Goal: Book appointment/travel/reservation

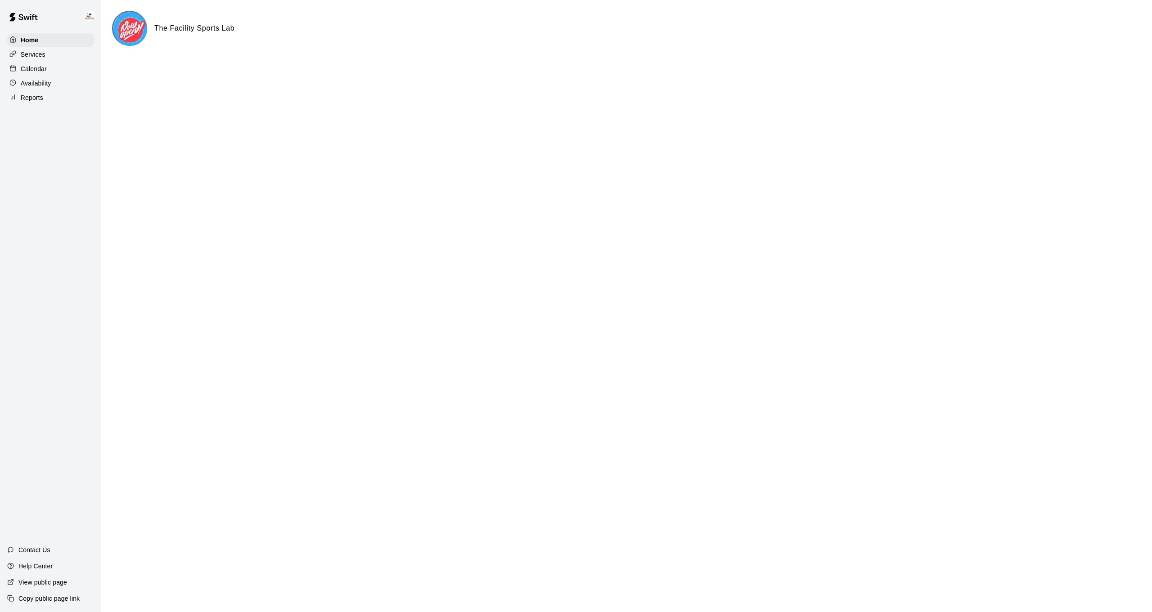
click at [25, 72] on p "Calendar" at bounding box center [34, 68] width 26 height 9
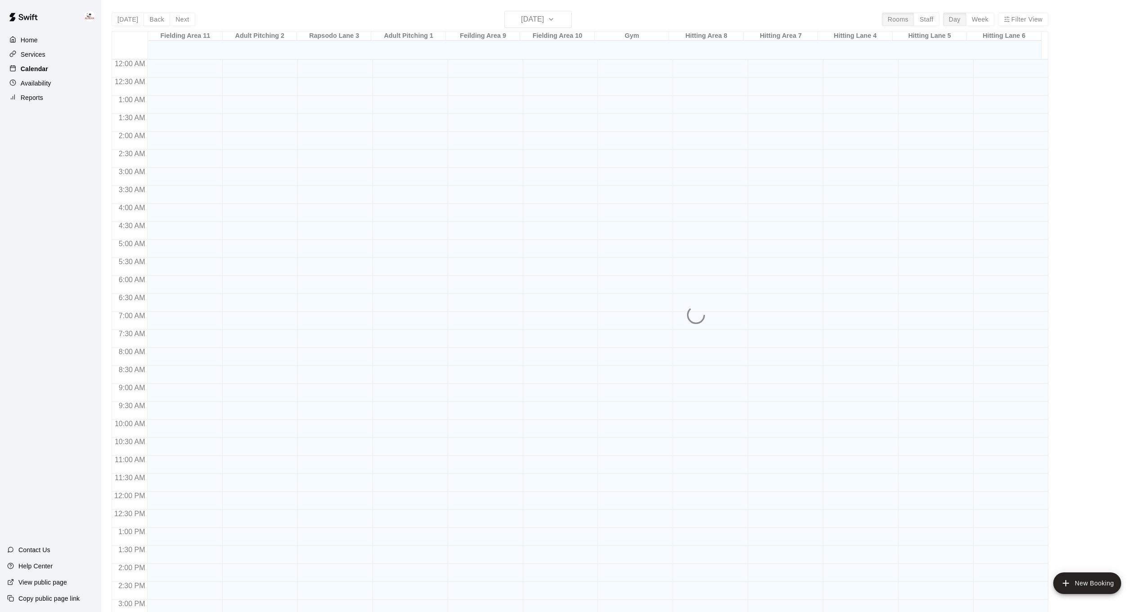
scroll to position [274, 0]
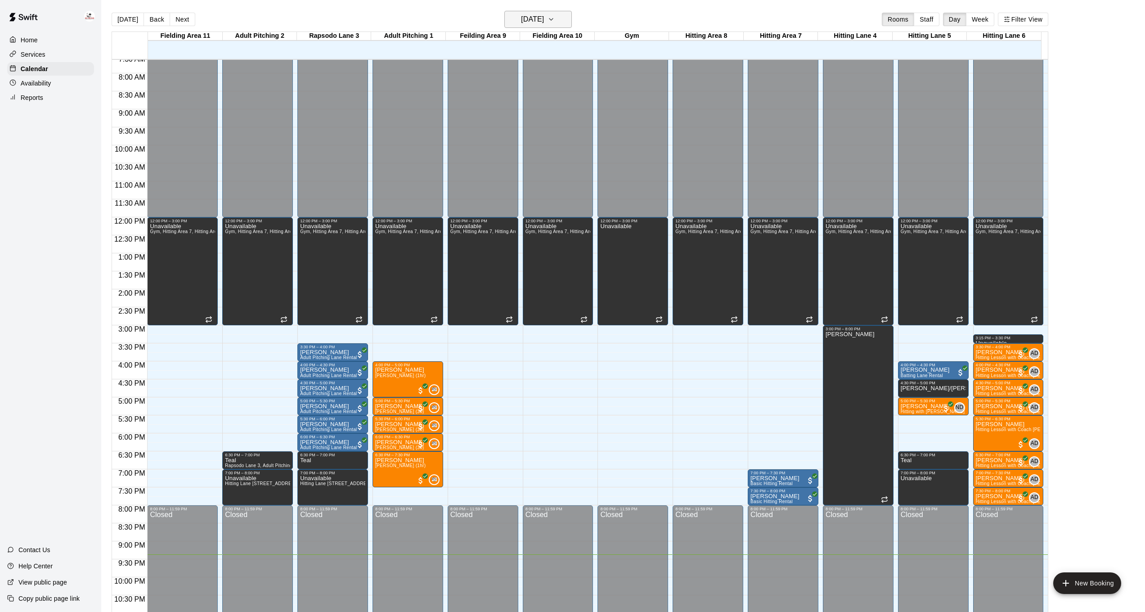
click at [555, 18] on icon "button" at bounding box center [551, 19] width 7 height 11
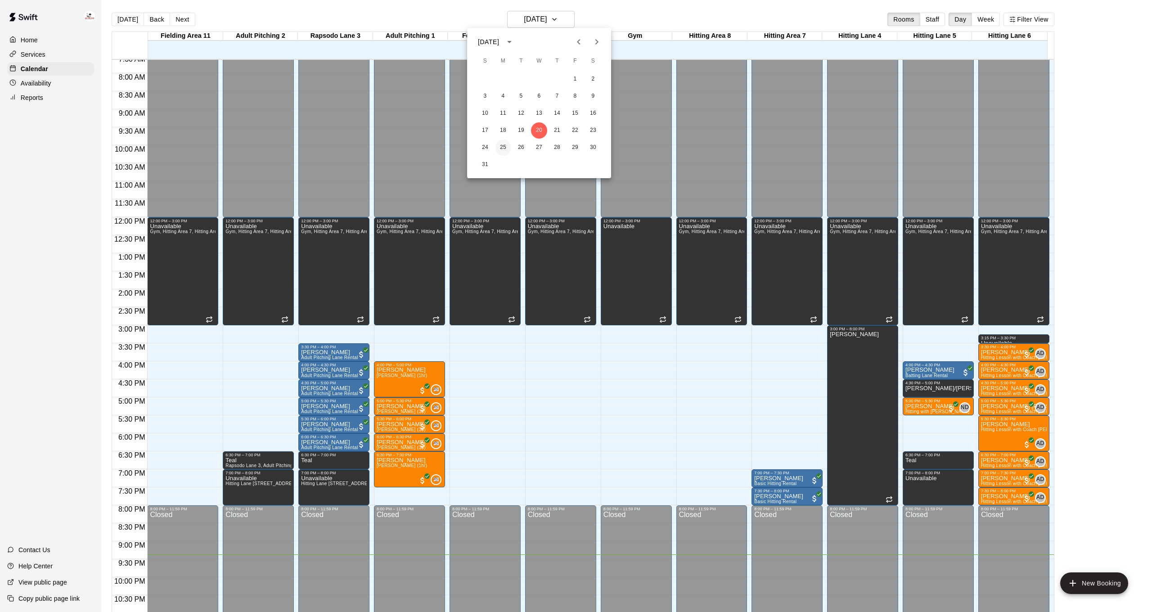
click at [501, 148] on button "25" at bounding box center [503, 147] width 16 height 16
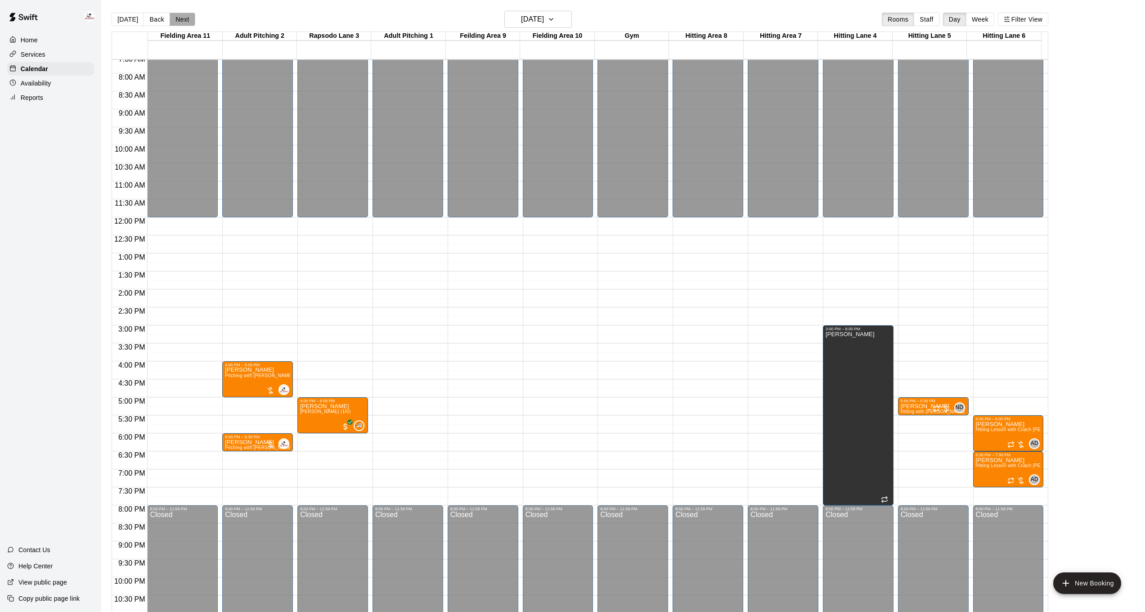
click at [180, 19] on button "Next" at bounding box center [182, 19] width 25 height 13
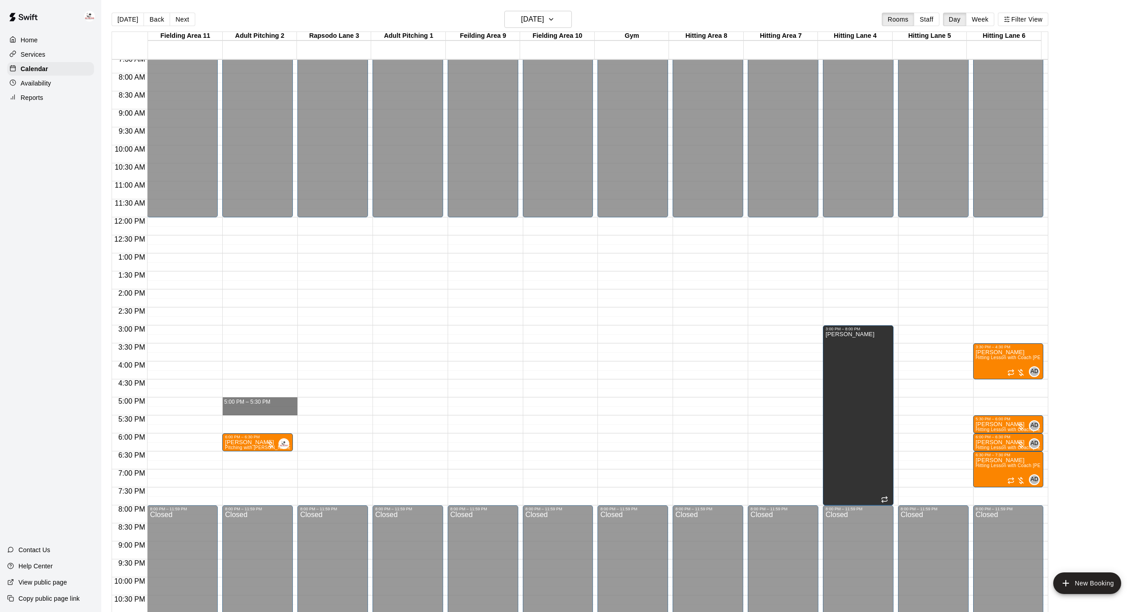
drag, startPoint x: 246, startPoint y: 399, endPoint x: 246, endPoint y: 407, distance: 8.1
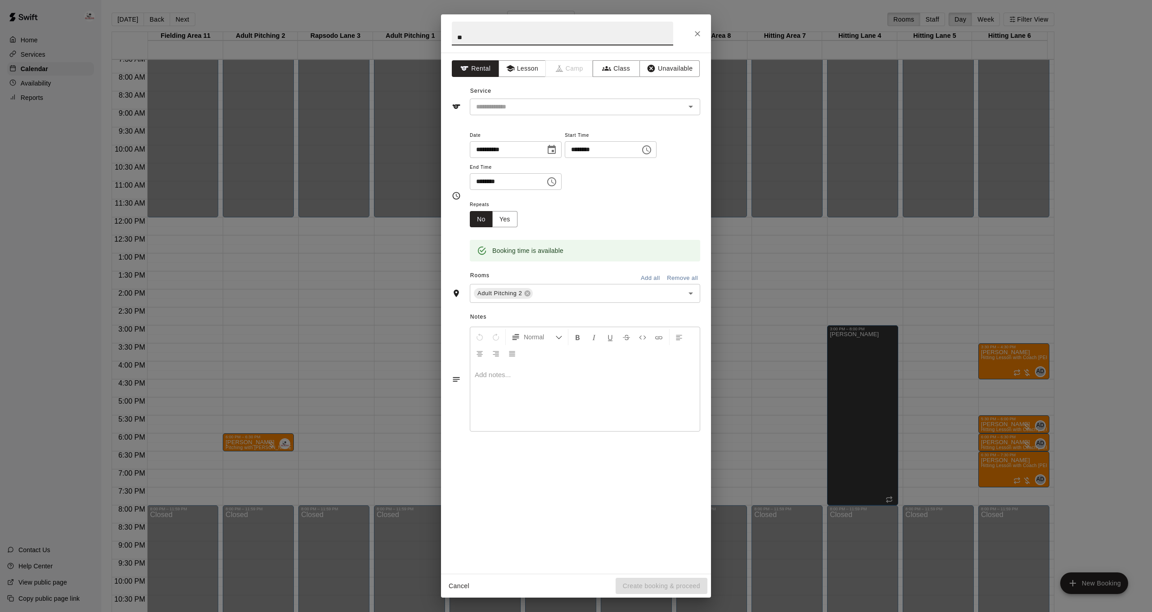
type input "*"
type input "*********"
click at [515, 70] on button "Lesson" at bounding box center [522, 68] width 47 height 17
click at [517, 101] on input "text" at bounding box center [571, 106] width 198 height 11
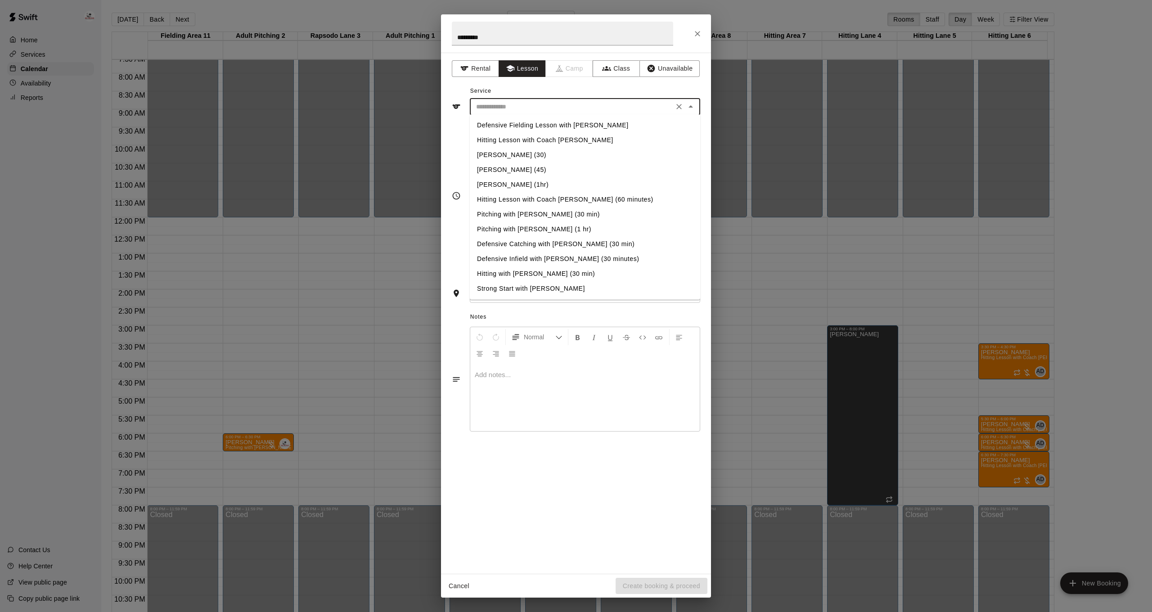
click at [523, 213] on li "Pitching with [PERSON_NAME] (30 min)" at bounding box center [585, 214] width 230 height 15
type input "**********"
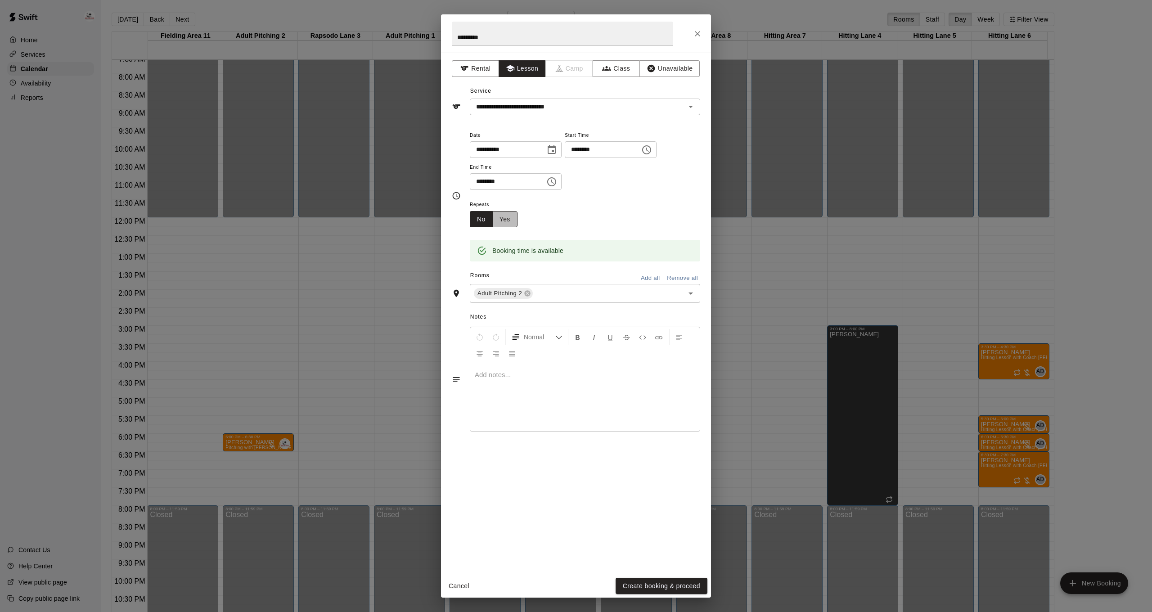
click at [506, 211] on button "Yes" at bounding box center [504, 219] width 25 height 17
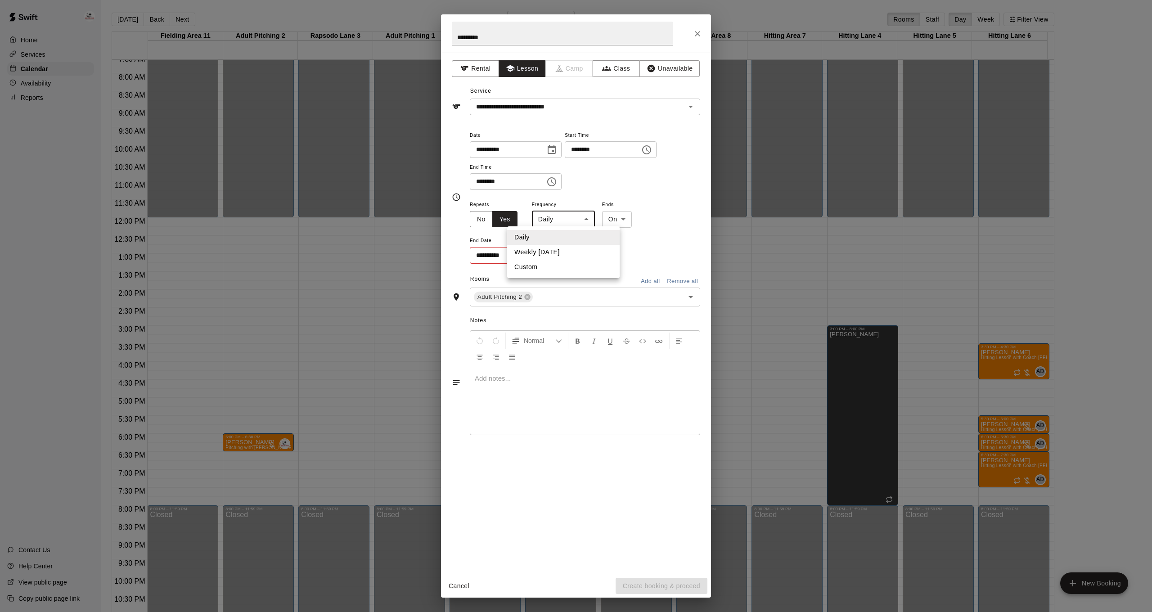
click at [579, 220] on body "Home Services Calendar Availability Reports Contact Us Help Center View public …" at bounding box center [576, 313] width 1152 height 626
click at [571, 256] on li "Weekly [DATE]" at bounding box center [563, 252] width 112 height 15
type input "******"
click at [552, 254] on icon "Choose date" at bounding box center [550, 254] width 8 height 9
click at [602, 277] on icon "Next month" at bounding box center [599, 275] width 11 height 11
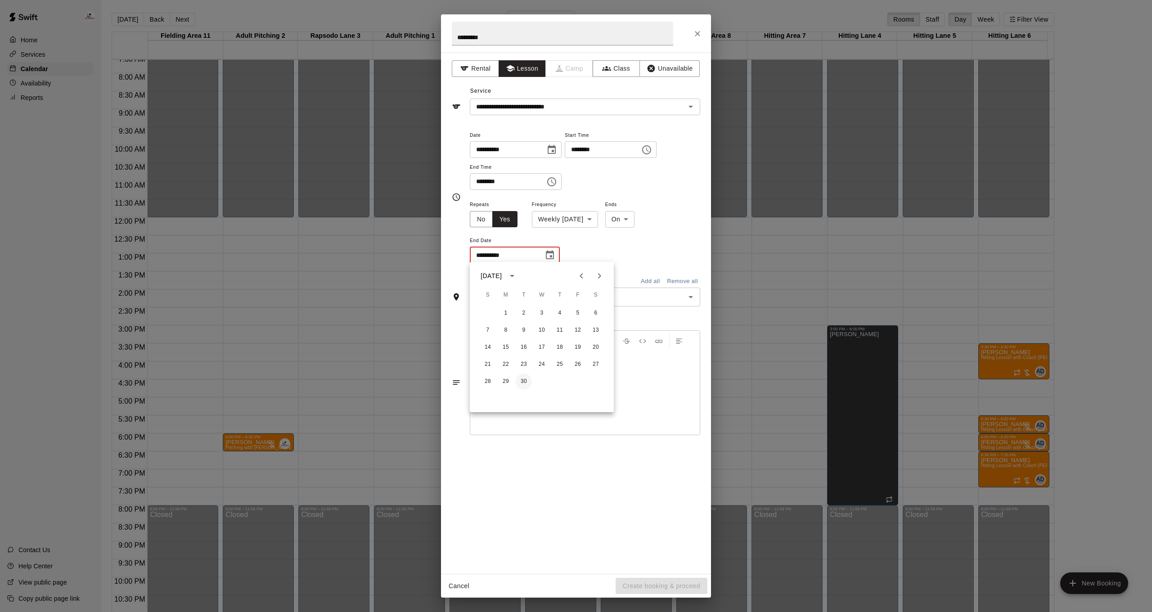
click at [524, 382] on button "30" at bounding box center [524, 381] width 16 height 16
type input "**********"
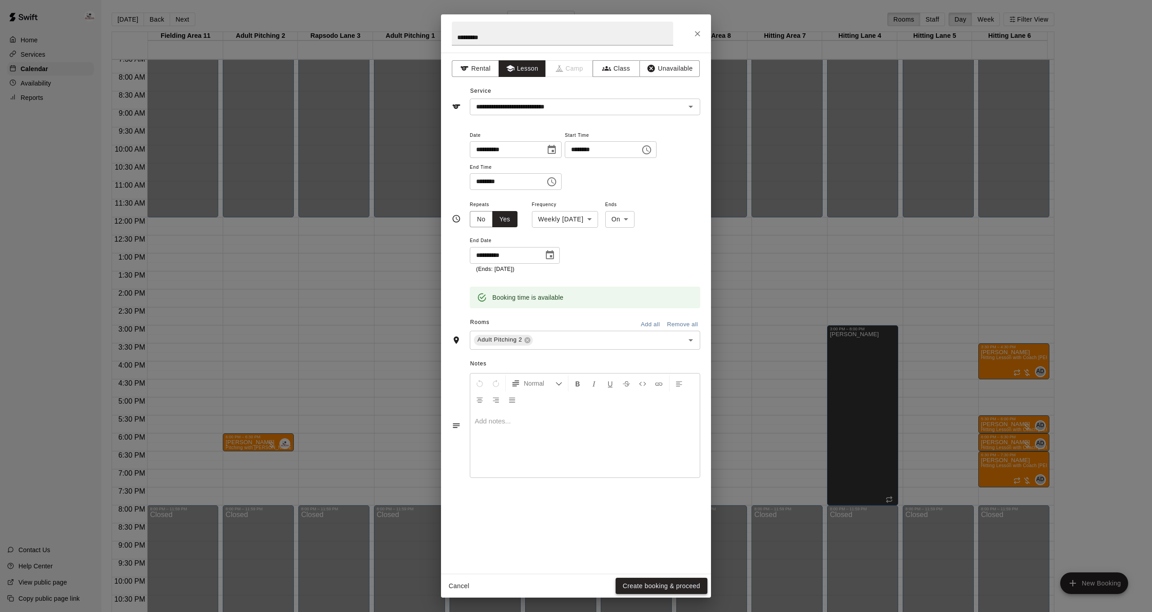
click at [686, 588] on button "Create booking & proceed" at bounding box center [662, 586] width 92 height 17
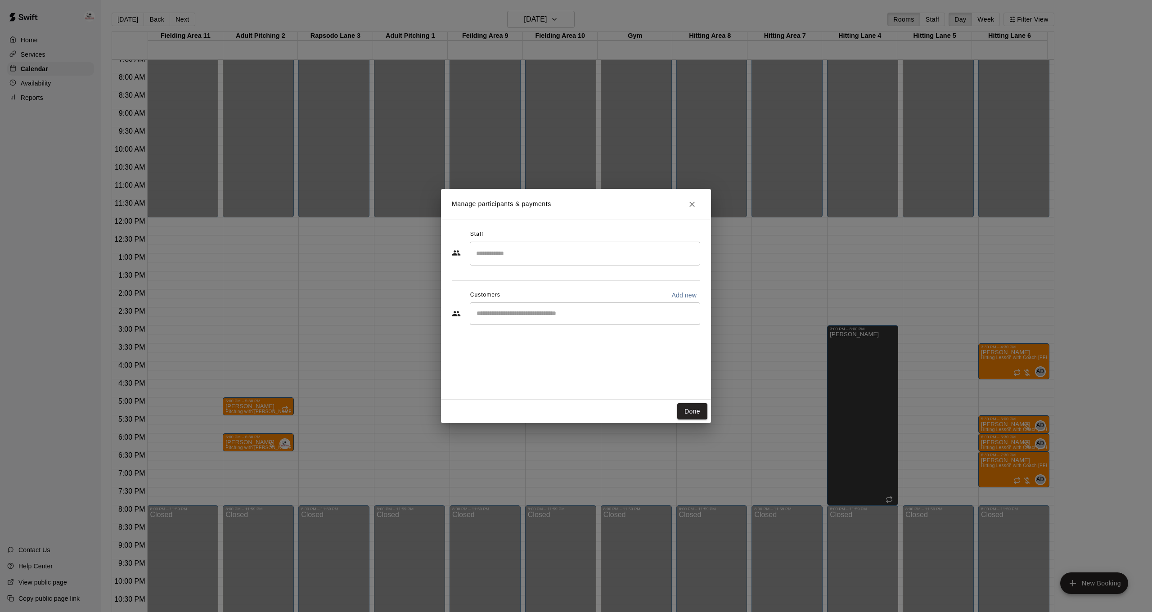
click at [501, 255] on input "Search staff" at bounding box center [585, 254] width 222 height 16
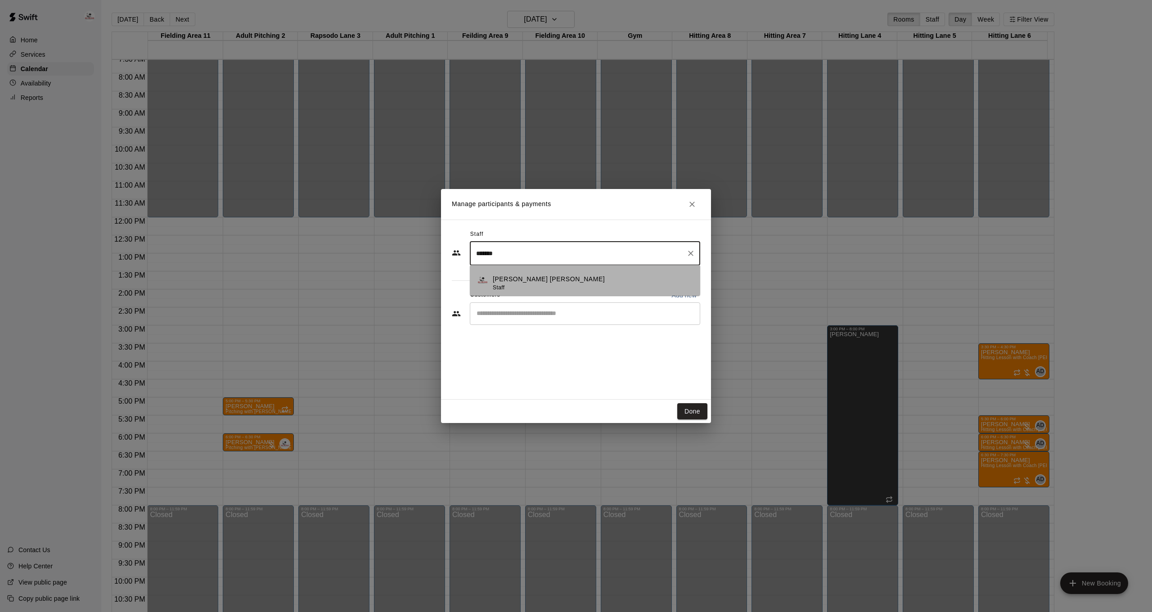
click at [549, 285] on div "[PERSON_NAME] [PERSON_NAME] Staff" at bounding box center [549, 283] width 112 height 18
type input "*******"
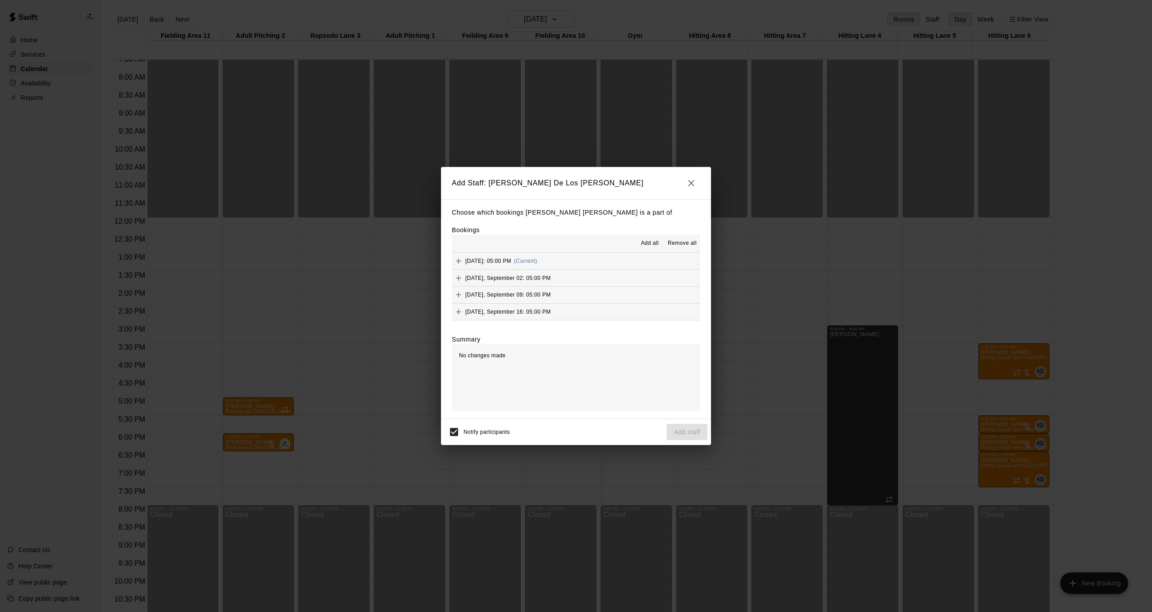
click at [651, 242] on span "Add all" at bounding box center [650, 243] width 18 height 9
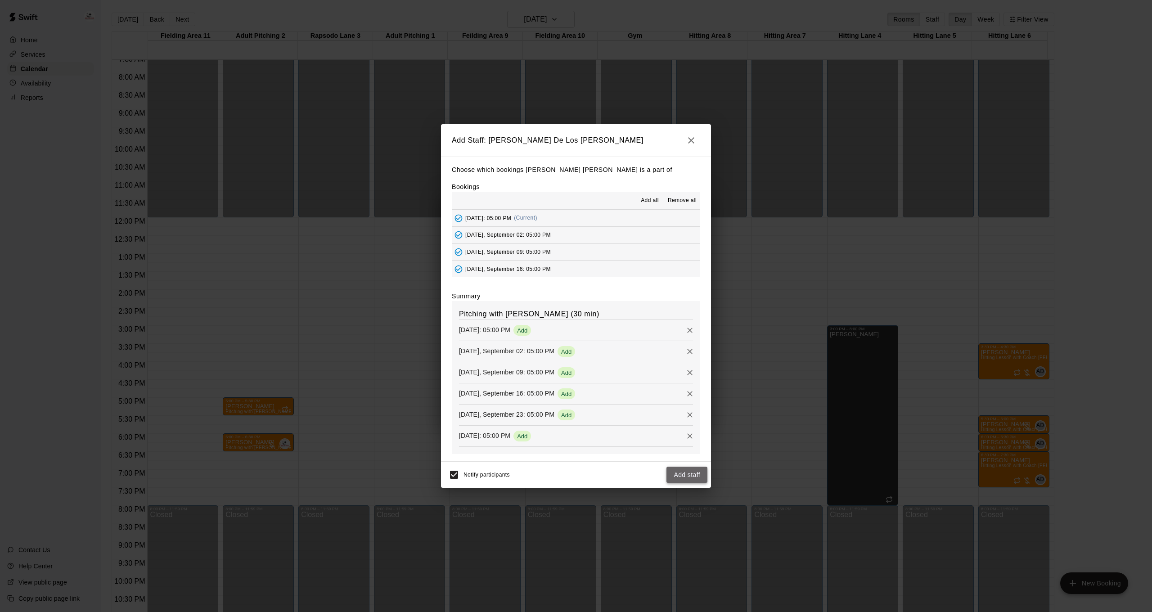
click at [682, 472] on button "Add staff" at bounding box center [686, 475] width 41 height 17
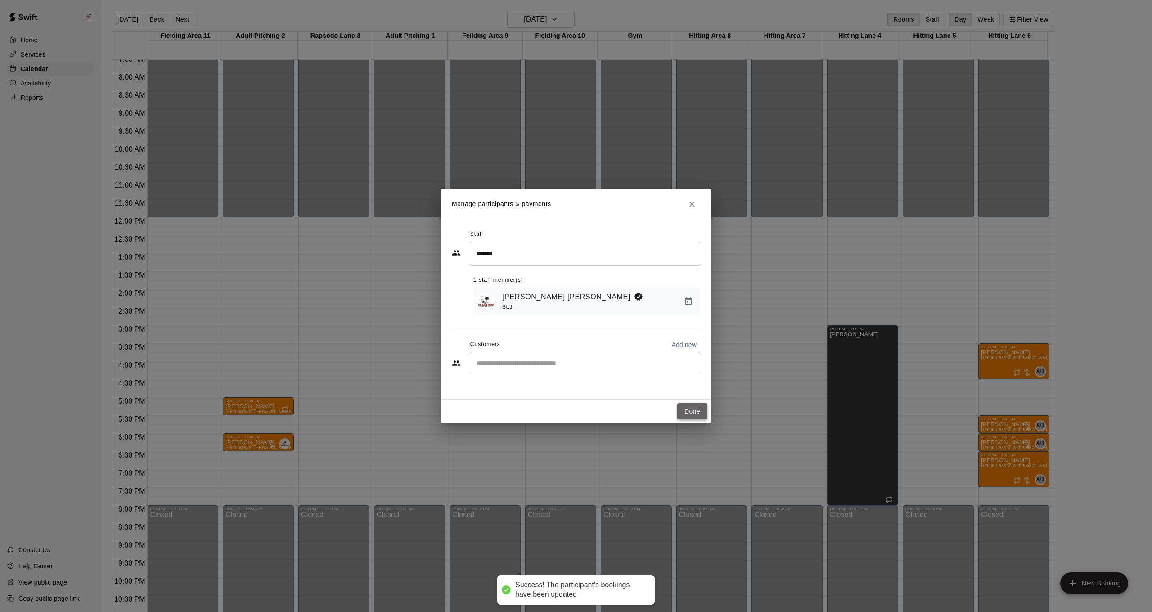
click at [694, 414] on button "Done" at bounding box center [692, 411] width 30 height 17
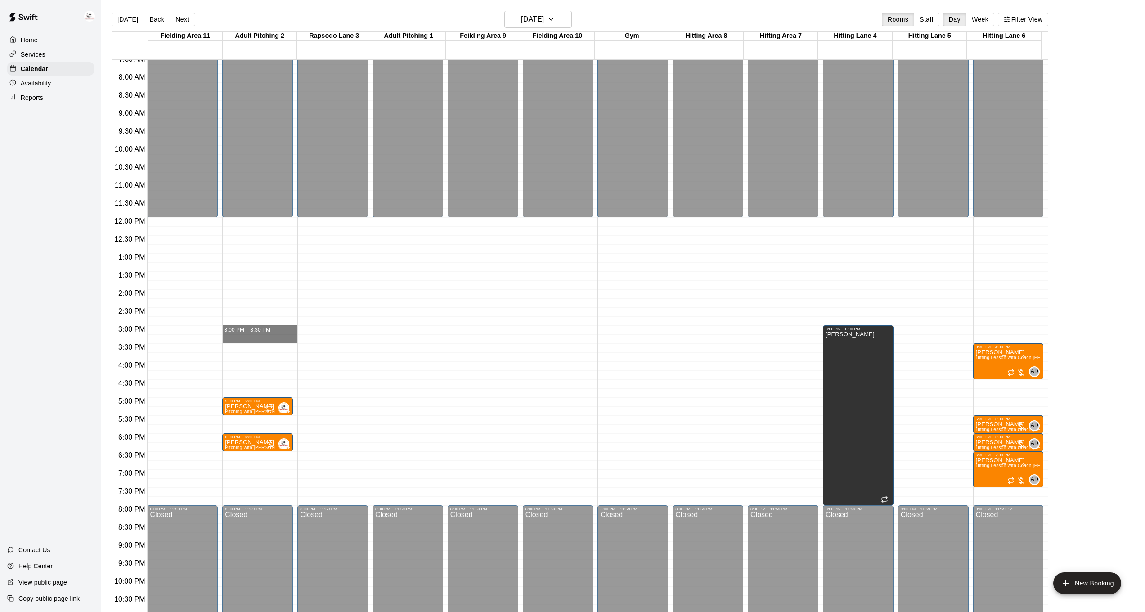
drag, startPoint x: 254, startPoint y: 328, endPoint x: 253, endPoint y: 335, distance: 6.3
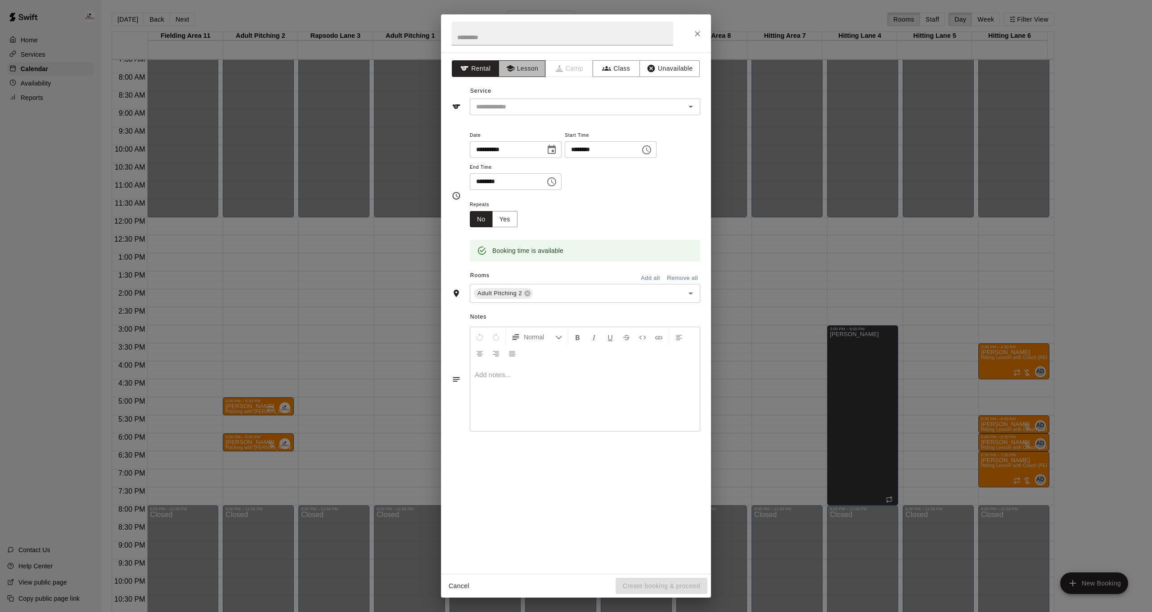
click at [523, 72] on button "Lesson" at bounding box center [522, 68] width 47 height 17
click at [526, 109] on input "text" at bounding box center [571, 106] width 198 height 11
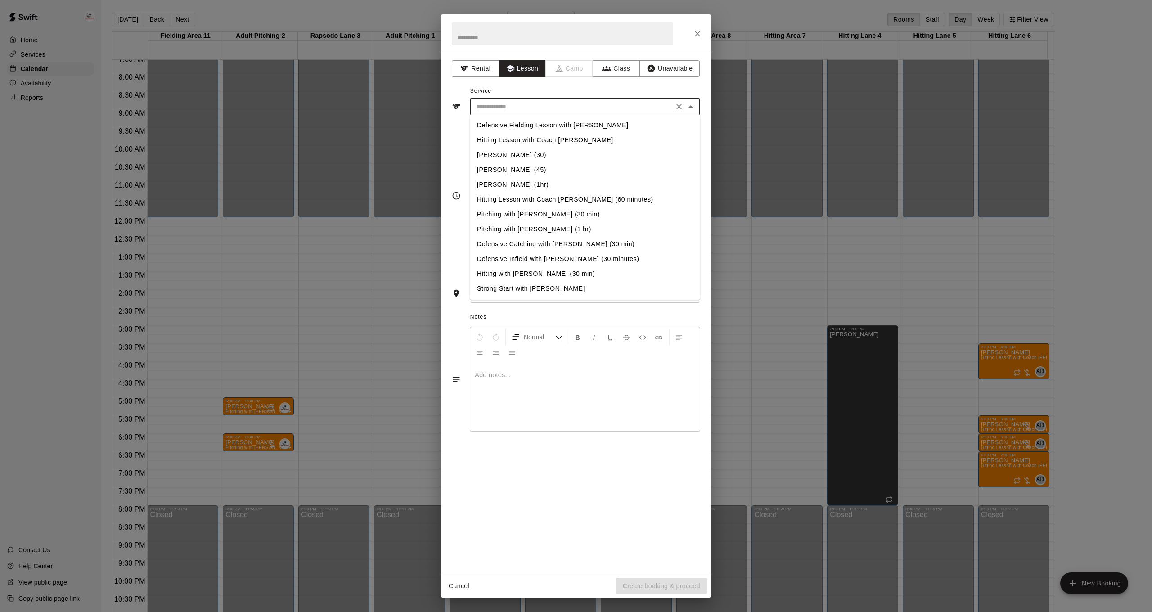
click at [526, 217] on li "Pitching with [PERSON_NAME] (30 min)" at bounding box center [585, 214] width 230 height 15
type input "**********"
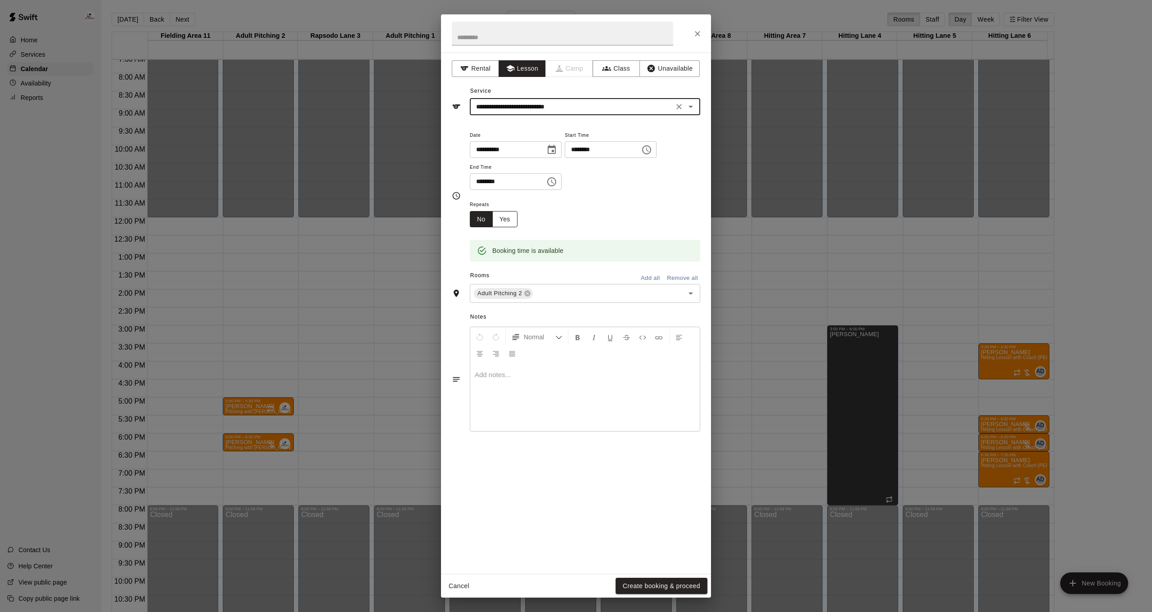
click at [509, 218] on button "Yes" at bounding box center [504, 219] width 25 height 17
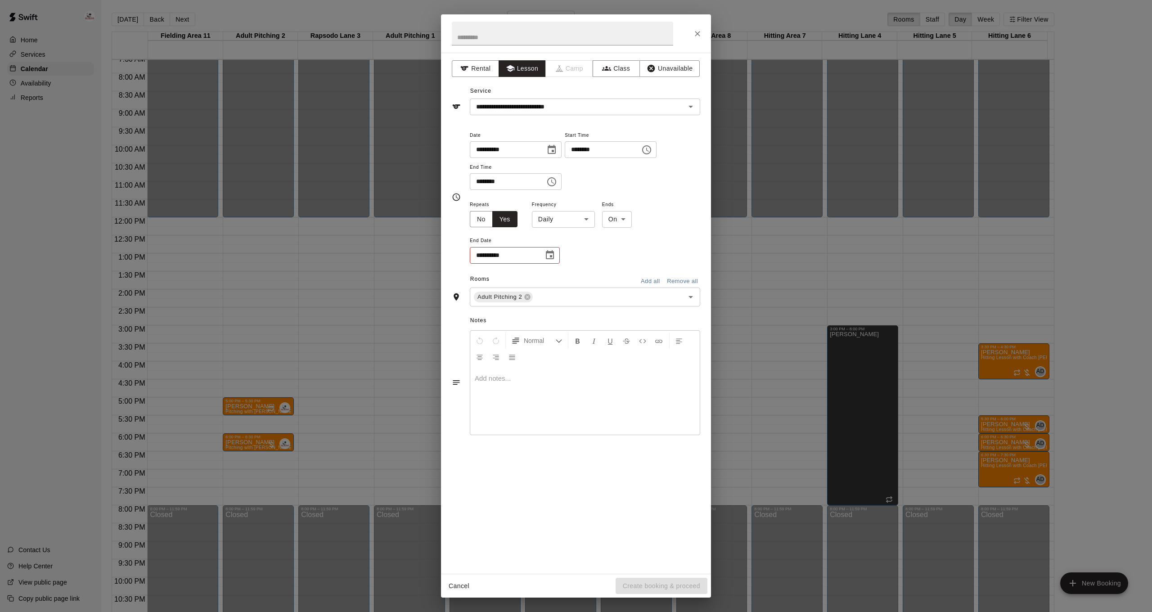
click at [555, 217] on body "Home Services Calendar Availability Reports Contact Us Help Center View public …" at bounding box center [576, 313] width 1152 height 626
click at [563, 252] on li "Weekly [DATE]" at bounding box center [563, 252] width 112 height 15
type input "******"
click at [554, 253] on icon "Choose date" at bounding box center [550, 254] width 8 height 9
click at [600, 276] on icon "Next month" at bounding box center [599, 275] width 3 height 5
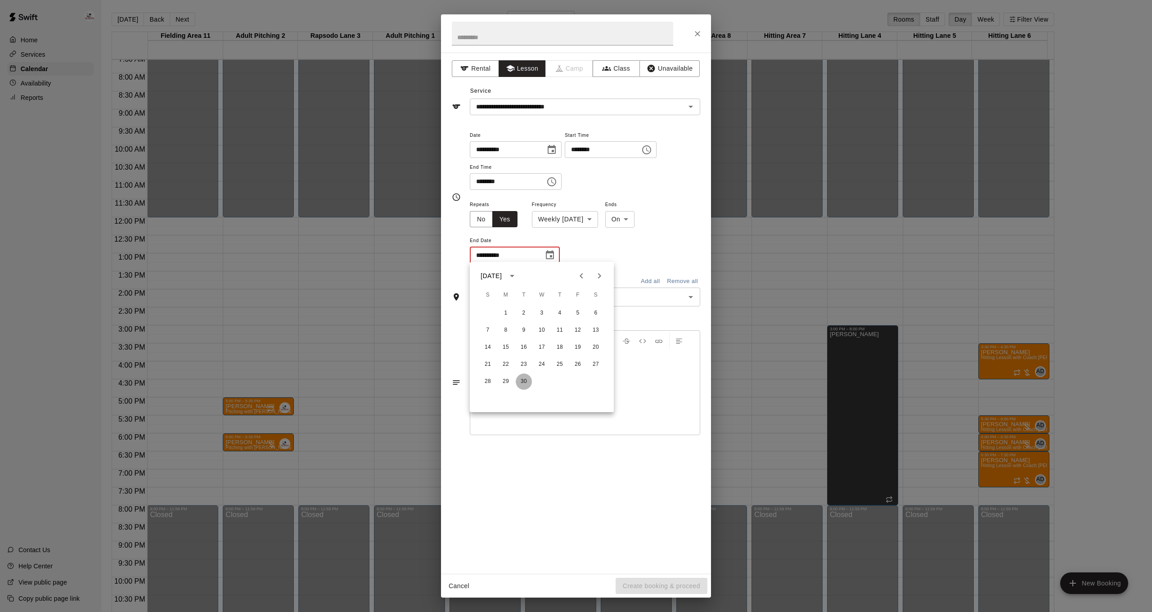
click at [523, 380] on button "30" at bounding box center [524, 381] width 16 height 16
type input "**********"
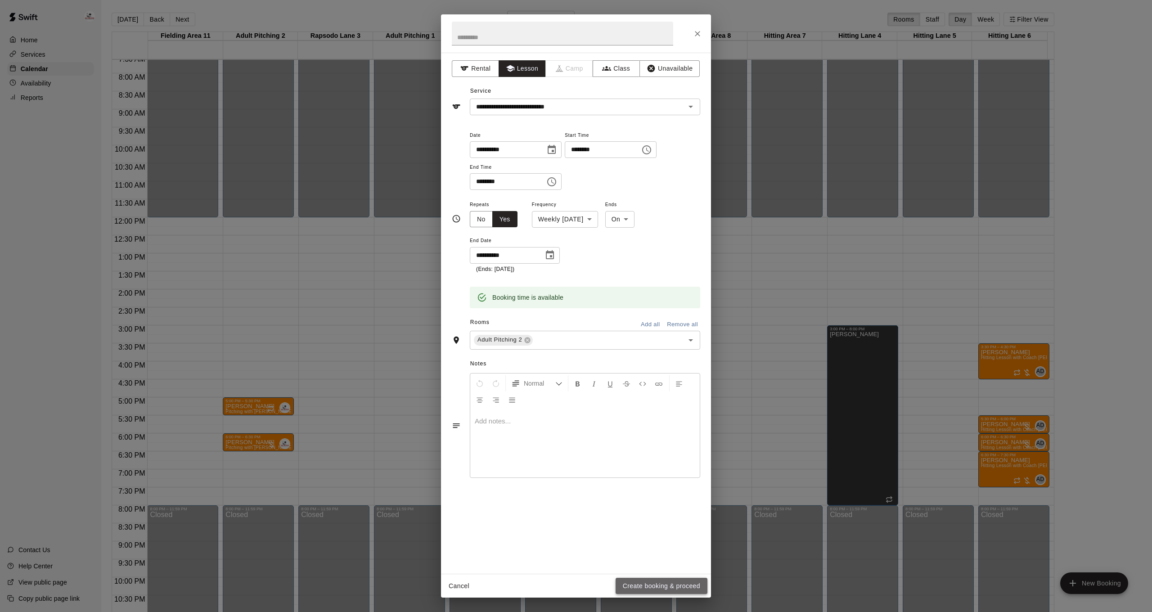
click at [657, 592] on button "Create booking & proceed" at bounding box center [662, 586] width 92 height 17
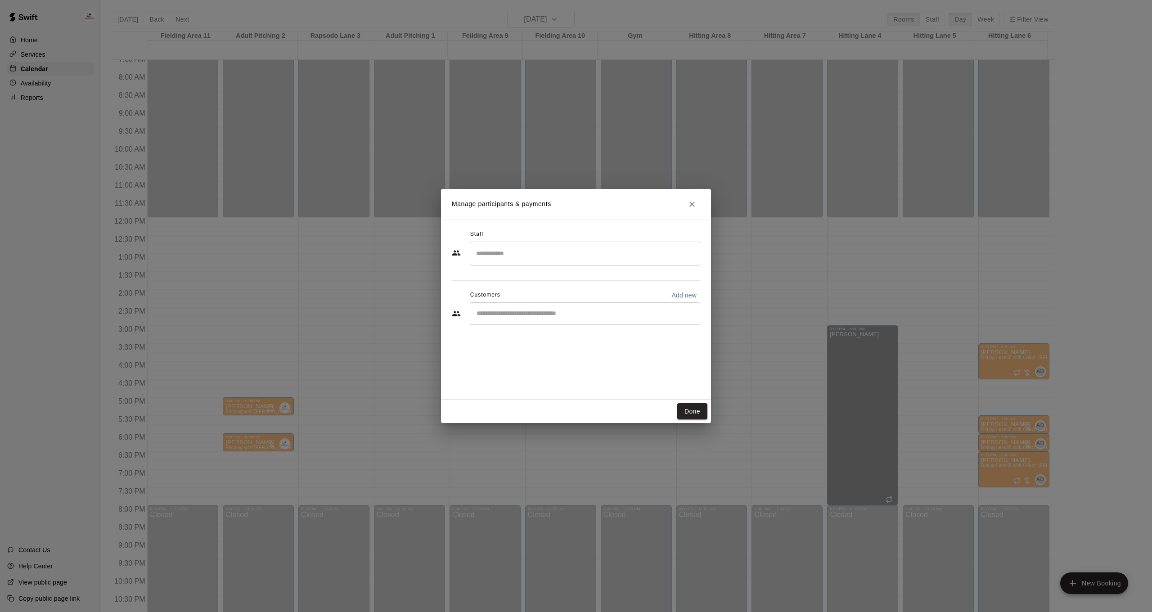
click at [547, 258] on input "Search staff" at bounding box center [585, 254] width 222 height 16
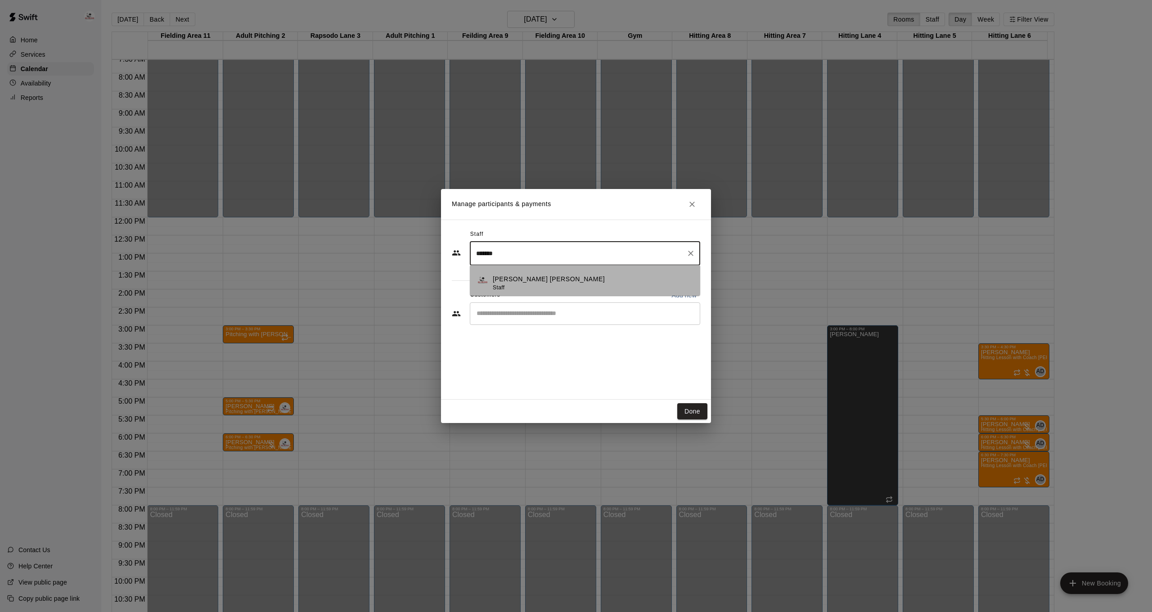
click at [617, 279] on div "[PERSON_NAME] [PERSON_NAME] Staff" at bounding box center [593, 283] width 200 height 18
type input "*******"
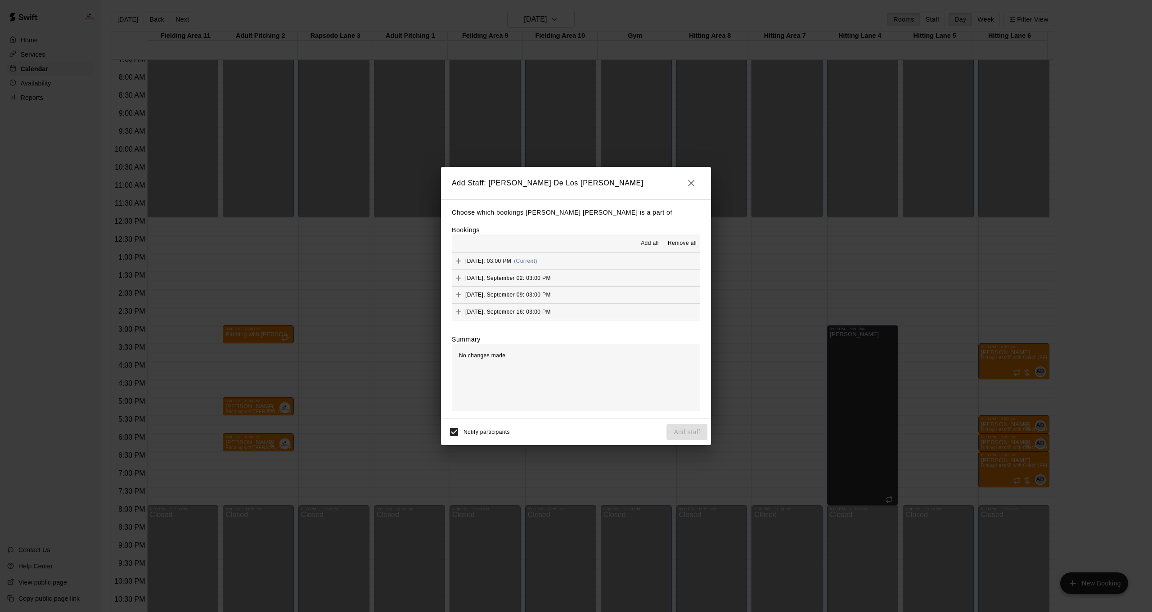
click at [651, 241] on span "Add all" at bounding box center [650, 243] width 18 height 9
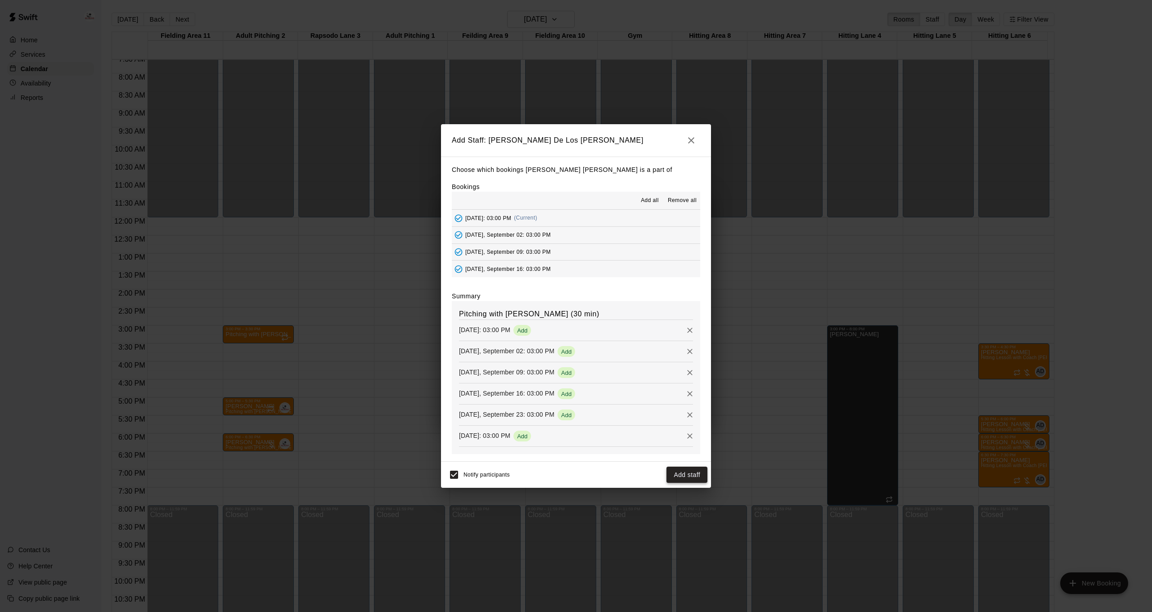
click at [689, 474] on button "Add staff" at bounding box center [686, 475] width 41 height 17
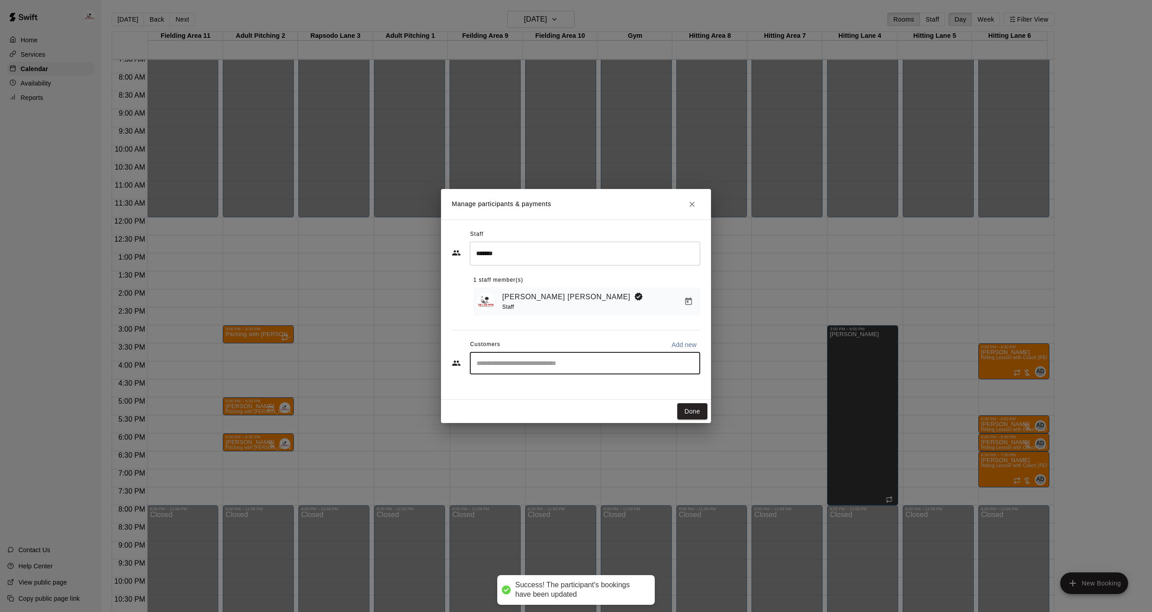
click at [568, 361] on input "Start typing to search customers..." at bounding box center [585, 363] width 222 height 9
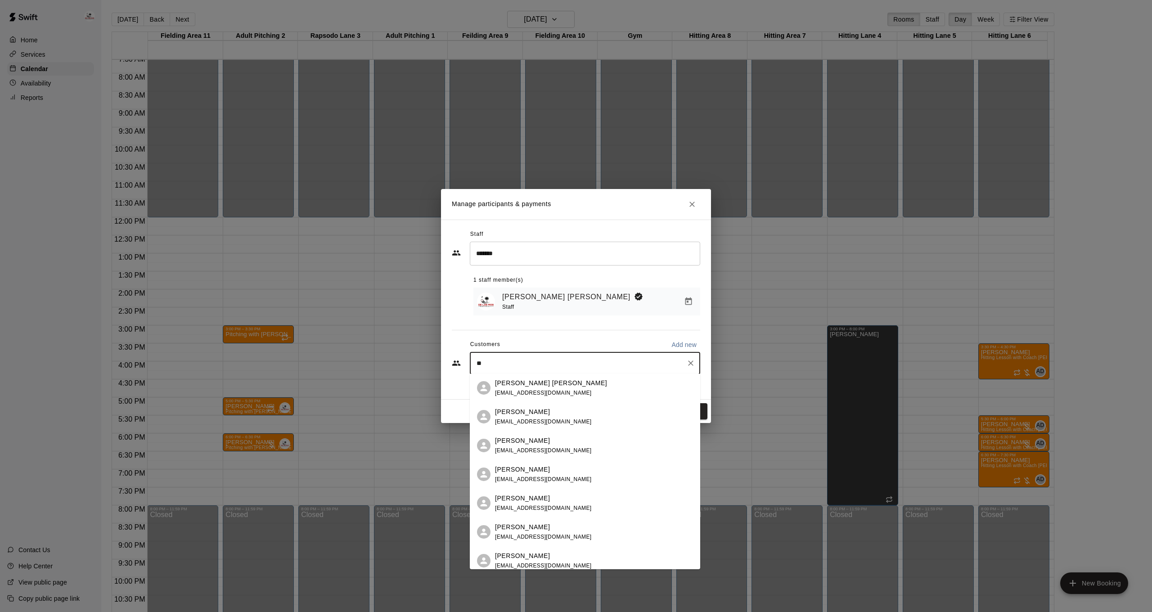
type input "*"
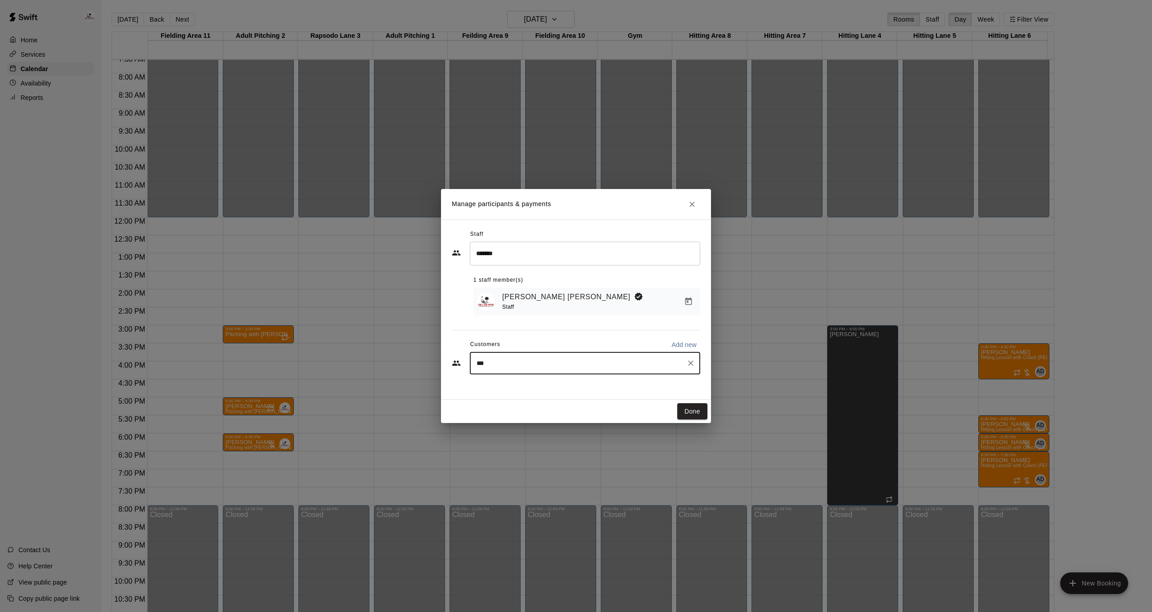
type input "****"
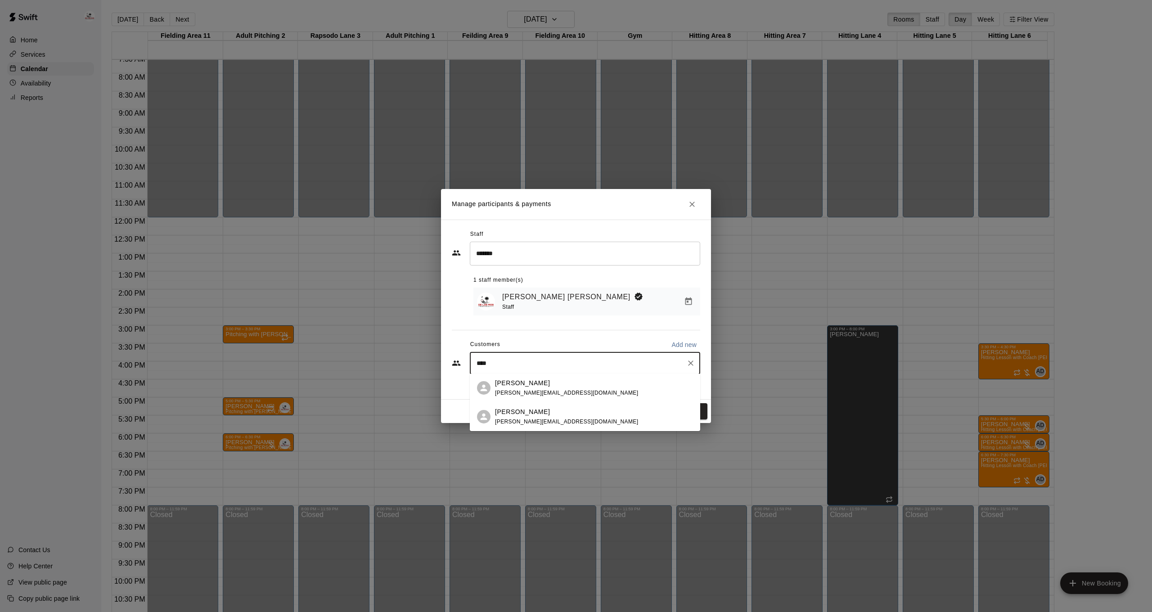
click at [533, 414] on p "[PERSON_NAME]" at bounding box center [522, 411] width 55 height 9
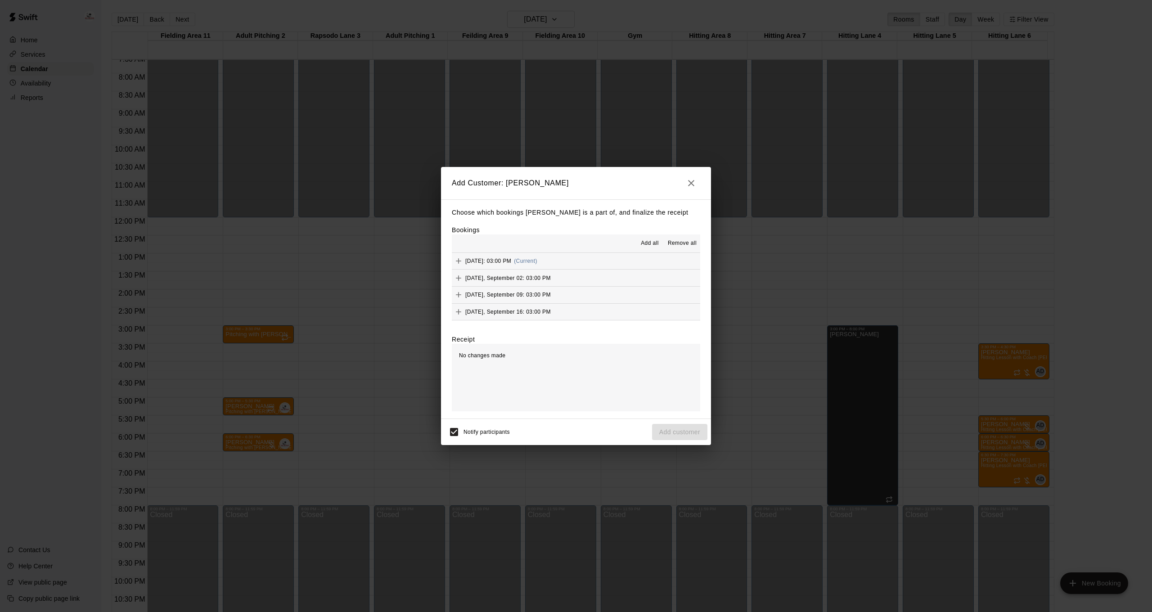
click at [651, 242] on span "Add all" at bounding box center [650, 243] width 18 height 9
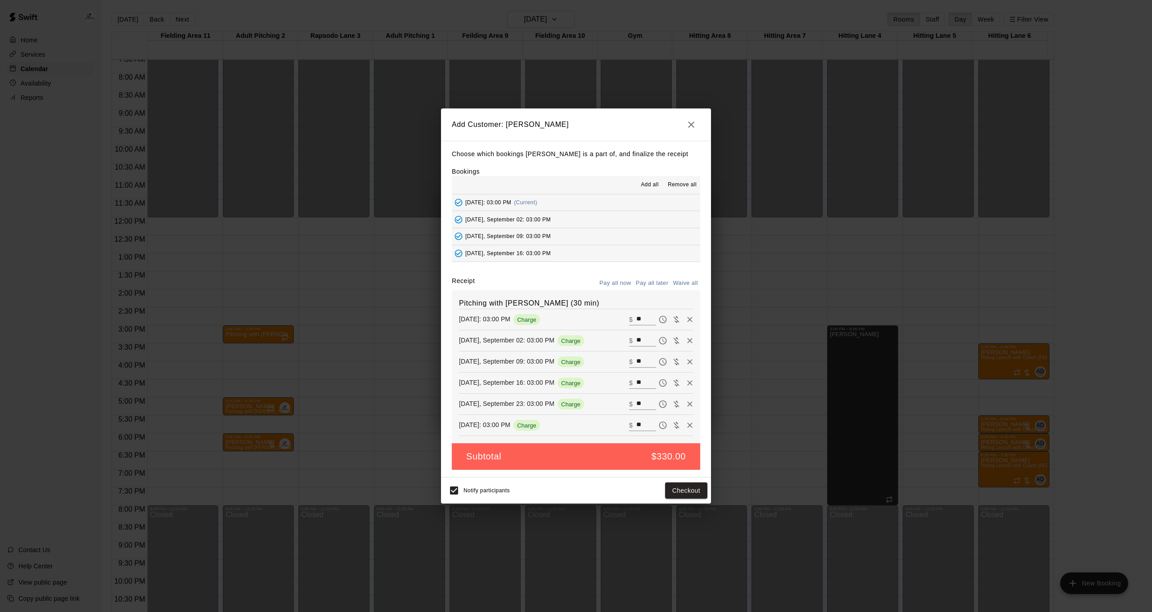
click at [652, 283] on button "Pay all later" at bounding box center [652, 283] width 37 height 14
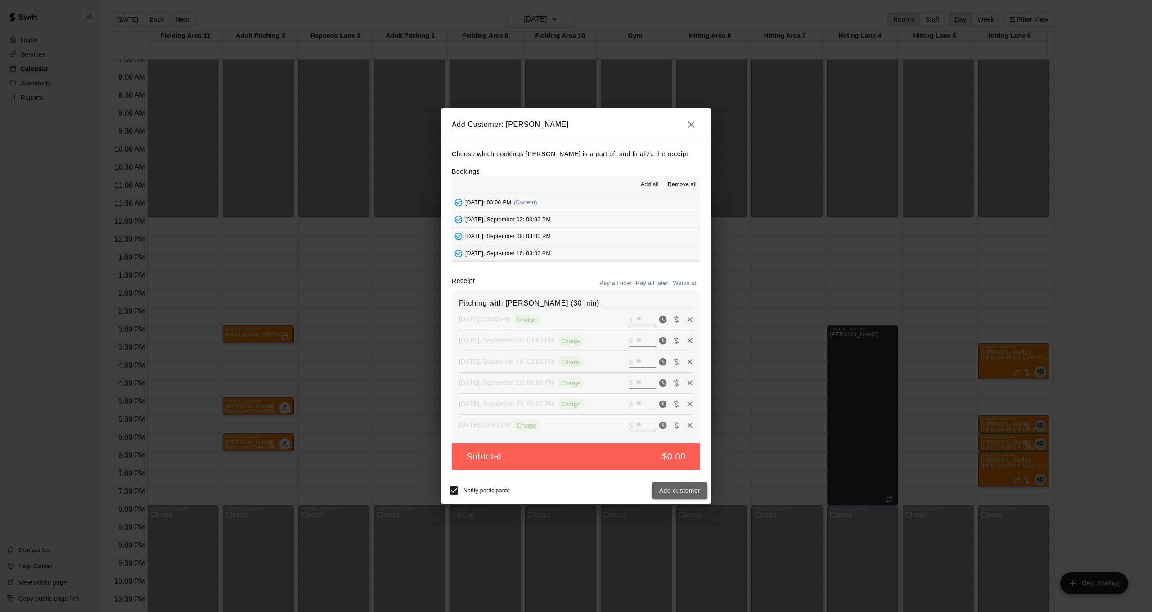
click at [678, 483] on button "Add customer" at bounding box center [679, 490] width 55 height 17
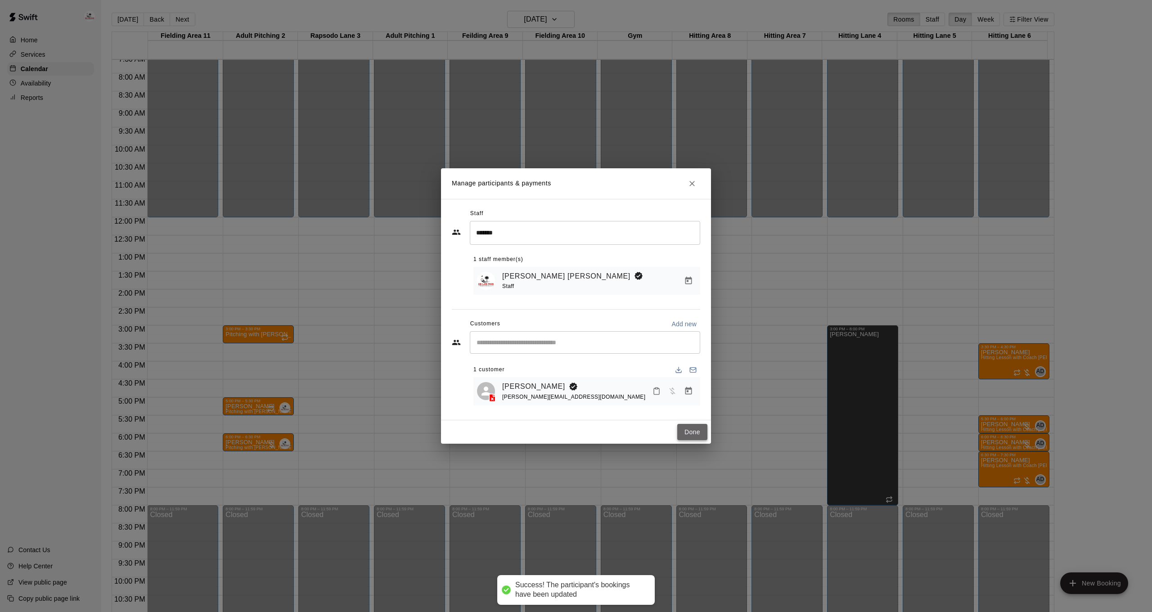
click at [692, 436] on button "Done" at bounding box center [692, 432] width 30 height 17
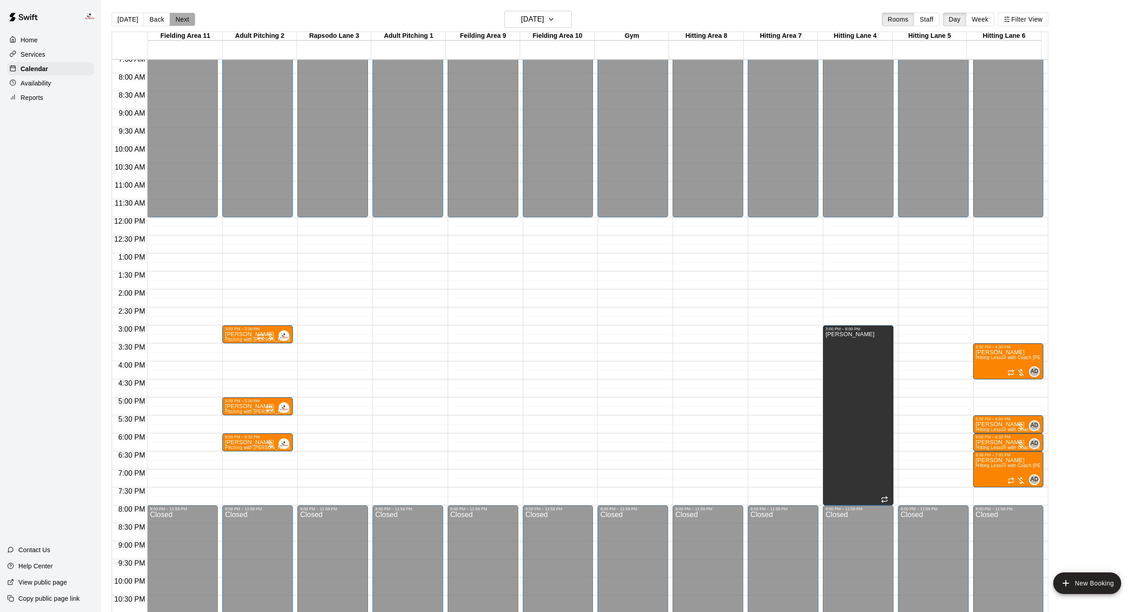
click at [186, 21] on button "Next" at bounding box center [182, 19] width 25 height 13
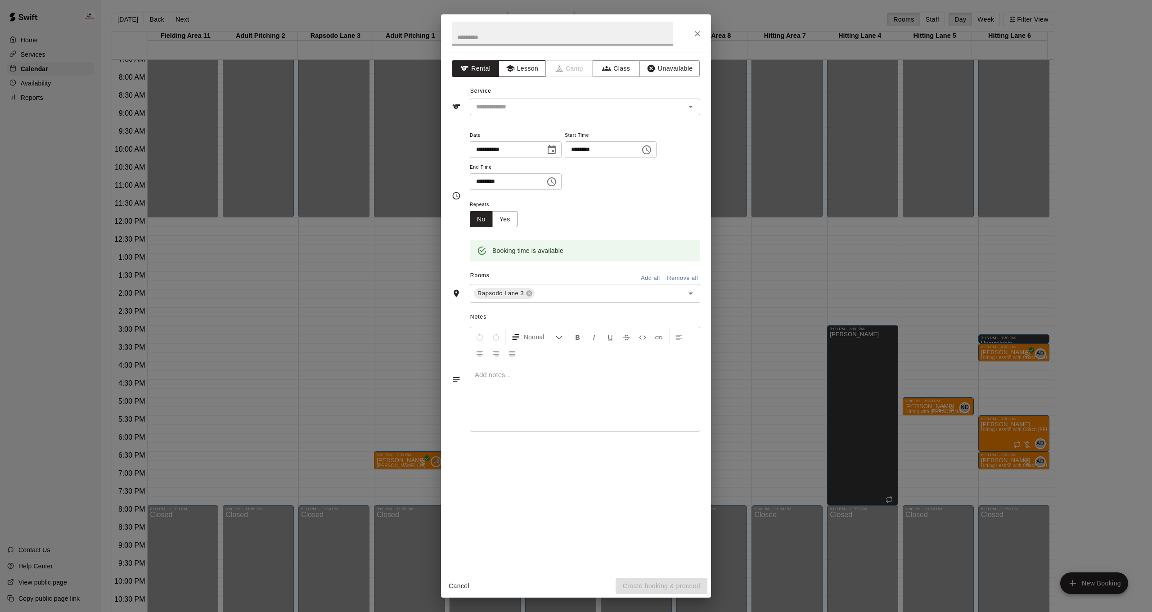
click at [540, 66] on button "Lesson" at bounding box center [522, 68] width 47 height 17
click at [535, 103] on input "text" at bounding box center [571, 106] width 198 height 11
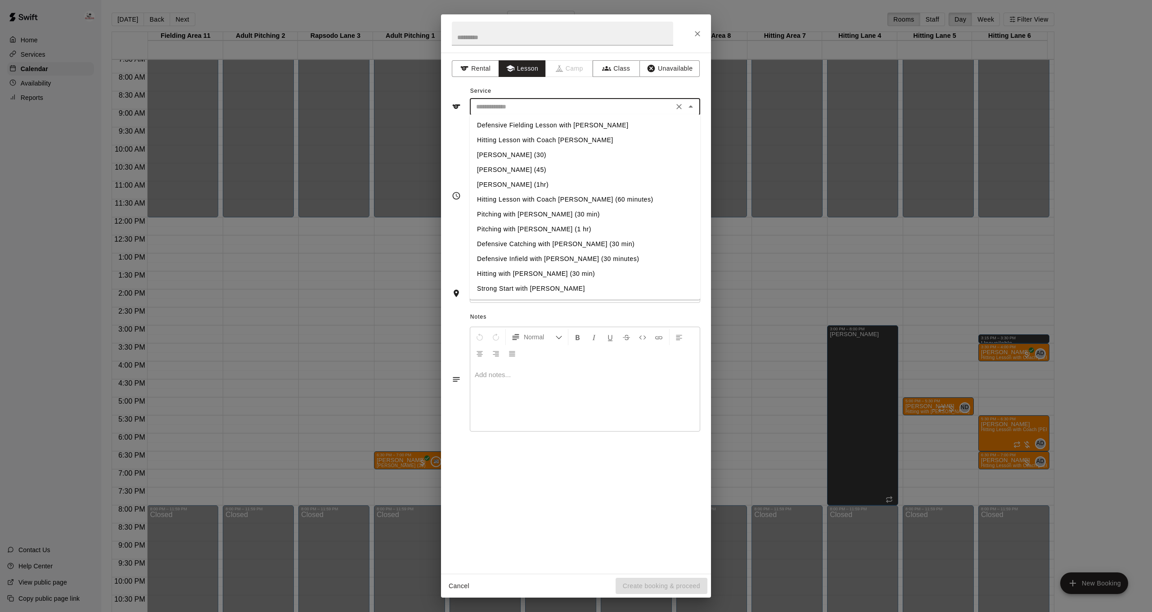
click at [531, 211] on li "Pitching with [PERSON_NAME] (30 min)" at bounding box center [585, 214] width 230 height 15
type input "**********"
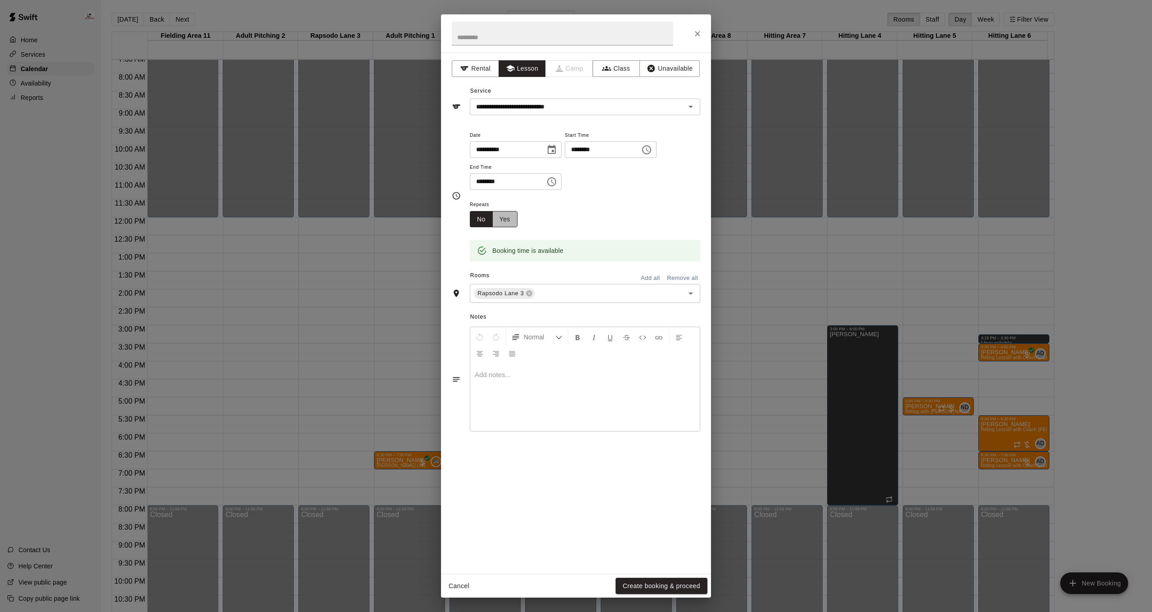
click at [499, 217] on button "Yes" at bounding box center [504, 219] width 25 height 17
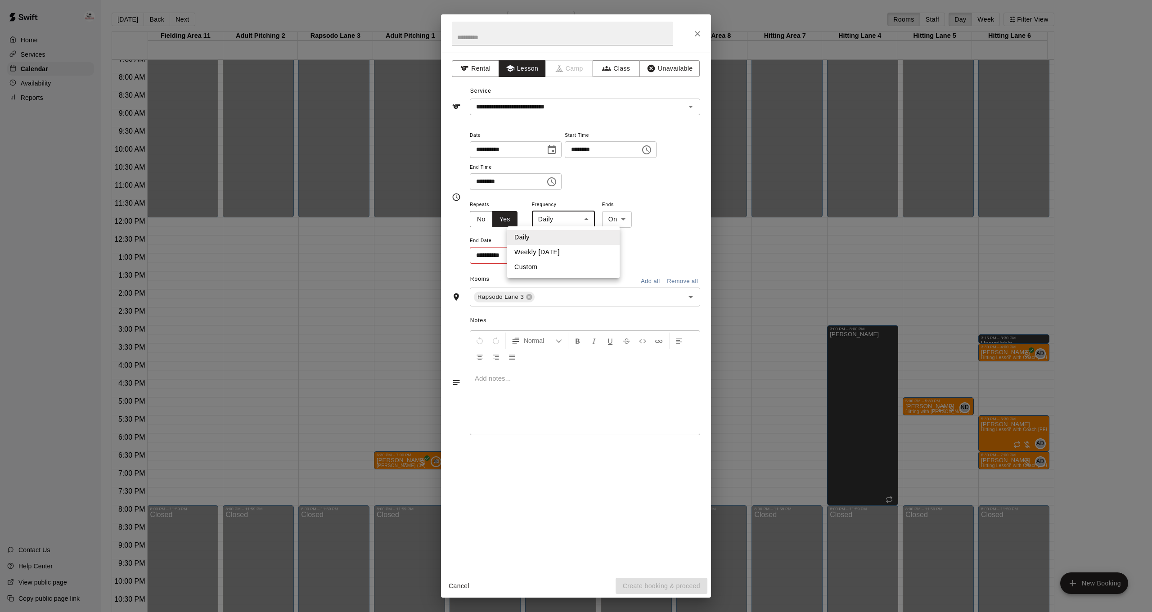
click at [558, 220] on body "Home Services Calendar Availability Reports Contact Us Help Center View public …" at bounding box center [576, 313] width 1152 height 626
click at [557, 254] on li "Weekly [DATE]" at bounding box center [563, 252] width 112 height 15
type input "******"
click at [553, 258] on icon "Choose date" at bounding box center [549, 255] width 11 height 11
click at [601, 275] on icon "Next month" at bounding box center [599, 275] width 11 height 11
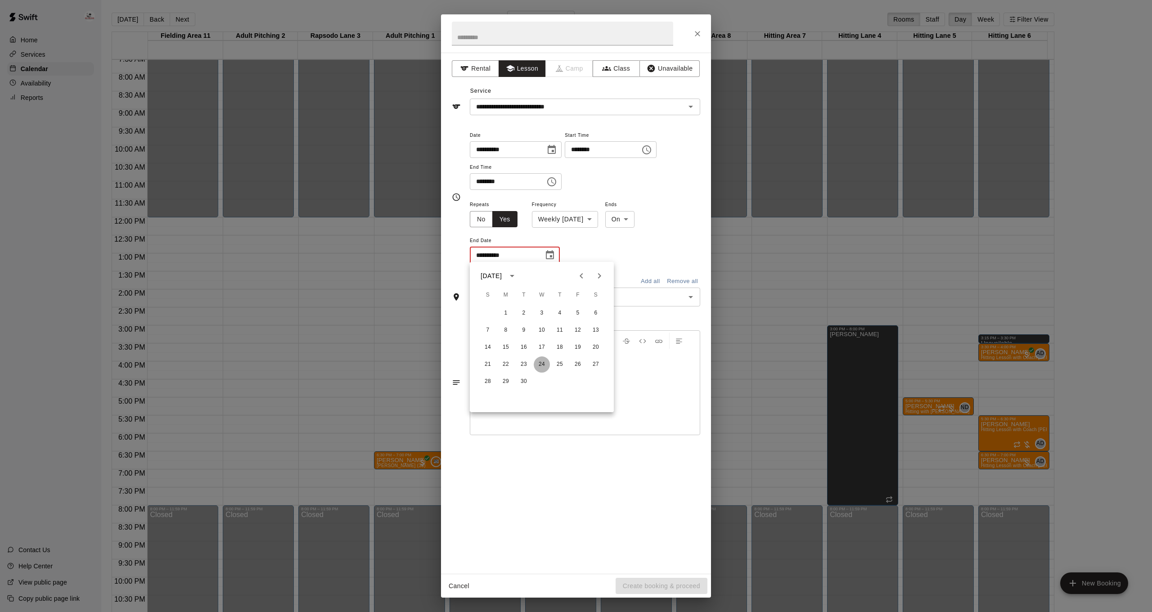
click at [543, 362] on button "24" at bounding box center [542, 364] width 16 height 16
type input "**********"
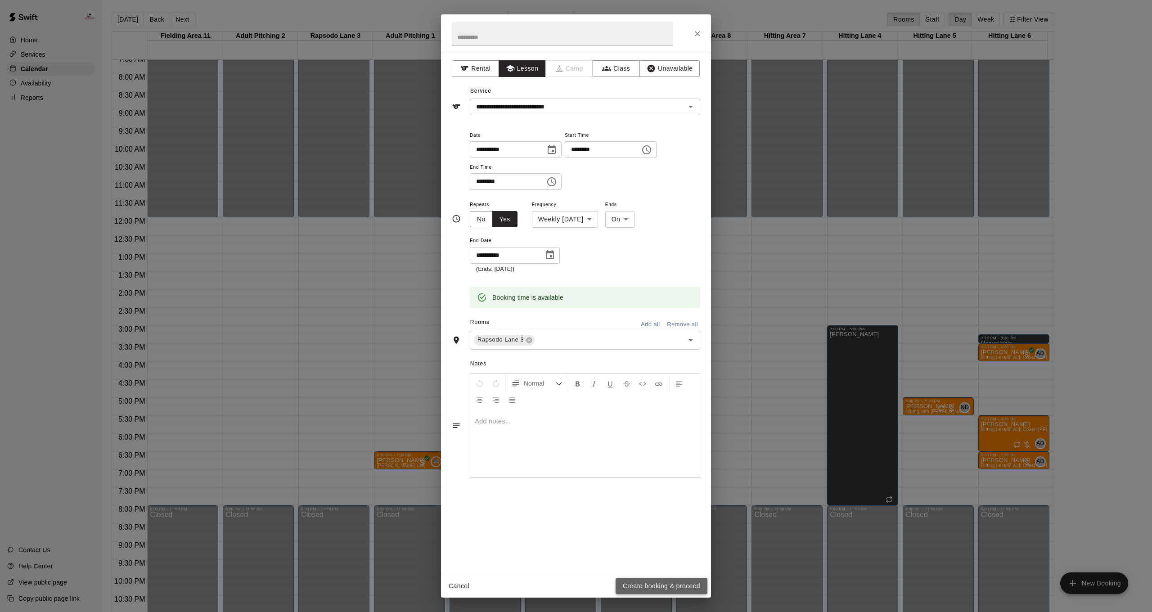
click at [674, 588] on button "Create booking & proceed" at bounding box center [662, 586] width 92 height 17
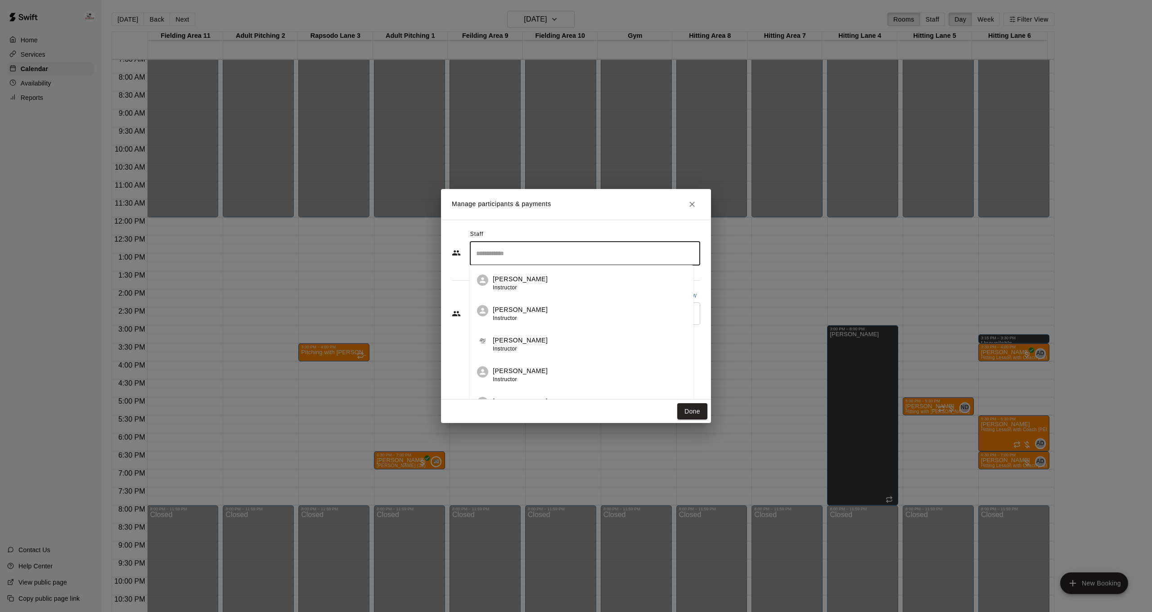
click at [557, 257] on input "Search staff" at bounding box center [585, 254] width 222 height 16
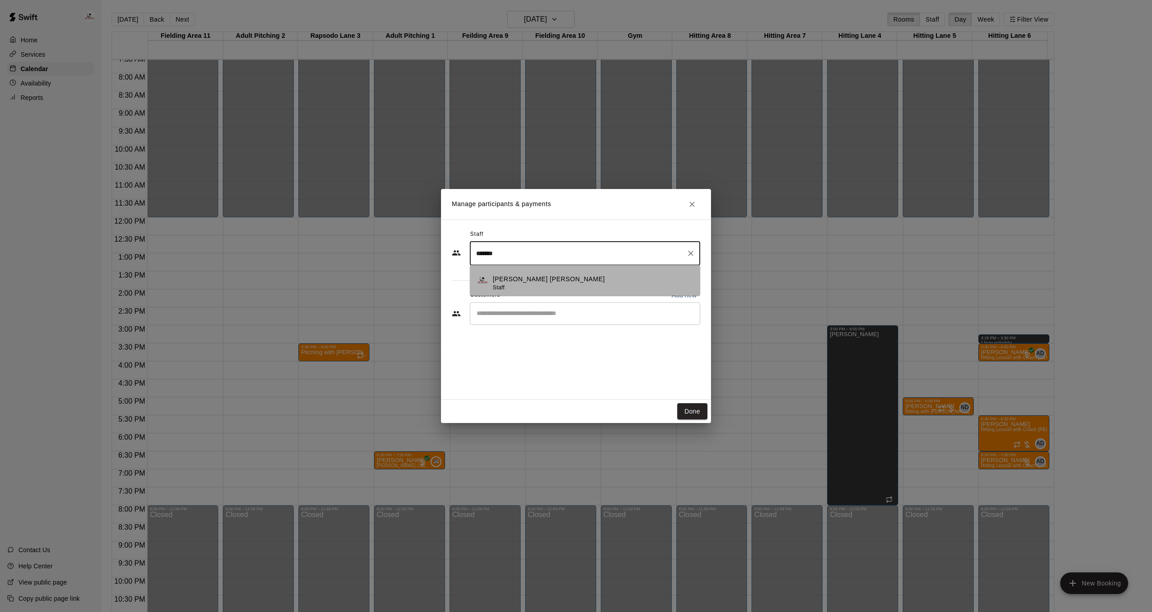
click at [552, 294] on li "[PERSON_NAME] [PERSON_NAME] Staff" at bounding box center [585, 280] width 230 height 31
type input "*******"
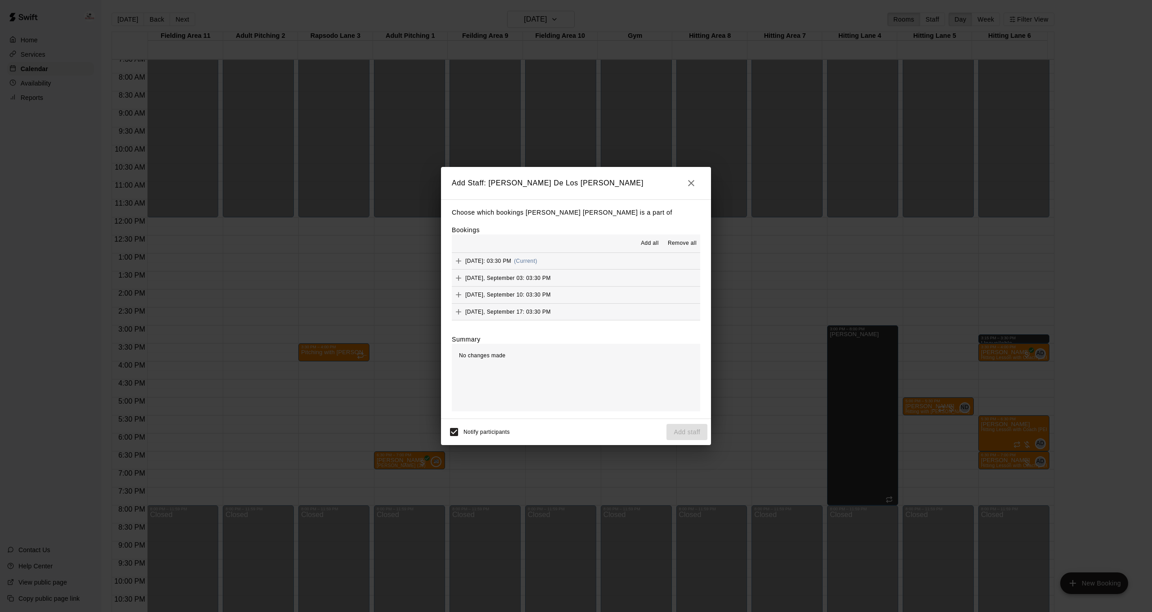
click at [648, 243] on span "Add all" at bounding box center [650, 243] width 18 height 9
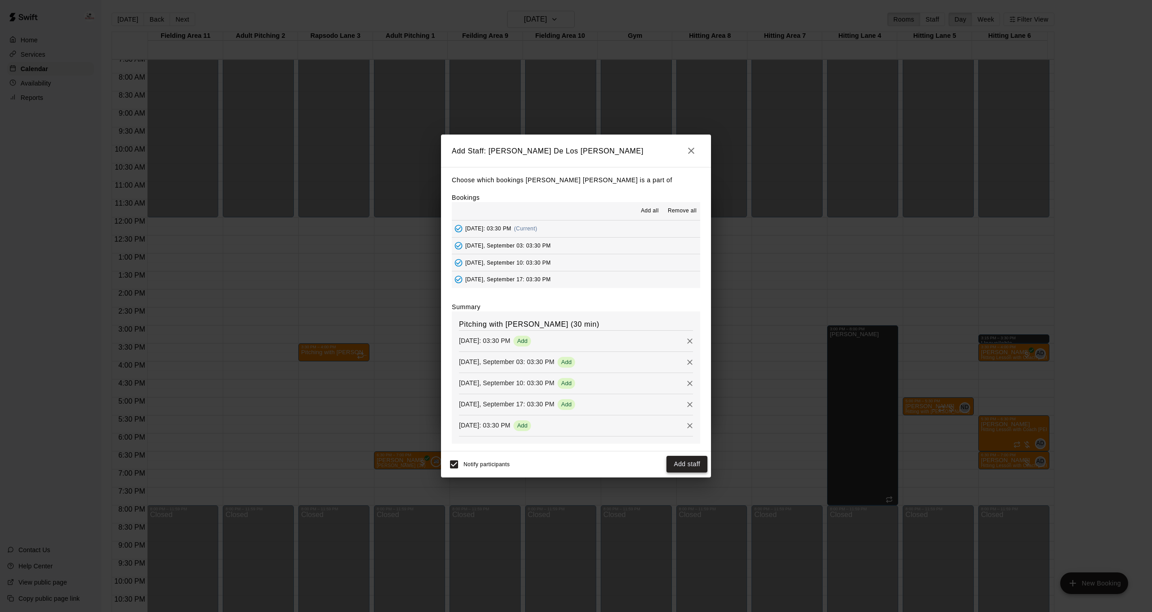
click at [679, 464] on button "Add staff" at bounding box center [686, 464] width 41 height 17
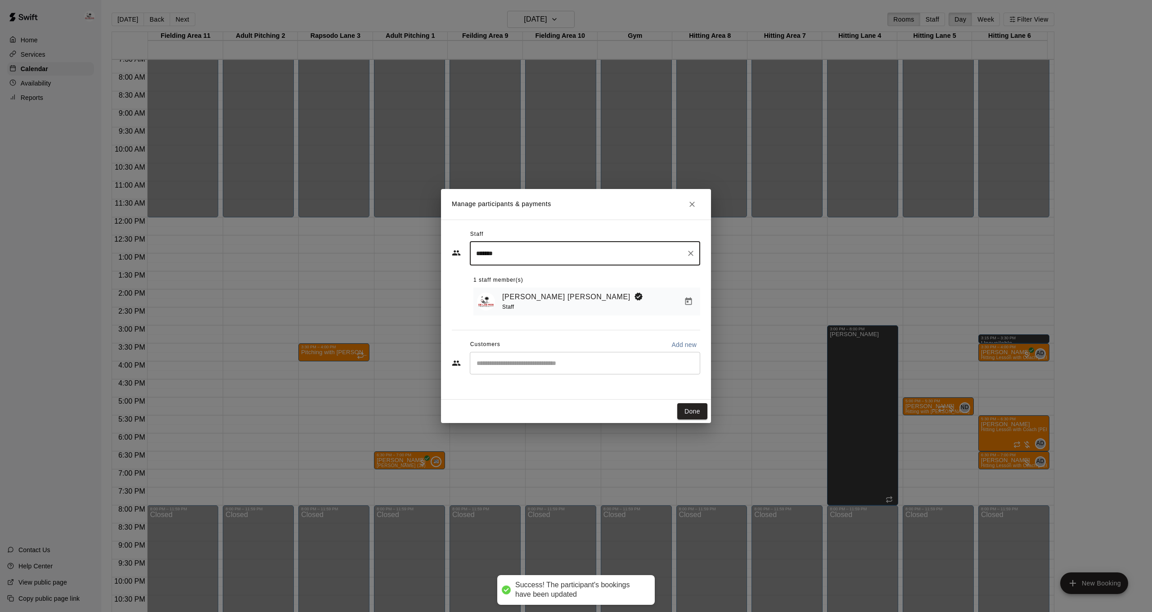
click at [522, 356] on div "​" at bounding box center [585, 363] width 230 height 22
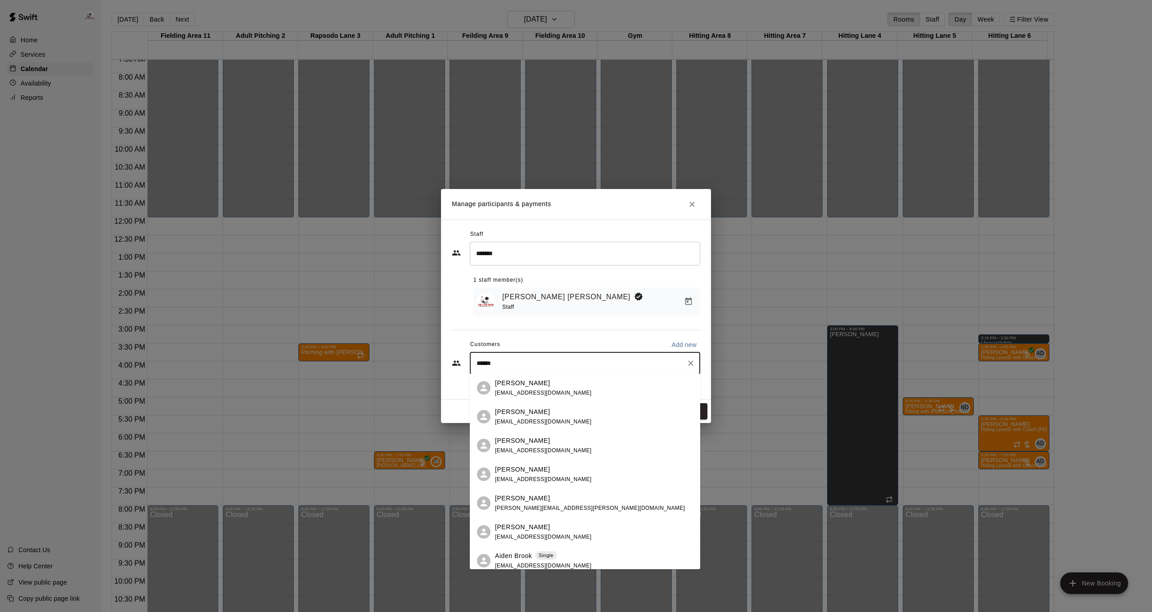
type input "*******"
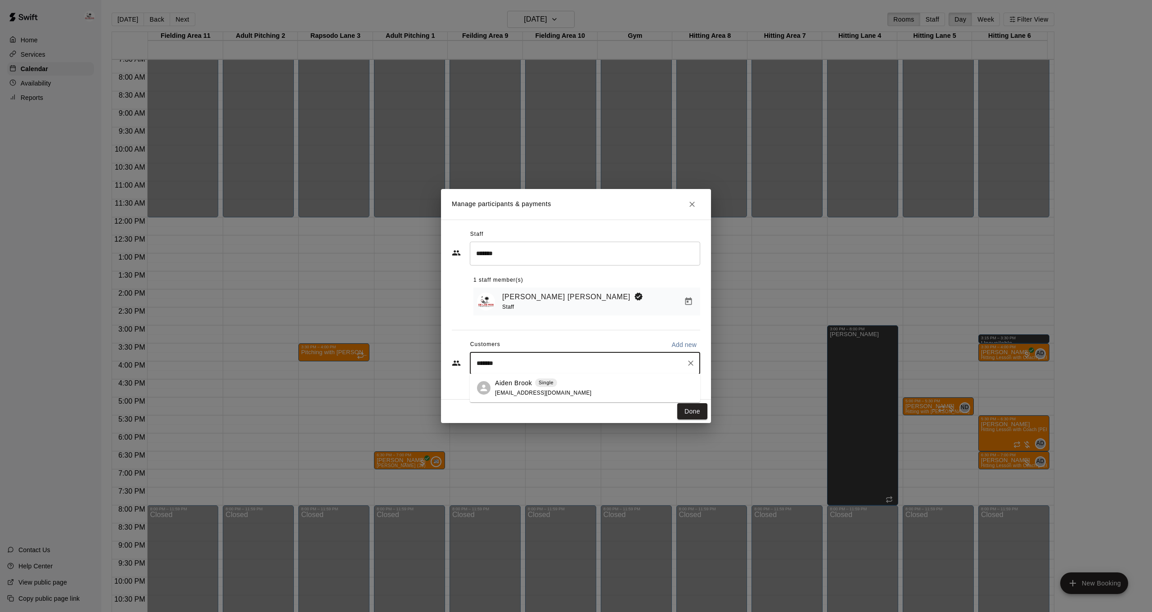
click at [536, 386] on span "Single" at bounding box center [546, 383] width 22 height 8
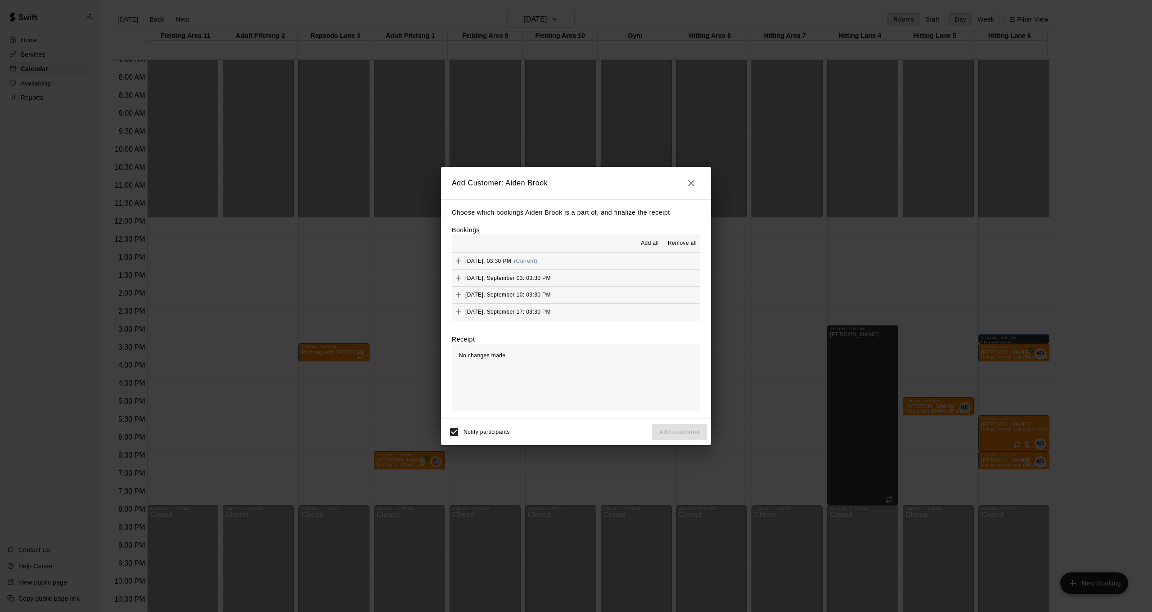
click at [655, 242] on span "Add all" at bounding box center [650, 243] width 18 height 9
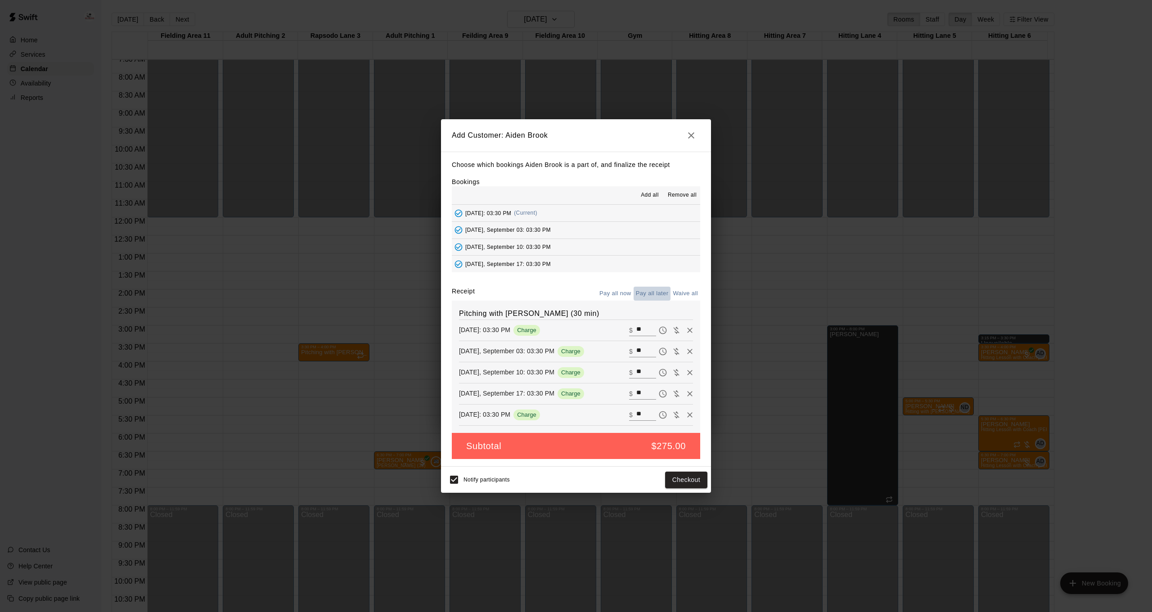
click at [646, 295] on button "Pay all later" at bounding box center [652, 294] width 37 height 14
click at [686, 480] on button "Add customer" at bounding box center [679, 480] width 55 height 17
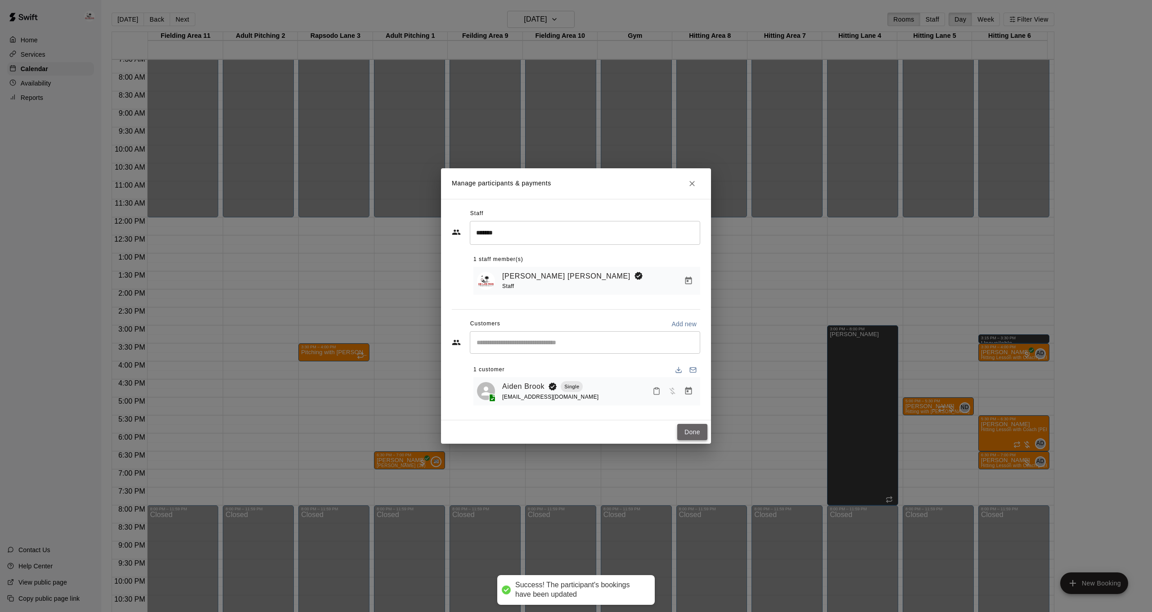
click at [700, 437] on button "Done" at bounding box center [692, 432] width 30 height 17
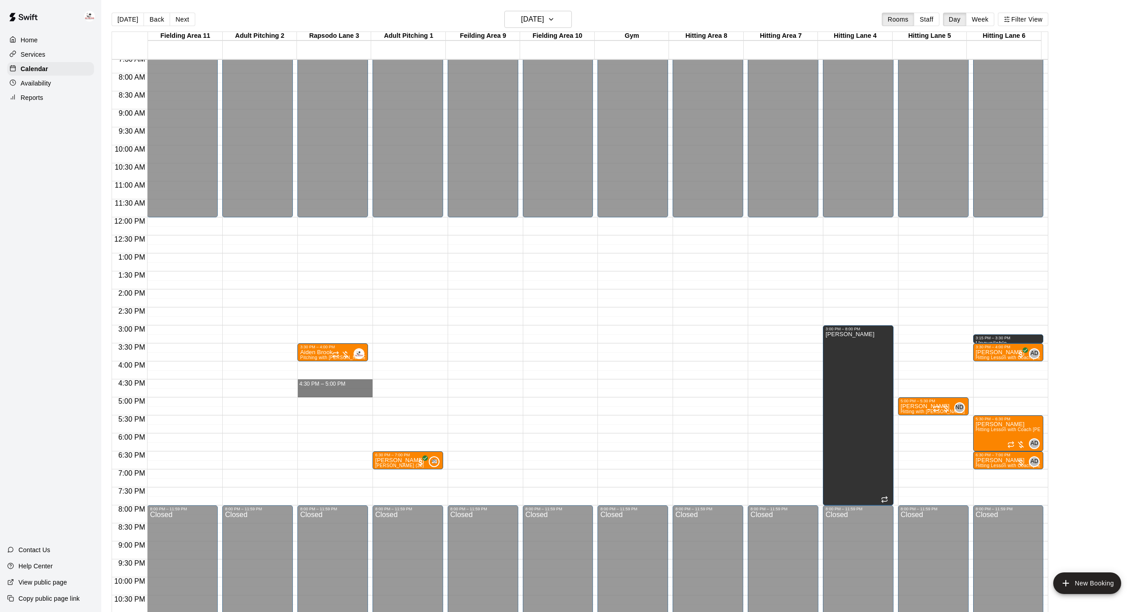
drag, startPoint x: 336, startPoint y: 381, endPoint x: 336, endPoint y: 390, distance: 9.0
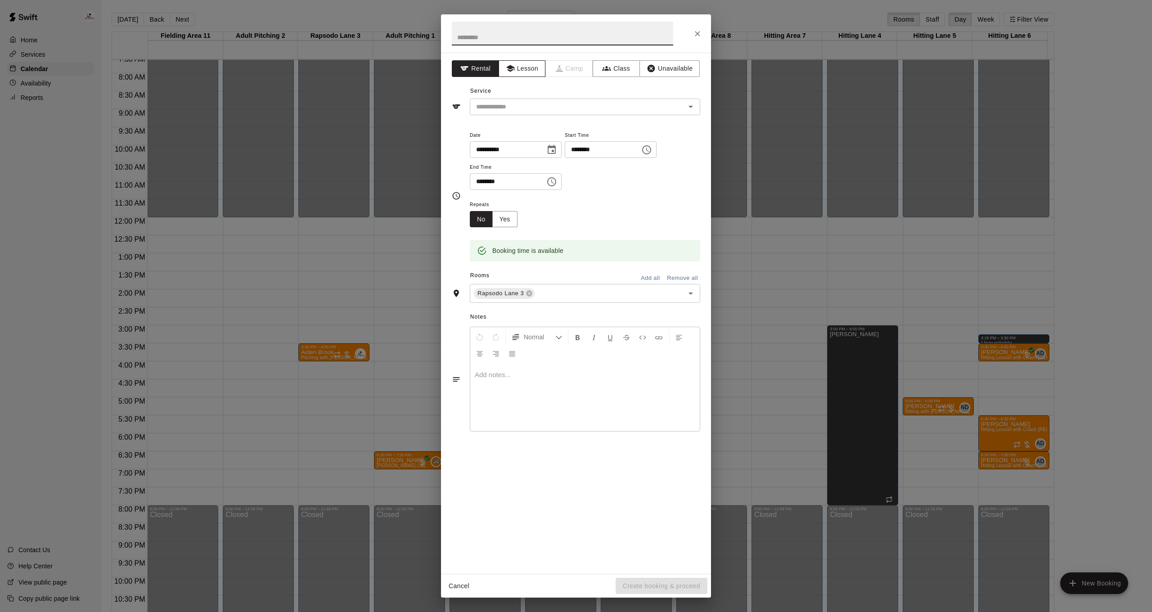
click at [540, 64] on button "Lesson" at bounding box center [522, 68] width 47 height 17
click at [531, 107] on input "text" at bounding box center [571, 106] width 198 height 11
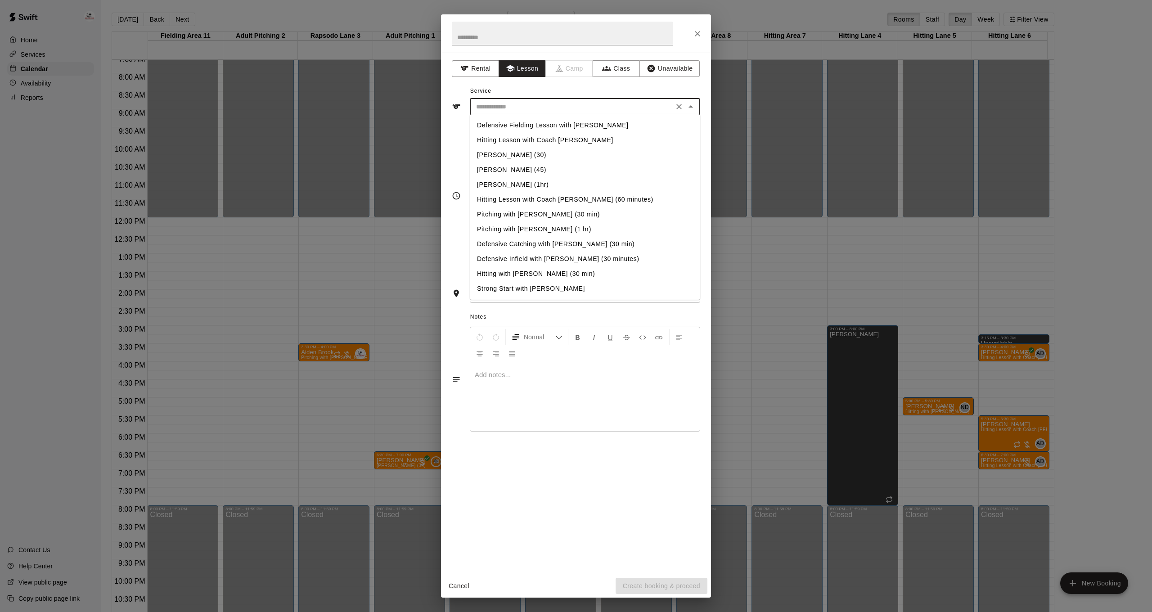
click at [533, 214] on li "Pitching with [PERSON_NAME] (30 min)" at bounding box center [585, 214] width 230 height 15
type input "**********"
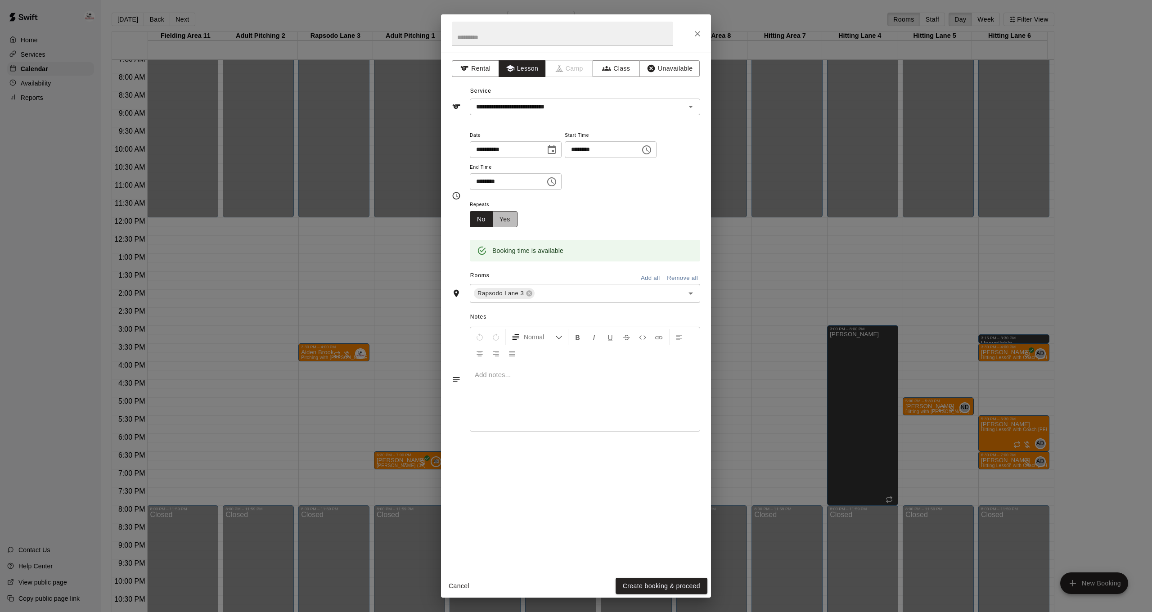
click at [499, 223] on button "Yes" at bounding box center [504, 219] width 25 height 17
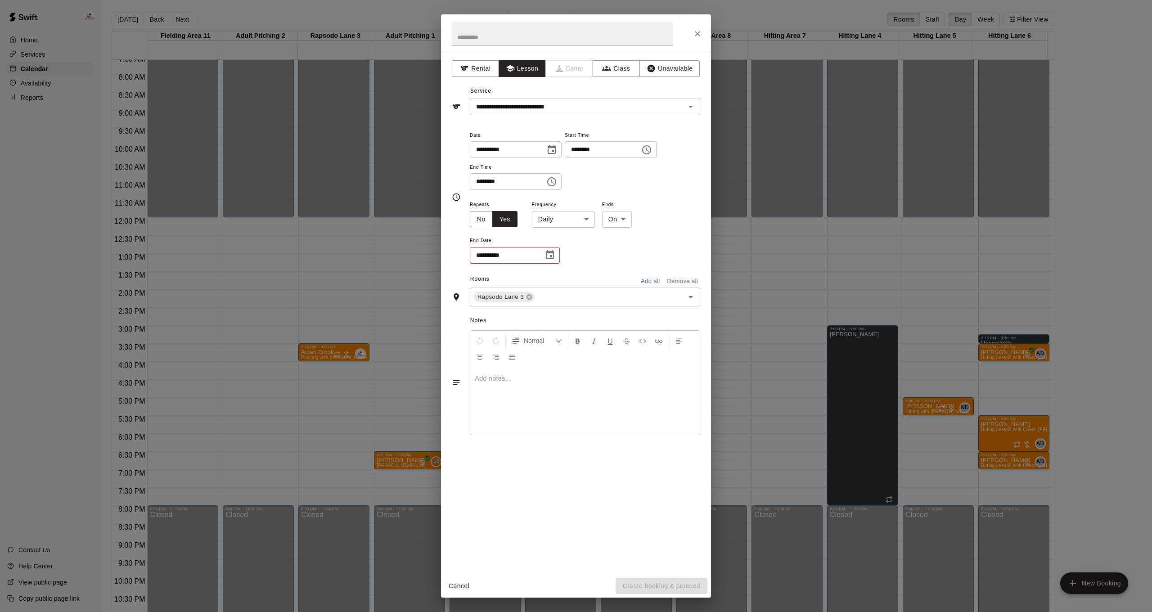
click at [545, 221] on body "Home Services Calendar Availability Reports Contact Us Help Center View public …" at bounding box center [576, 313] width 1152 height 626
click at [553, 251] on li "Weekly [DATE]" at bounding box center [563, 252] width 112 height 15
type input "******"
click at [554, 251] on icon "Choose date" at bounding box center [549, 255] width 11 height 11
click at [602, 275] on icon "Next month" at bounding box center [599, 275] width 11 height 11
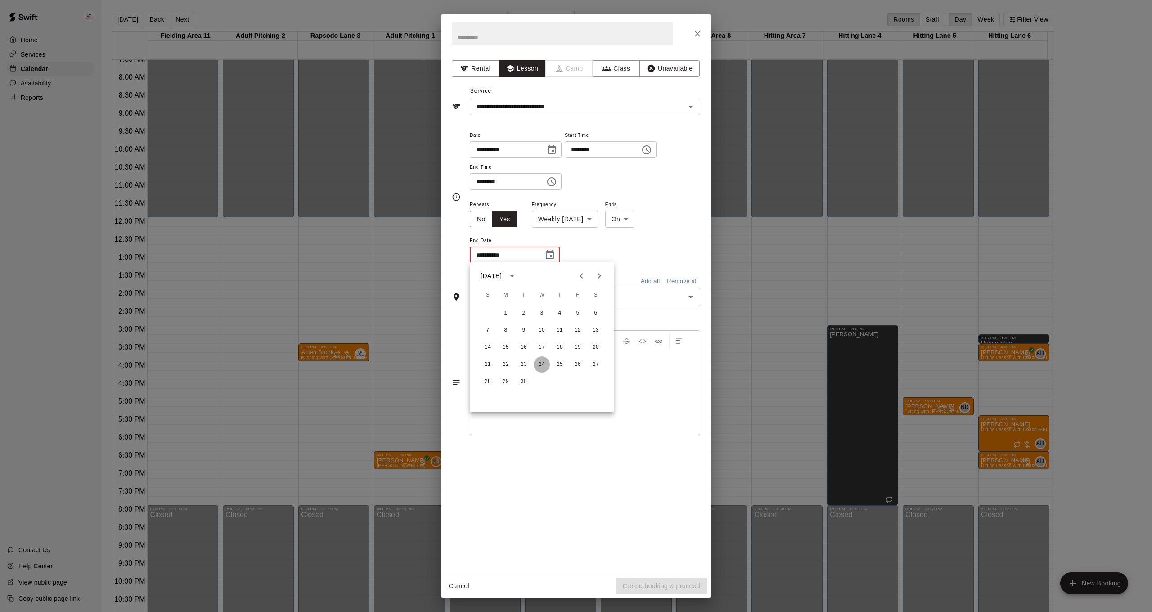
click at [545, 364] on button "24" at bounding box center [542, 364] width 16 height 16
type input "**********"
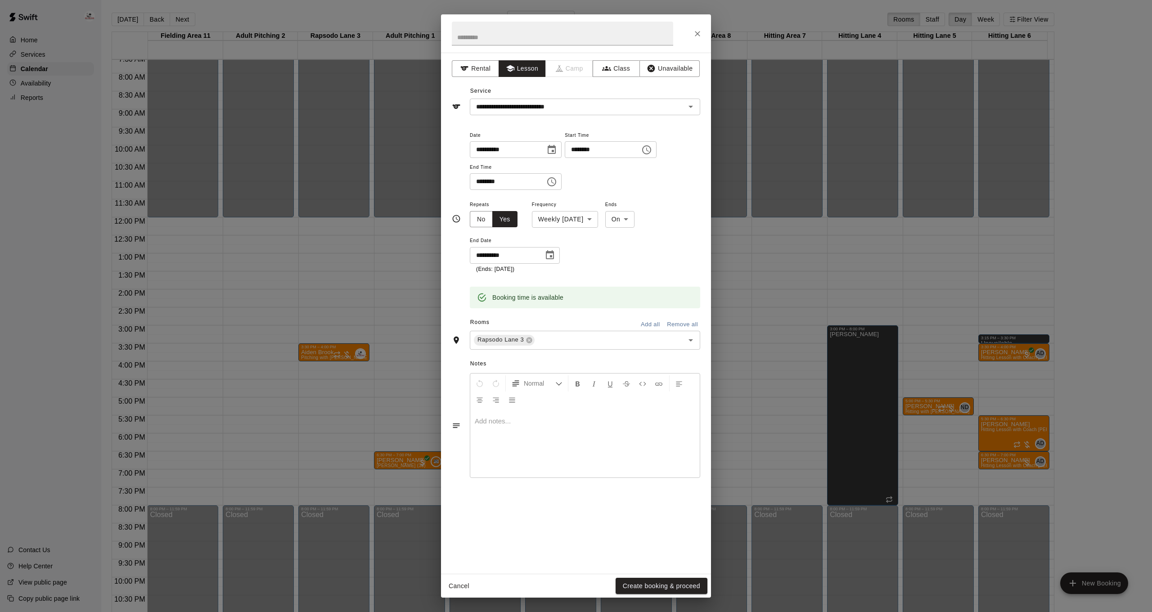
click at [664, 587] on button "Create booking & proceed" at bounding box center [662, 586] width 92 height 17
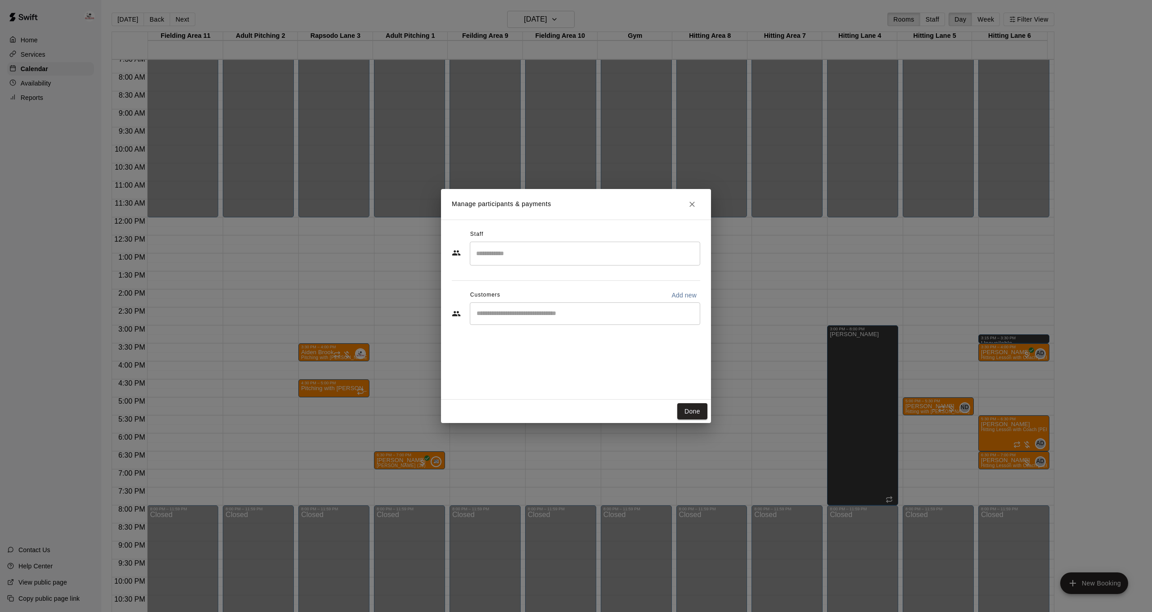
click at [555, 253] on input "Search staff" at bounding box center [585, 254] width 222 height 16
click at [563, 275] on div "[PERSON_NAME] [PERSON_NAME] Staff" at bounding box center [593, 283] width 200 height 18
type input "*******"
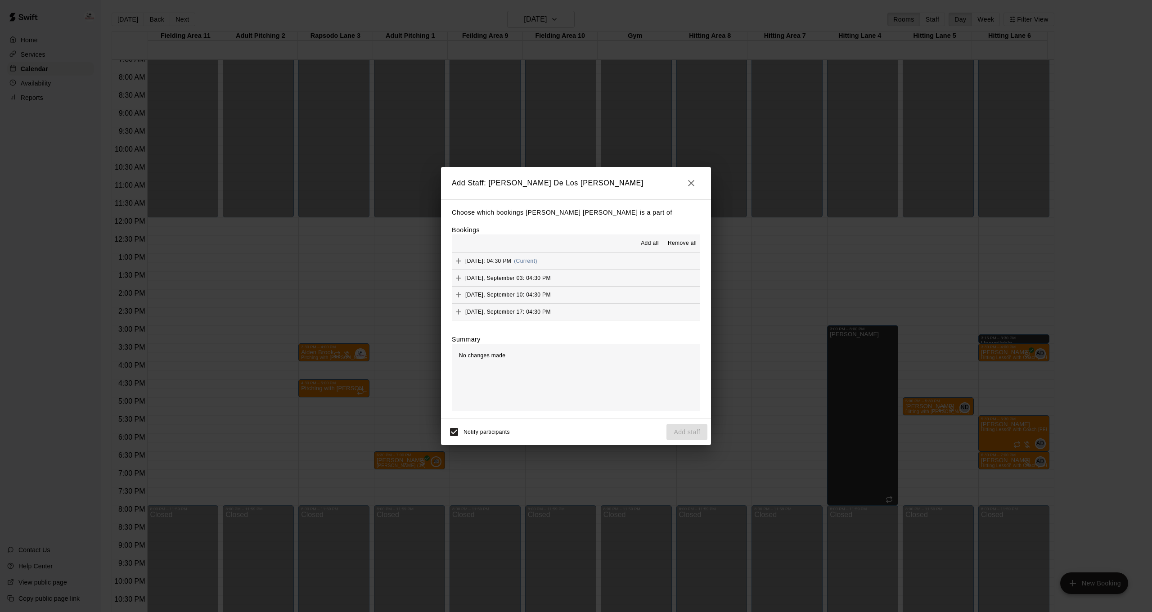
click at [650, 243] on span "Add all" at bounding box center [650, 243] width 18 height 9
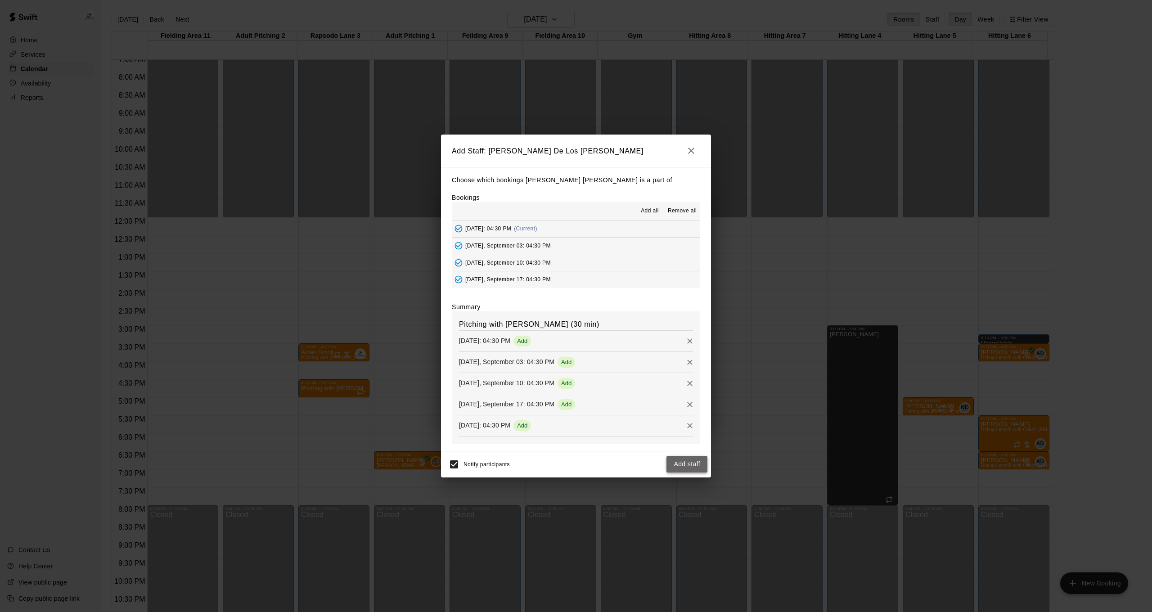
click at [690, 464] on button "Add staff" at bounding box center [686, 464] width 41 height 17
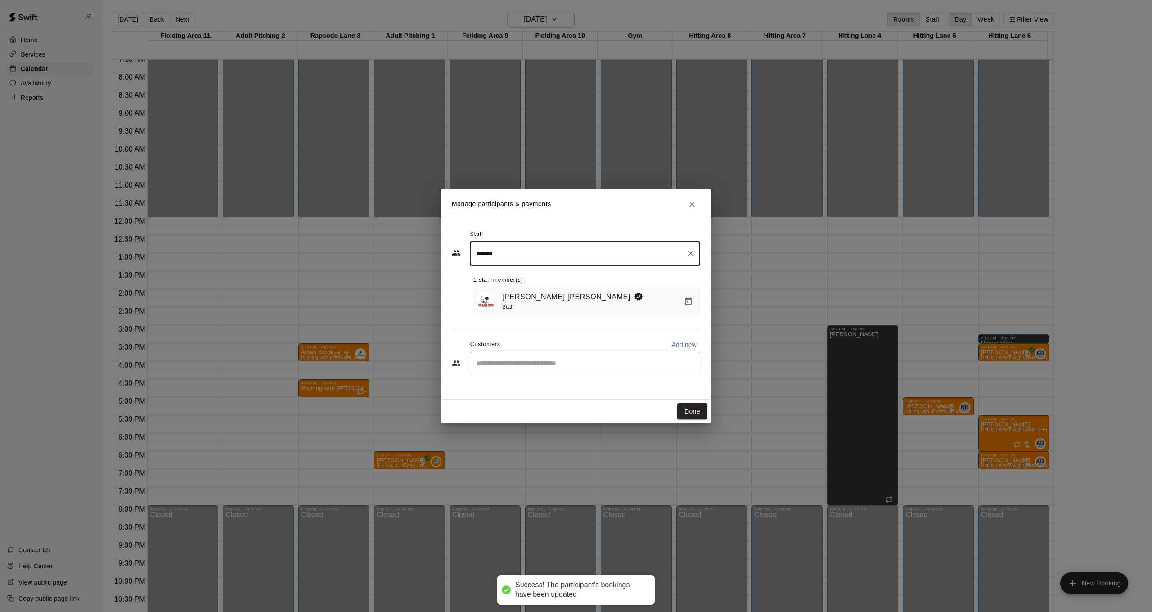
click at [530, 366] on input "Start typing to search customers..." at bounding box center [585, 363] width 222 height 9
type input "*"
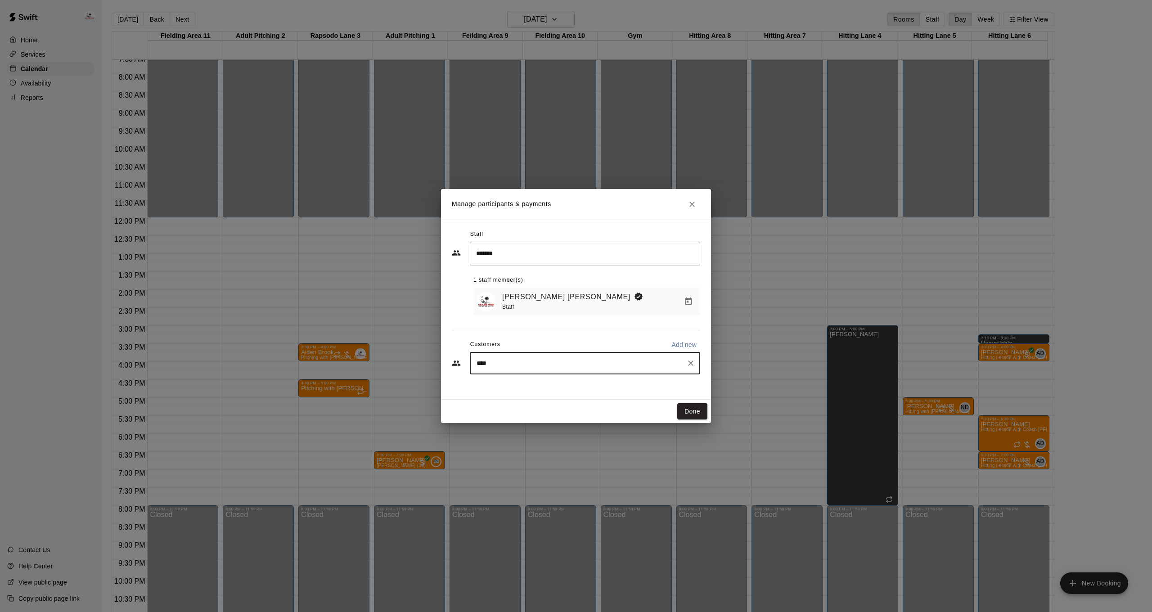
type input "*****"
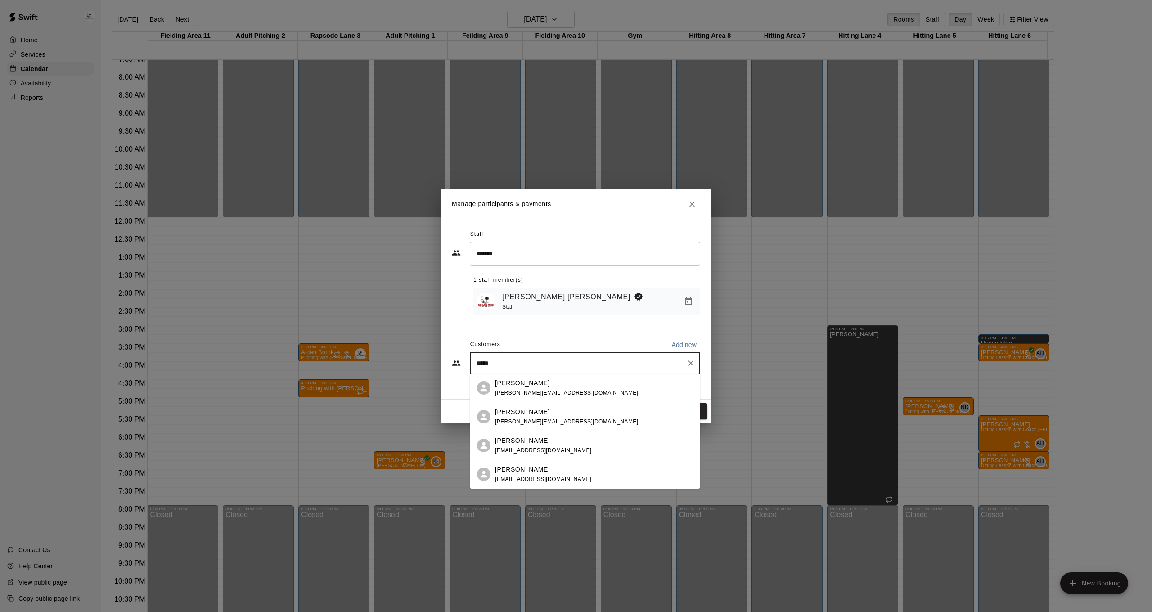
click at [515, 445] on div "[PERSON_NAME] [EMAIL_ADDRESS][DOMAIN_NAME]" at bounding box center [543, 445] width 97 height 19
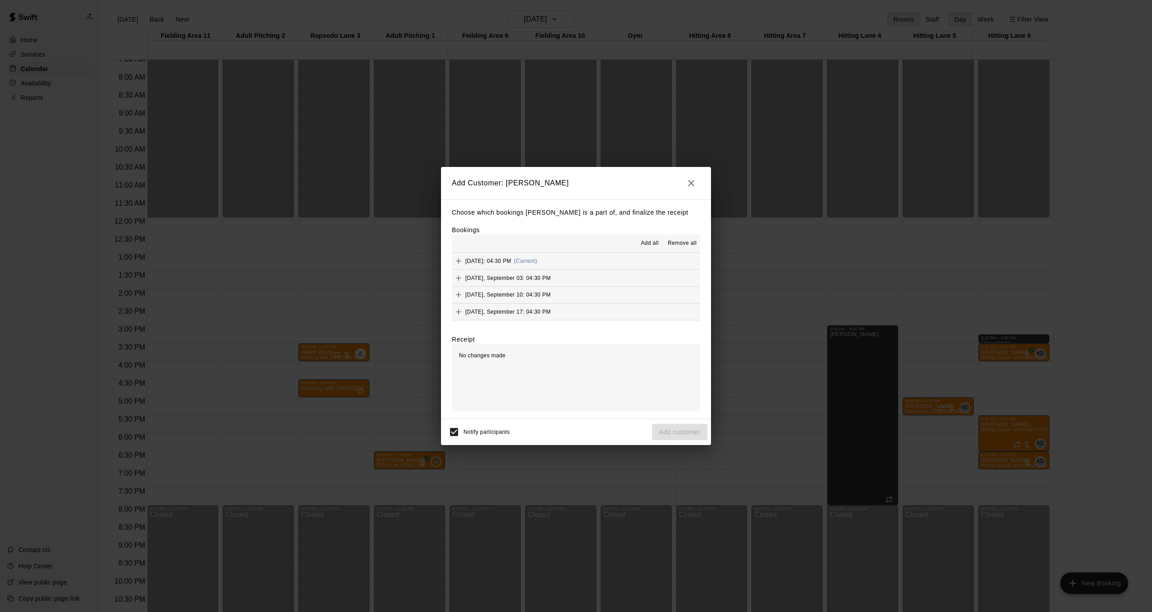
click at [655, 238] on button "Add all" at bounding box center [649, 243] width 29 height 14
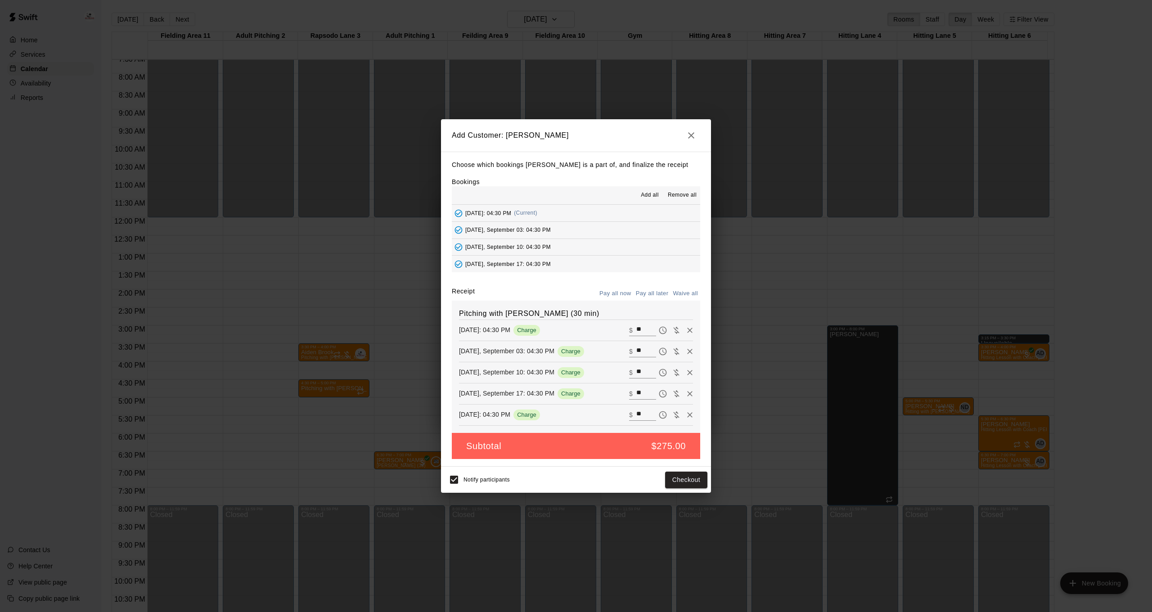
click at [655, 297] on button "Pay all later" at bounding box center [652, 294] width 37 height 14
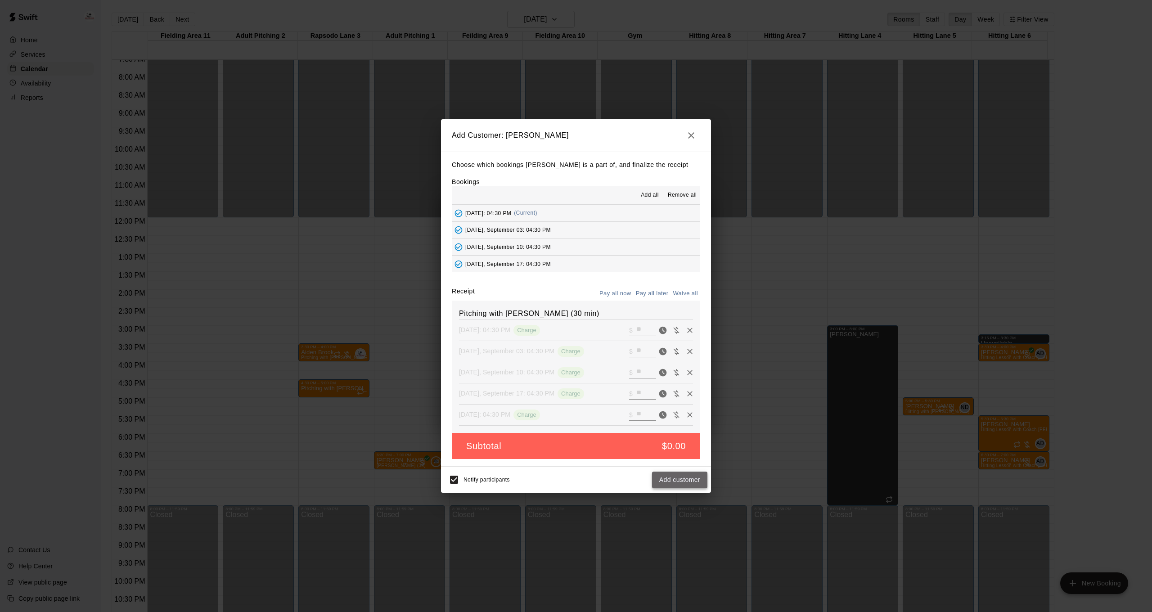
click at [684, 476] on button "Add customer" at bounding box center [679, 480] width 55 height 17
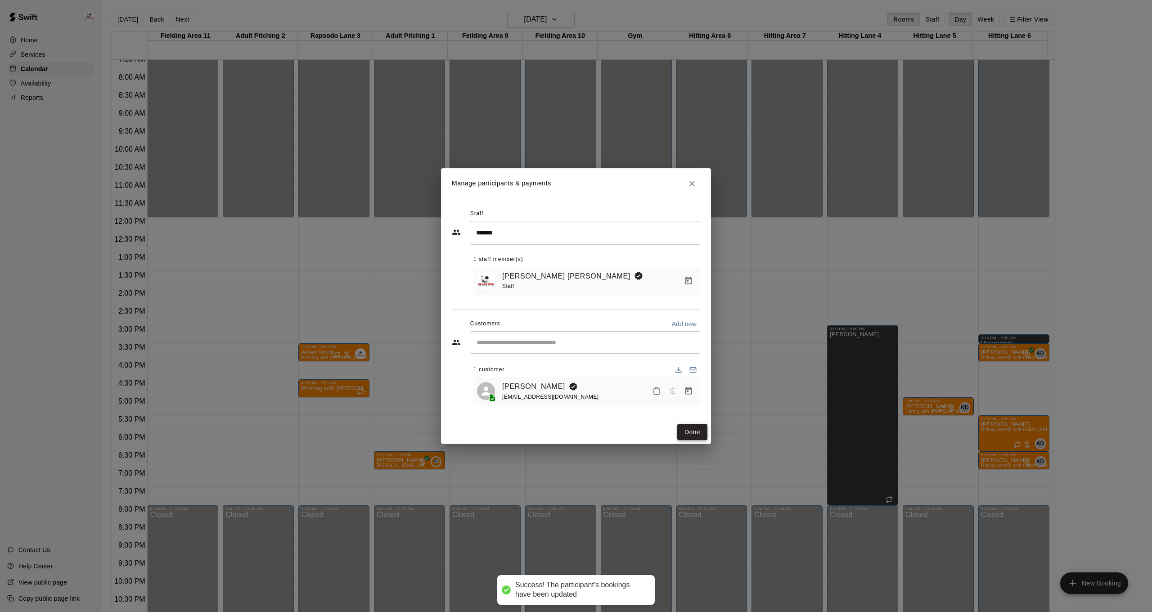
click at [690, 433] on button "Done" at bounding box center [692, 432] width 30 height 17
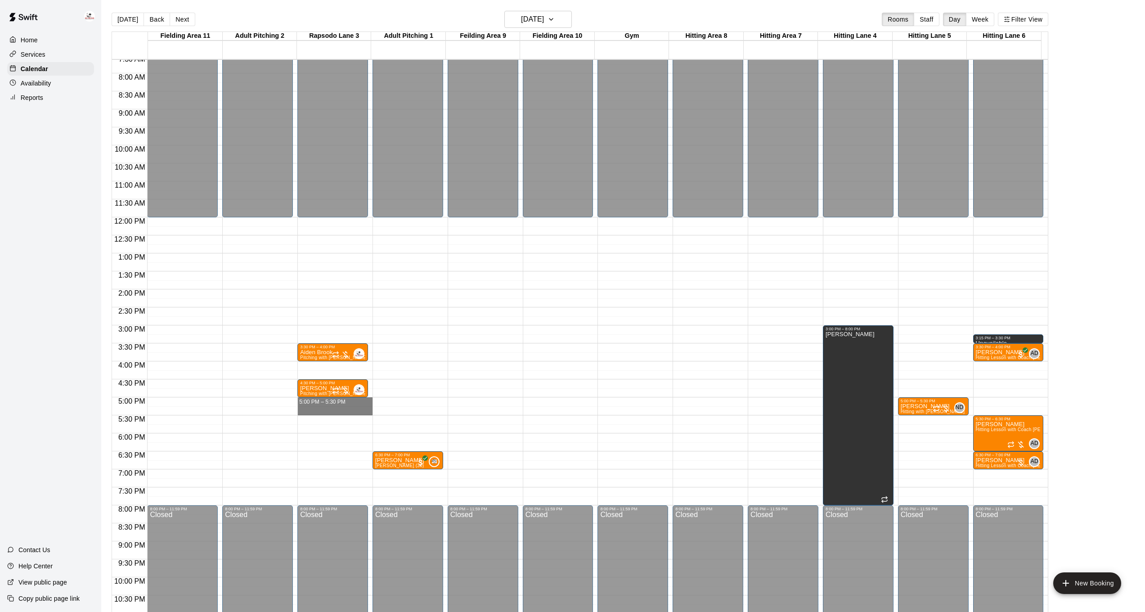
drag, startPoint x: 334, startPoint y: 400, endPoint x: 333, endPoint y: 406, distance: 6.8
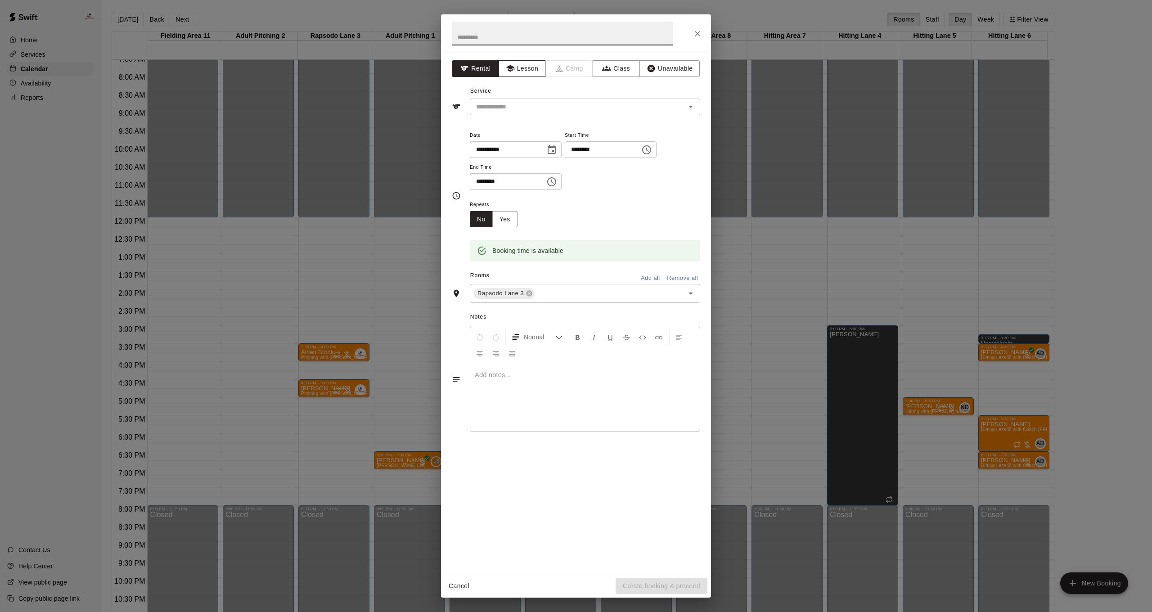
click at [521, 67] on button "Lesson" at bounding box center [522, 68] width 47 height 17
click at [523, 101] on input "text" at bounding box center [571, 106] width 198 height 11
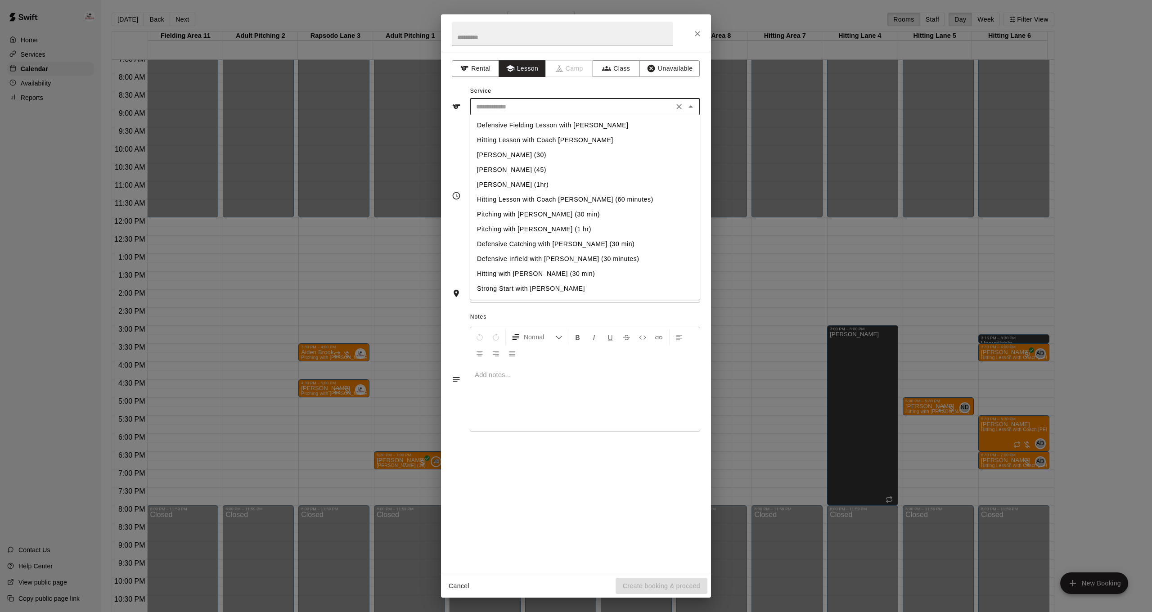
click at [532, 213] on li "Pitching with [PERSON_NAME] (30 min)" at bounding box center [585, 214] width 230 height 15
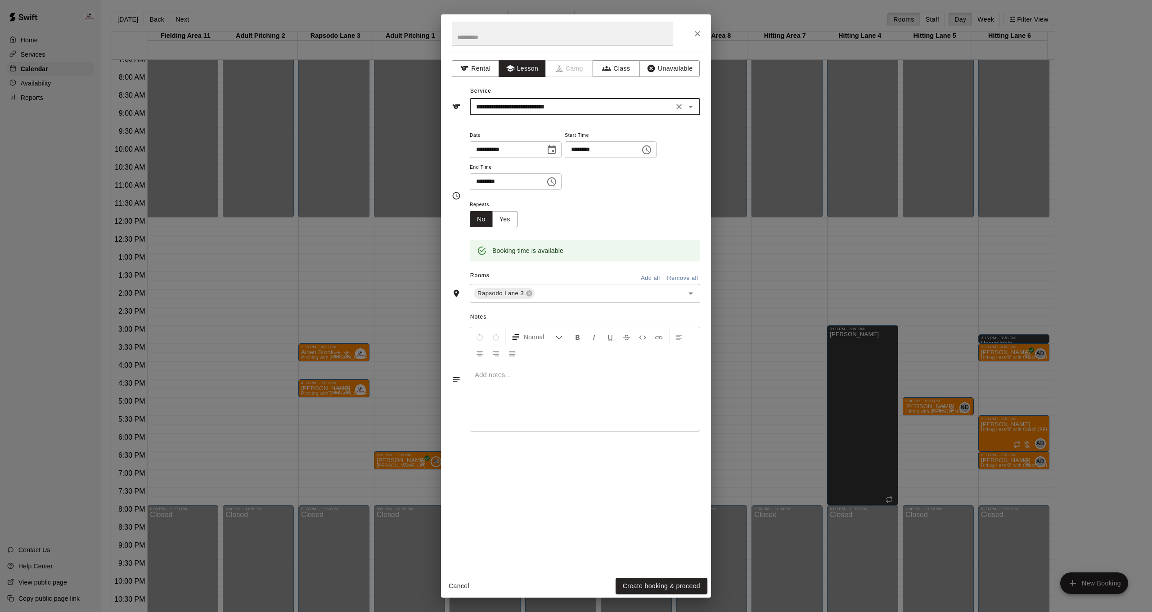
type input "**********"
click at [513, 216] on button "Yes" at bounding box center [504, 219] width 25 height 17
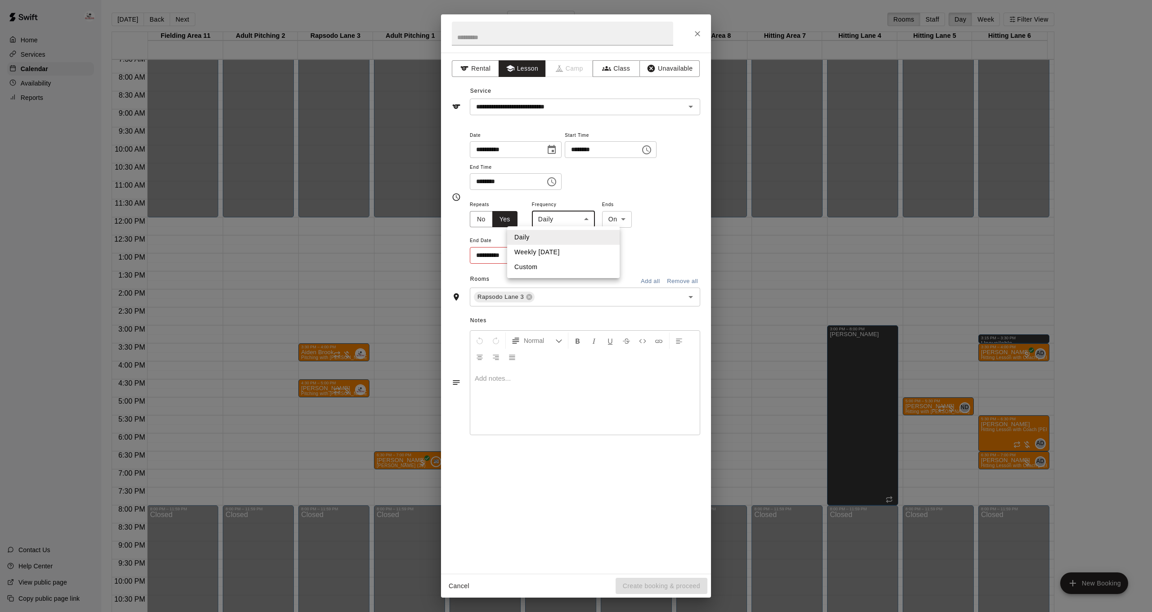
click at [587, 220] on body "Home Services Calendar Availability Reports Contact Us Help Center View public …" at bounding box center [576, 313] width 1152 height 626
click at [570, 251] on li "Weekly [DATE]" at bounding box center [563, 252] width 112 height 15
type input "******"
click at [553, 252] on icon "Choose date" at bounding box center [550, 254] width 8 height 9
click at [601, 274] on icon "Next month" at bounding box center [599, 275] width 11 height 11
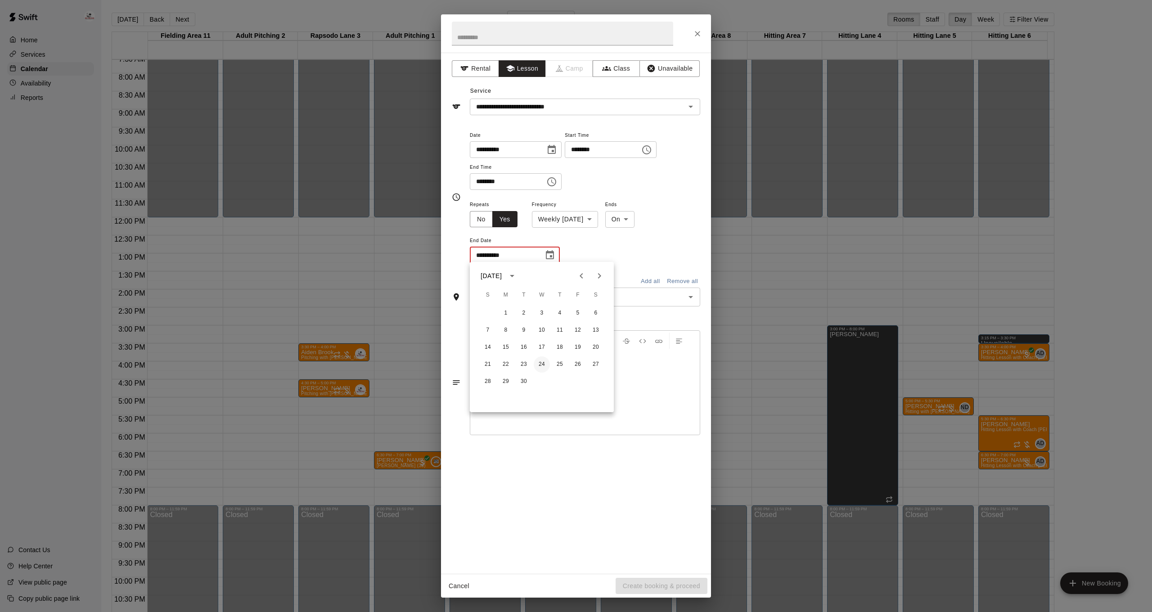
click at [544, 365] on button "24" at bounding box center [542, 364] width 16 height 16
type input "**********"
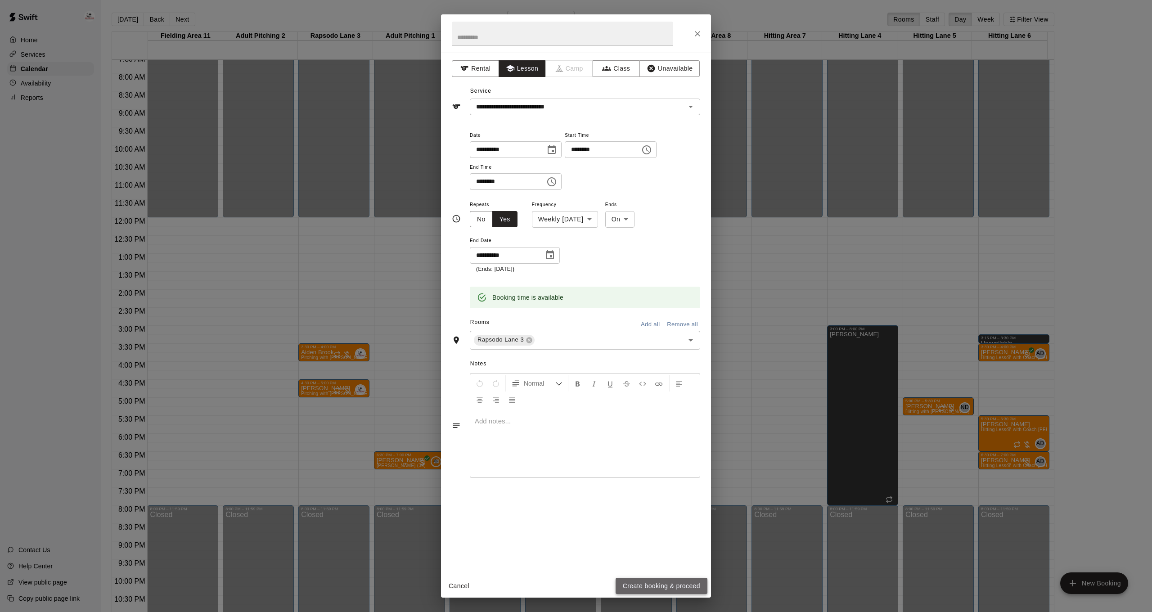
click at [625, 580] on button "Create booking & proceed" at bounding box center [662, 586] width 92 height 17
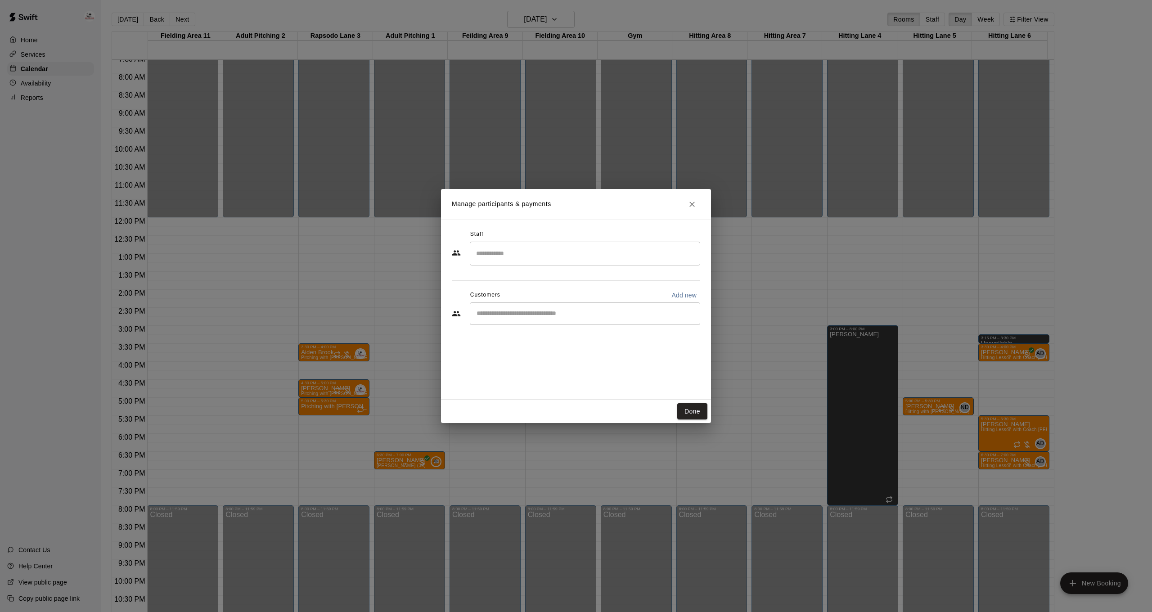
click at [508, 250] on input "Search staff" at bounding box center [585, 254] width 222 height 16
click at [552, 274] on li "[PERSON_NAME] [PERSON_NAME] Staff" at bounding box center [585, 280] width 230 height 31
type input "*******"
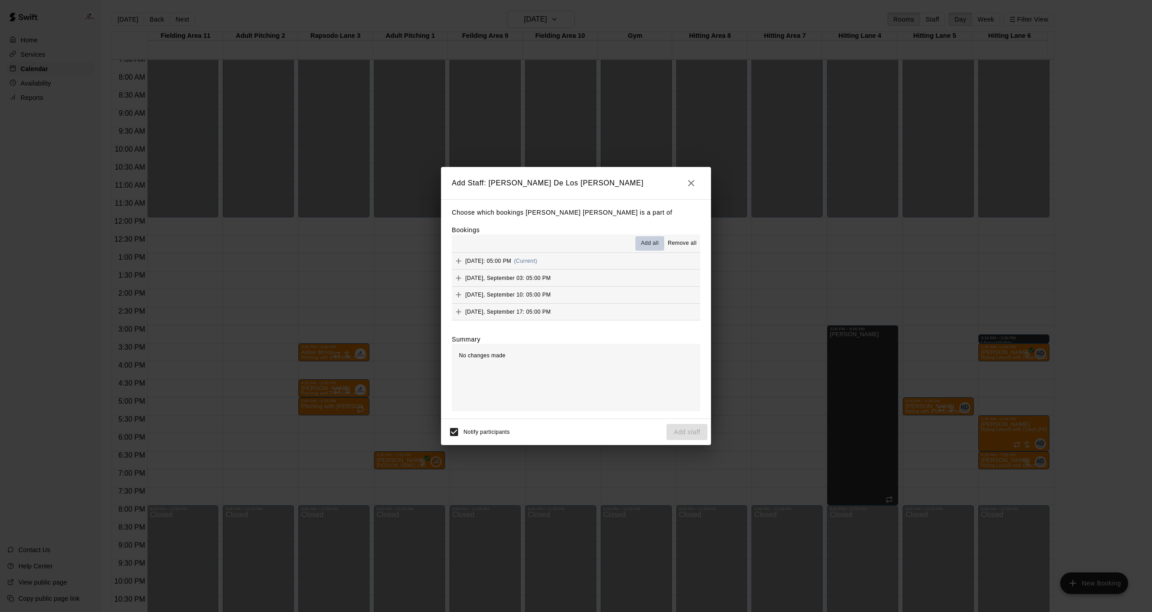
click at [647, 245] on span "Add all" at bounding box center [650, 243] width 18 height 9
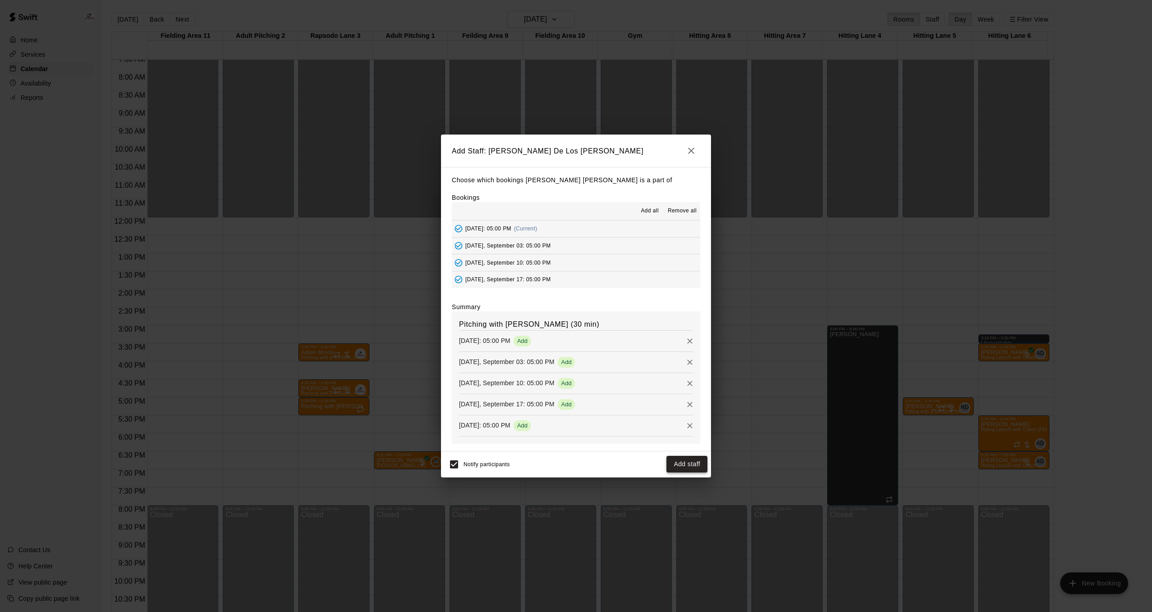
click at [680, 468] on button "Add staff" at bounding box center [686, 464] width 41 height 17
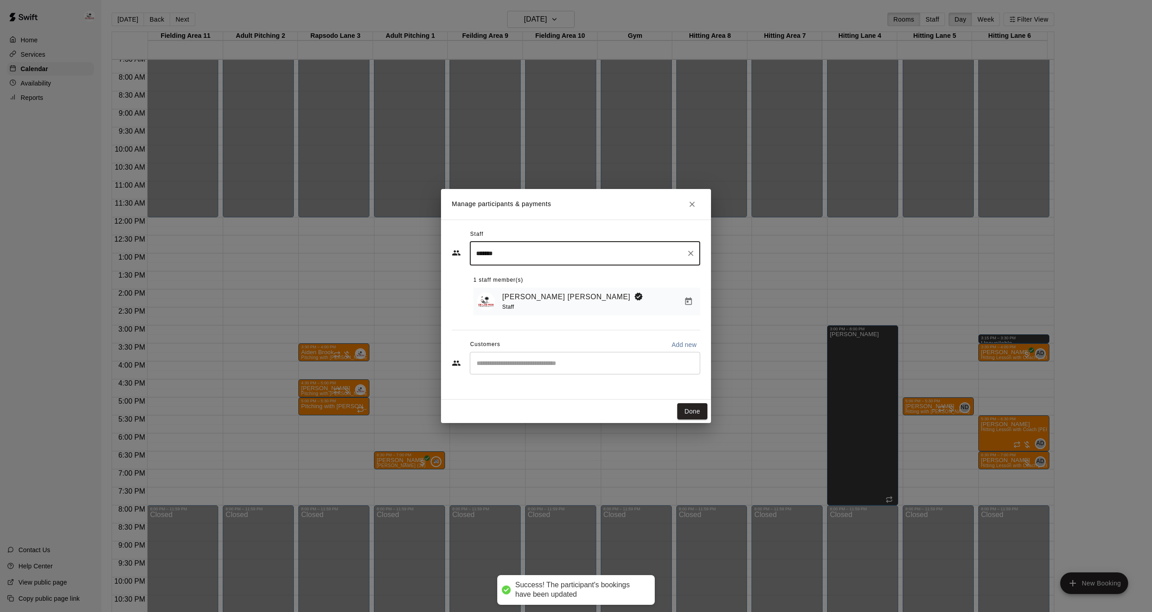
click at [562, 369] on div "​" at bounding box center [585, 363] width 230 height 22
type input "*****"
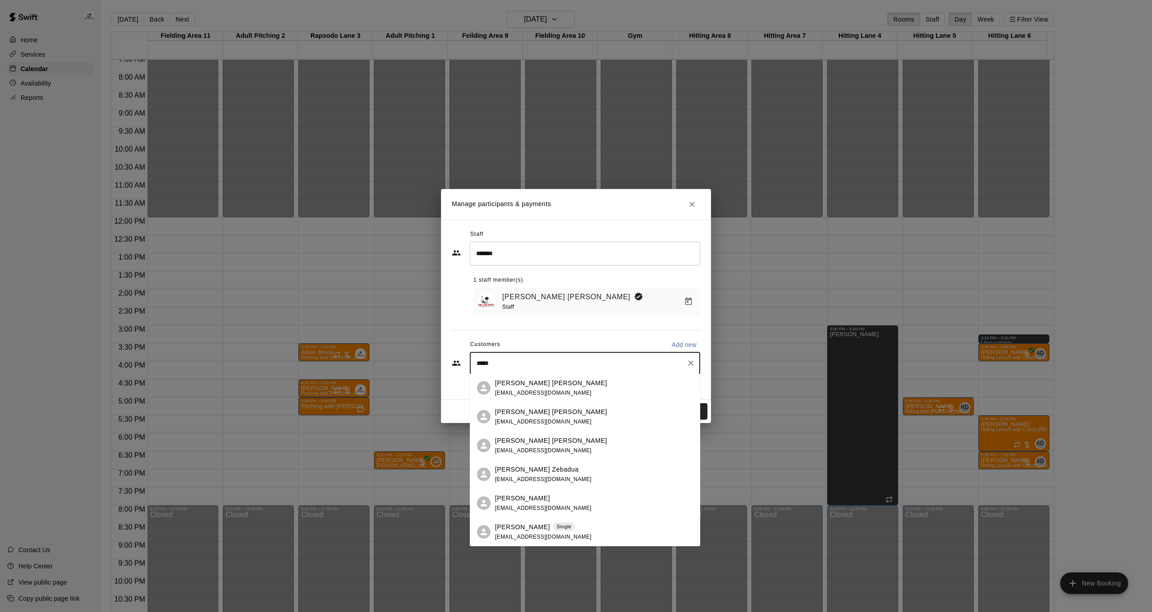
click at [544, 506] on span "[EMAIL_ADDRESS][DOMAIN_NAME]" at bounding box center [543, 508] width 97 height 6
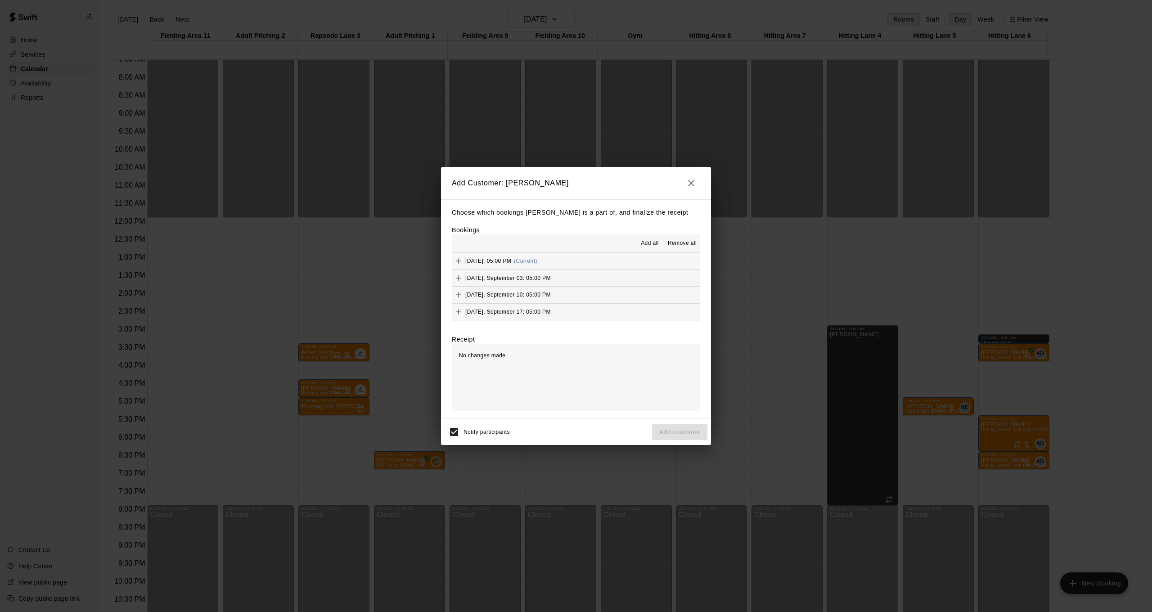
click at [647, 239] on span "Add all" at bounding box center [650, 243] width 18 height 9
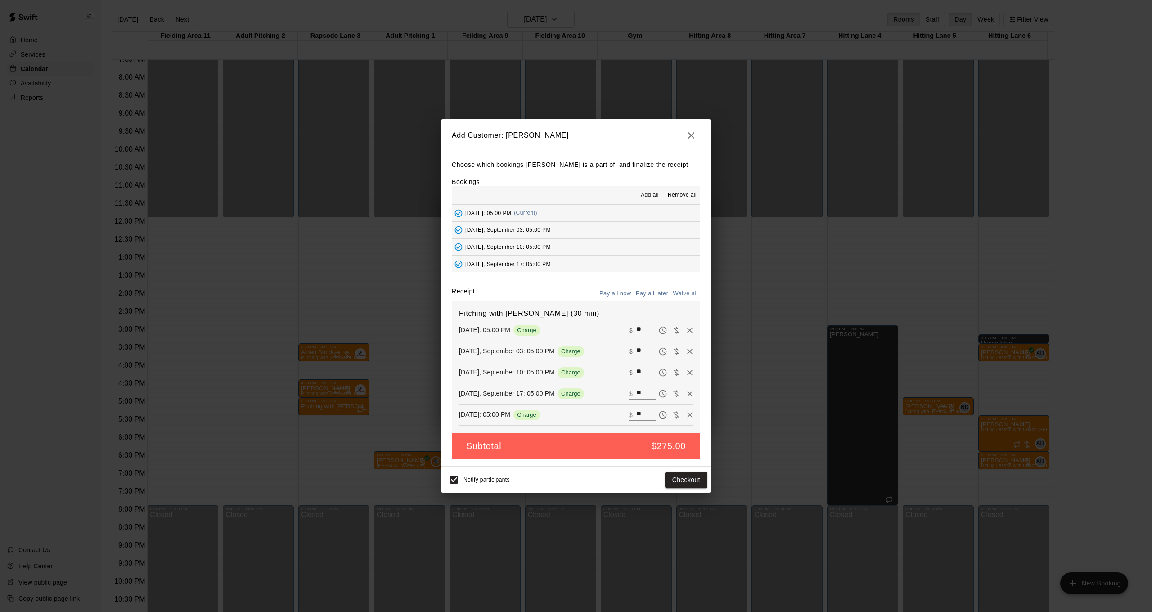
click at [647, 289] on button "Pay all later" at bounding box center [652, 294] width 37 height 14
click at [688, 484] on button "Add customer" at bounding box center [679, 480] width 55 height 17
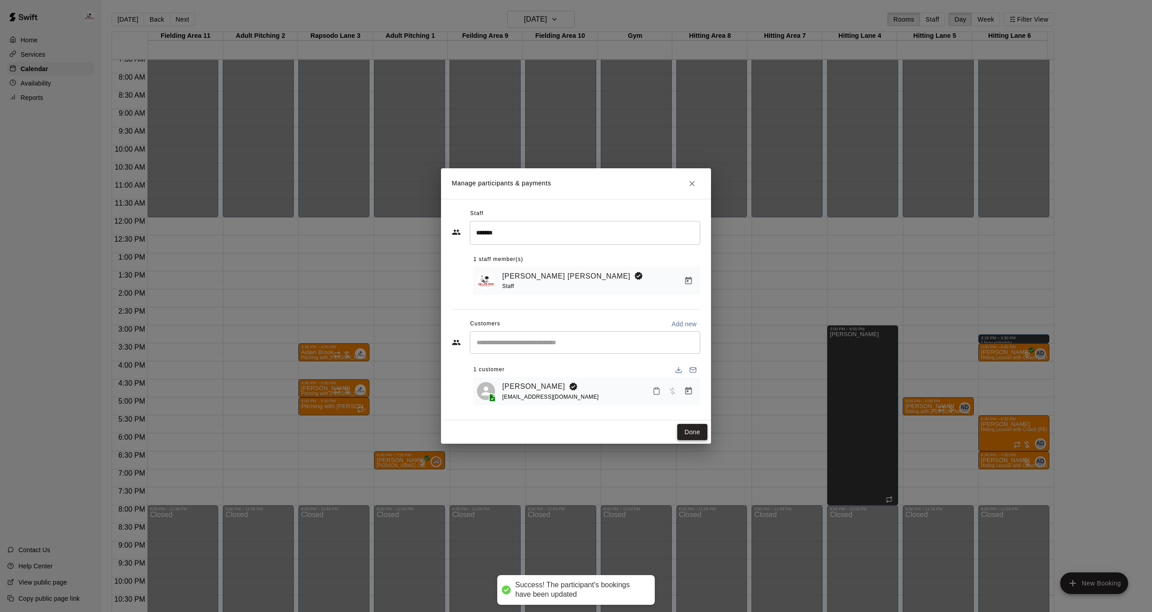
click at [686, 438] on button "Done" at bounding box center [692, 432] width 30 height 17
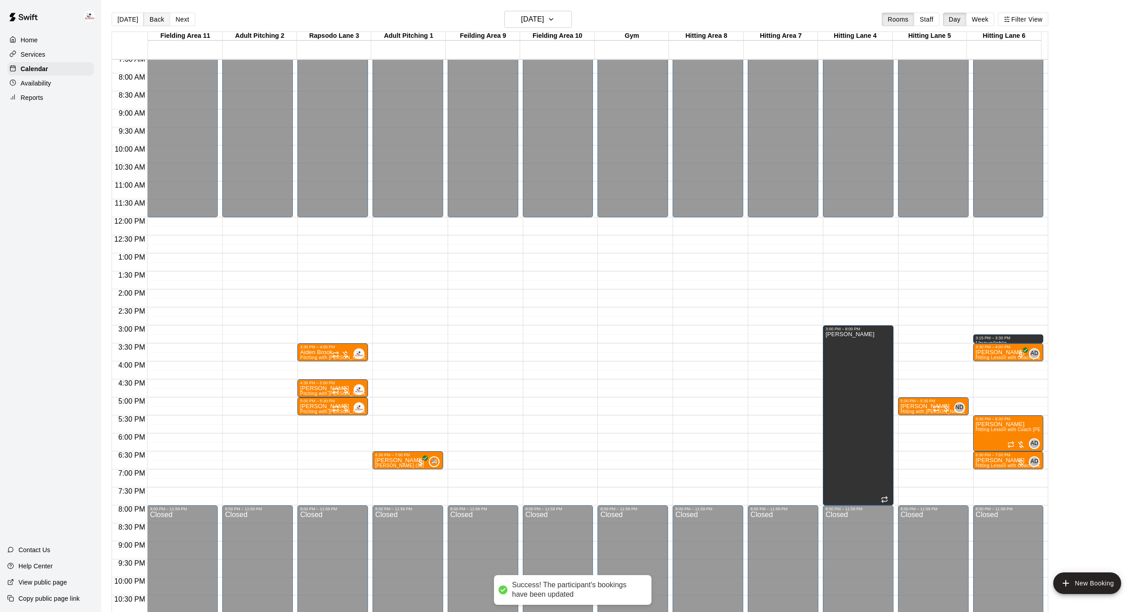
click at [154, 20] on button "Back" at bounding box center [157, 19] width 27 height 13
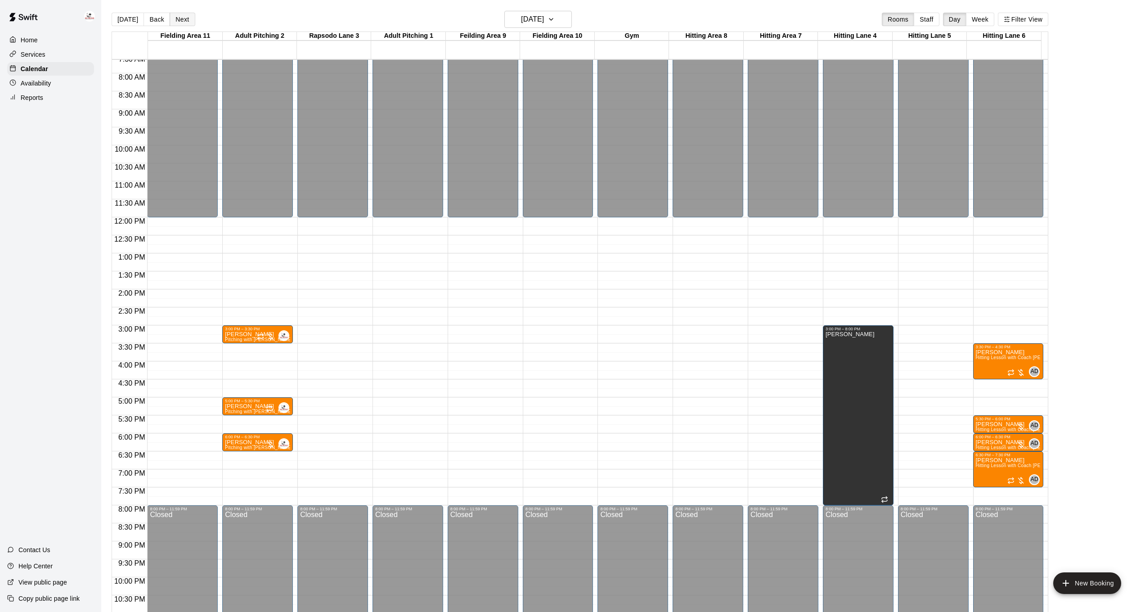
click at [180, 19] on button "Next" at bounding box center [182, 19] width 25 height 13
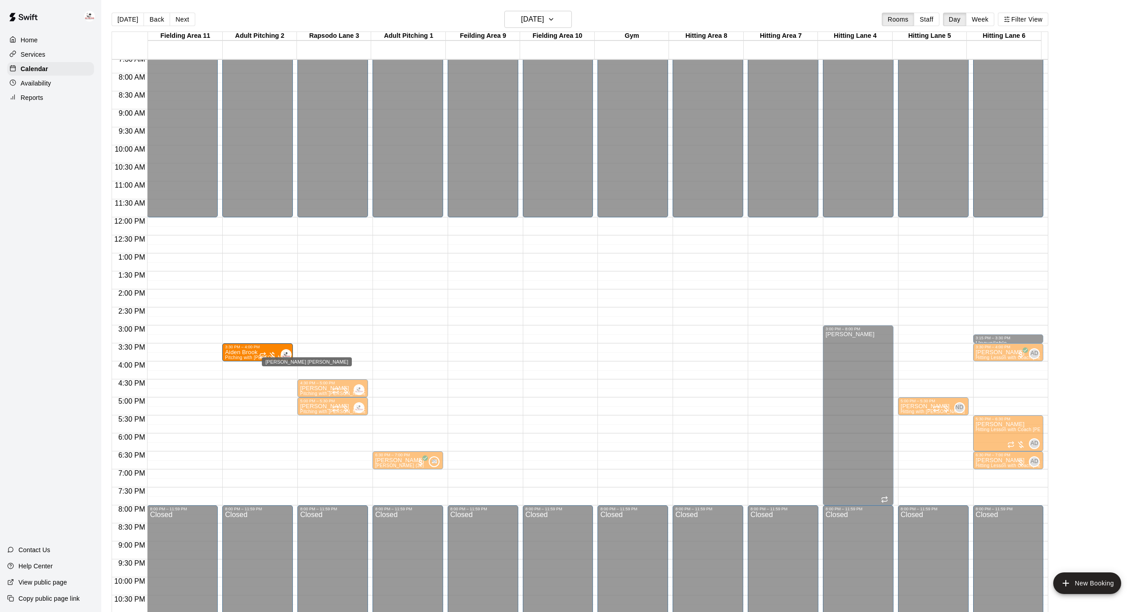
drag, startPoint x: 330, startPoint y: 353, endPoint x: 285, endPoint y: 358, distance: 45.7
drag, startPoint x: 333, startPoint y: 351, endPoint x: 277, endPoint y: 353, distance: 56.3
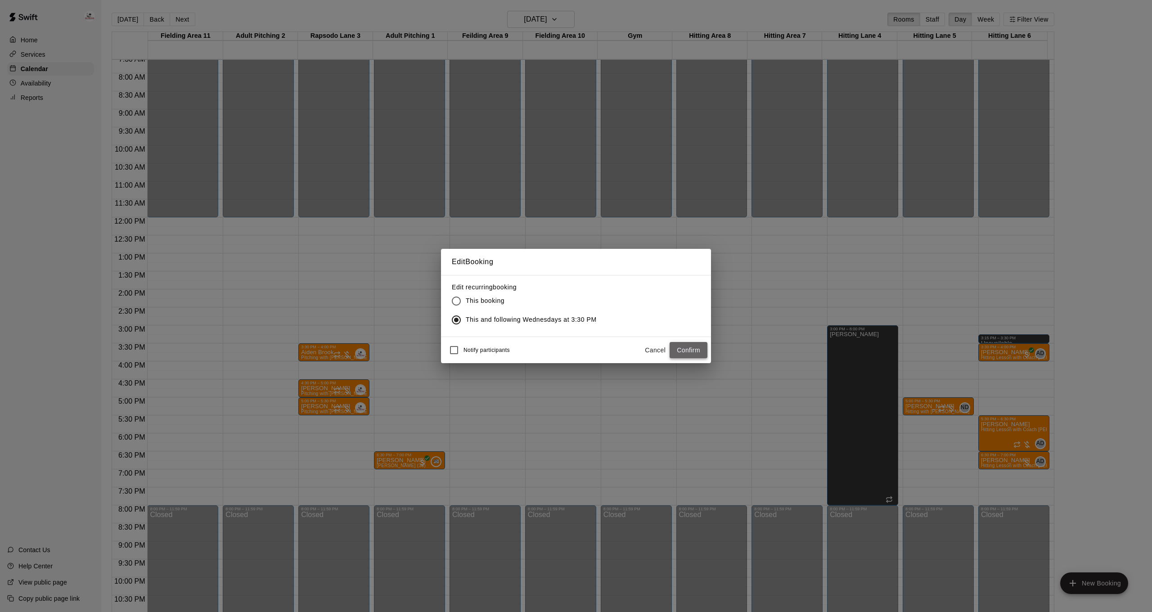
click at [689, 351] on button "Confirm" at bounding box center [689, 350] width 38 height 17
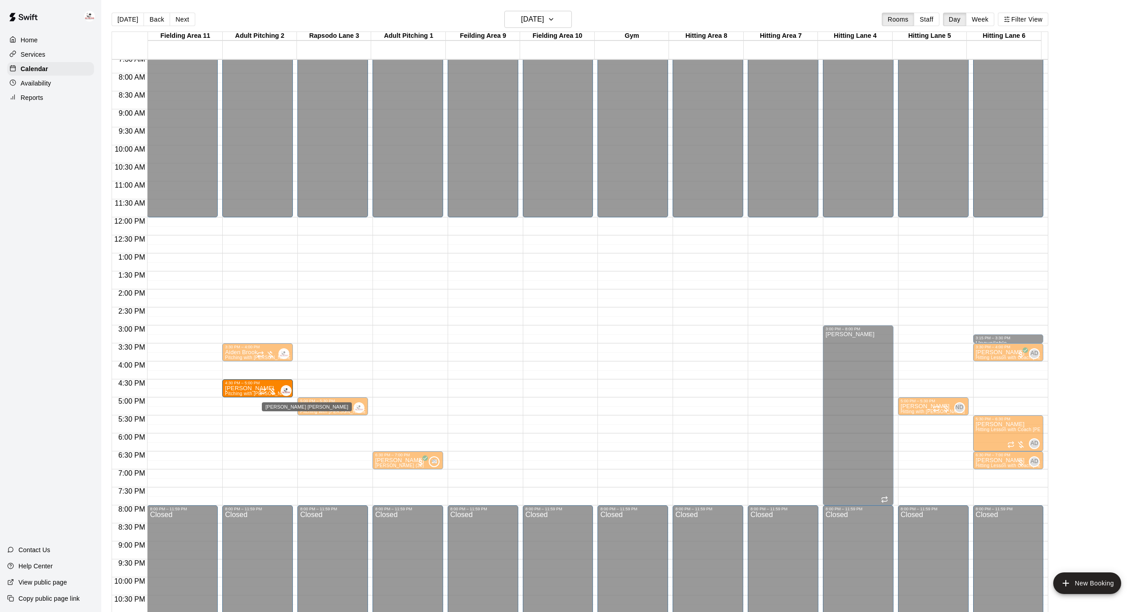
drag, startPoint x: 347, startPoint y: 390, endPoint x: 281, endPoint y: 390, distance: 66.6
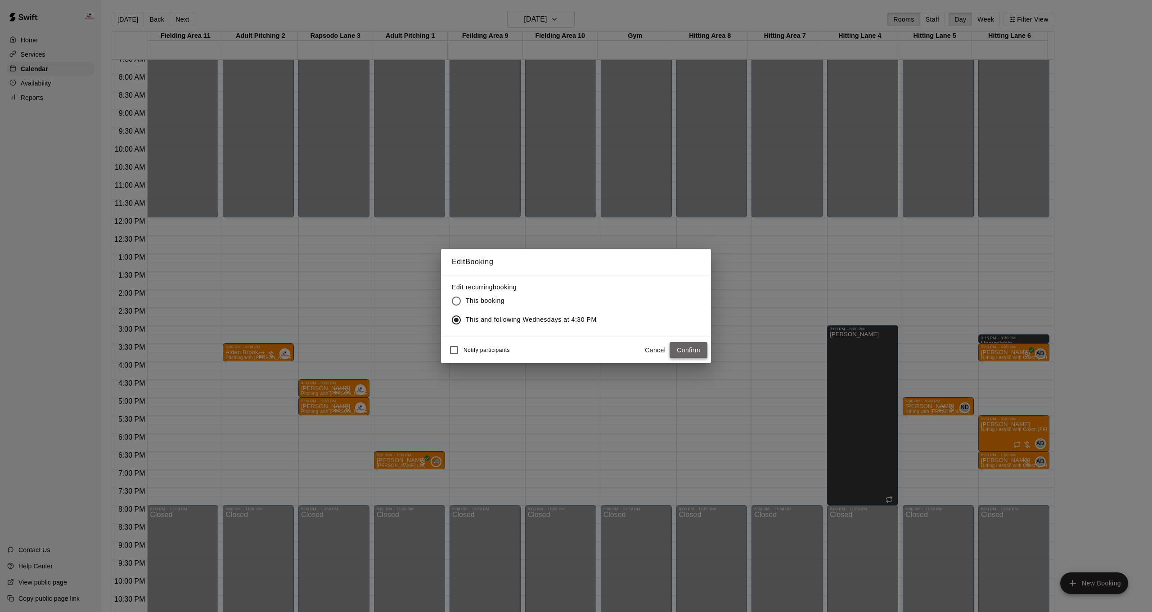
click at [678, 347] on button "Confirm" at bounding box center [689, 350] width 38 height 17
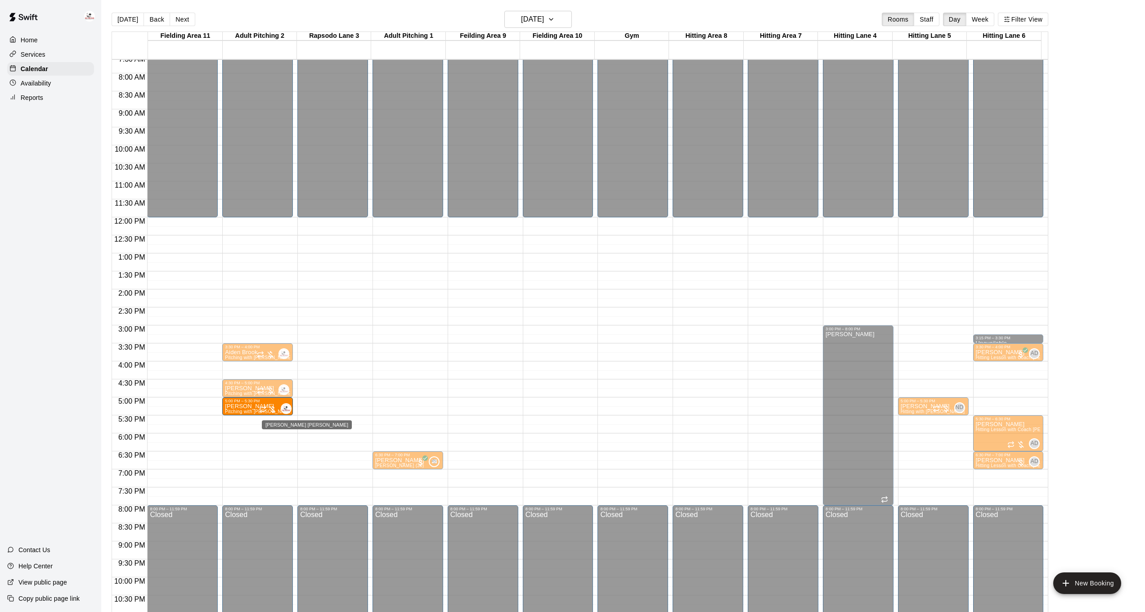
drag, startPoint x: 335, startPoint y: 409, endPoint x: 284, endPoint y: 409, distance: 51.3
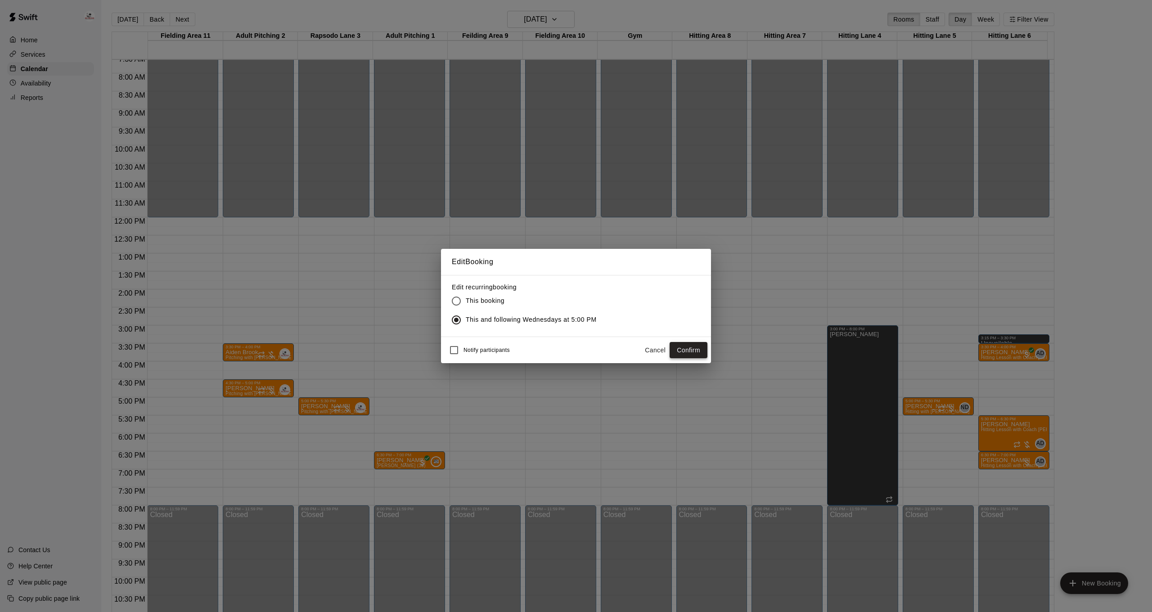
click at [686, 350] on button "Confirm" at bounding box center [689, 350] width 38 height 17
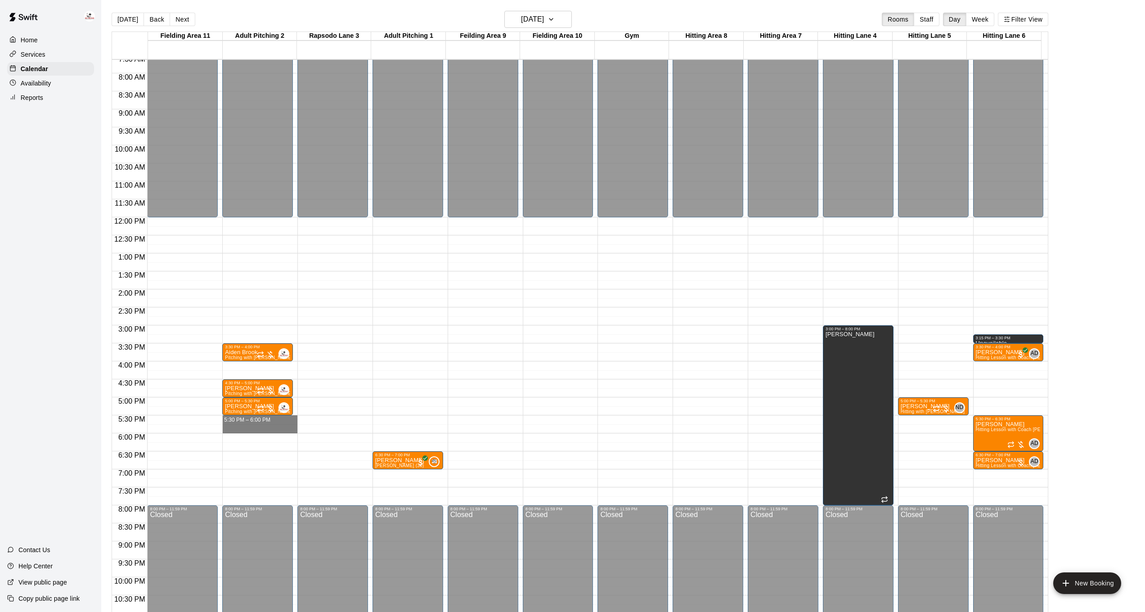
drag, startPoint x: 258, startPoint y: 419, endPoint x: 257, endPoint y: 428, distance: 9.0
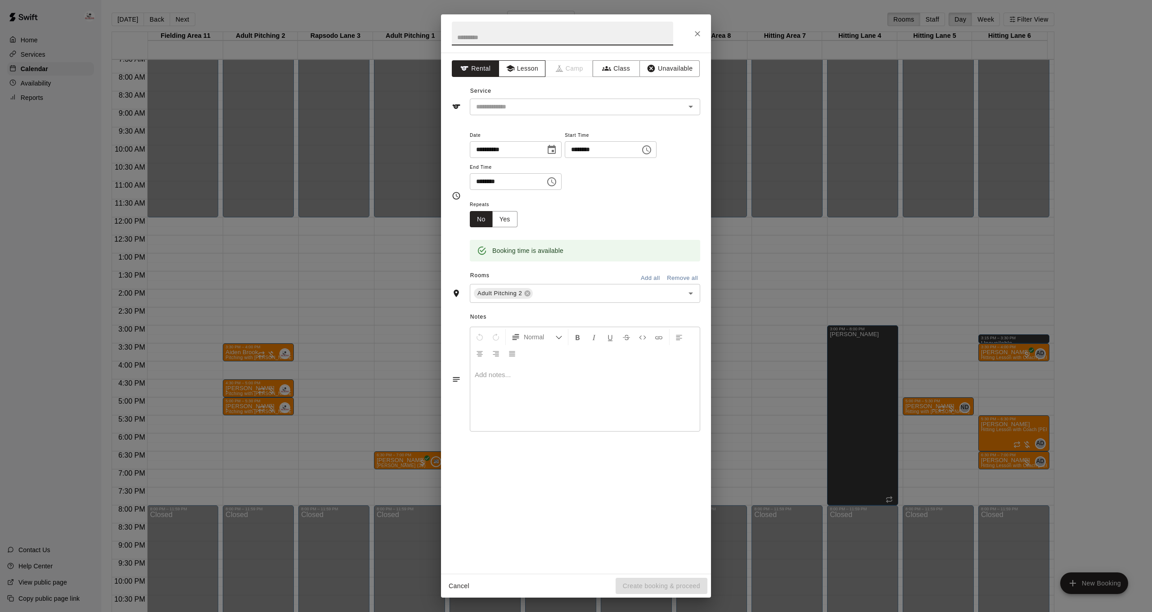
click at [528, 72] on button "Lesson" at bounding box center [522, 68] width 47 height 17
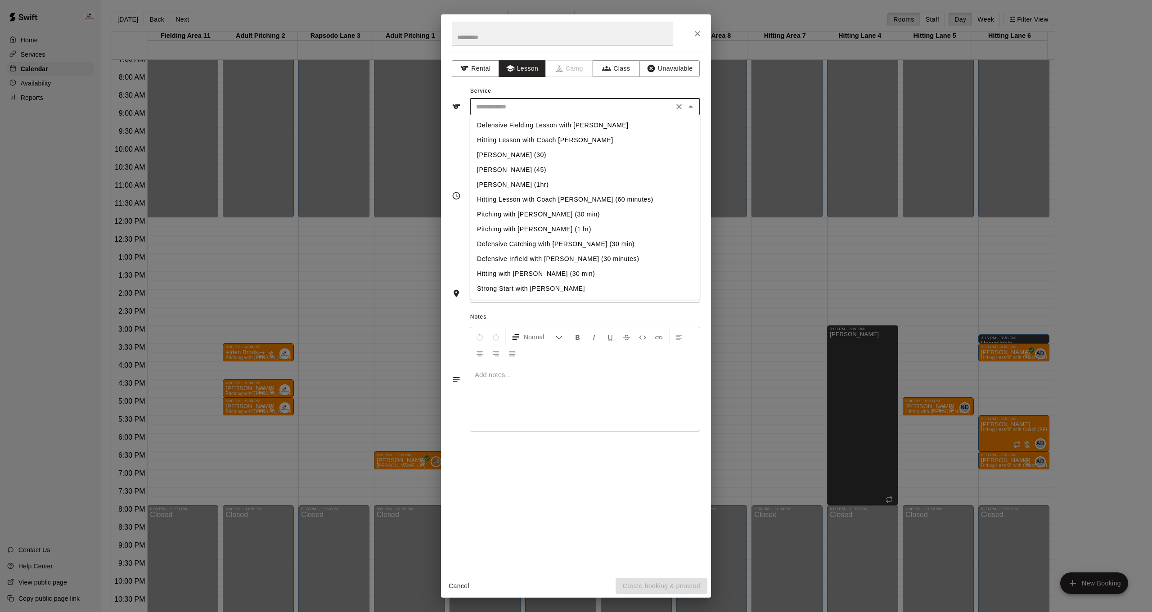
click at [522, 107] on input "text" at bounding box center [571, 106] width 198 height 11
click at [531, 211] on li "Pitching with [PERSON_NAME] (30 min)" at bounding box center [585, 214] width 230 height 15
type input "**********"
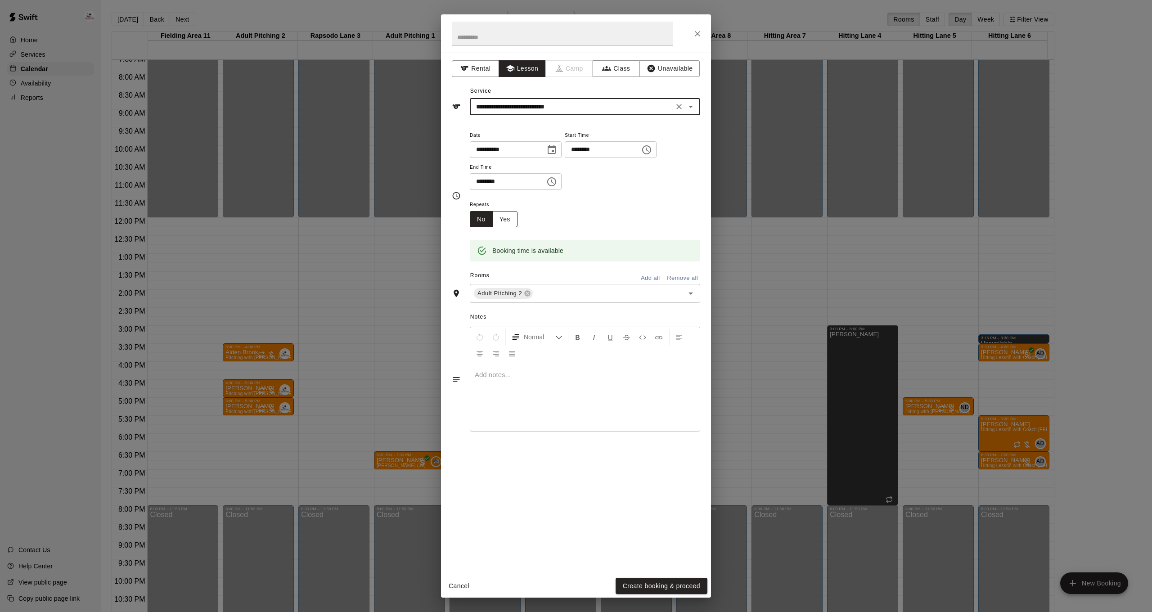
click at [498, 218] on button "Yes" at bounding box center [504, 219] width 25 height 17
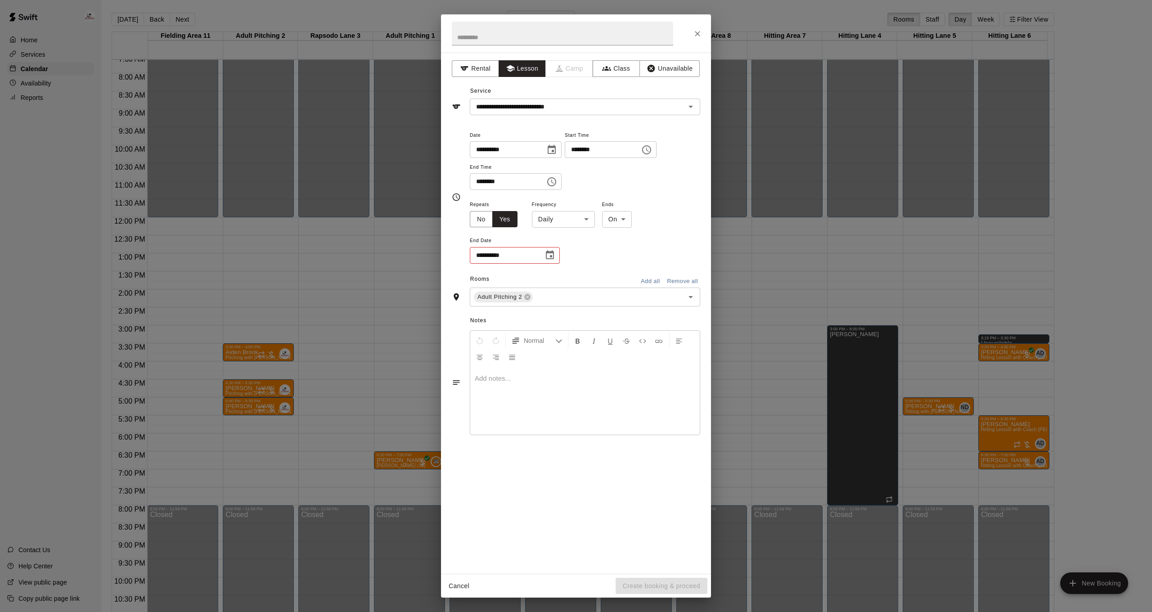
click at [560, 211] on body "Home Services Calendar Availability Reports Contact Us Help Center View public …" at bounding box center [576, 313] width 1152 height 626
click at [570, 253] on li "Weekly [DATE]" at bounding box center [563, 252] width 112 height 15
type input "******"
click at [547, 254] on icon "Choose date" at bounding box center [549, 255] width 11 height 11
click at [604, 275] on icon "Next month" at bounding box center [599, 275] width 11 height 11
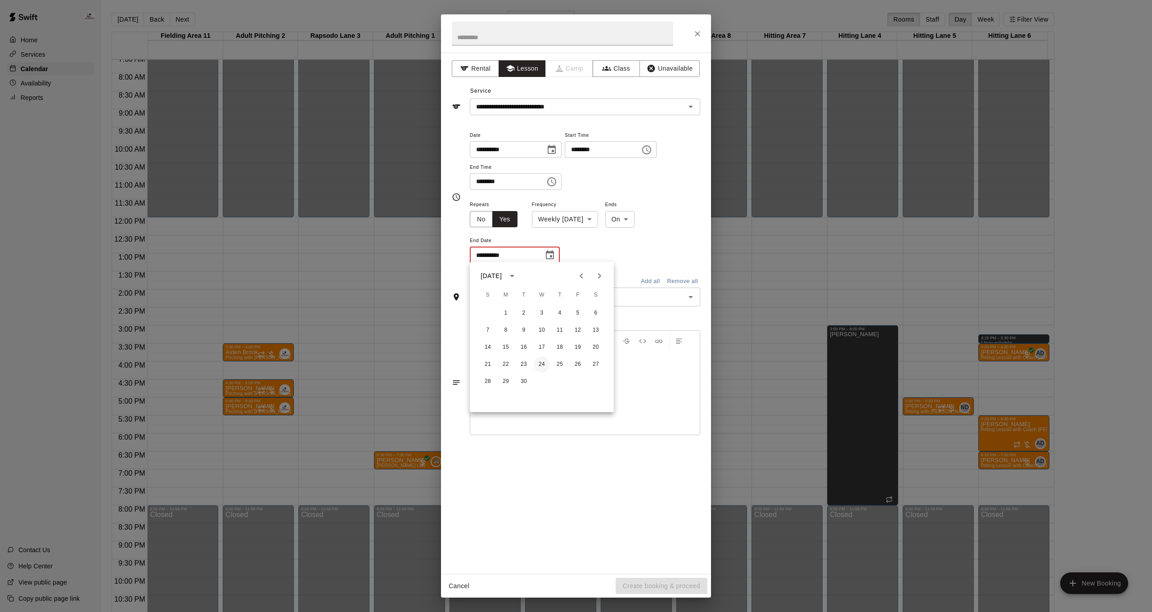
click at [545, 363] on button "24" at bounding box center [542, 364] width 16 height 16
type input "**********"
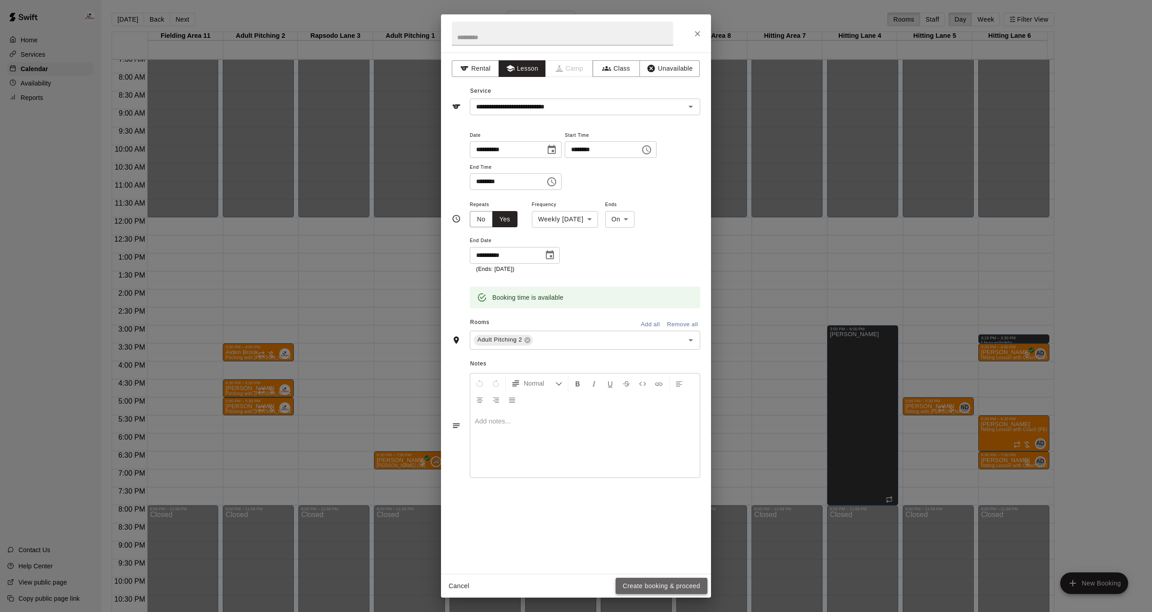
click at [657, 584] on button "Create booking & proceed" at bounding box center [662, 586] width 92 height 17
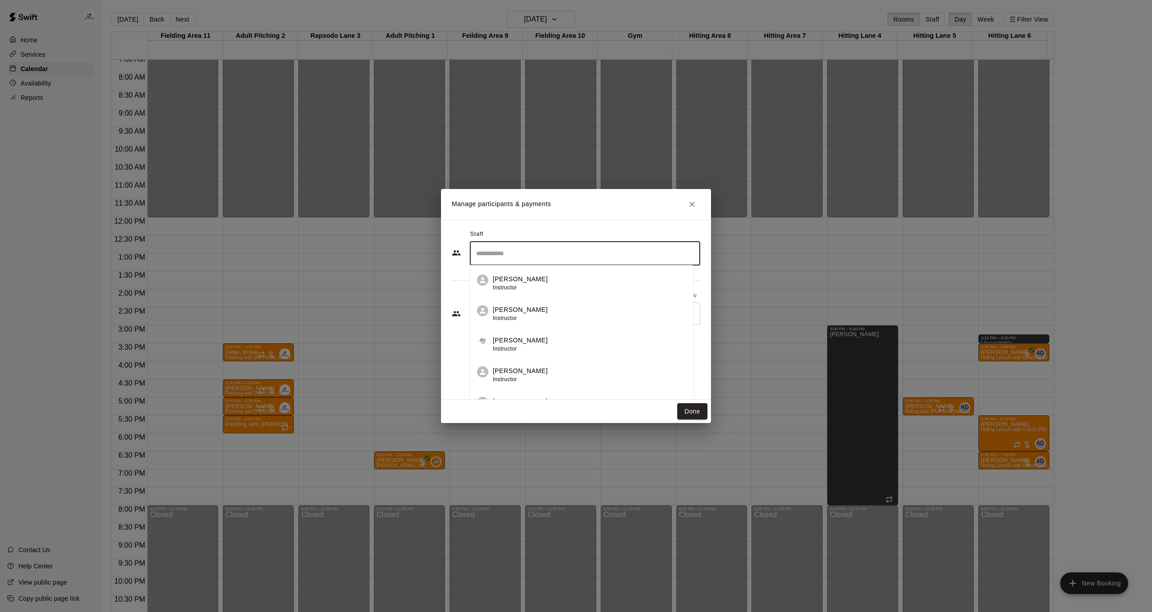
click at [551, 253] on input "Search staff" at bounding box center [585, 254] width 222 height 16
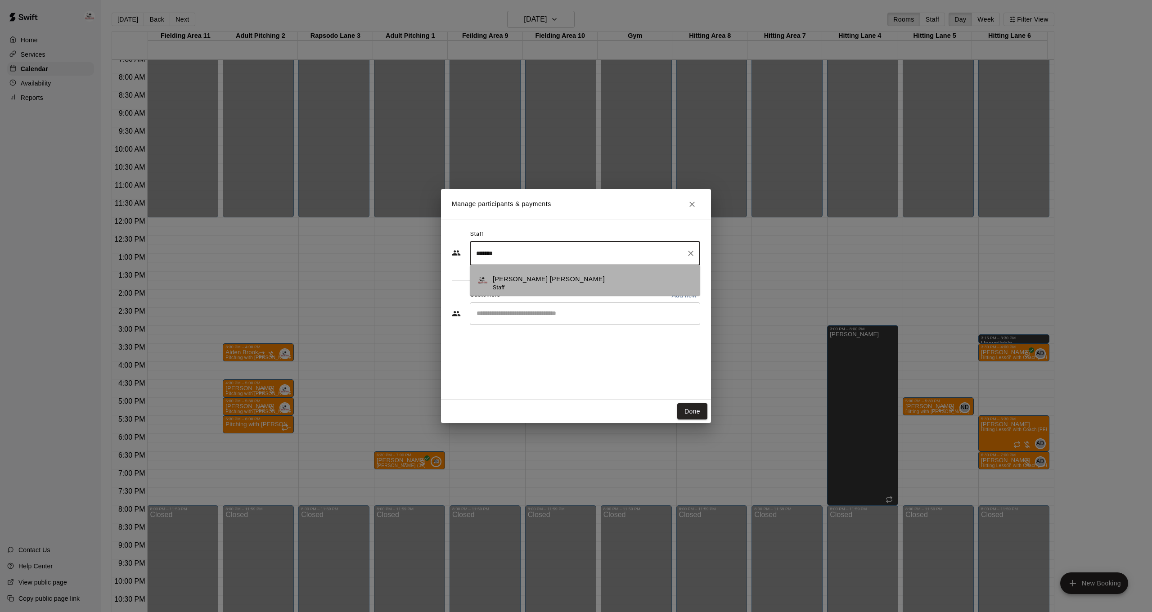
click at [573, 292] on li "[PERSON_NAME] [PERSON_NAME] Staff" at bounding box center [585, 280] width 230 height 31
type input "*******"
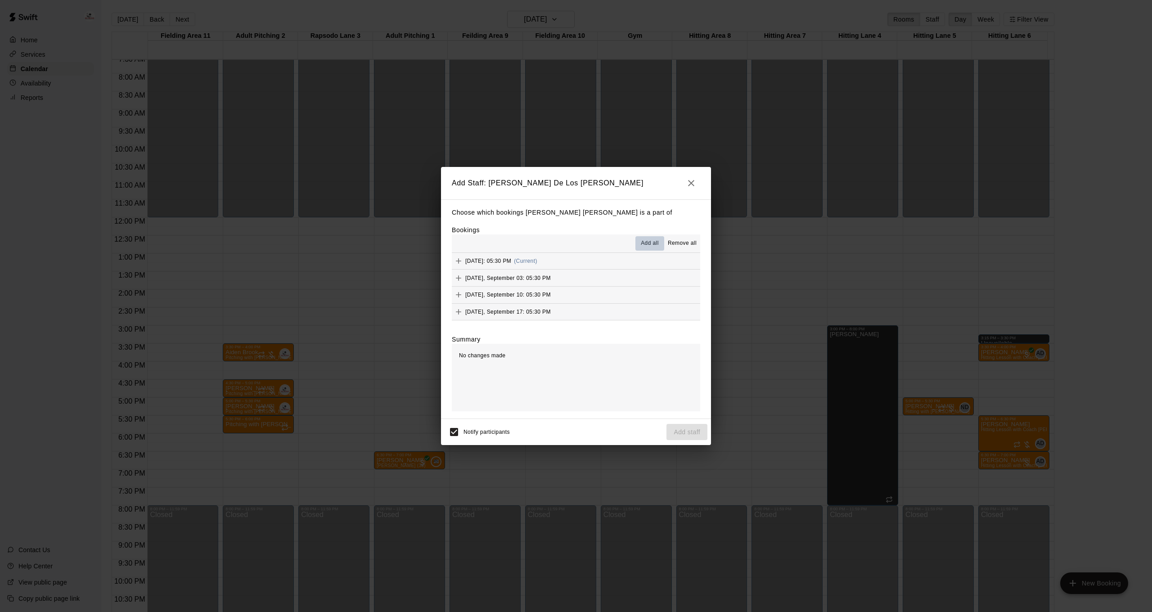
click at [652, 241] on span "Add all" at bounding box center [650, 243] width 18 height 9
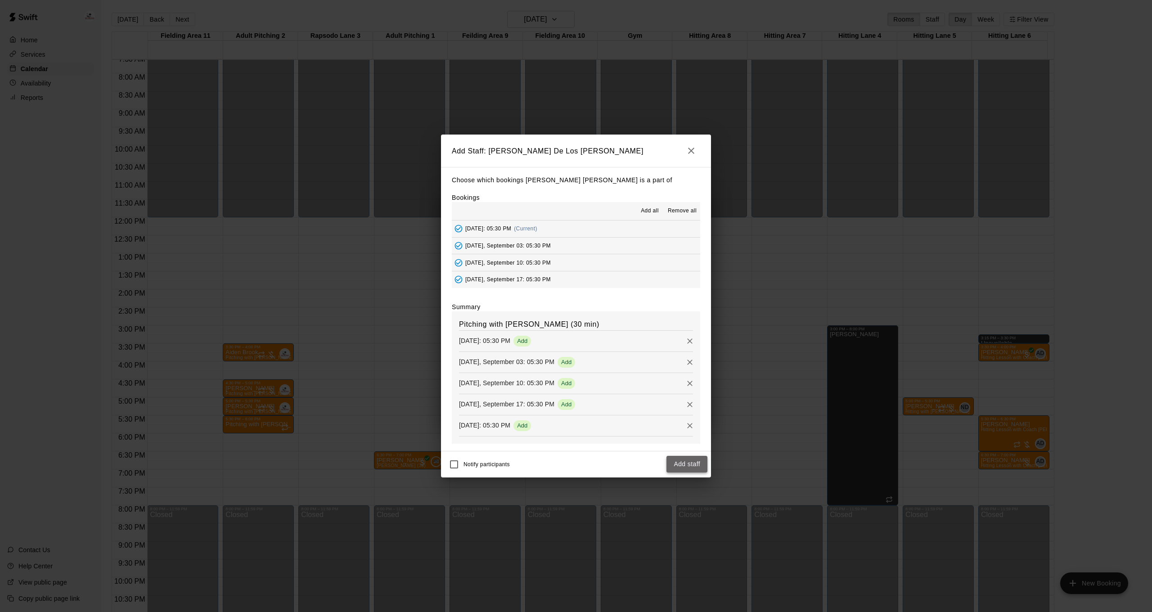
click at [682, 466] on button "Add staff" at bounding box center [686, 464] width 41 height 17
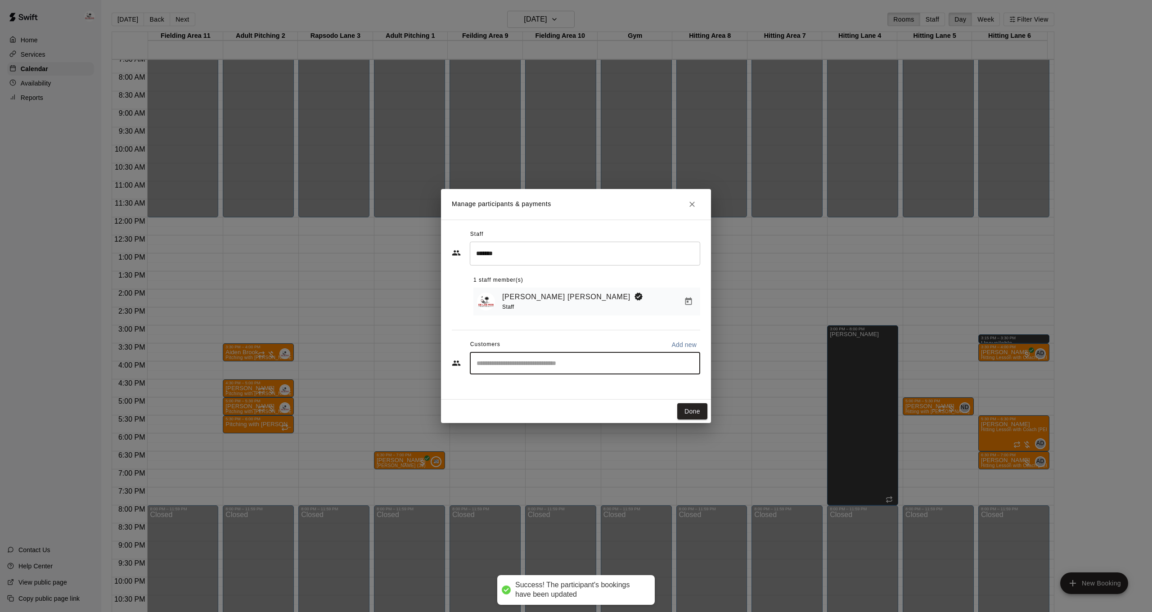
click at [518, 365] on input "Start typing to search customers..." at bounding box center [585, 363] width 222 height 9
type input "*"
type input "****"
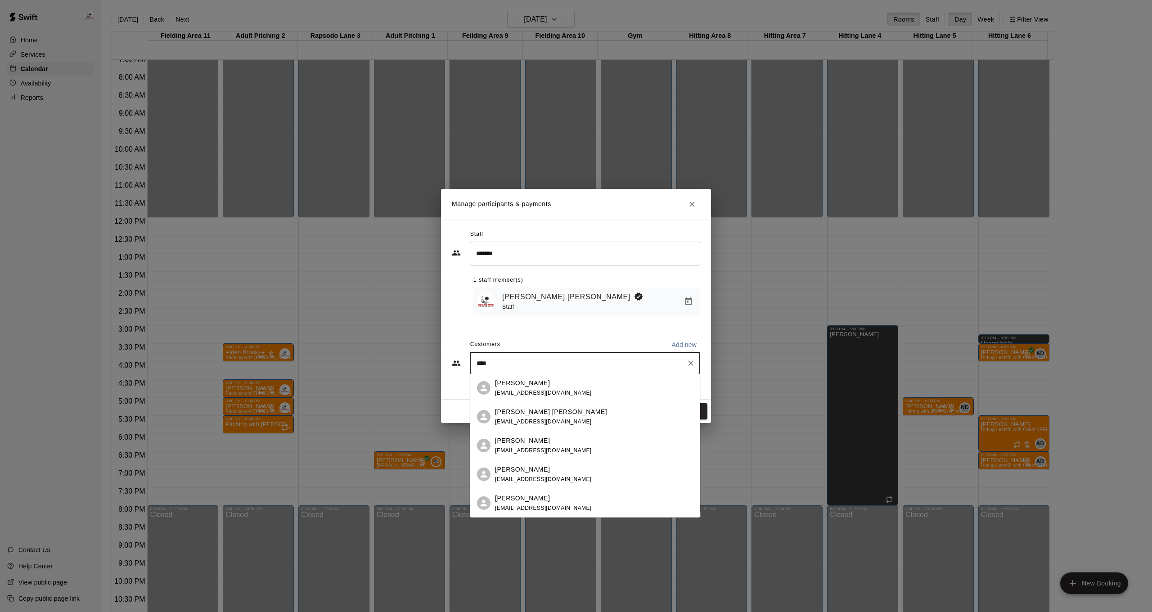
click at [520, 476] on span "[EMAIL_ADDRESS][DOMAIN_NAME]" at bounding box center [543, 479] width 97 height 6
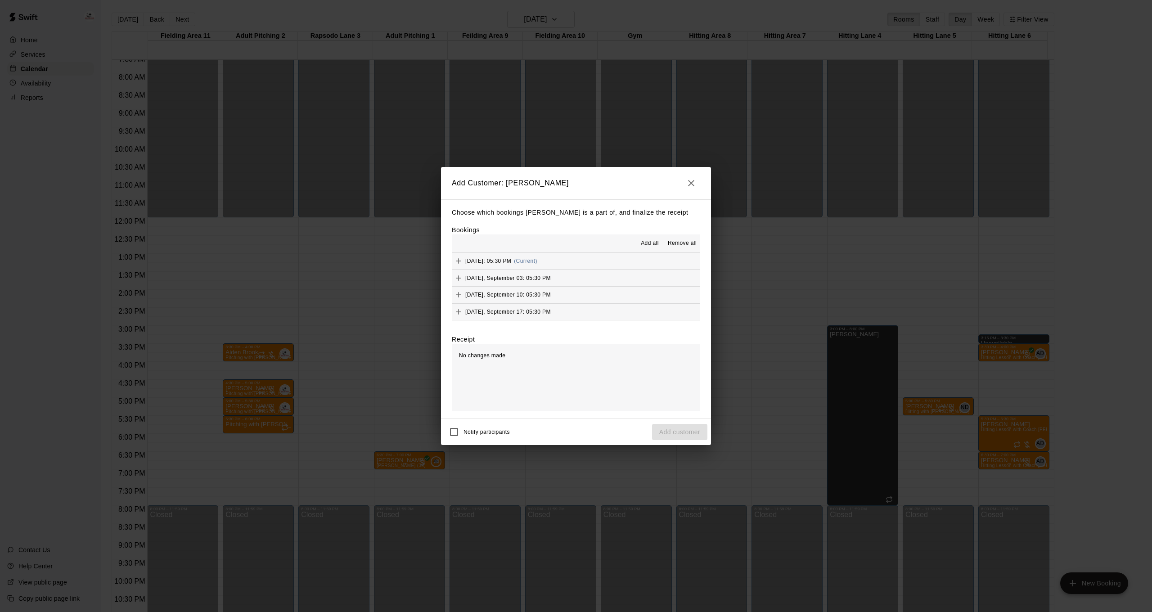
click at [644, 244] on span "Add all" at bounding box center [650, 243] width 18 height 9
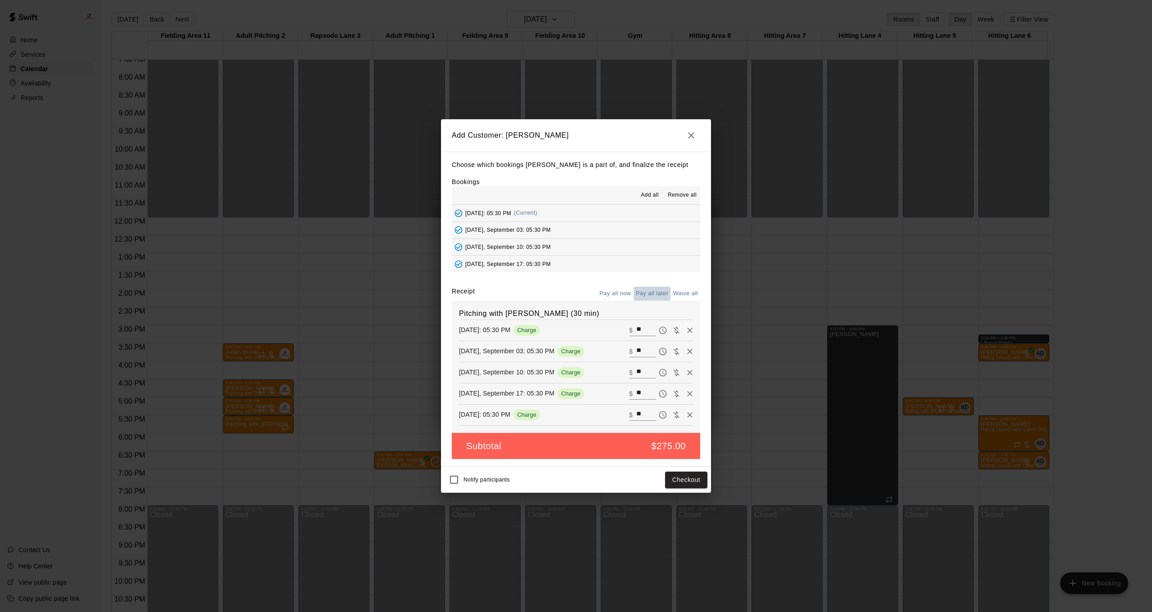
click at [648, 293] on button "Pay all later" at bounding box center [652, 294] width 37 height 14
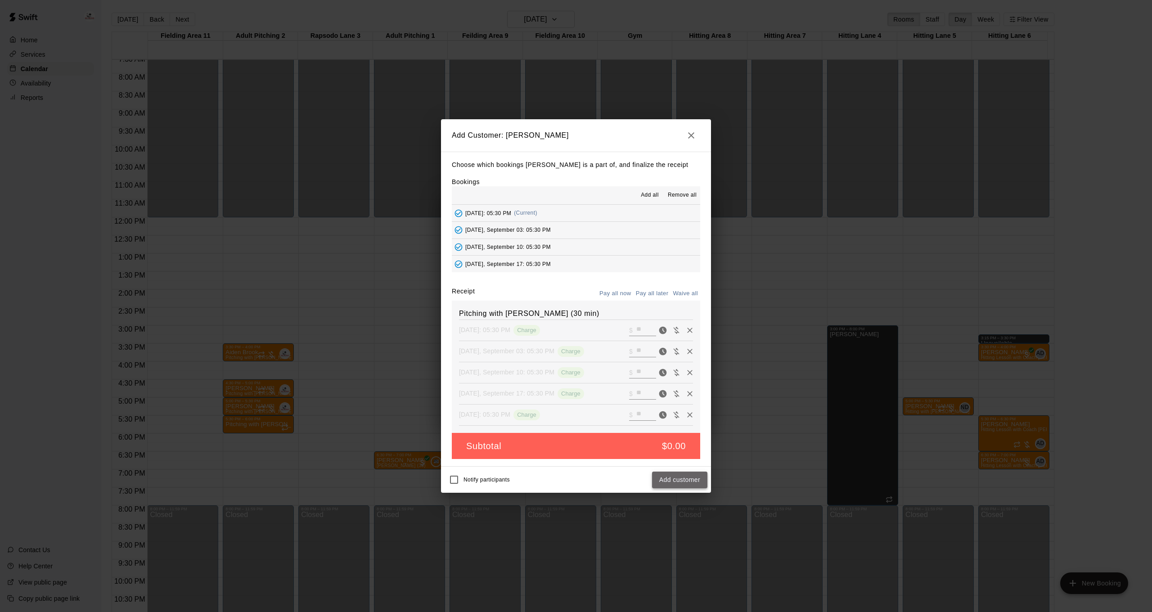
click at [672, 473] on button "Add customer" at bounding box center [679, 480] width 55 height 17
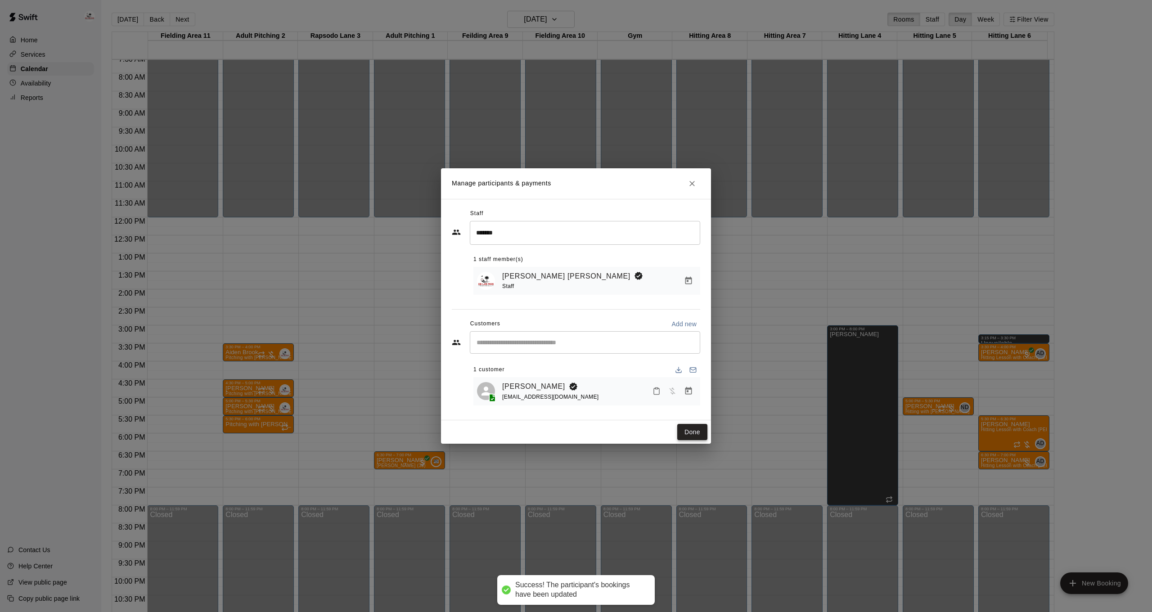
click at [685, 434] on button "Done" at bounding box center [692, 432] width 30 height 17
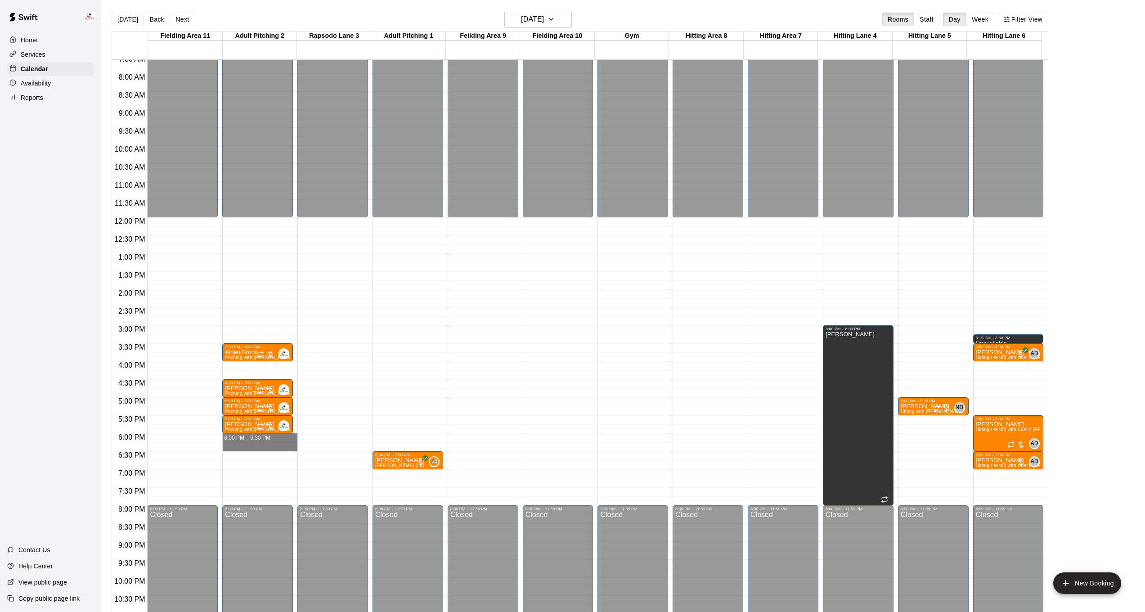
drag, startPoint x: 255, startPoint y: 438, endPoint x: 255, endPoint y: 443, distance: 5.4
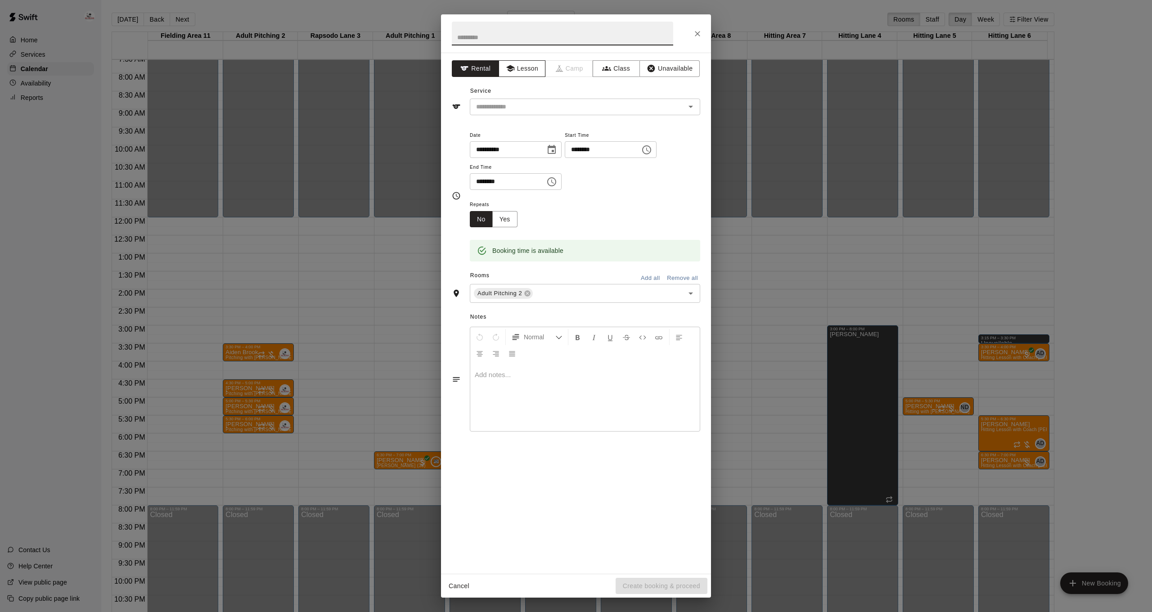
click at [536, 70] on button "Lesson" at bounding box center [522, 68] width 47 height 17
click at [535, 99] on div "​" at bounding box center [585, 107] width 230 height 17
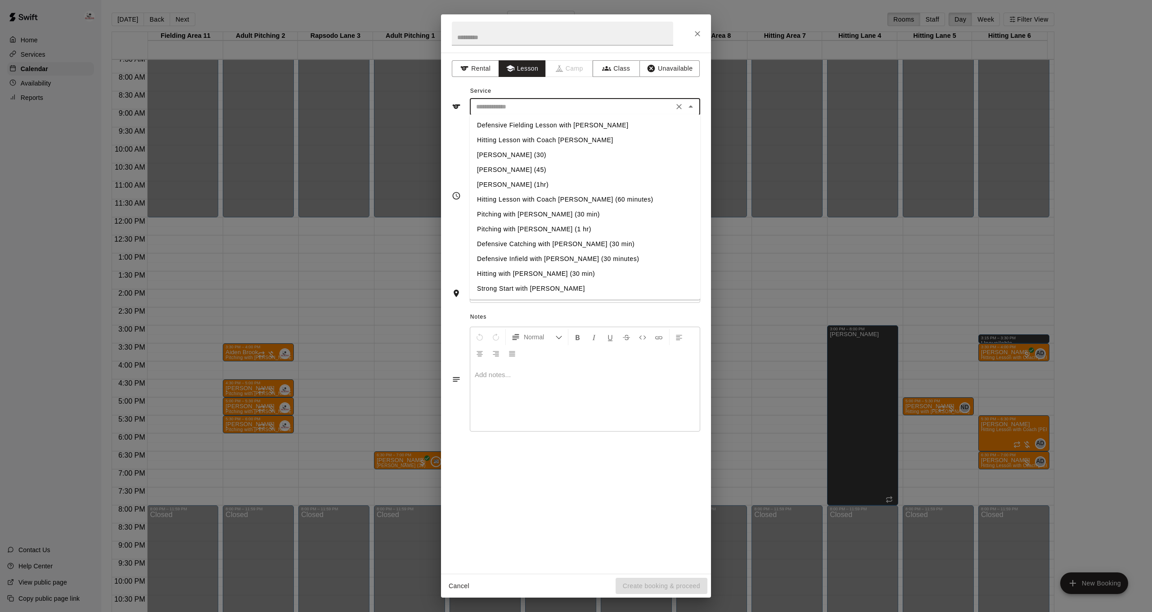
click at [539, 217] on li "Pitching with [PERSON_NAME] (30 min)" at bounding box center [585, 214] width 230 height 15
type input "**********"
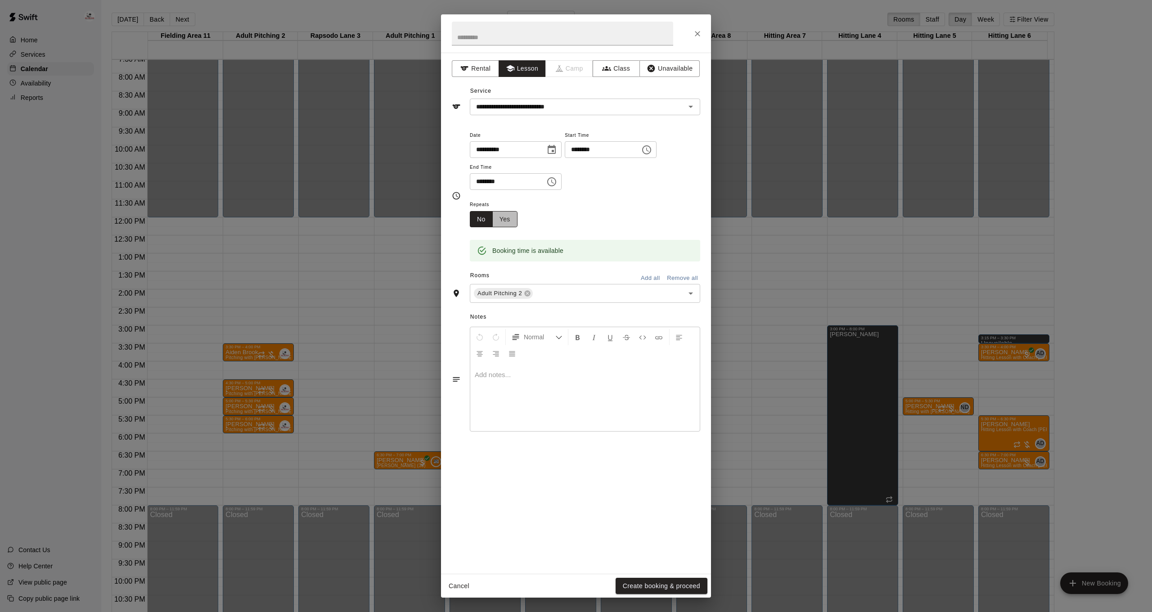
click at [510, 218] on button "Yes" at bounding box center [504, 219] width 25 height 17
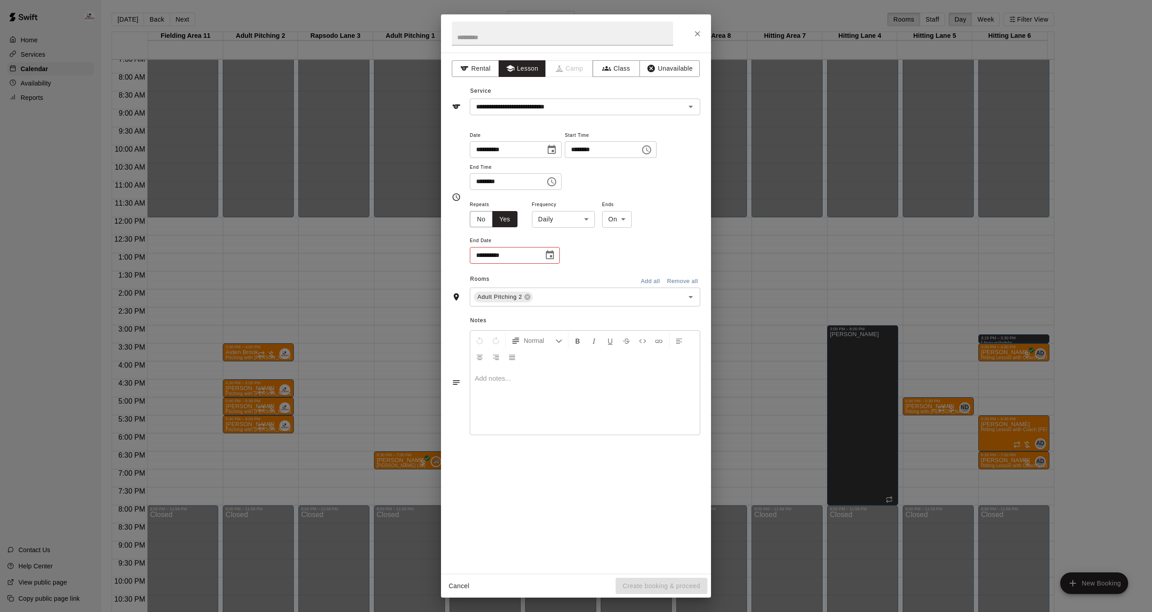
click at [559, 219] on body "Home Services Calendar Availability Reports Contact Us Help Center View public …" at bounding box center [576, 313] width 1152 height 626
click at [559, 254] on li "Weekly [DATE]" at bounding box center [563, 252] width 112 height 15
type input "******"
click at [550, 253] on icon "Choose date" at bounding box center [549, 255] width 11 height 11
click at [601, 276] on icon "Next month" at bounding box center [599, 275] width 11 height 11
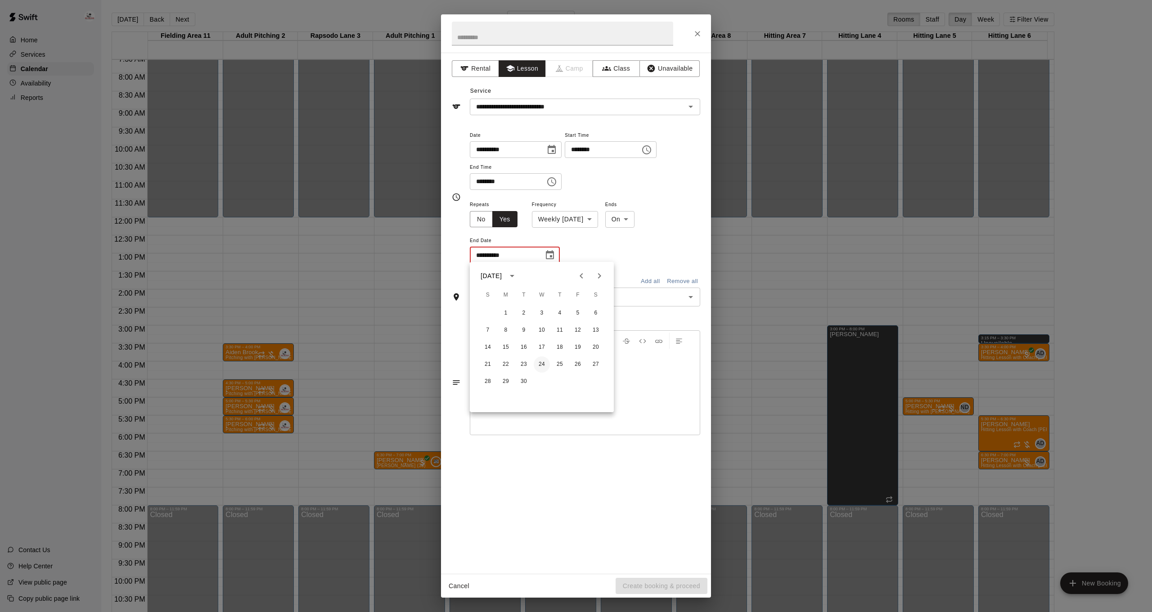
click at [541, 364] on button "24" at bounding box center [542, 364] width 16 height 16
type input "**********"
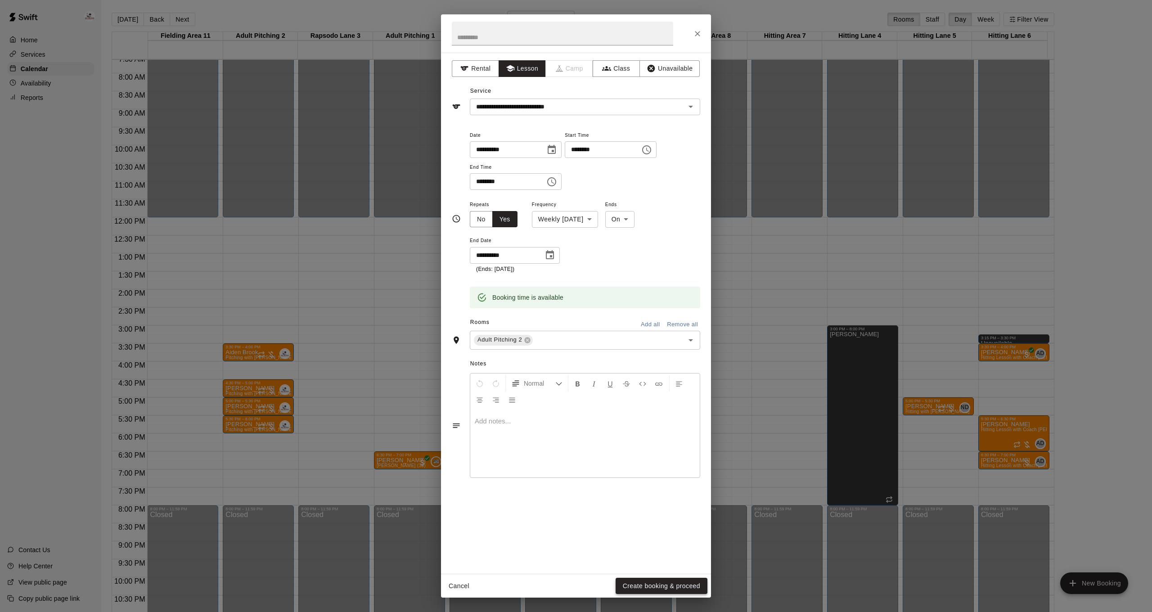
click at [655, 585] on button "Create booking & proceed" at bounding box center [662, 586] width 92 height 17
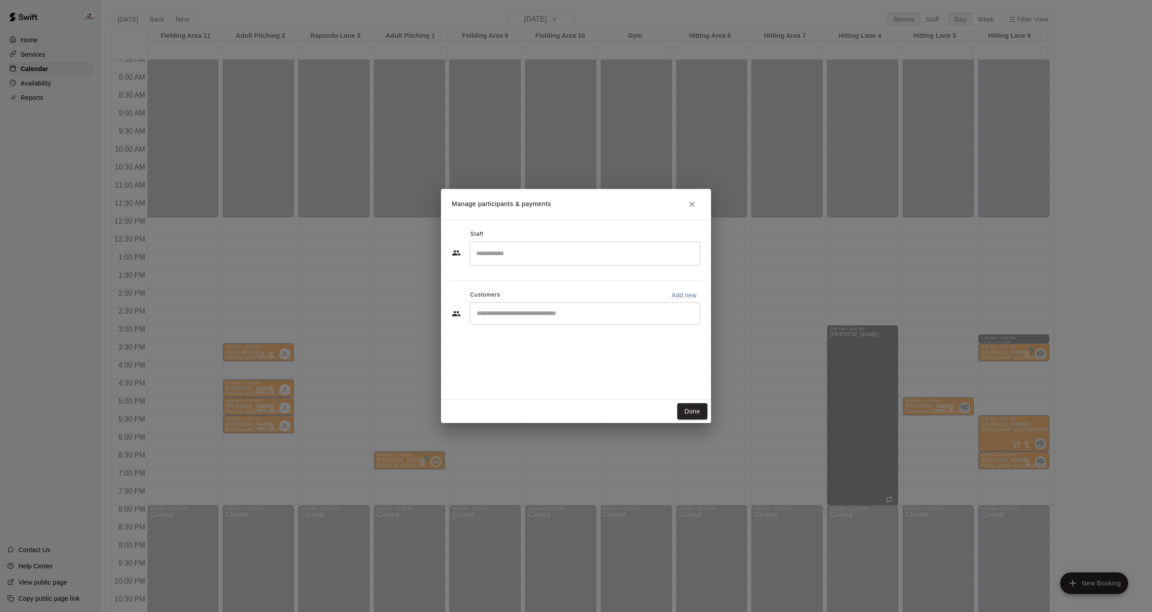
click at [555, 266] on div "Staff ​ Customers Add new ​" at bounding box center [576, 280] width 248 height 107
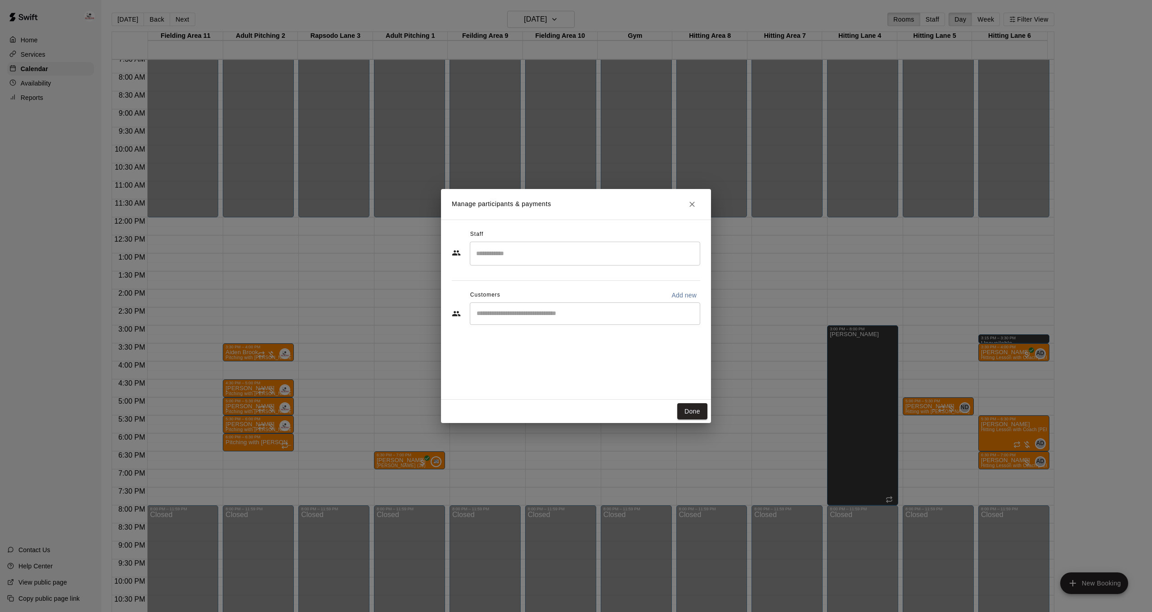
click at [561, 254] on input "Search staff" at bounding box center [585, 254] width 222 height 16
type input "*****"
click at [508, 248] on input "*****" at bounding box center [578, 254] width 209 height 16
click at [529, 282] on p "[PERSON_NAME] [PERSON_NAME]" at bounding box center [549, 278] width 112 height 9
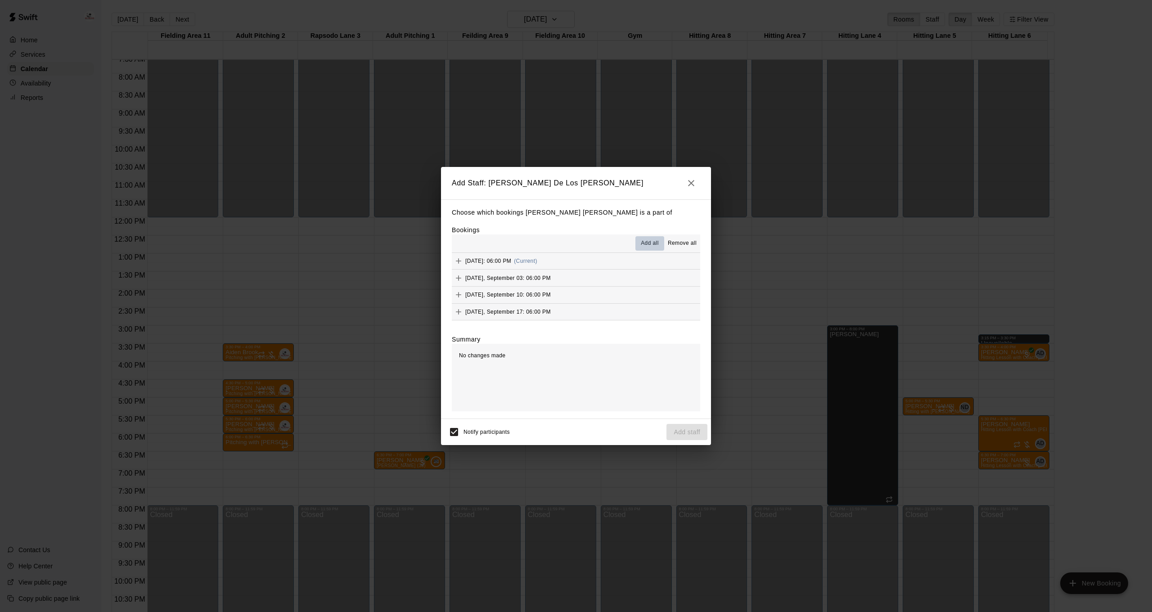
click at [655, 241] on span "Add all" at bounding box center [650, 243] width 18 height 9
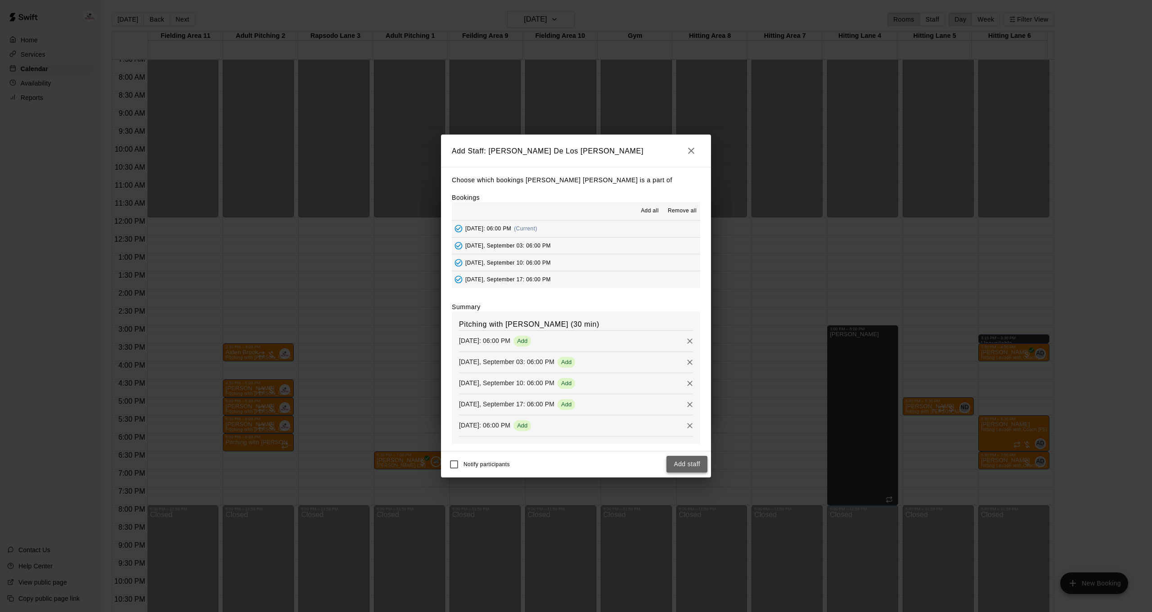
click at [706, 465] on button "Add staff" at bounding box center [686, 464] width 41 height 17
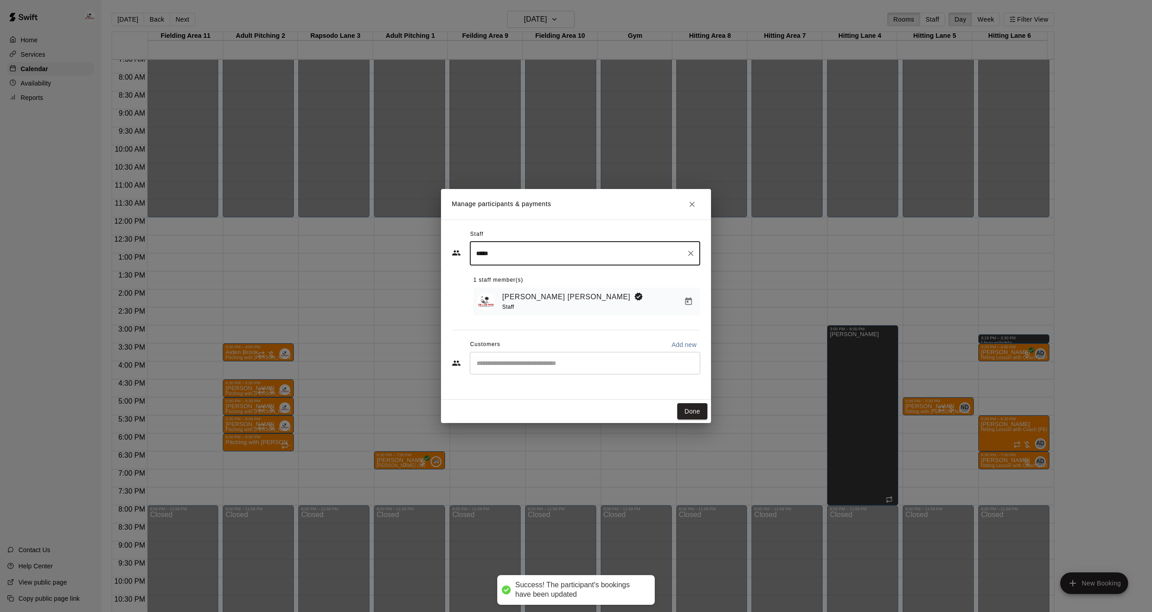
click at [518, 369] on div "​" at bounding box center [585, 363] width 230 height 22
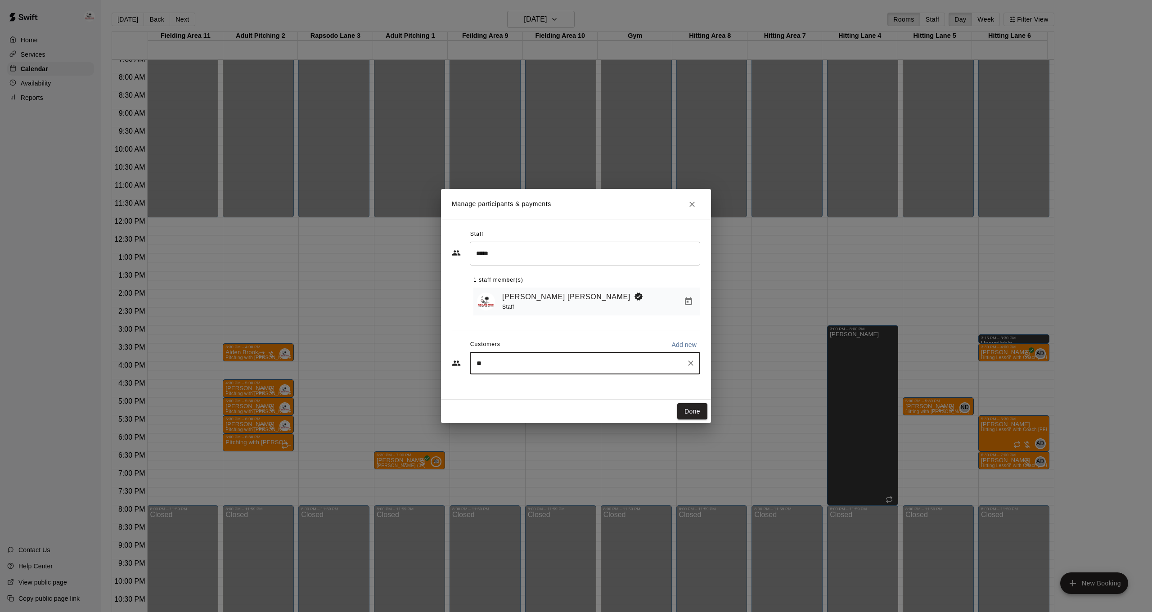
type input "*"
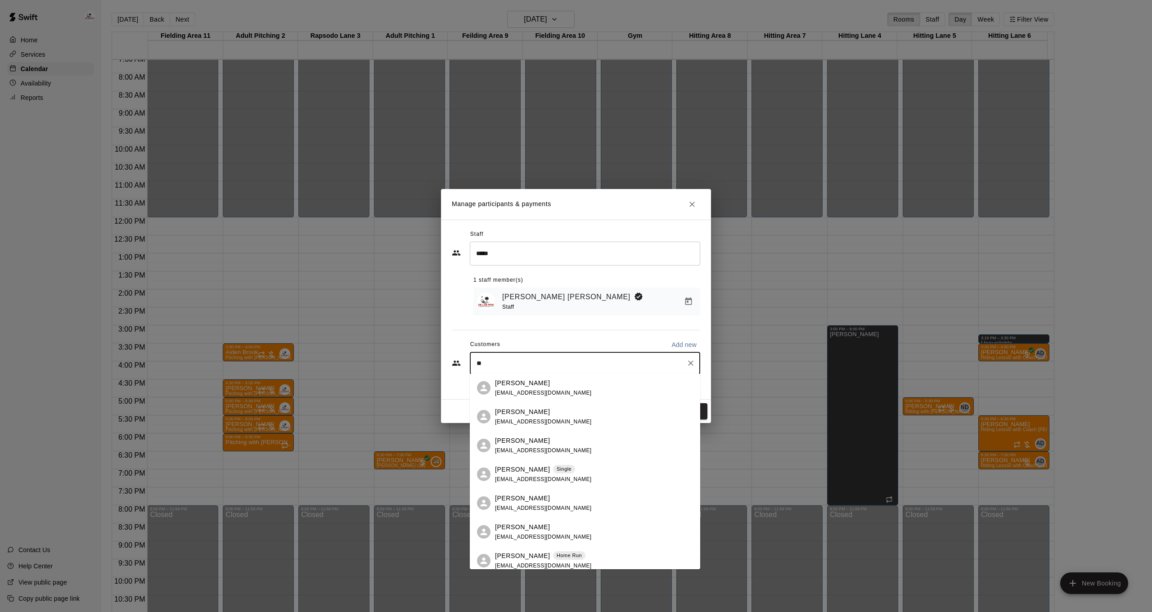
type input "*"
type input "*****"
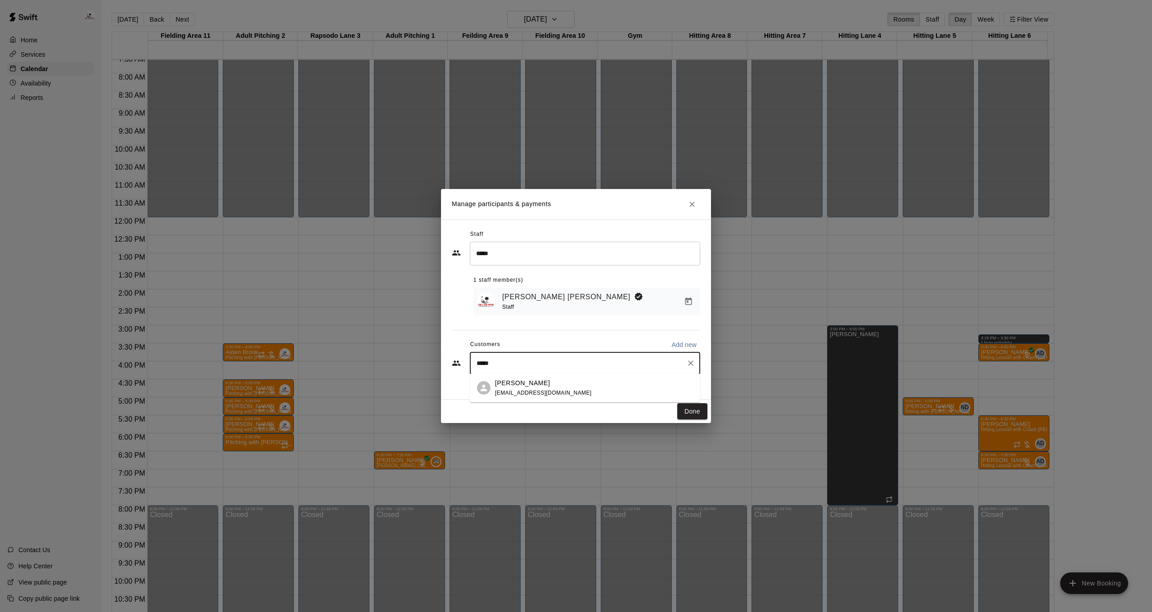
click at [523, 386] on p "[PERSON_NAME]" at bounding box center [522, 382] width 55 height 9
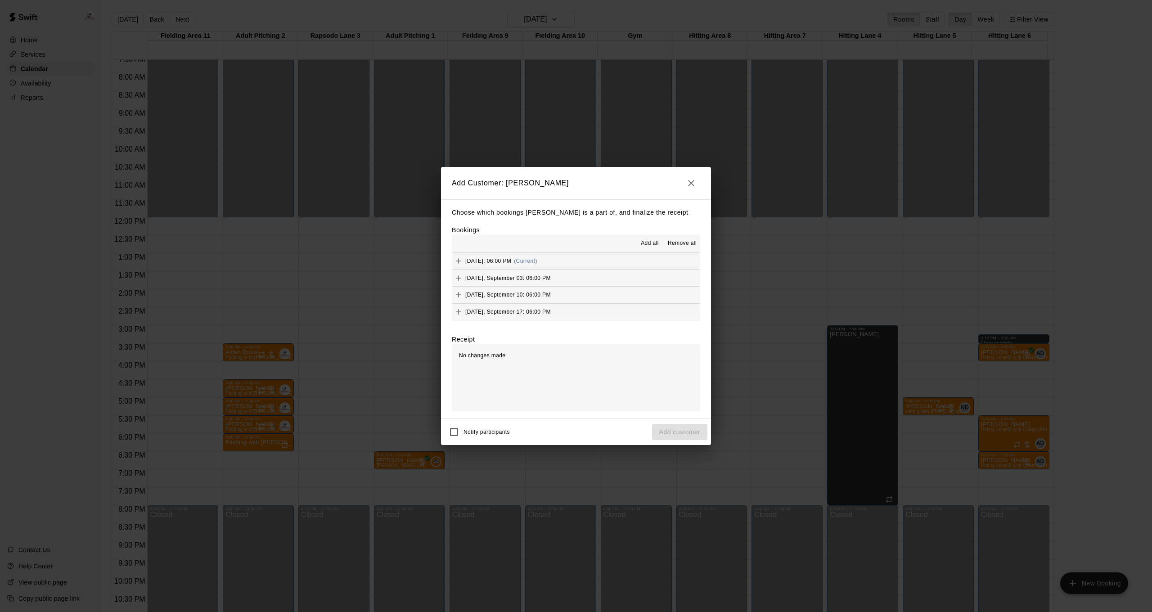
click at [649, 243] on span "Add all" at bounding box center [650, 243] width 18 height 9
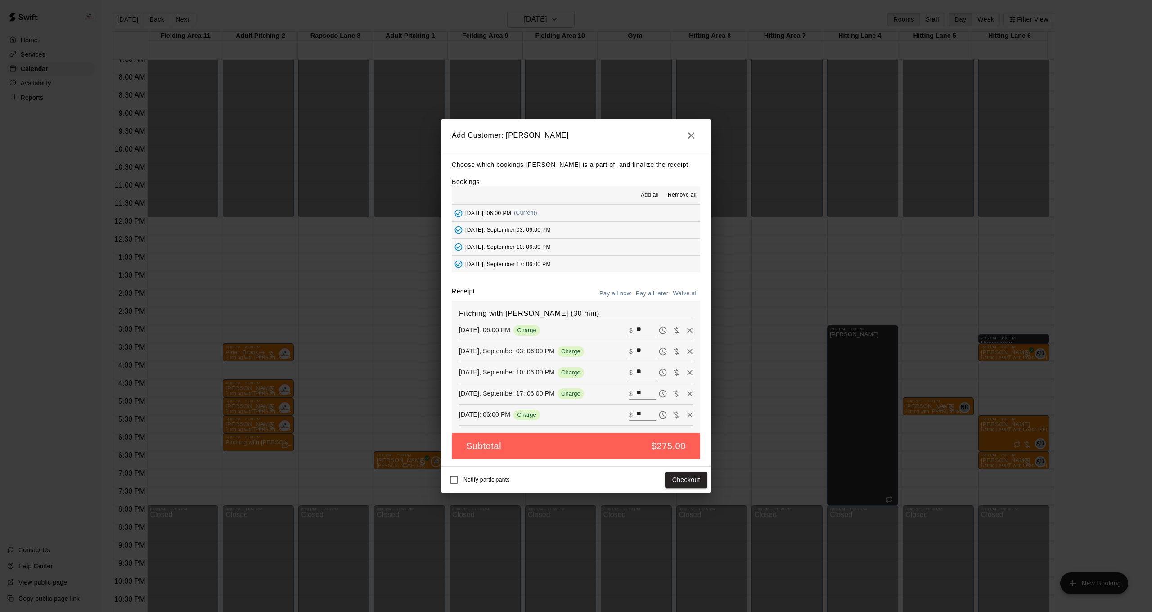
click at [651, 292] on button "Pay all later" at bounding box center [652, 294] width 37 height 14
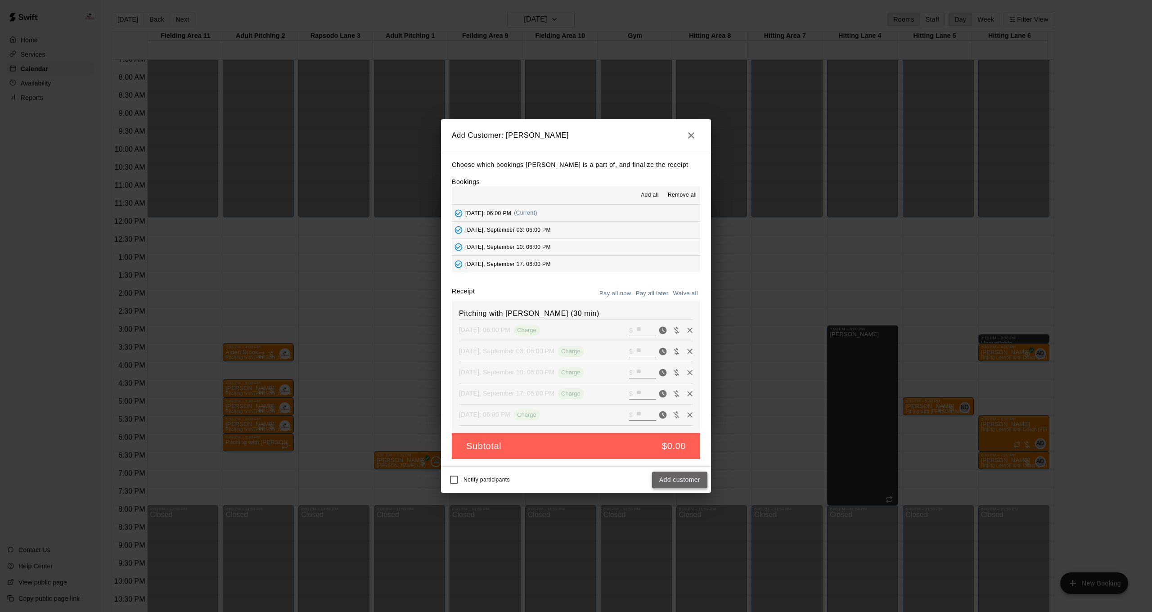
click at [679, 481] on button "Add customer" at bounding box center [679, 480] width 55 height 17
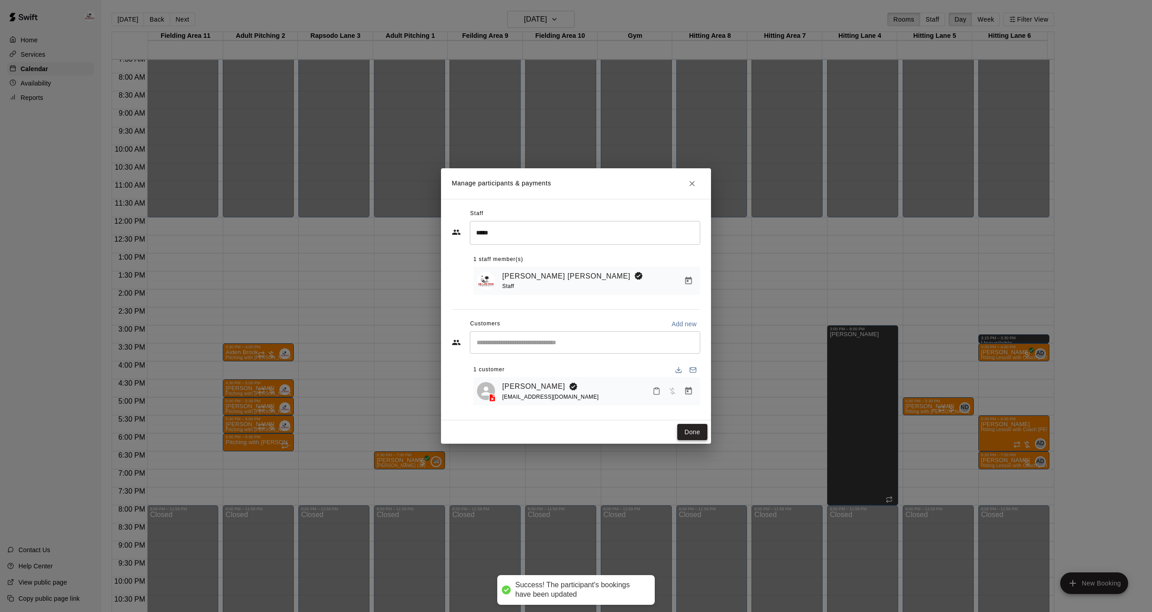
click at [687, 433] on button "Done" at bounding box center [692, 432] width 30 height 17
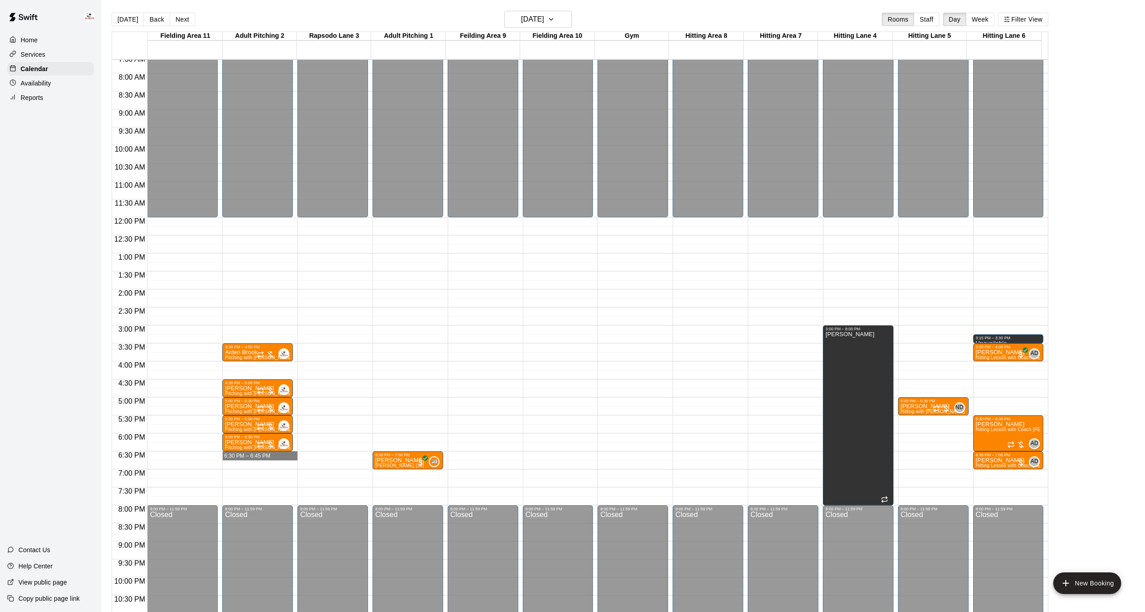
drag, startPoint x: 265, startPoint y: 454, endPoint x: 264, endPoint y: 468, distance: 13.5
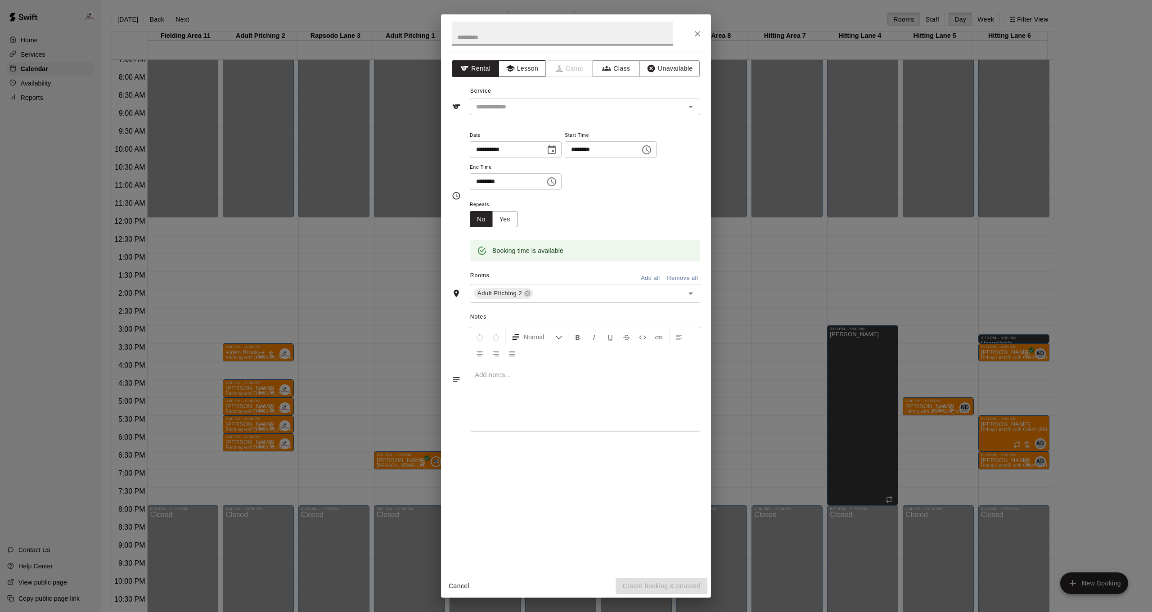
click at [523, 72] on button "Lesson" at bounding box center [522, 68] width 47 height 17
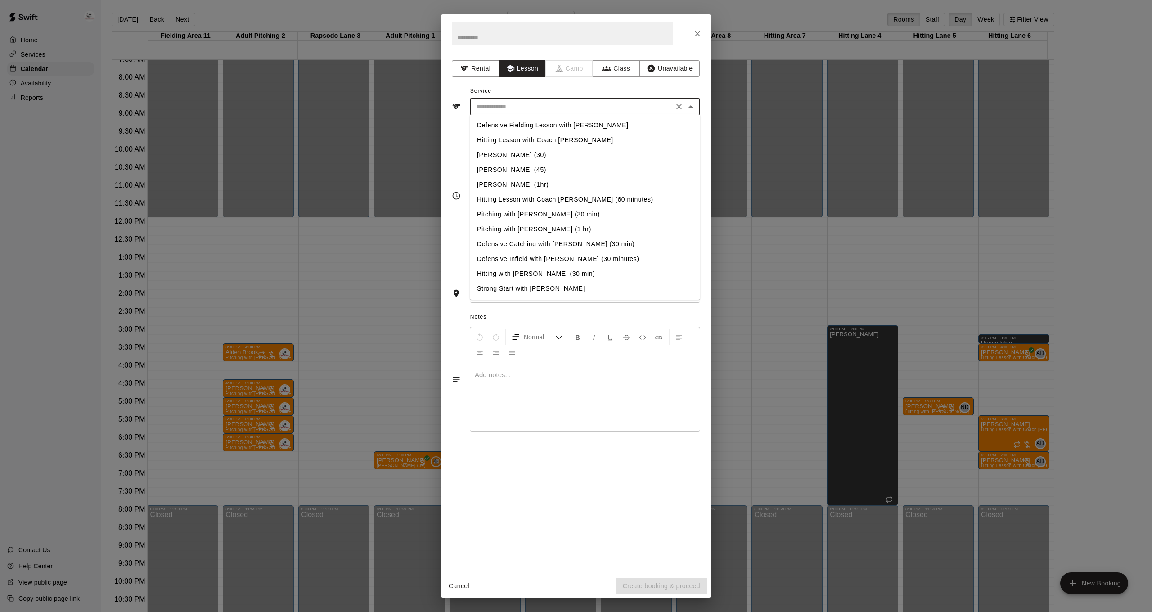
click at [525, 103] on input "text" at bounding box center [571, 106] width 198 height 11
click at [535, 218] on li "Pitching with [PERSON_NAME] (30 min)" at bounding box center [585, 214] width 230 height 15
type input "**********"
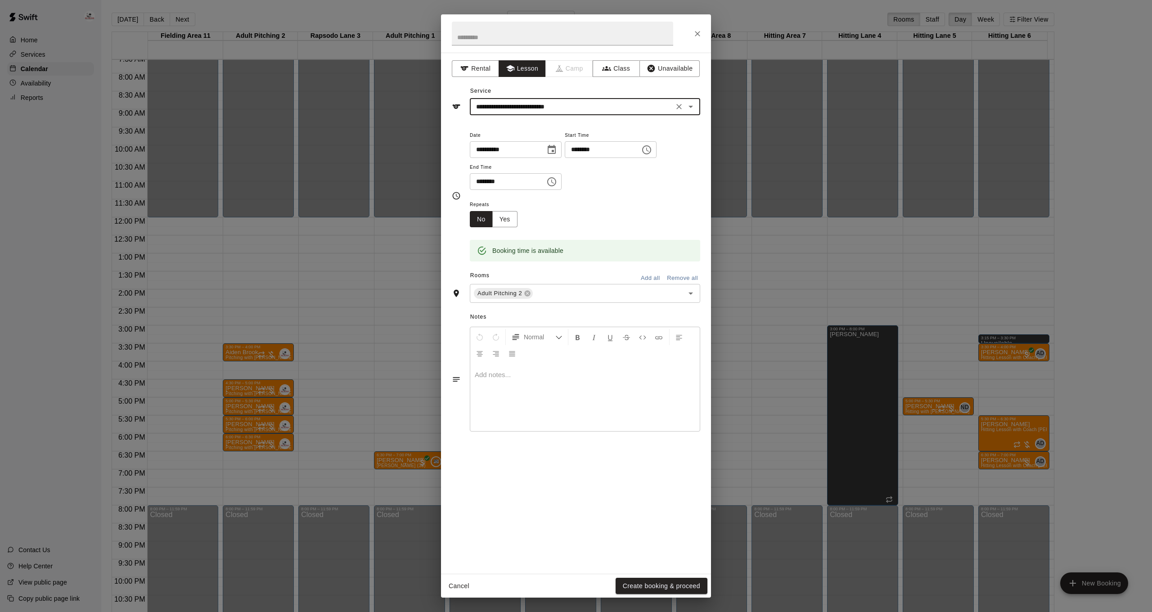
click at [497, 227] on div "Booking time is available" at bounding box center [585, 244] width 230 height 34
click at [508, 218] on button "Yes" at bounding box center [504, 219] width 25 height 17
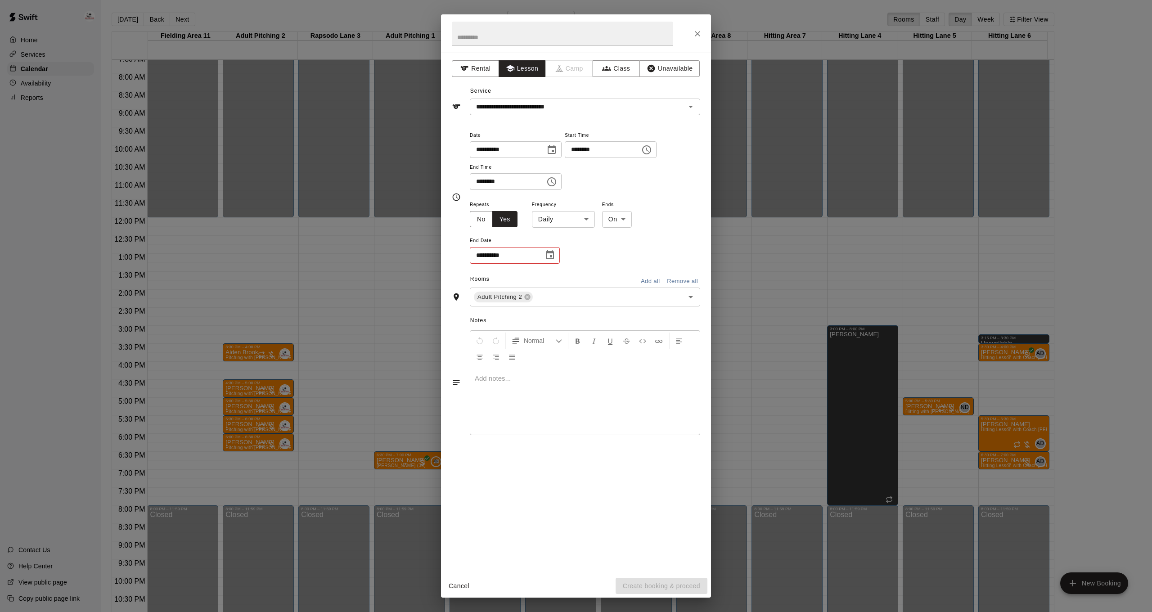
click at [572, 218] on body "Home Services Calendar Availability Reports Contact Us Help Center View public …" at bounding box center [576, 313] width 1152 height 626
click at [567, 250] on li "Weekly [DATE]" at bounding box center [563, 252] width 112 height 15
type input "******"
click at [547, 252] on icon "Choose date" at bounding box center [549, 255] width 11 height 11
click at [602, 274] on icon "Next month" at bounding box center [599, 275] width 11 height 11
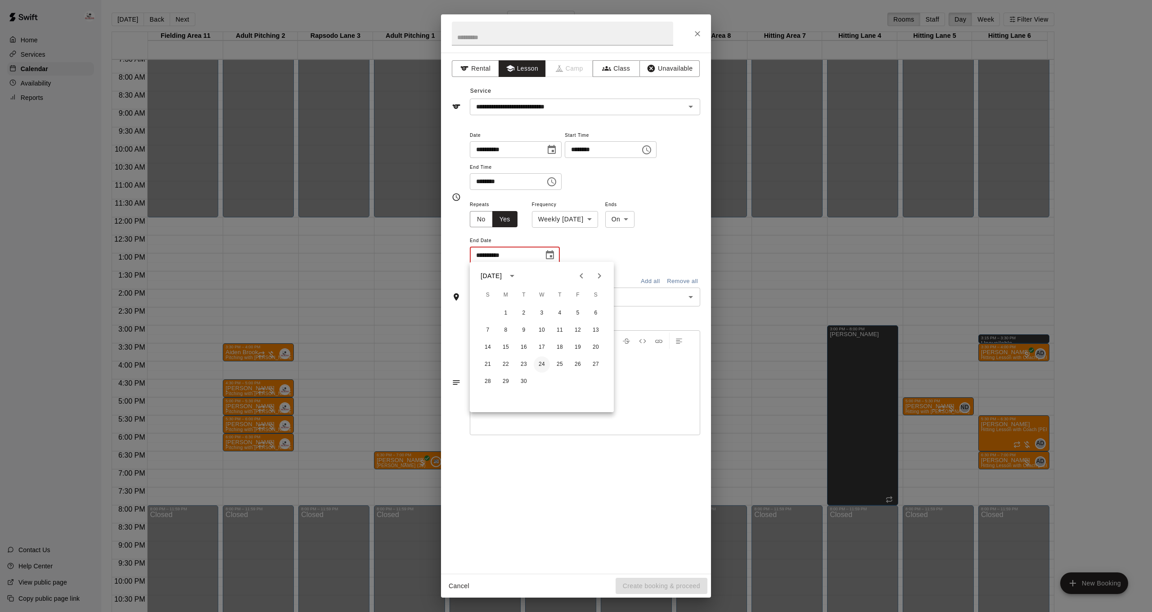
click at [545, 365] on button "24" at bounding box center [542, 364] width 16 height 16
type input "**********"
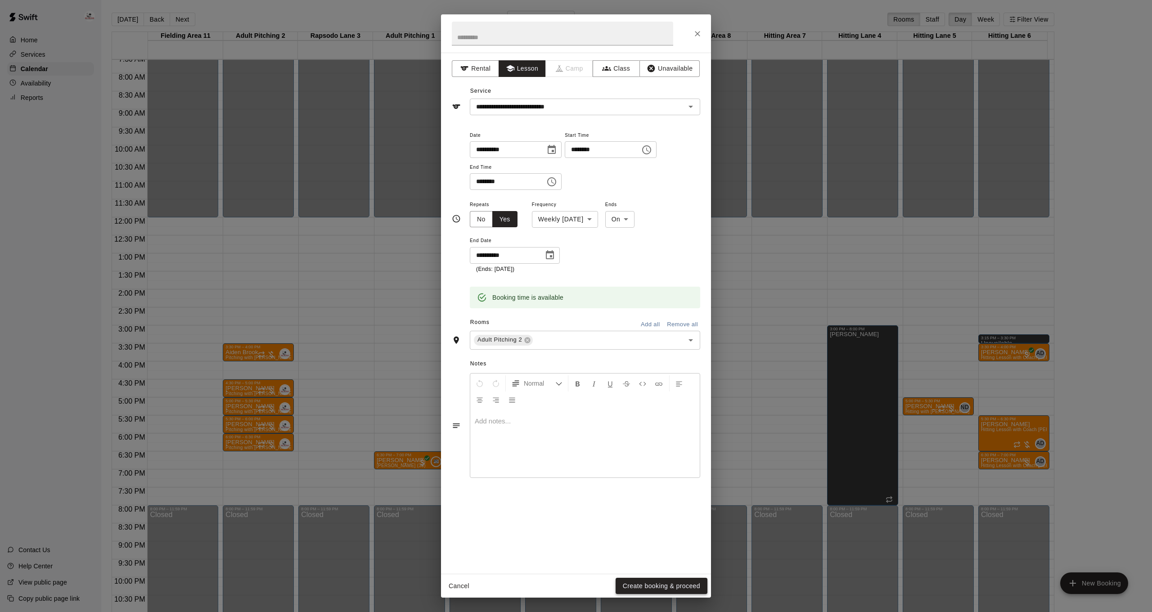
click at [682, 586] on button "Create booking & proceed" at bounding box center [662, 586] width 92 height 17
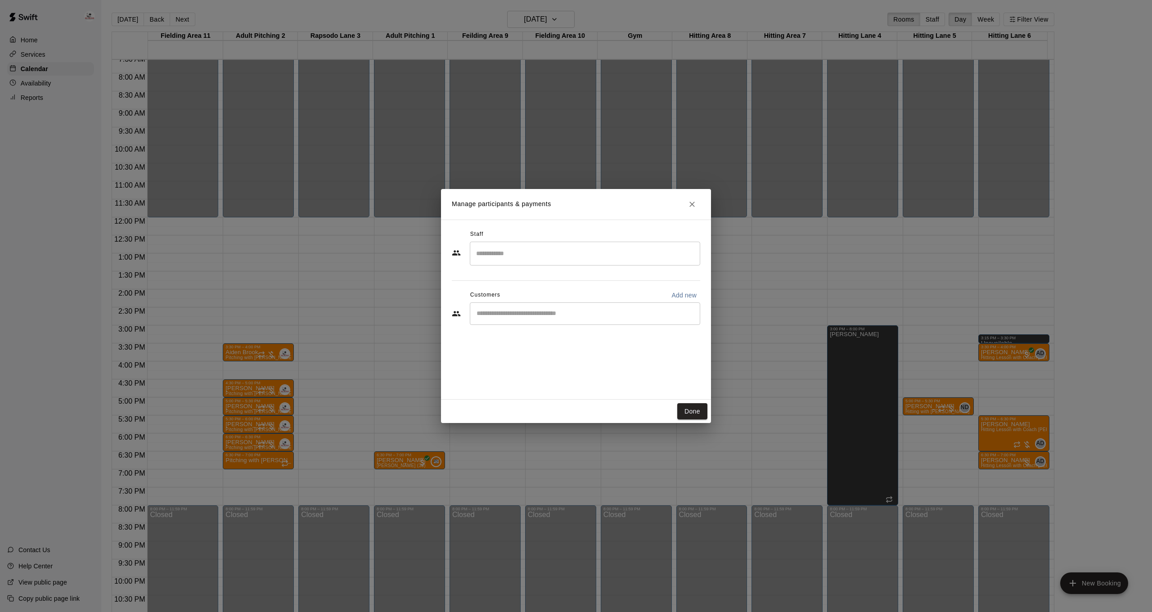
click at [517, 250] on input "Search staff" at bounding box center [585, 254] width 222 height 16
click at [565, 280] on div "[PERSON_NAME] [PERSON_NAME] Staff" at bounding box center [593, 283] width 200 height 18
type input "****"
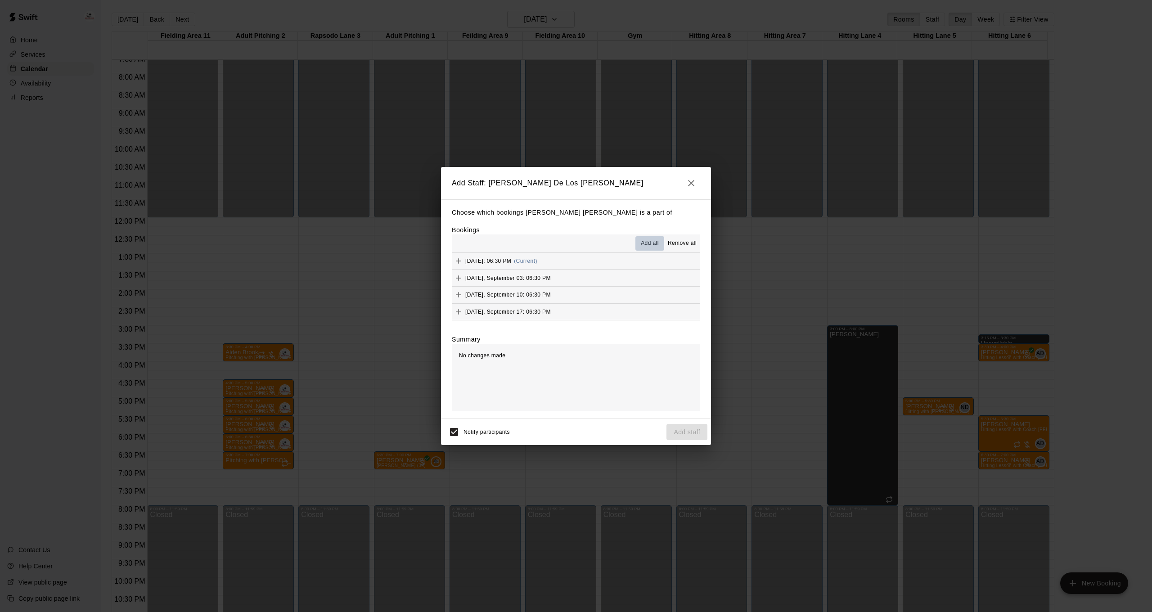
drag, startPoint x: 652, startPoint y: 237, endPoint x: 650, endPoint y: 242, distance: 5.3
click at [652, 238] on button "Add all" at bounding box center [649, 243] width 29 height 14
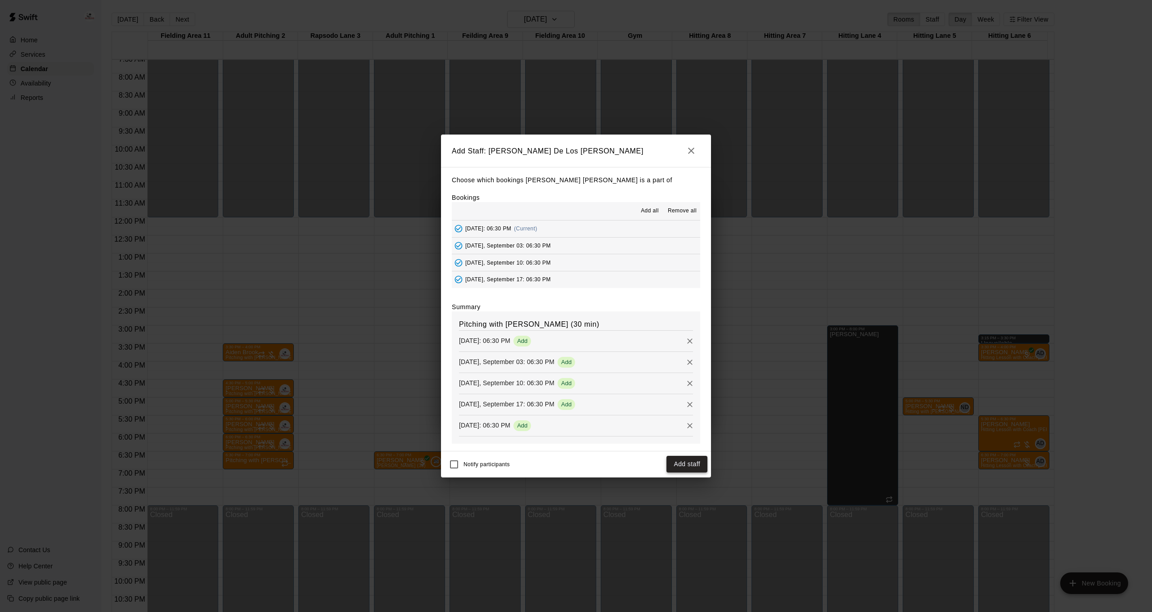
click at [692, 466] on button "Add staff" at bounding box center [686, 464] width 41 height 17
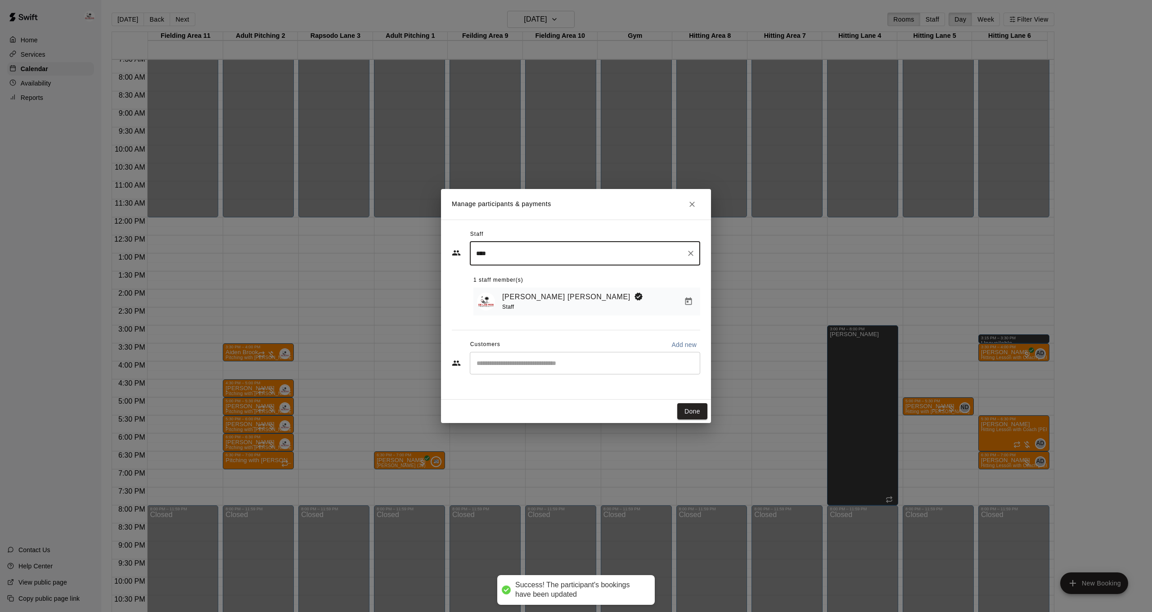
click at [501, 363] on input "Start typing to search customers..." at bounding box center [585, 363] width 222 height 9
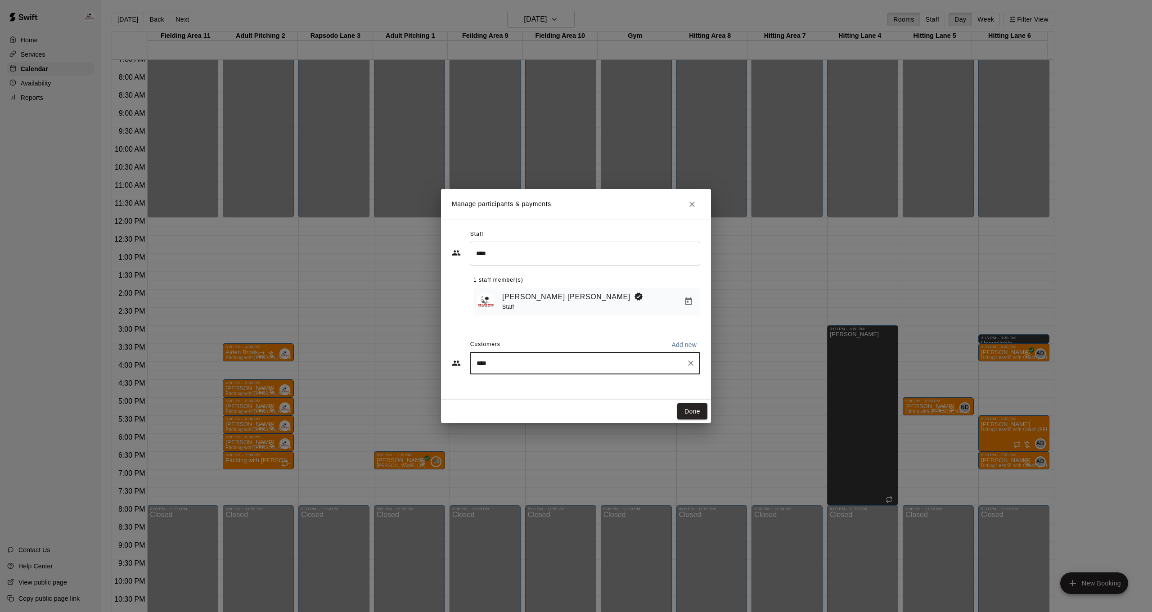
type input "*****"
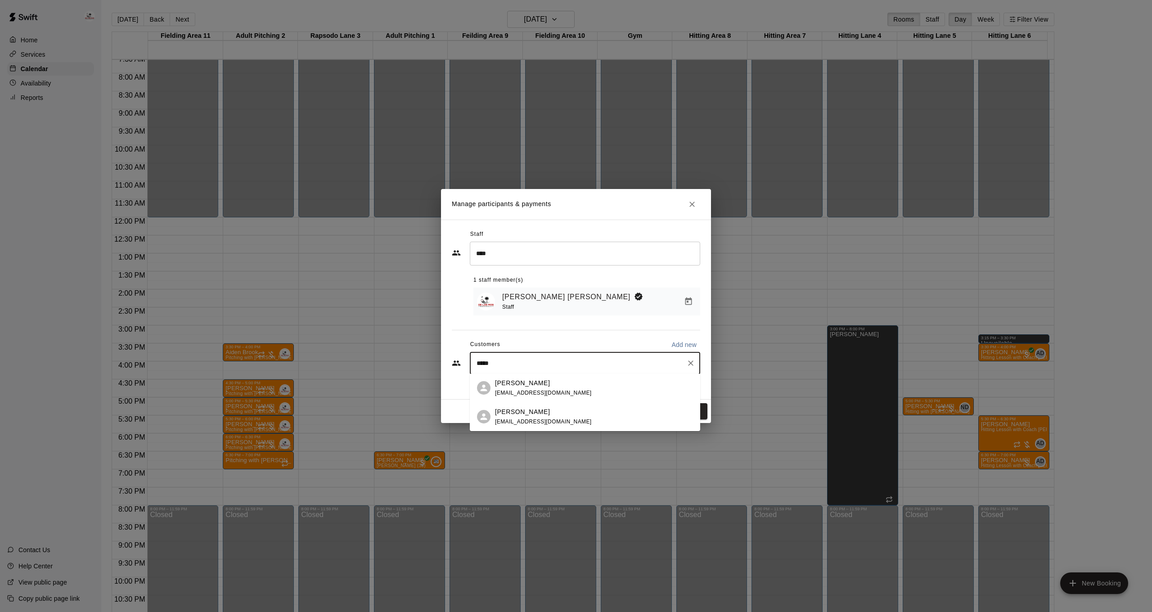
click at [534, 417] on div "[PERSON_NAME] [EMAIL_ADDRESS][DOMAIN_NAME]" at bounding box center [543, 416] width 97 height 19
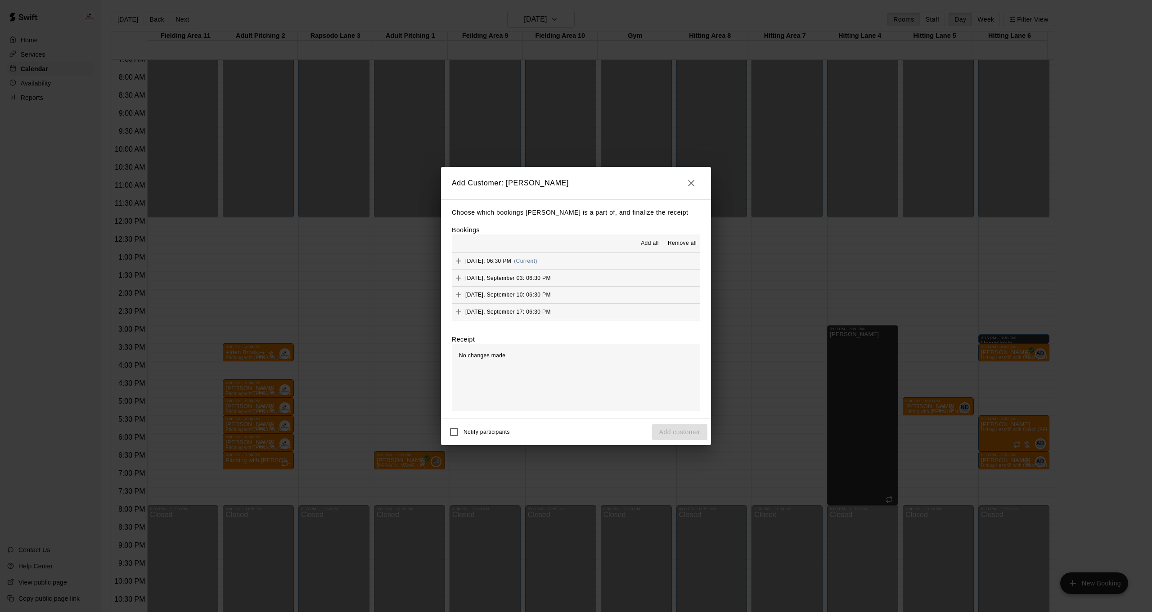
click at [645, 246] on span "Add all" at bounding box center [650, 243] width 18 height 9
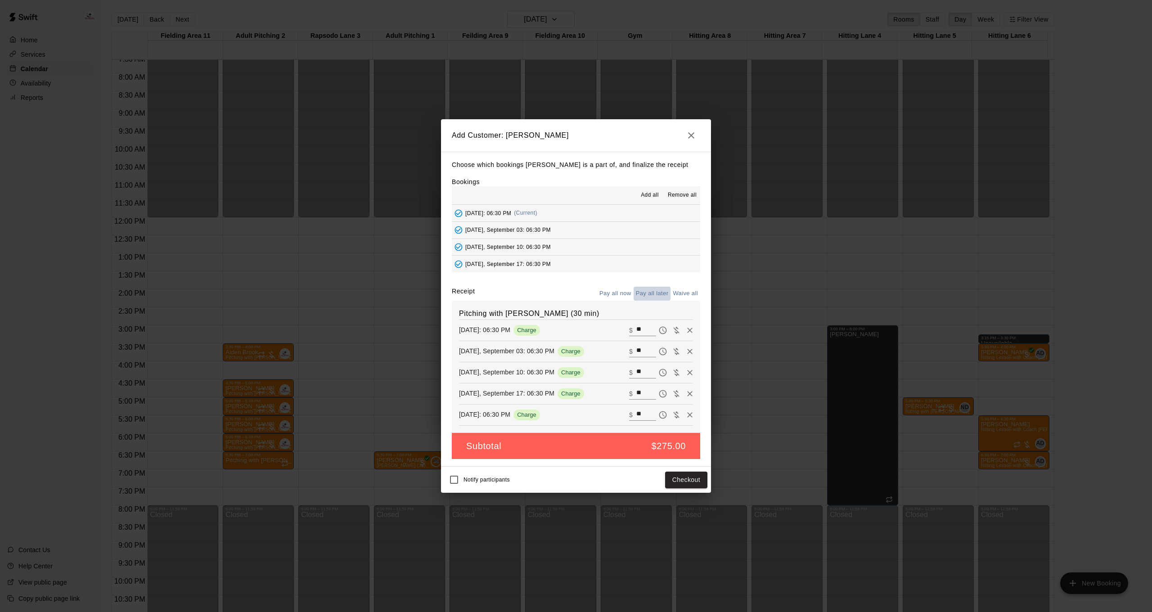
click at [661, 294] on button "Pay all later" at bounding box center [652, 294] width 37 height 14
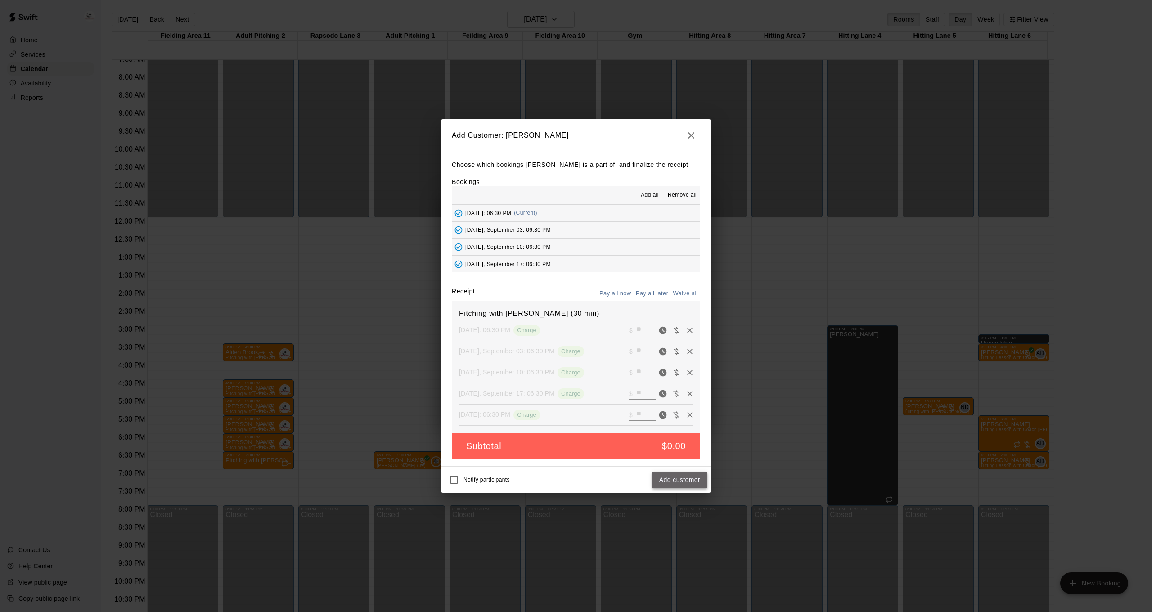
click at [681, 480] on button "Add customer" at bounding box center [679, 480] width 55 height 17
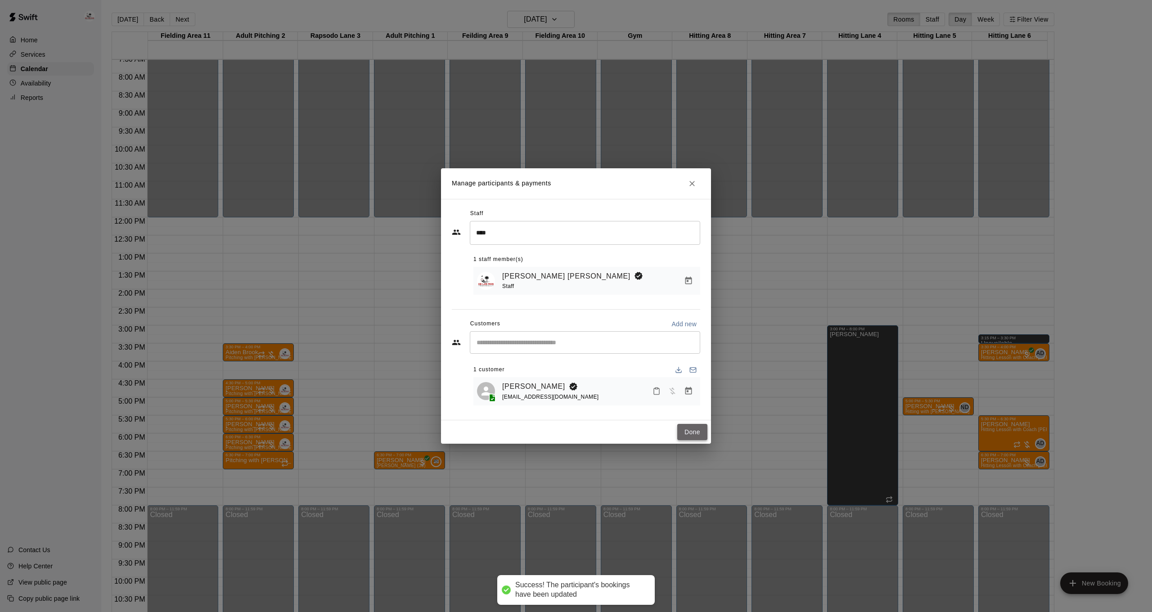
click at [690, 433] on button "Done" at bounding box center [692, 432] width 30 height 17
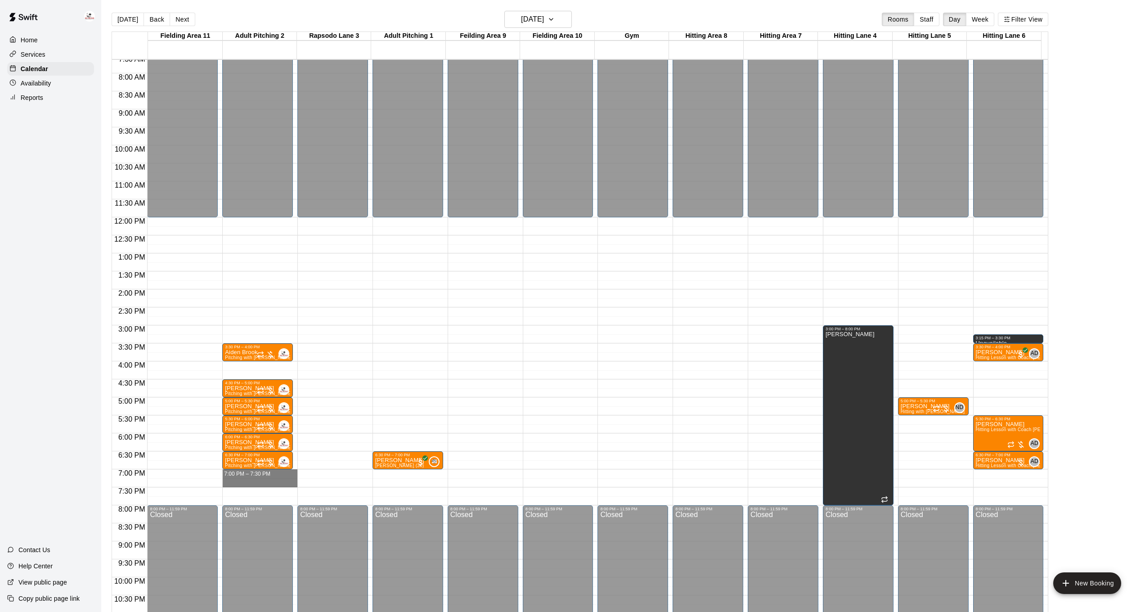
drag, startPoint x: 258, startPoint y: 472, endPoint x: 258, endPoint y: 481, distance: 9.4
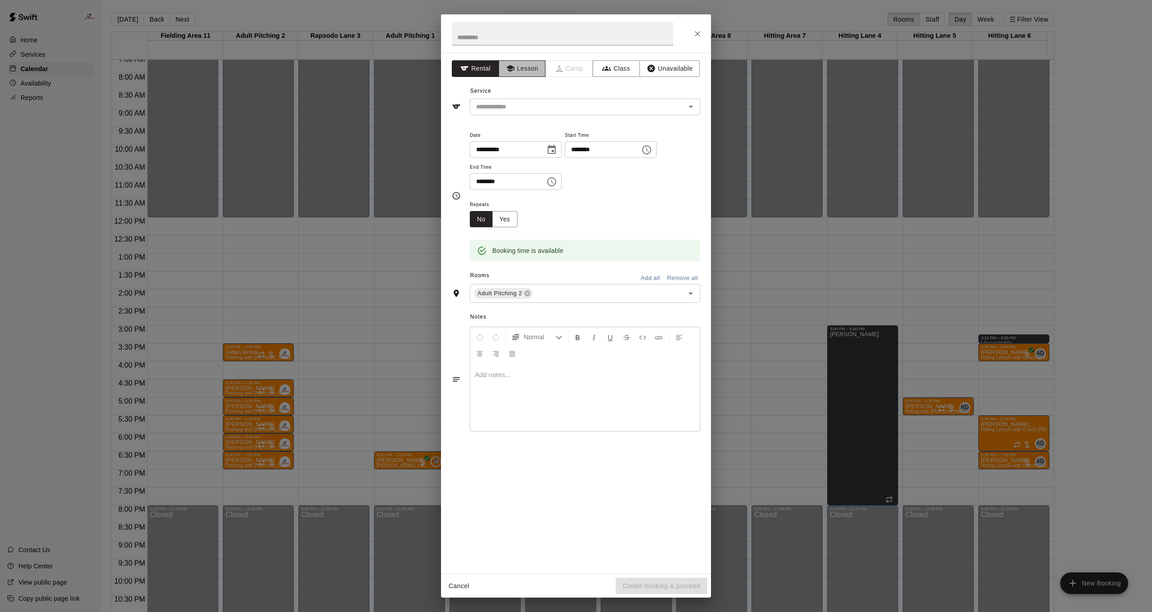
click at [527, 70] on button "Lesson" at bounding box center [522, 68] width 47 height 17
click at [519, 113] on div "​" at bounding box center [585, 107] width 230 height 17
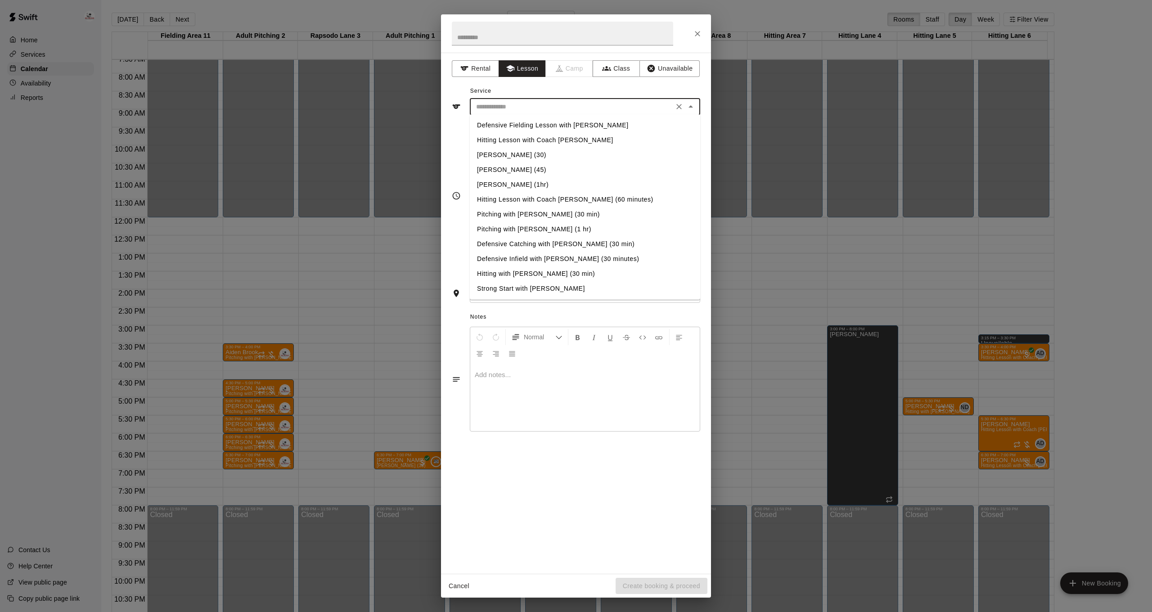
click at [532, 212] on li "Pitching with [PERSON_NAME] (30 min)" at bounding box center [585, 214] width 230 height 15
type input "**********"
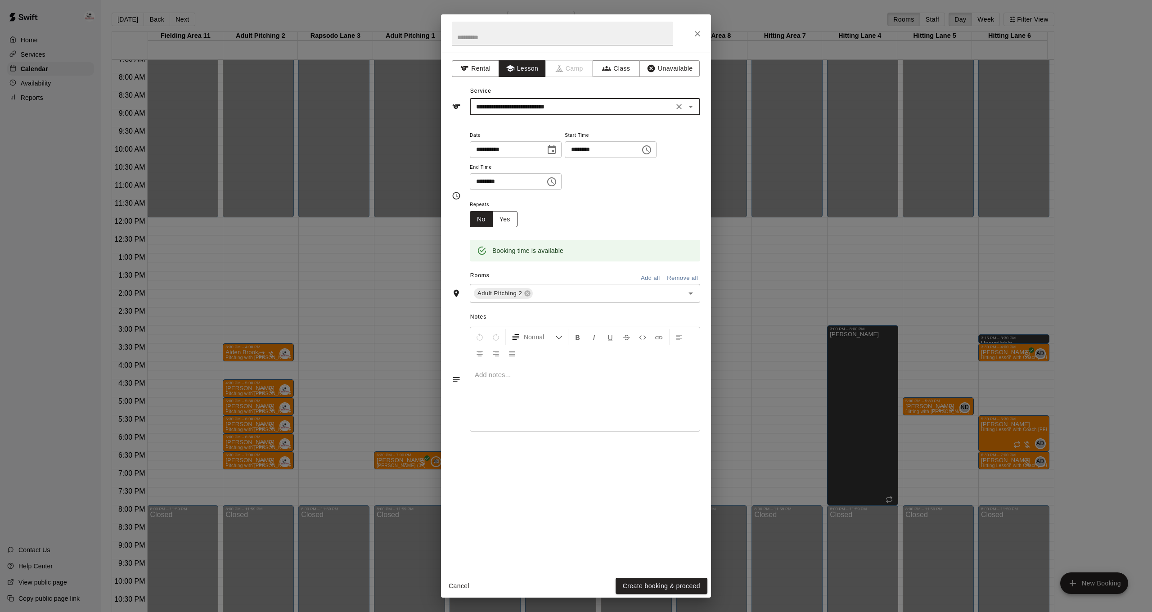
click at [510, 221] on button "Yes" at bounding box center [504, 219] width 25 height 17
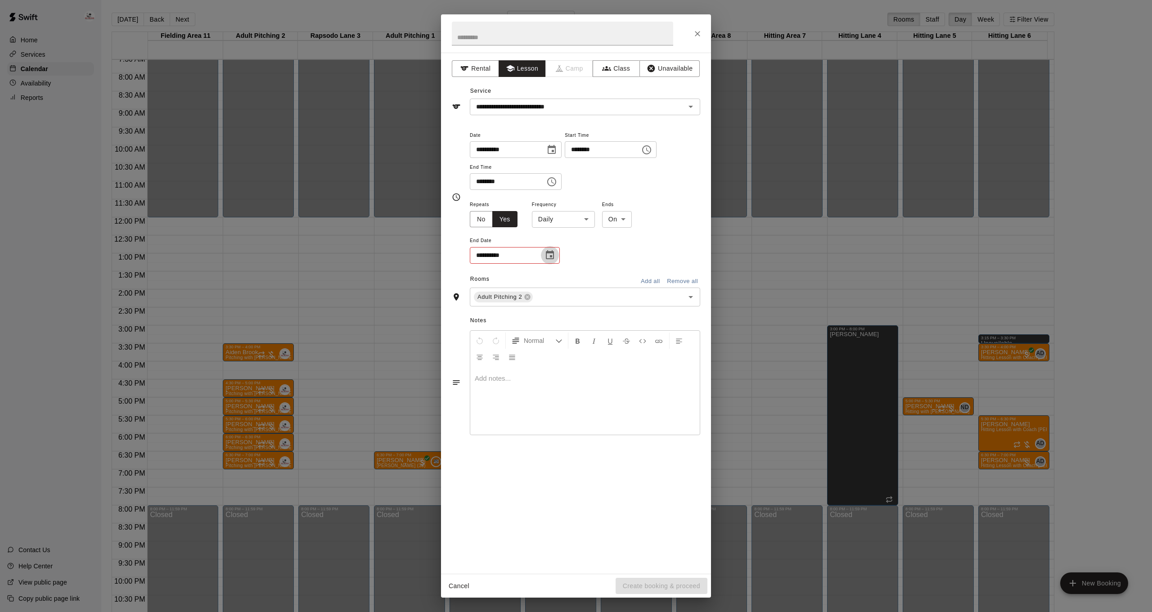
click at [553, 255] on icon "Choose date" at bounding box center [549, 255] width 11 height 11
click at [601, 274] on icon "Next month" at bounding box center [599, 275] width 11 height 11
click at [545, 362] on button "24" at bounding box center [542, 364] width 16 height 16
type input "**********"
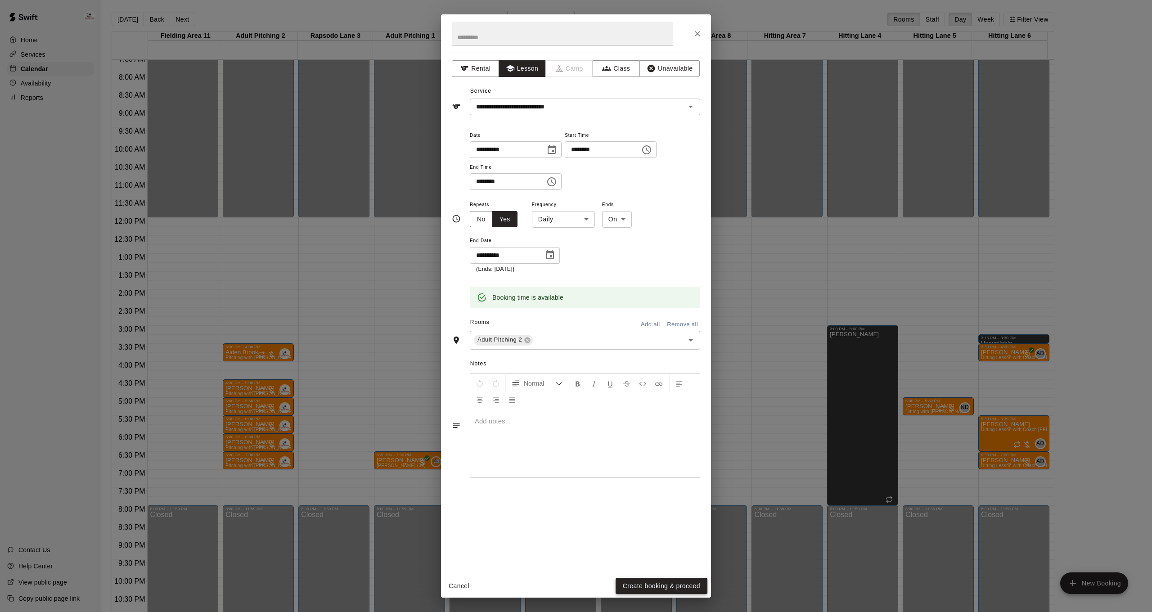
click at [639, 582] on button "Create booking & proceed" at bounding box center [662, 586] width 92 height 17
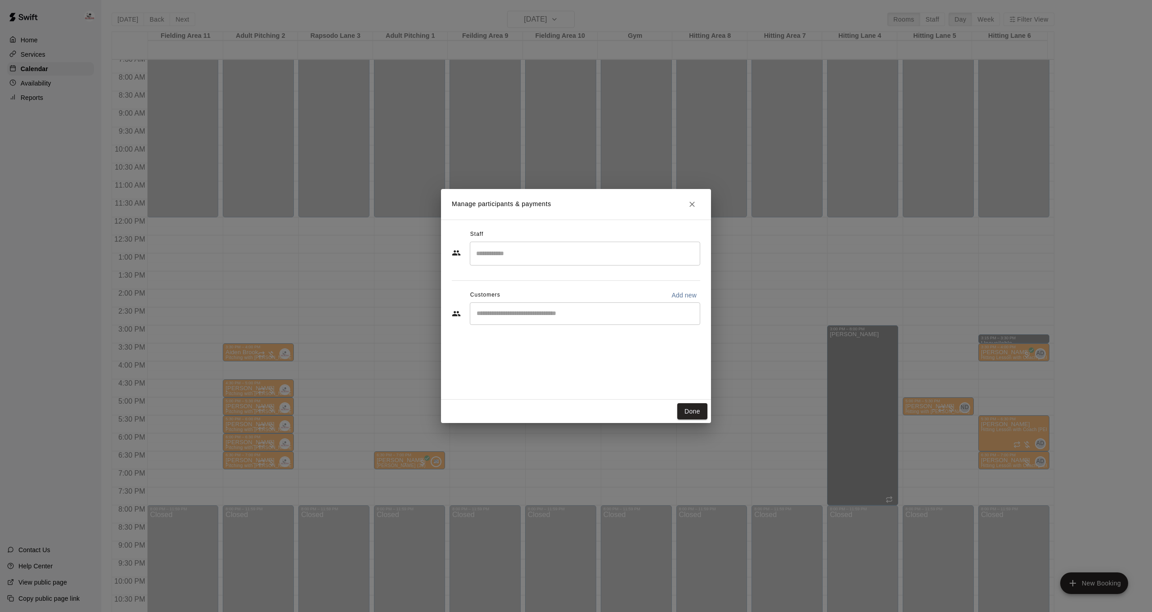
click at [567, 254] on input "Search staff" at bounding box center [585, 254] width 222 height 16
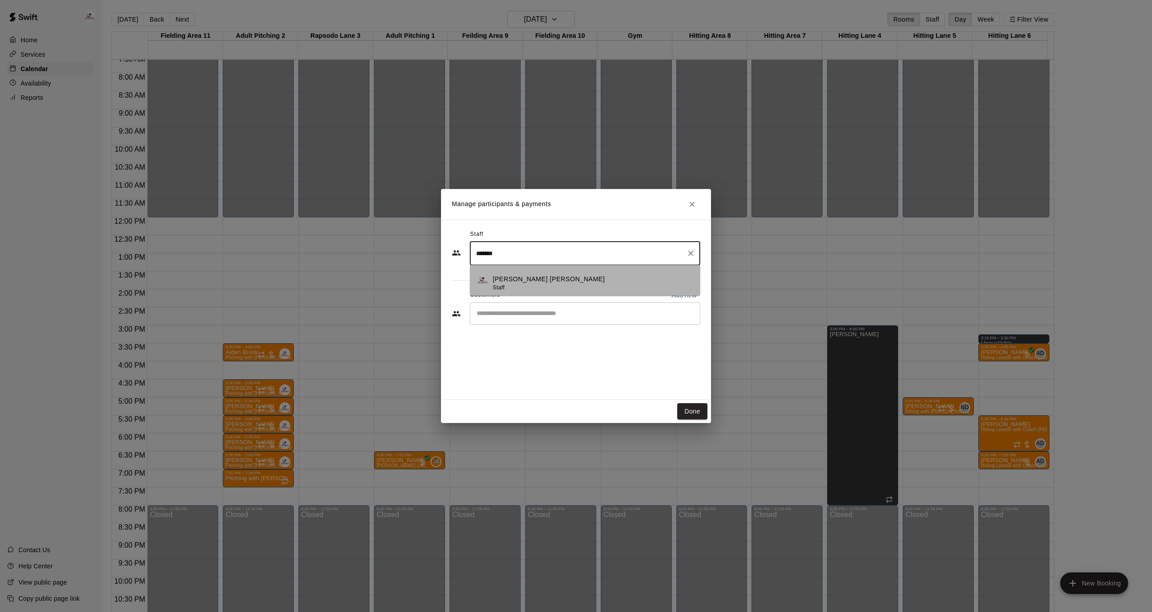
click at [567, 287] on div "[PERSON_NAME] [PERSON_NAME] Staff" at bounding box center [593, 283] width 200 height 18
type input "*******"
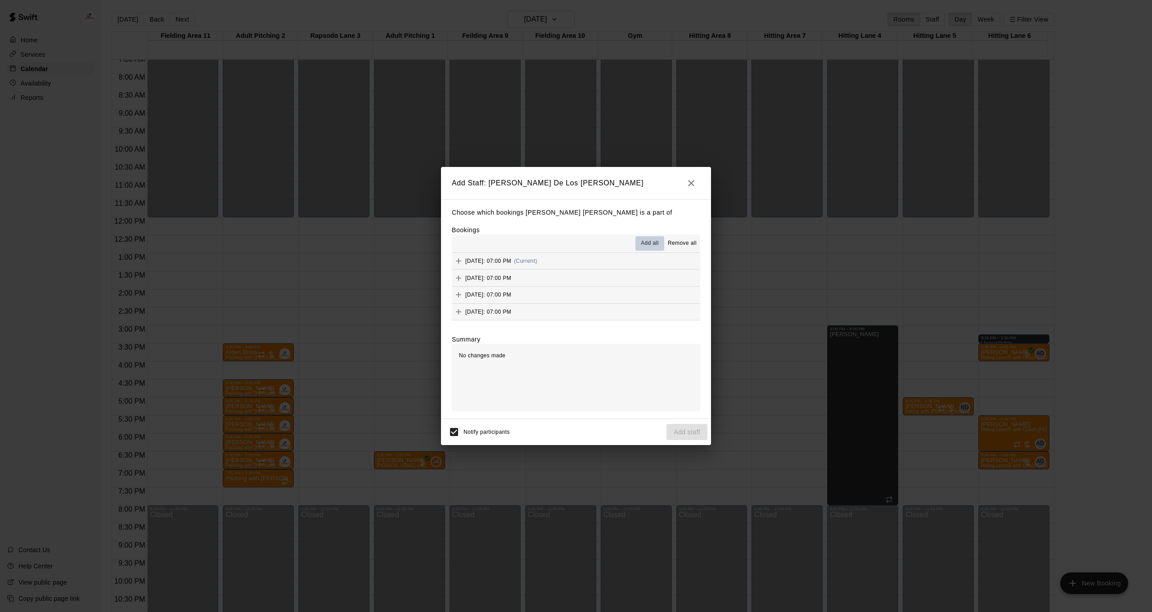
click at [646, 243] on span "Add all" at bounding box center [650, 243] width 18 height 9
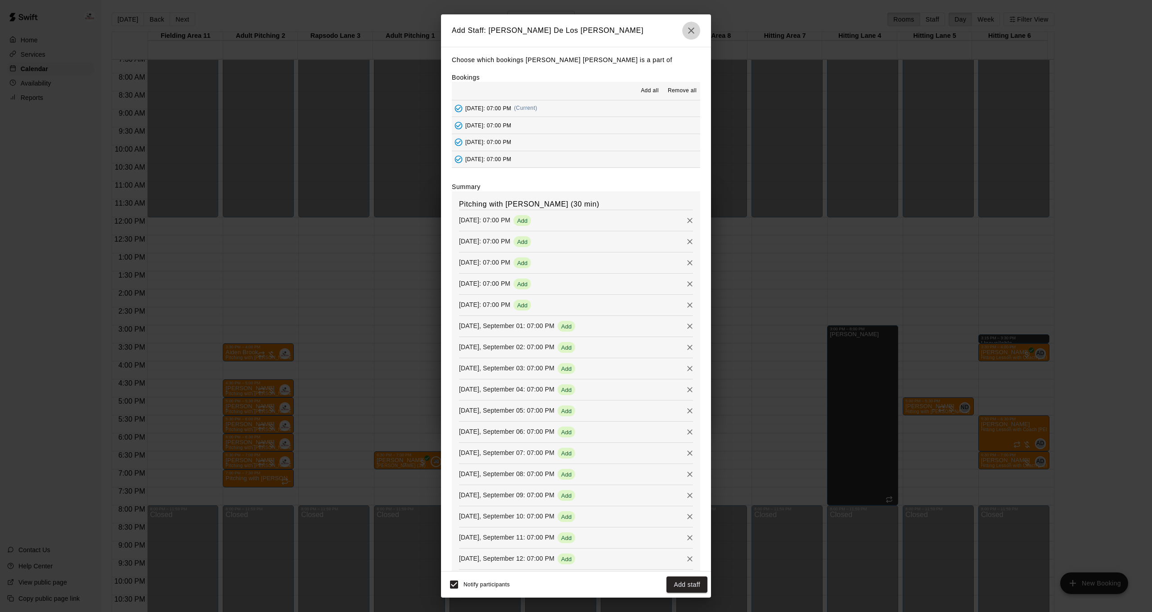
click at [692, 30] on icon "button" at bounding box center [691, 30] width 6 height 6
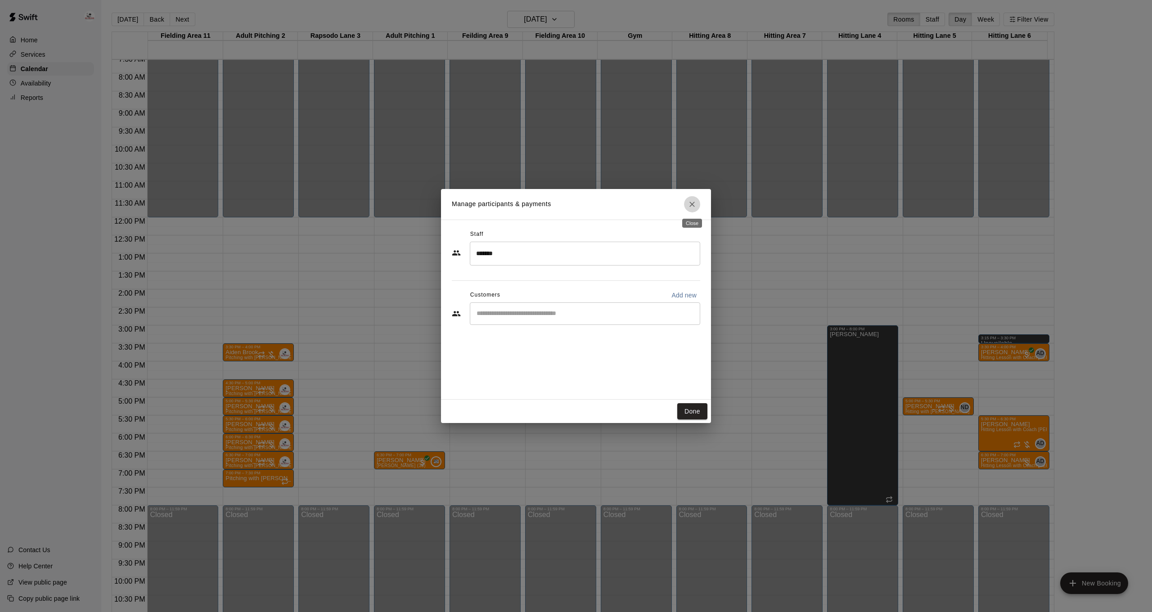
click at [692, 204] on icon "Close" at bounding box center [691, 204] width 5 height 5
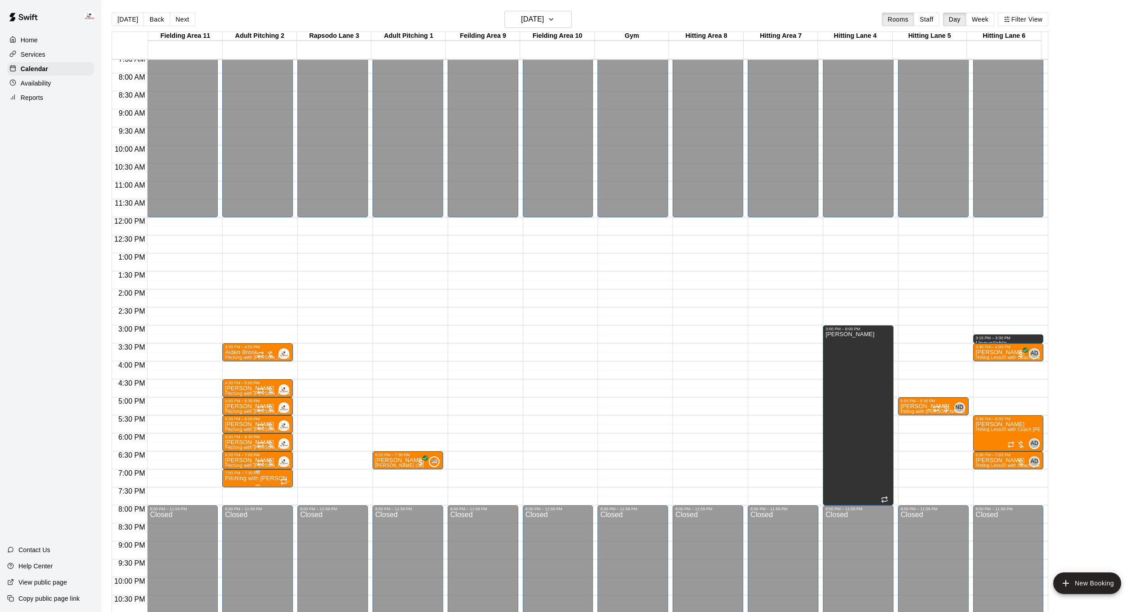
click at [237, 478] on p "Pitching with [PERSON_NAME] (30 min)" at bounding box center [257, 478] width 65 height 0
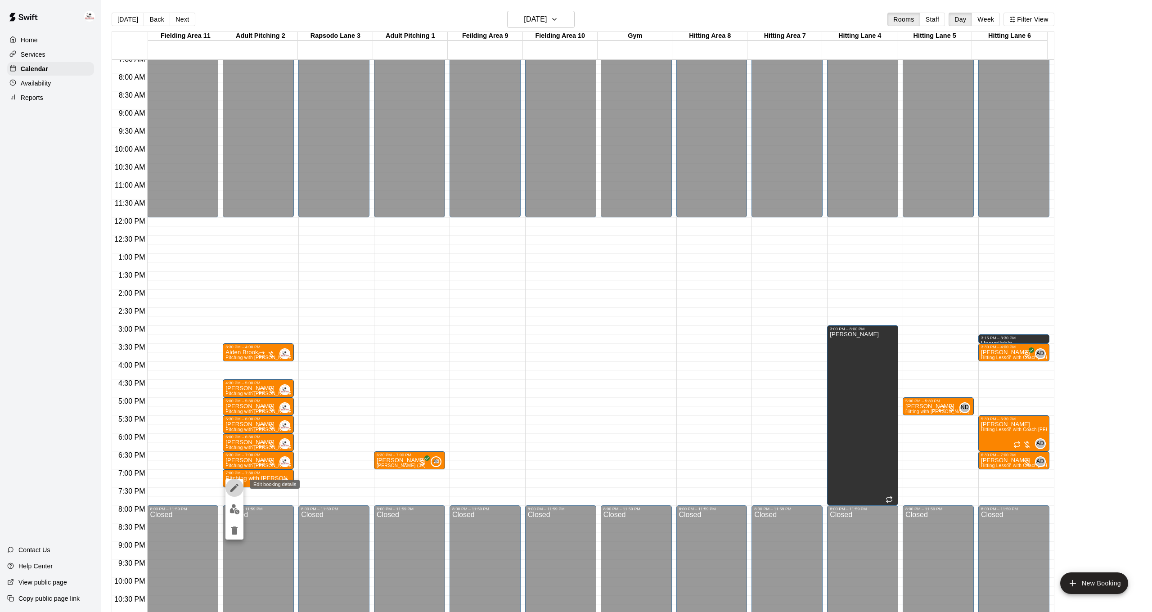
click at [237, 494] on button "edit" at bounding box center [234, 488] width 18 height 18
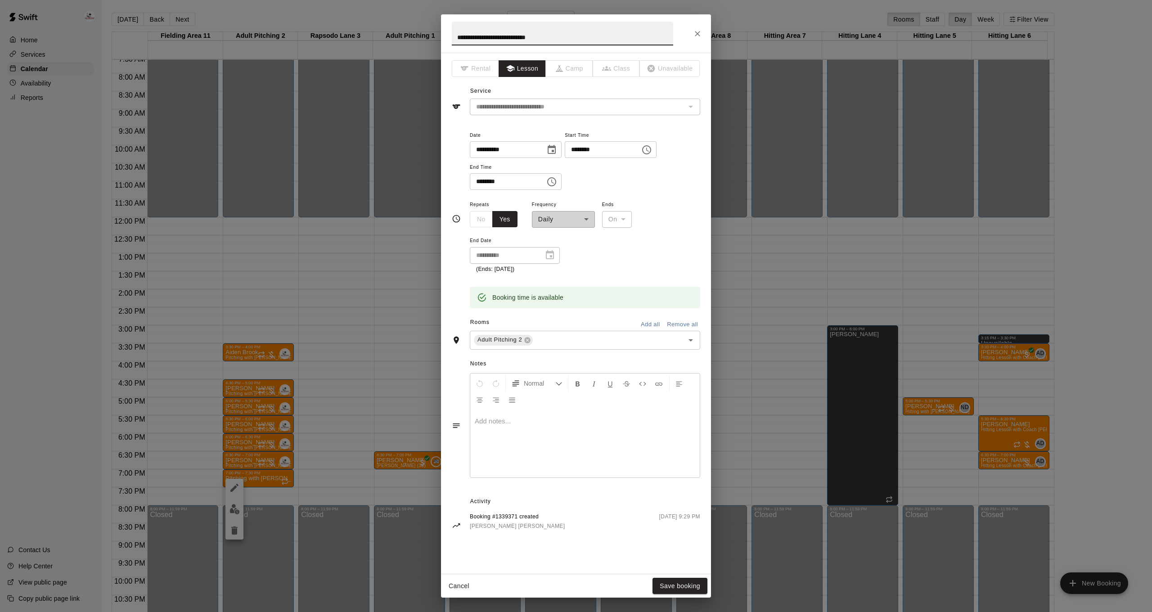
click at [589, 220] on div "**********" at bounding box center [563, 213] width 63 height 29
click at [588, 220] on div "**********" at bounding box center [563, 213] width 63 height 29
click at [586, 219] on div "**********" at bounding box center [563, 213] width 63 height 29
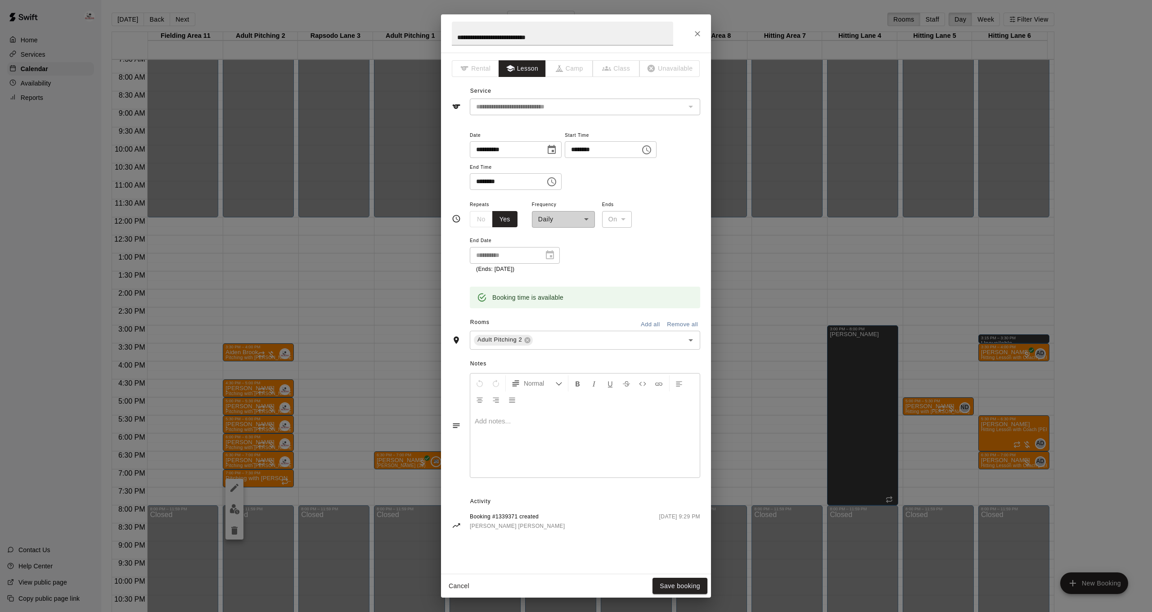
click at [586, 219] on div "**********" at bounding box center [563, 213] width 63 height 29
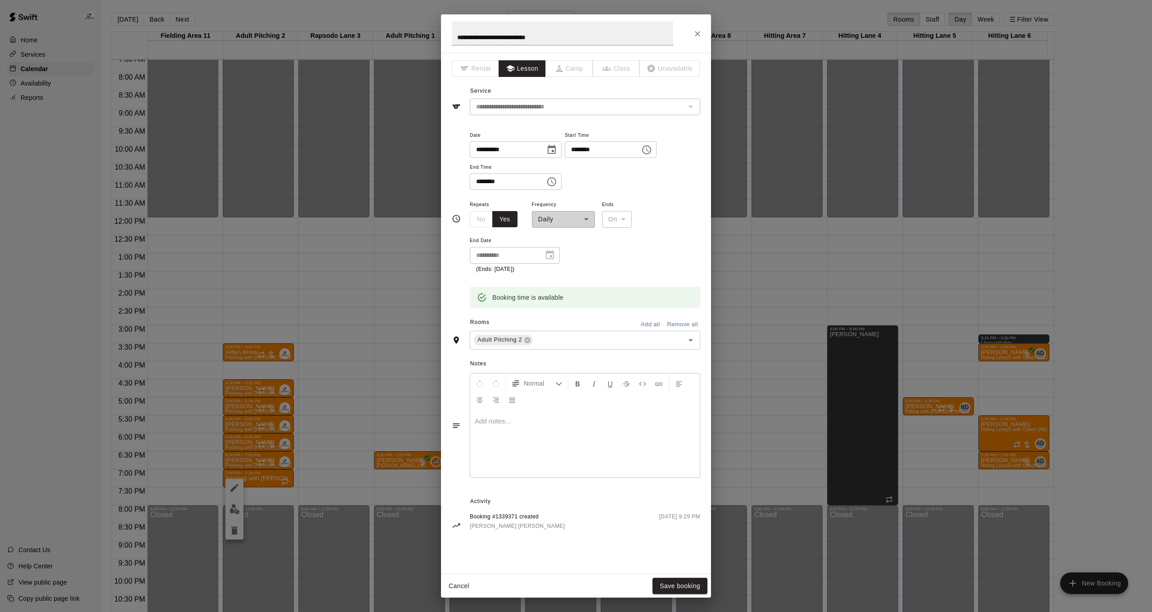
click at [586, 219] on div "**********" at bounding box center [563, 213] width 63 height 29
click at [586, 218] on div "**********" at bounding box center [563, 213] width 63 height 29
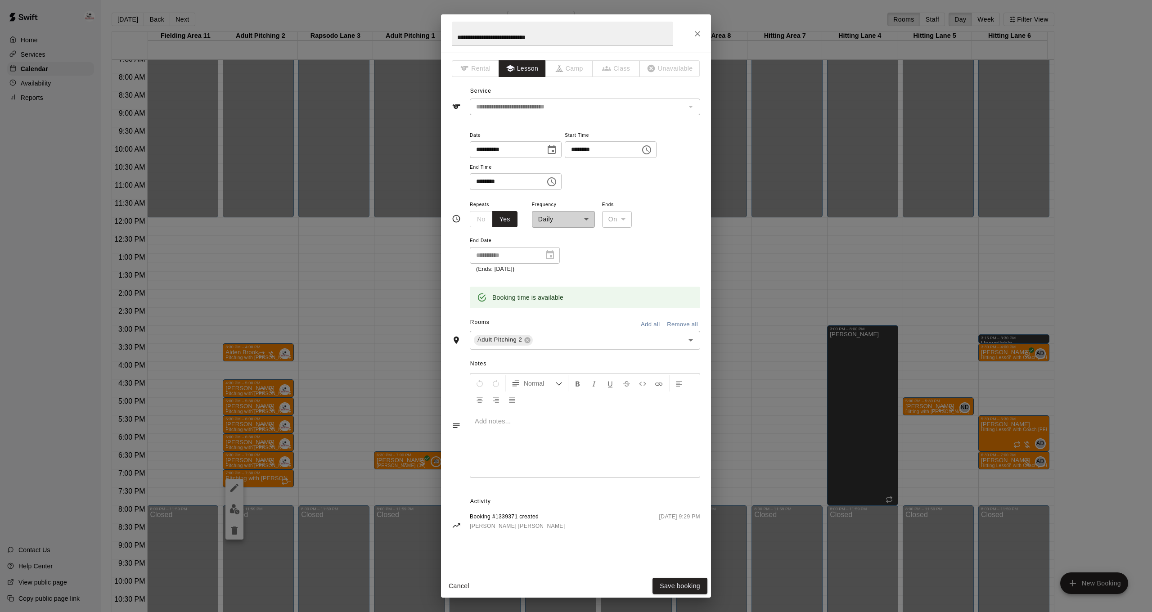
click at [586, 218] on div "**********" at bounding box center [563, 213] width 63 height 29
click at [698, 33] on icon "Close" at bounding box center [697, 33] width 5 height 5
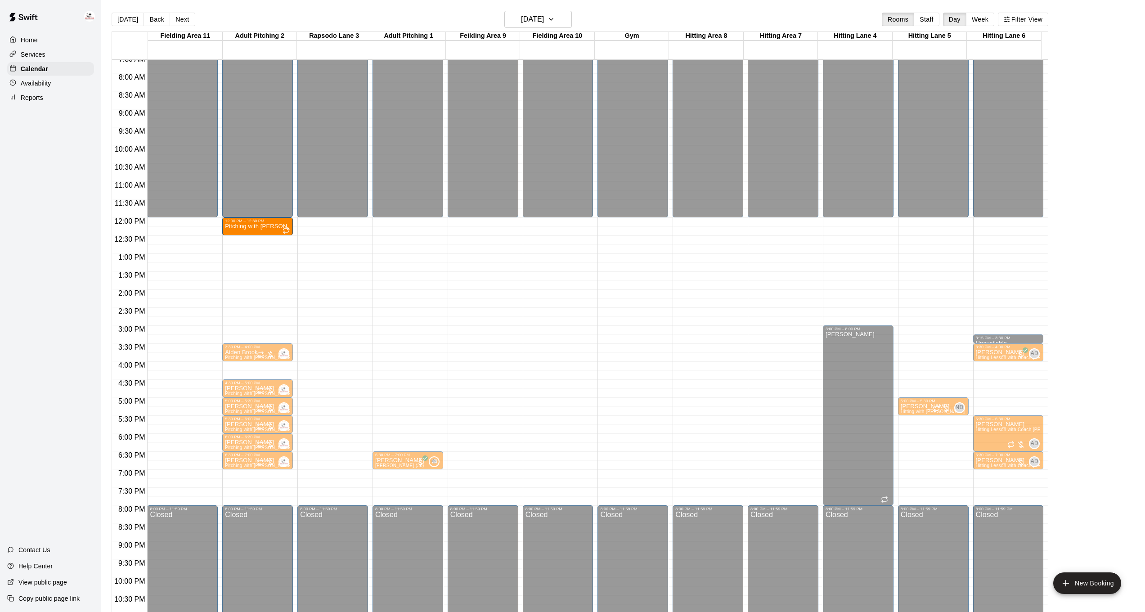
drag, startPoint x: 253, startPoint y: 479, endPoint x: 254, endPoint y: 228, distance: 250.6
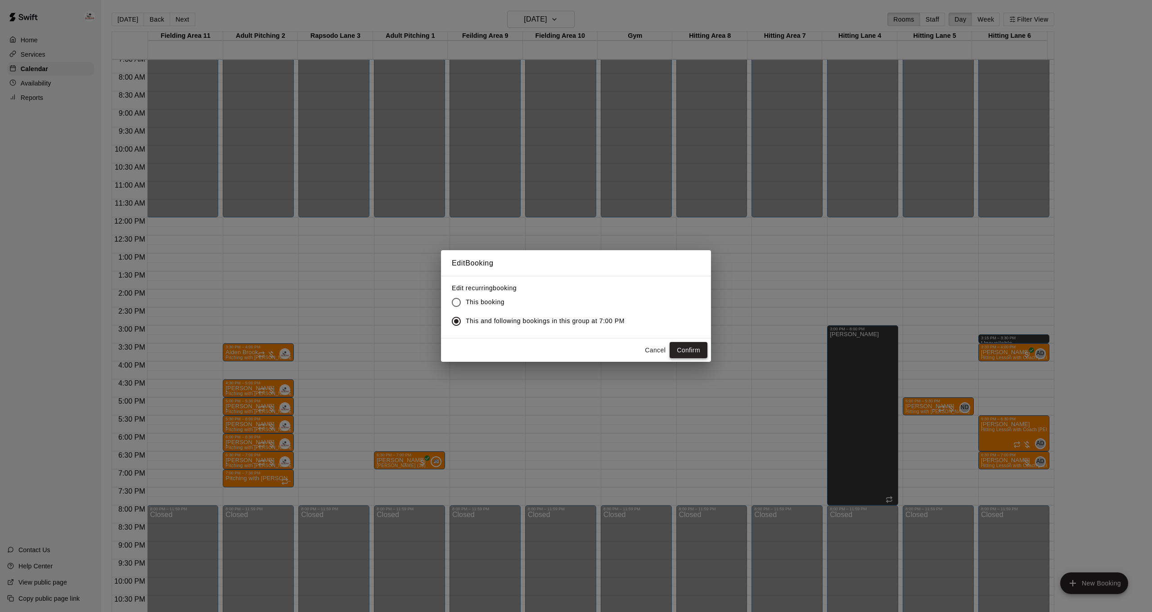
click at [686, 351] on button "Confirm" at bounding box center [689, 350] width 38 height 17
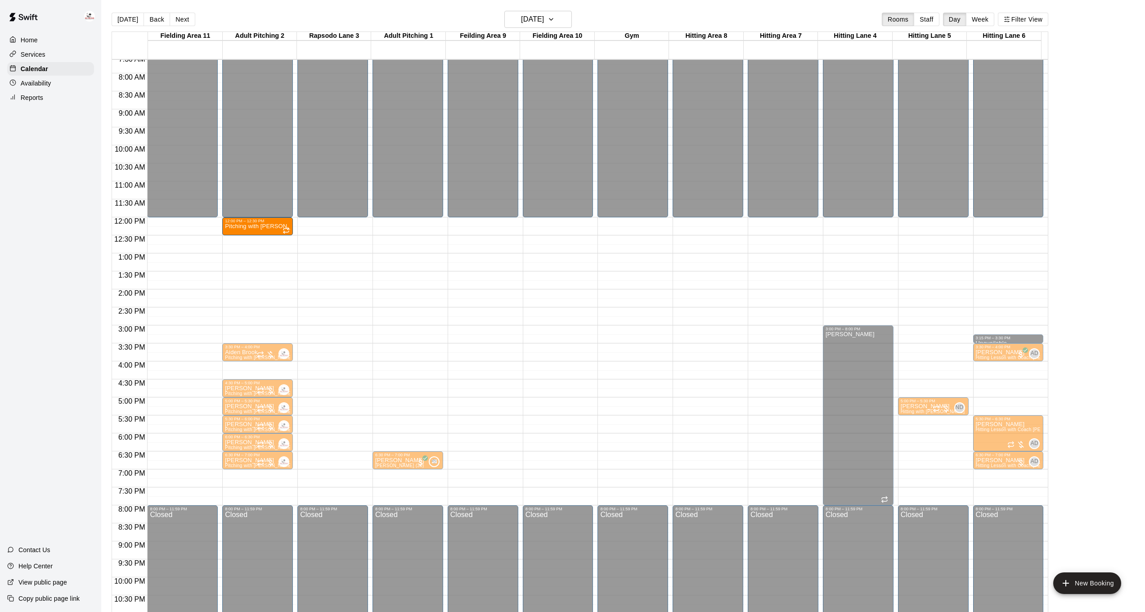
drag, startPoint x: 259, startPoint y: 480, endPoint x: 262, endPoint y: 233, distance: 247.1
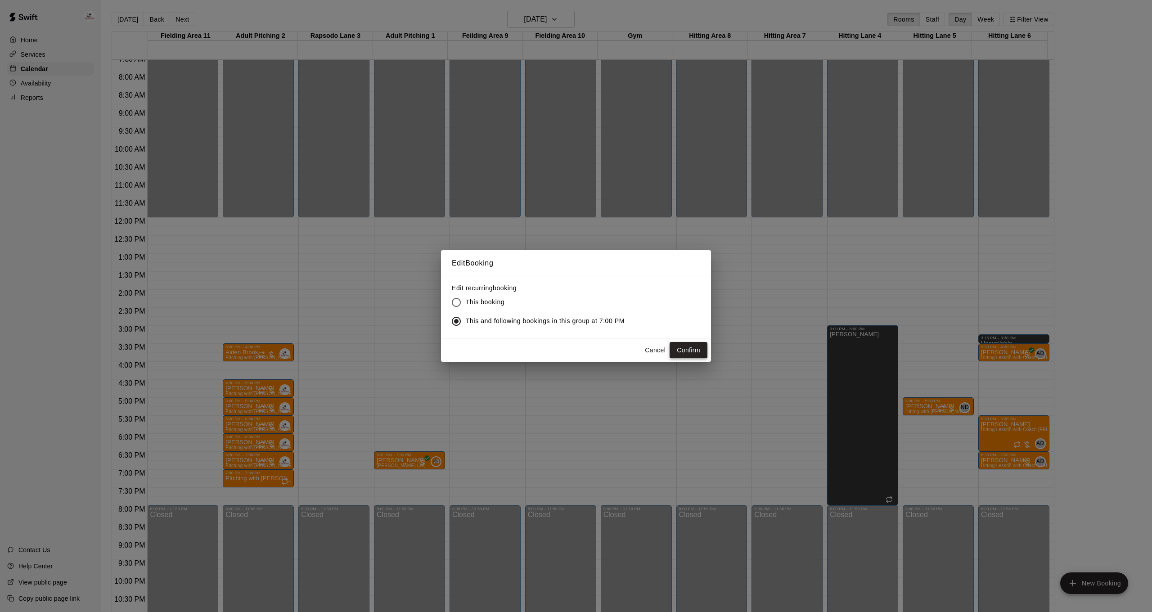
click at [695, 350] on button "Confirm" at bounding box center [689, 350] width 38 height 17
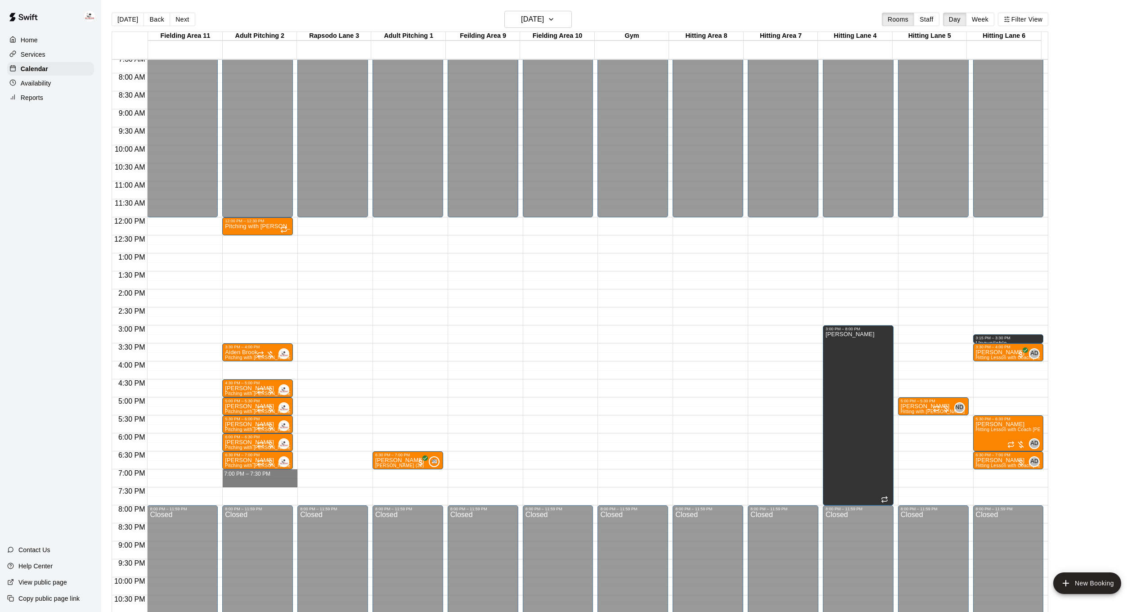
drag, startPoint x: 237, startPoint y: 473, endPoint x: 237, endPoint y: 483, distance: 10.4
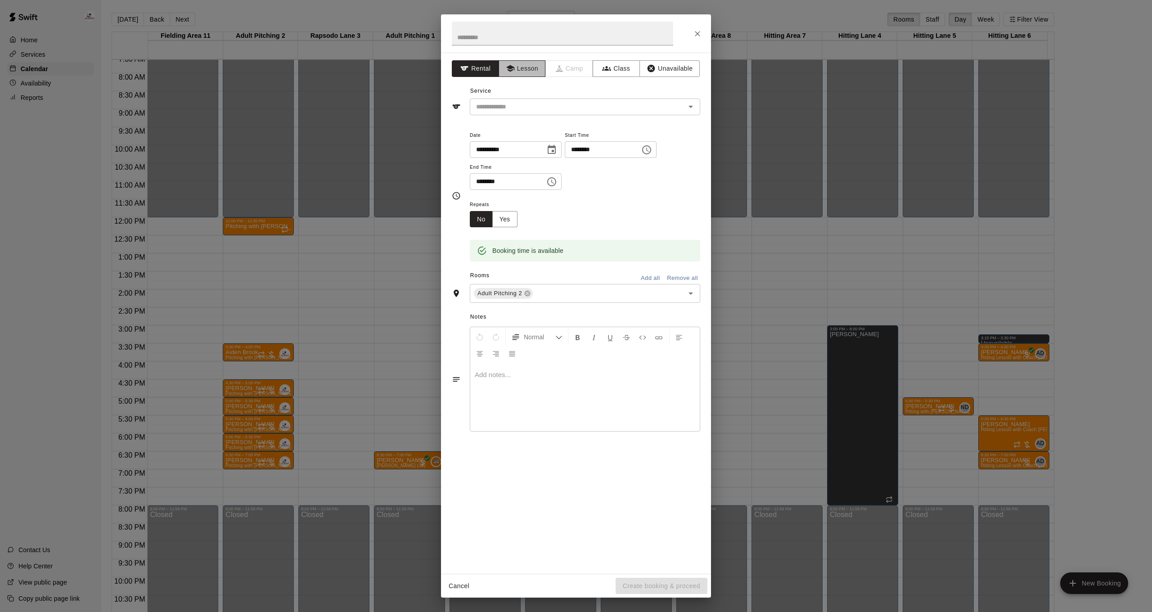
click at [532, 68] on button "Lesson" at bounding box center [522, 68] width 47 height 17
click at [539, 113] on div "​" at bounding box center [585, 107] width 230 height 17
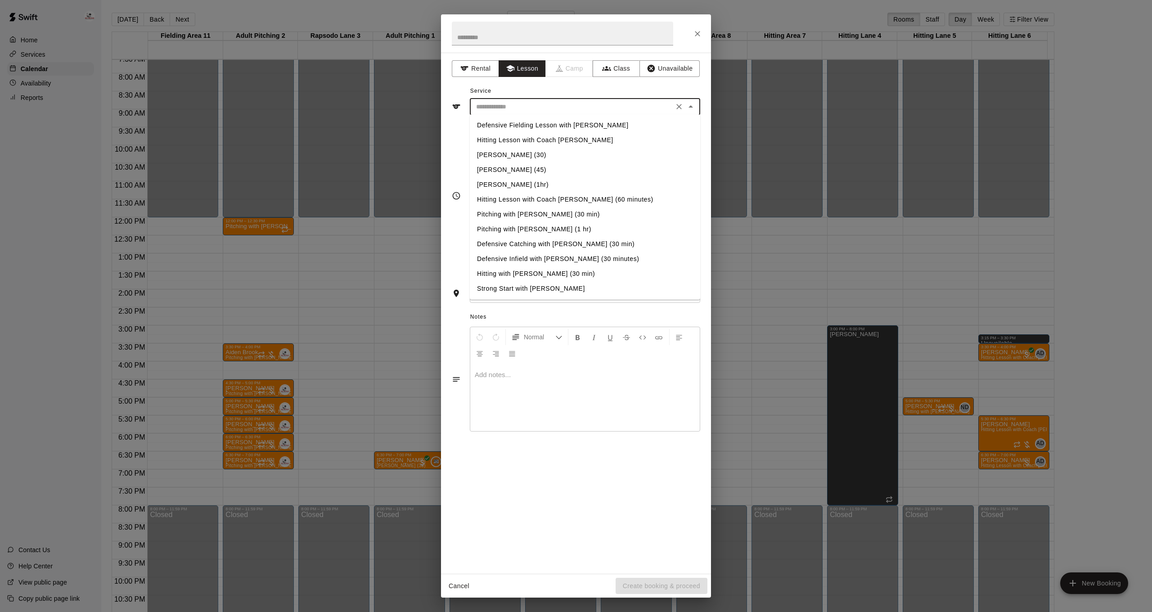
click at [536, 216] on li "Pitching with [PERSON_NAME] (30 min)" at bounding box center [585, 214] width 230 height 15
type input "**********"
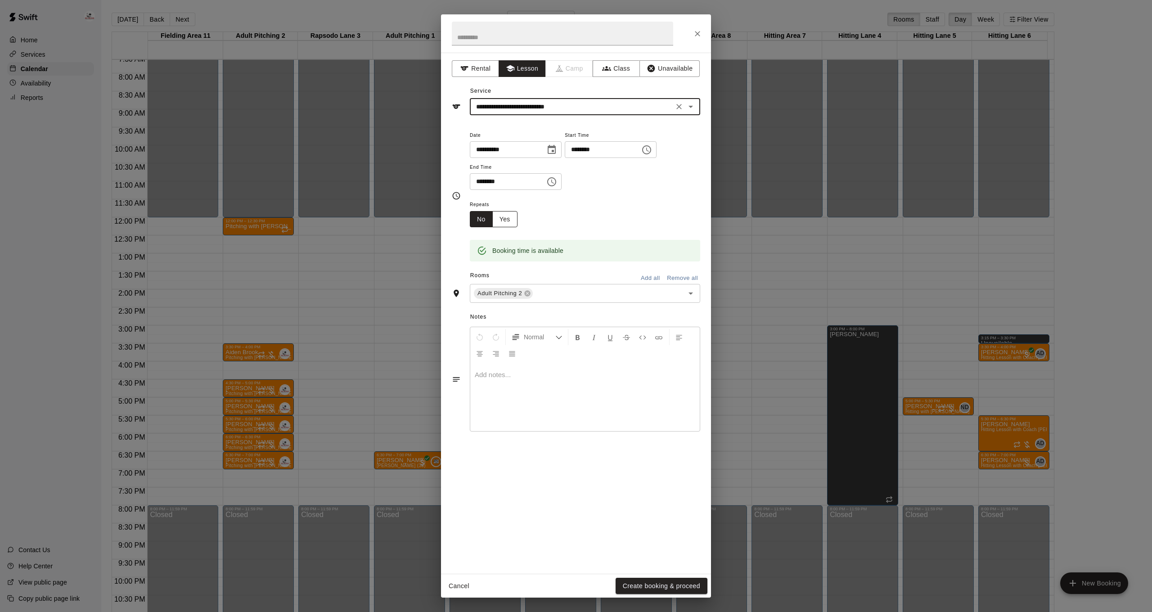
click at [504, 219] on button "Yes" at bounding box center [504, 219] width 25 height 17
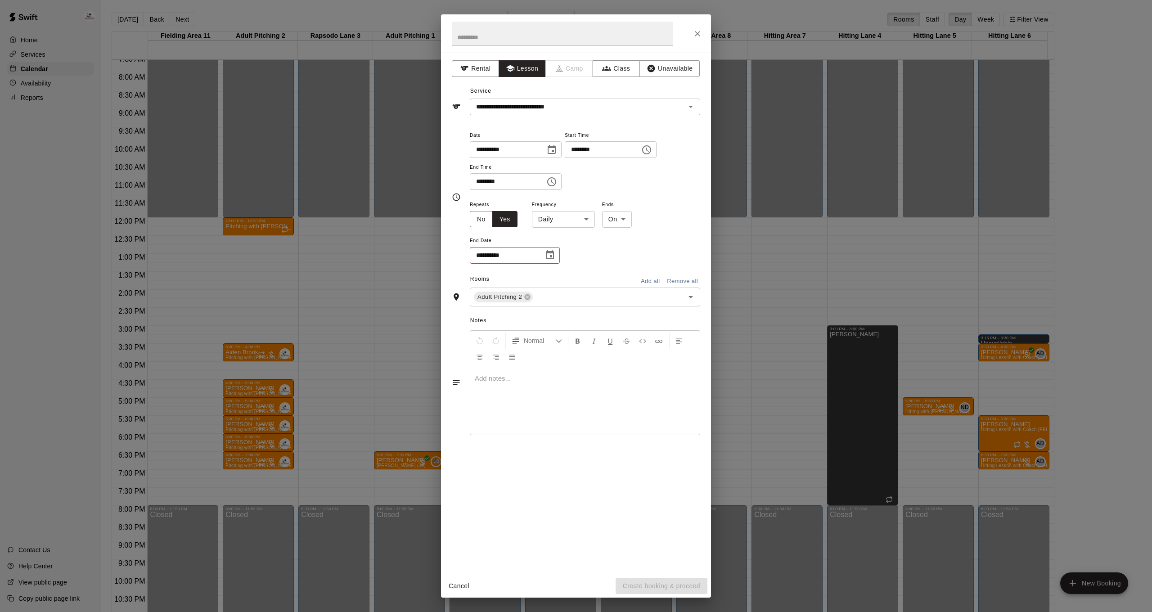
click at [554, 220] on body "Home Services Calendar Availability Reports Contact Us Help Center View public …" at bounding box center [576, 313] width 1152 height 626
click at [557, 255] on li "Weekly [DATE]" at bounding box center [563, 252] width 112 height 15
type input "******"
click at [551, 252] on icon "Choose date" at bounding box center [550, 254] width 8 height 9
click at [603, 276] on icon "Next month" at bounding box center [599, 275] width 11 height 11
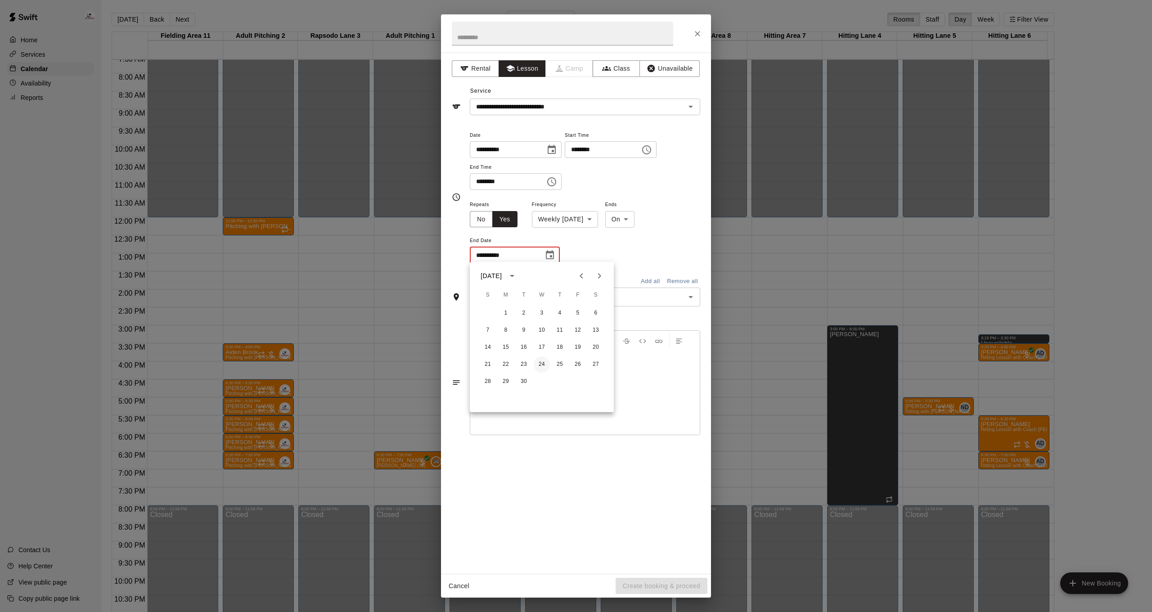
click at [543, 365] on button "24" at bounding box center [542, 364] width 16 height 16
type input "**********"
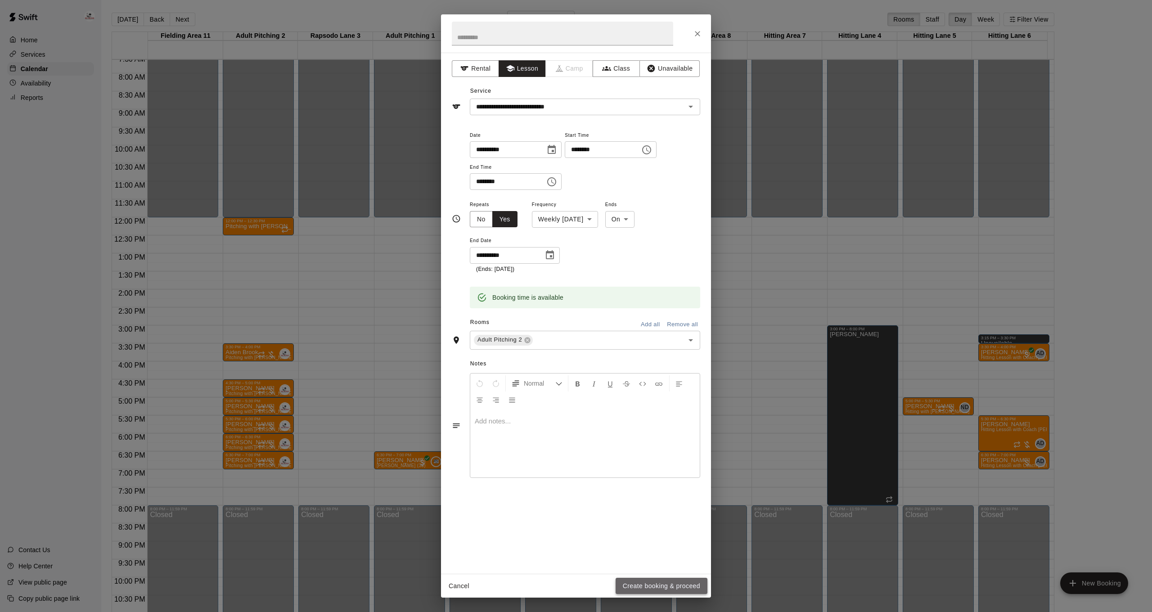
click at [682, 593] on button "Create booking & proceed" at bounding box center [662, 586] width 92 height 17
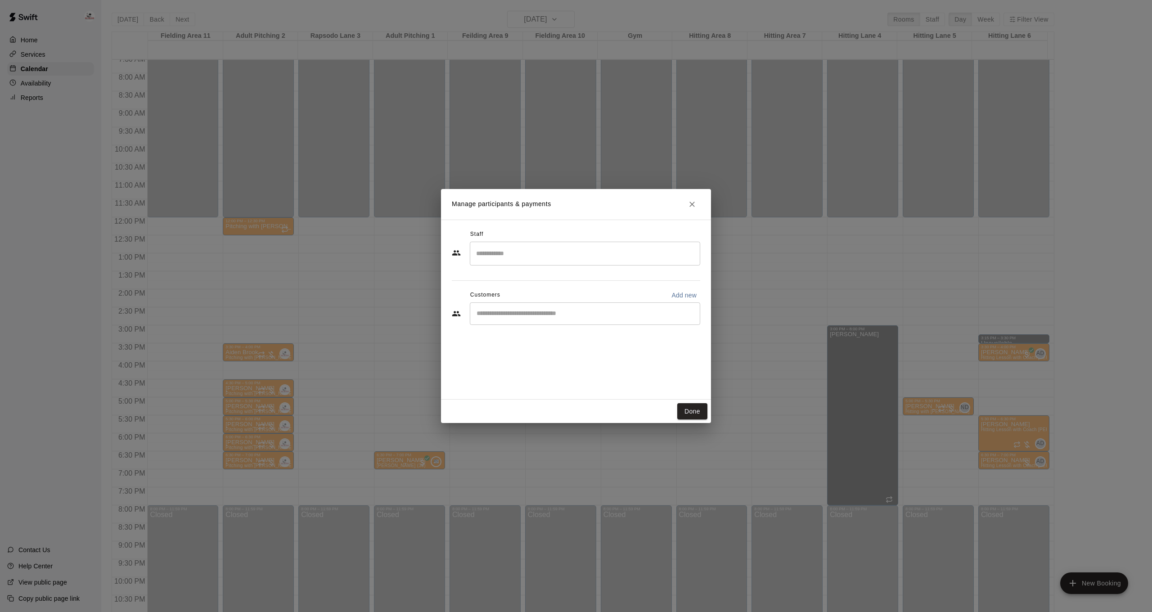
click at [541, 248] on input "Search staff" at bounding box center [585, 254] width 222 height 16
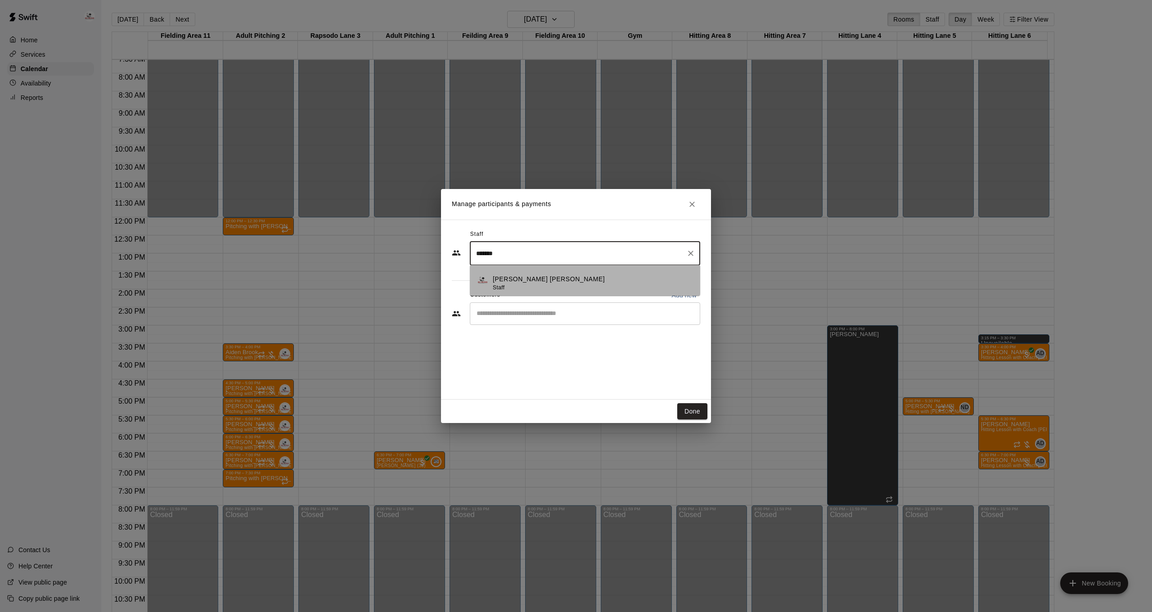
click at [581, 288] on div "[PERSON_NAME] [PERSON_NAME] Staff" at bounding box center [593, 283] width 200 height 18
type input "*******"
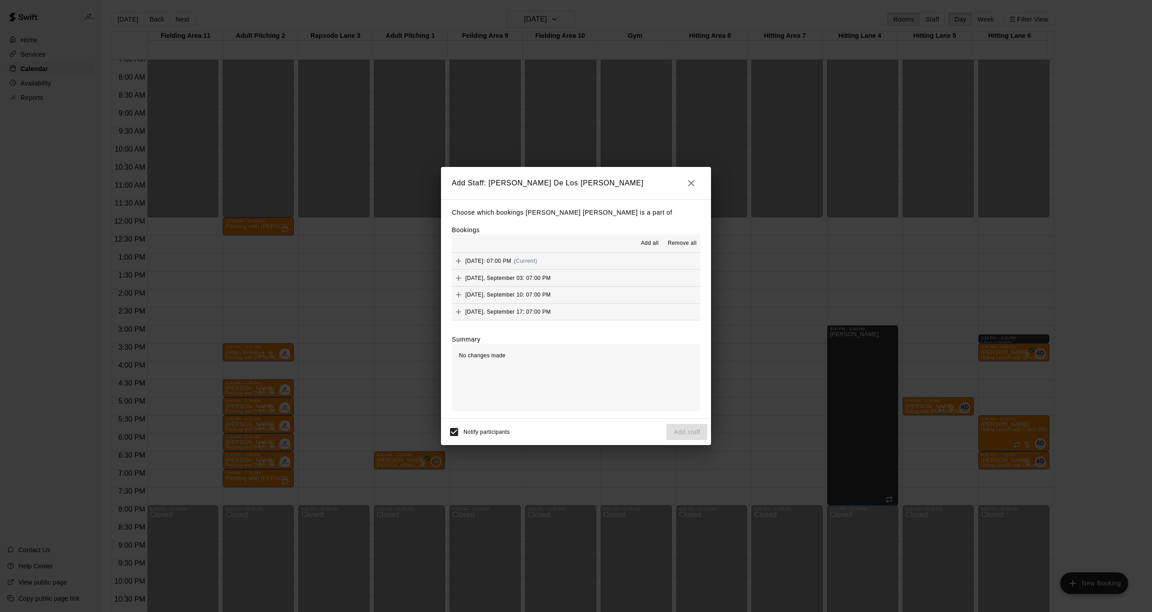
click at [658, 243] on span "Add all" at bounding box center [650, 243] width 18 height 9
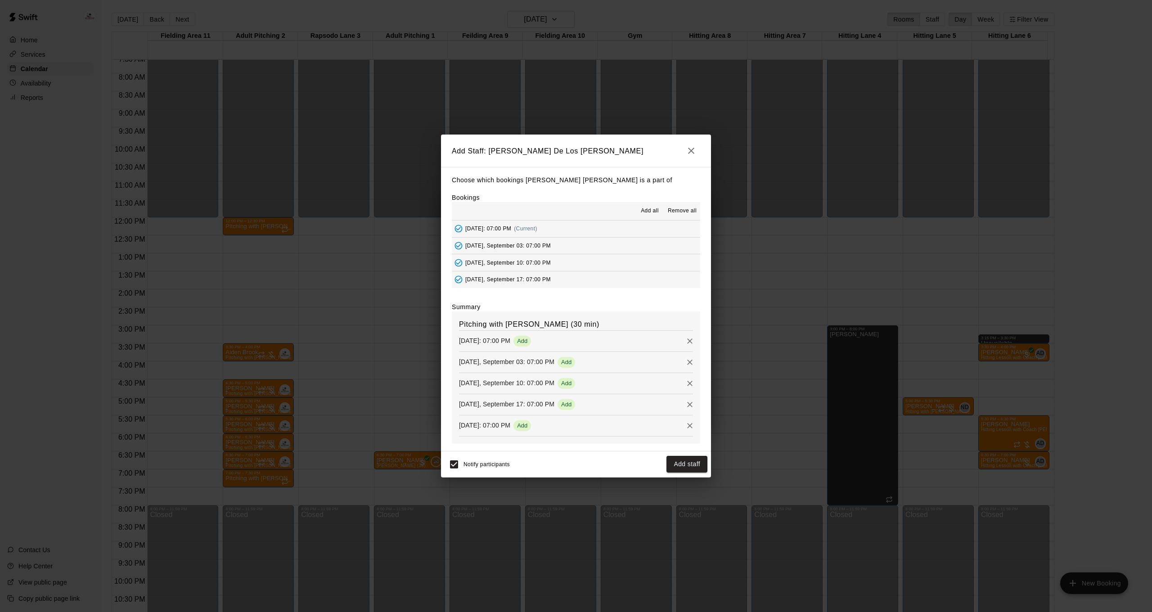
click at [473, 465] on span "Notify participants" at bounding box center [486, 464] width 46 height 6
click at [682, 467] on button "Add staff" at bounding box center [686, 464] width 41 height 17
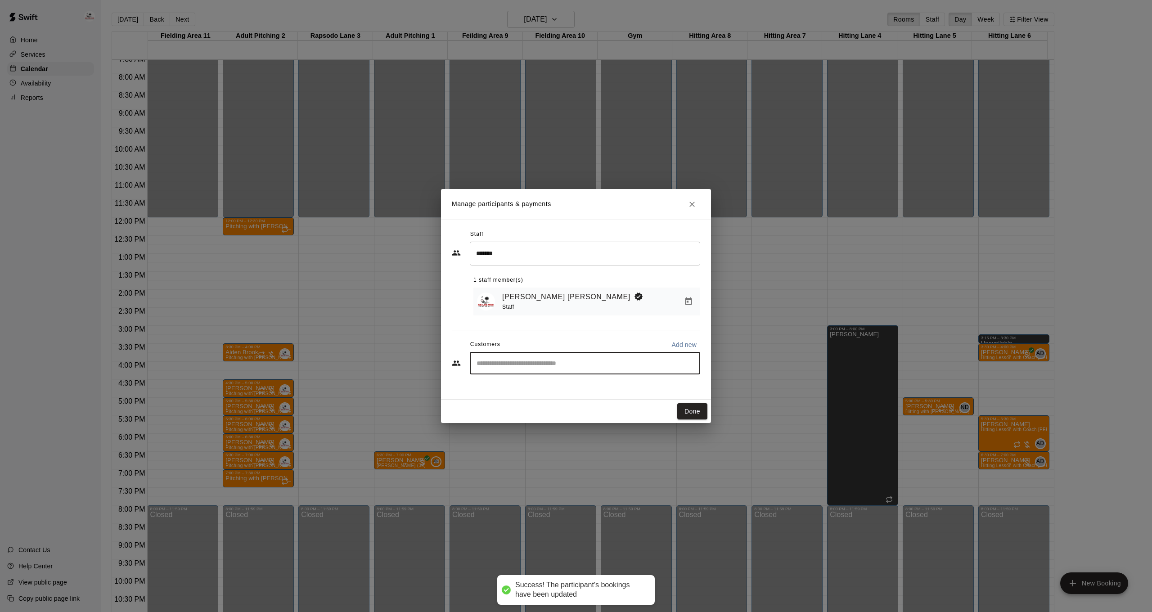
click at [500, 365] on input "Start typing to search customers..." at bounding box center [585, 363] width 222 height 9
type input "****"
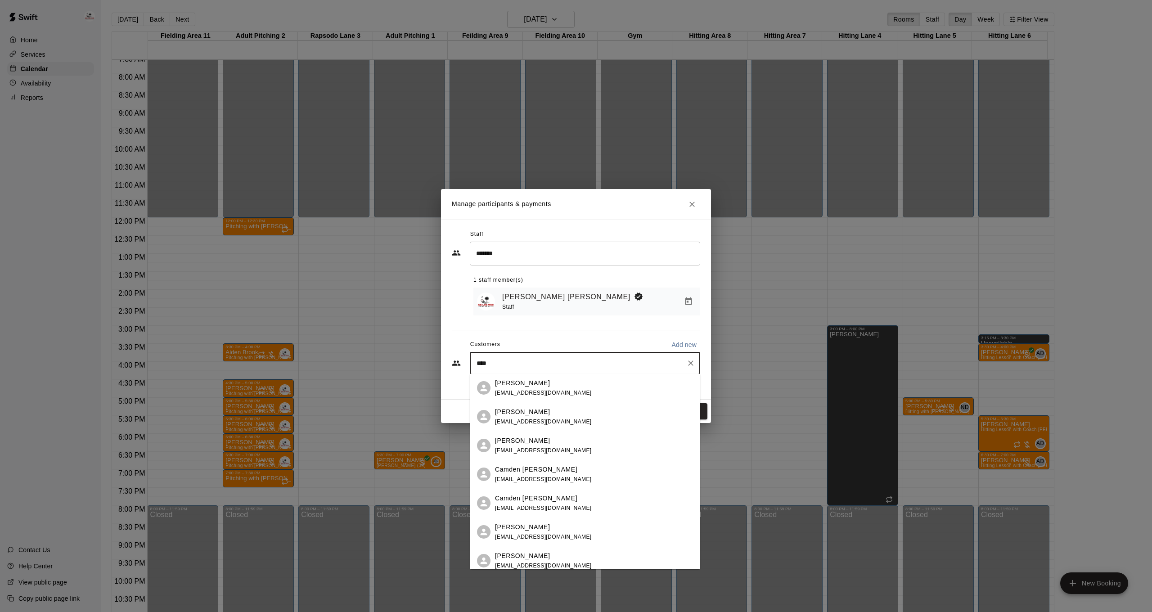
click at [522, 445] on div "[PERSON_NAME] [EMAIL_ADDRESS][DOMAIN_NAME]" at bounding box center [543, 445] width 97 height 19
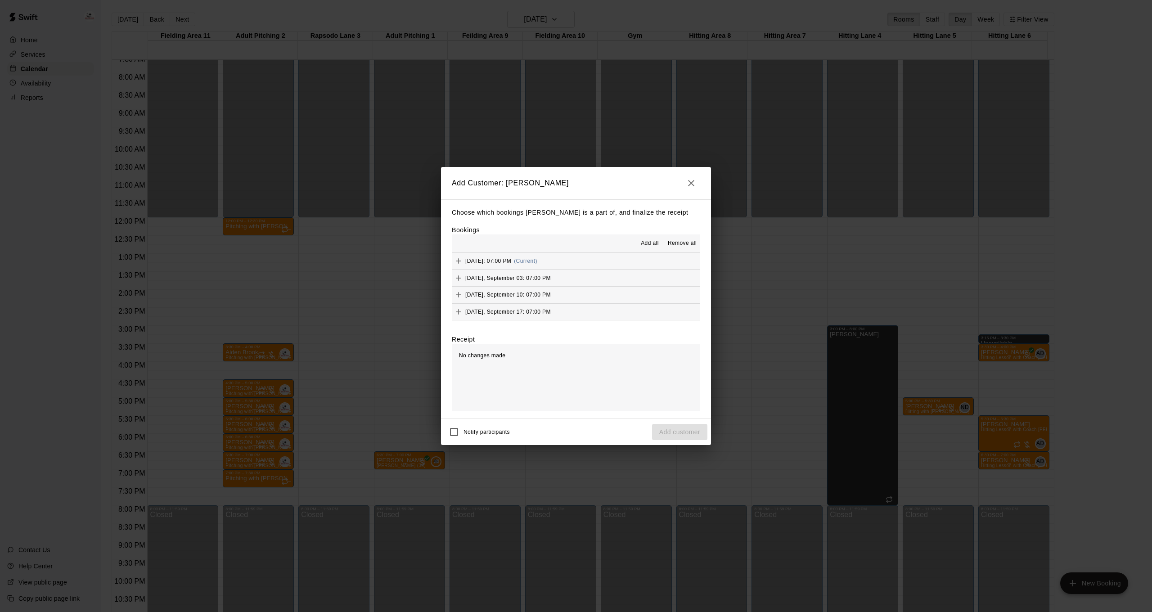
click at [649, 243] on span "Add all" at bounding box center [650, 243] width 18 height 9
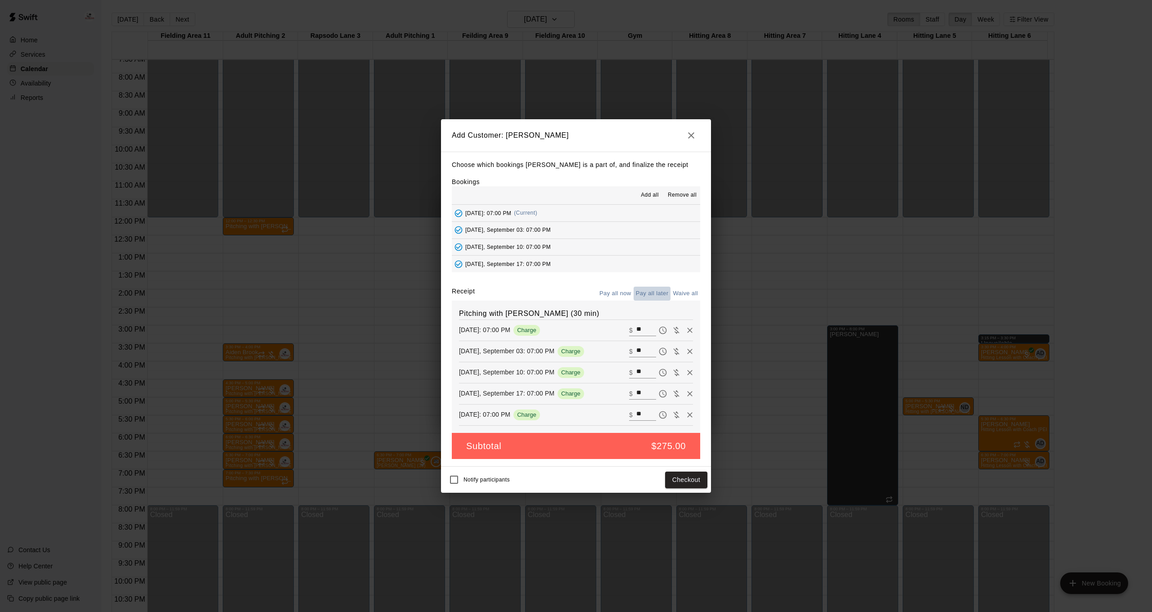
click at [653, 292] on button "Pay all later" at bounding box center [652, 294] width 37 height 14
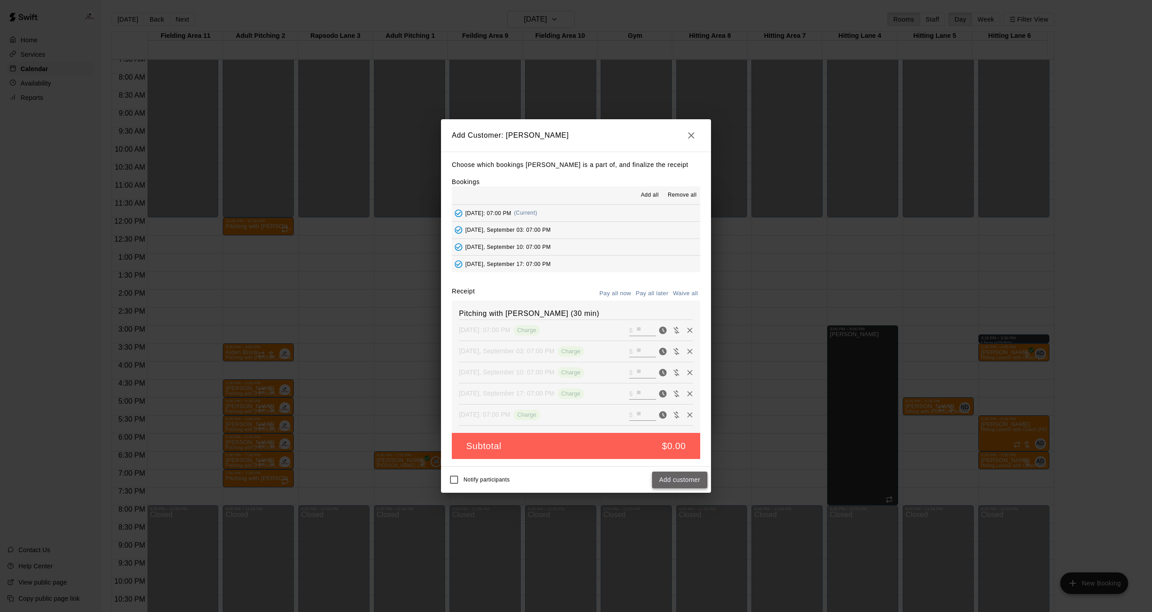
click at [688, 485] on button "Add customer" at bounding box center [679, 480] width 55 height 17
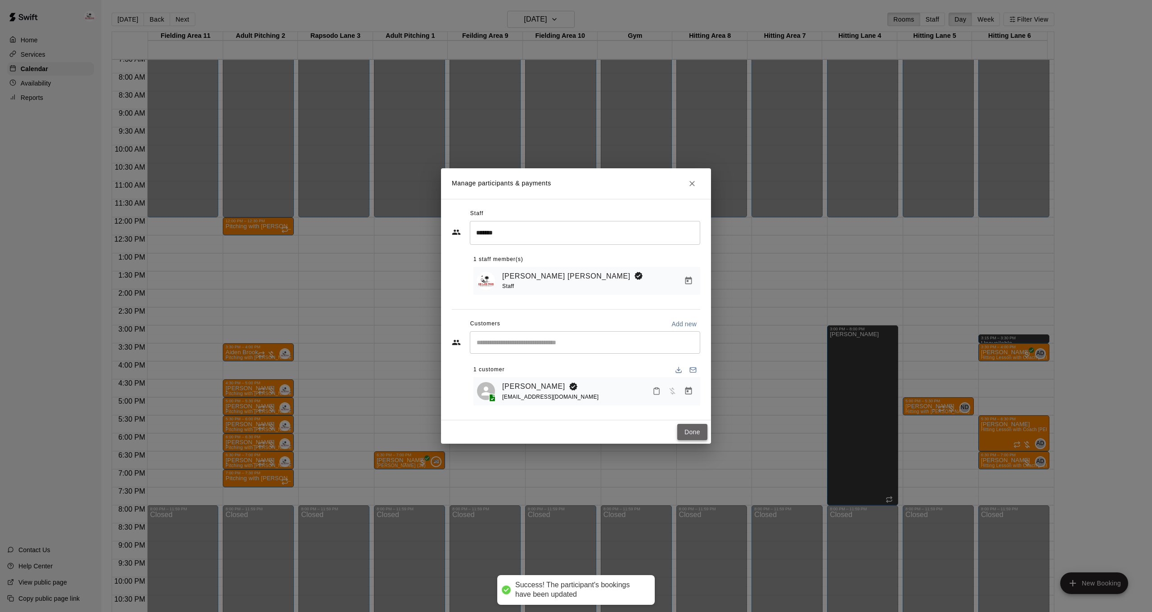
click at [691, 436] on button "Done" at bounding box center [692, 432] width 30 height 17
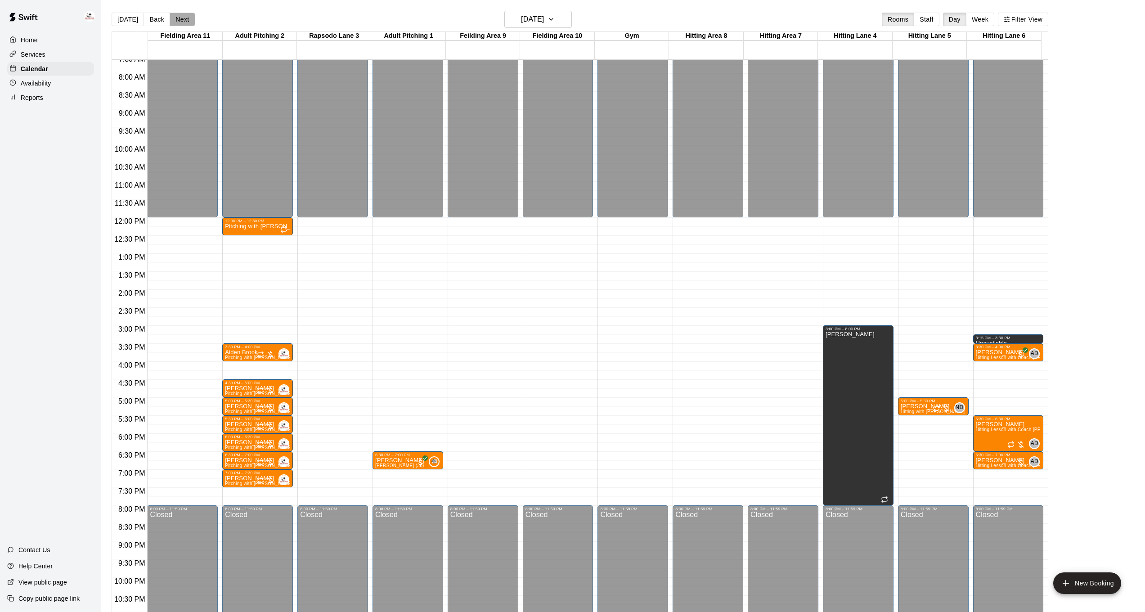
click at [186, 17] on button "Next" at bounding box center [182, 19] width 25 height 13
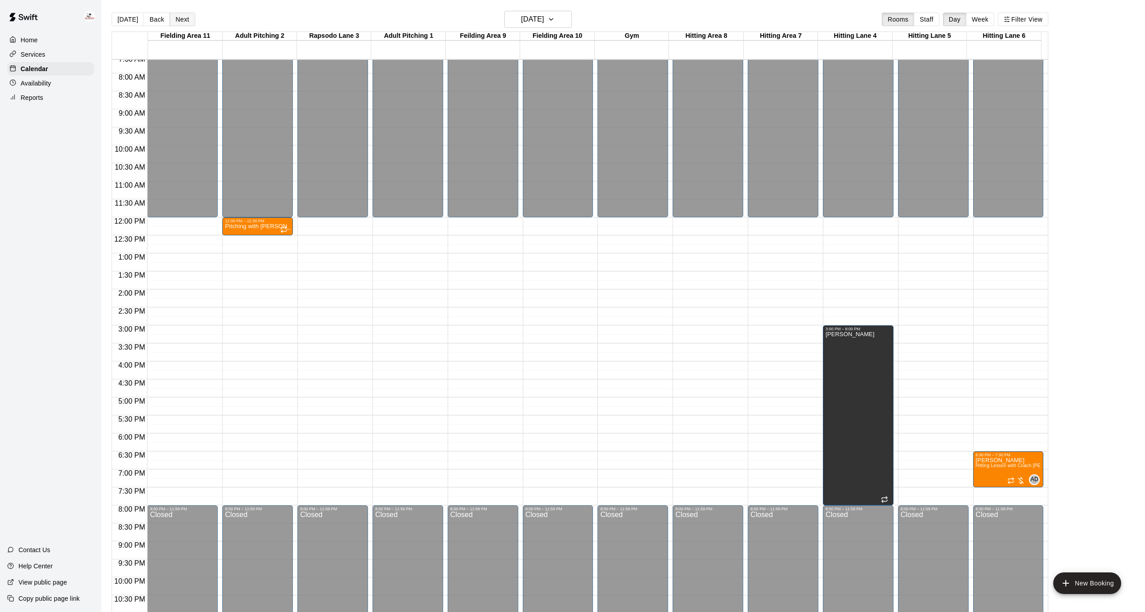
click at [188, 13] on button "Next" at bounding box center [182, 19] width 25 height 13
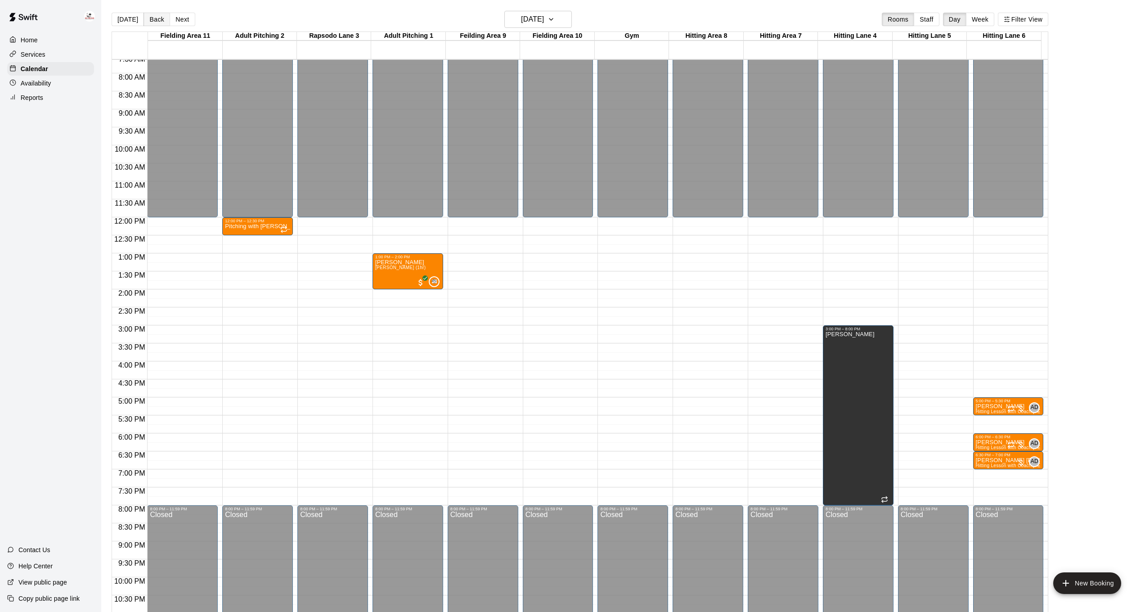
click at [151, 22] on button "Back" at bounding box center [157, 19] width 27 height 13
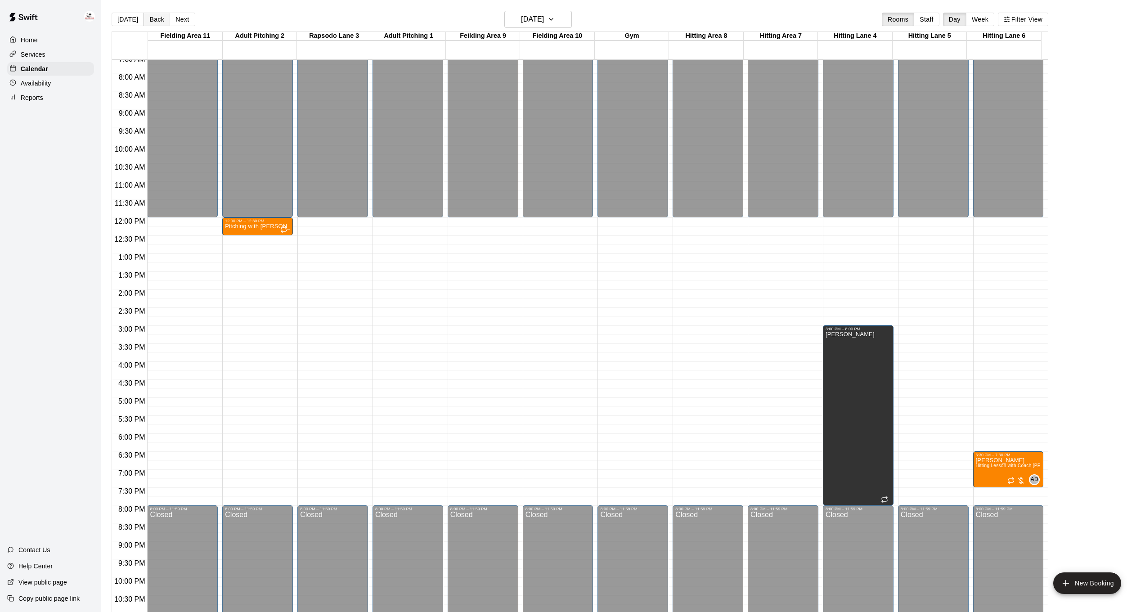
click at [153, 21] on button "Back" at bounding box center [157, 19] width 27 height 13
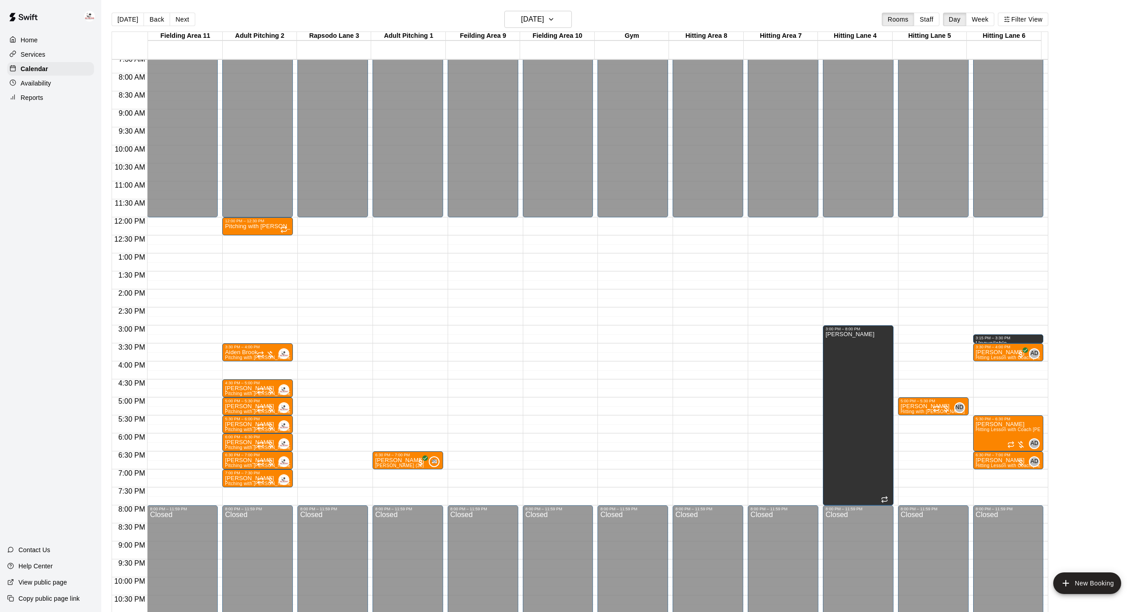
click at [59, 82] on div "Availability" at bounding box center [50, 82] width 87 height 13
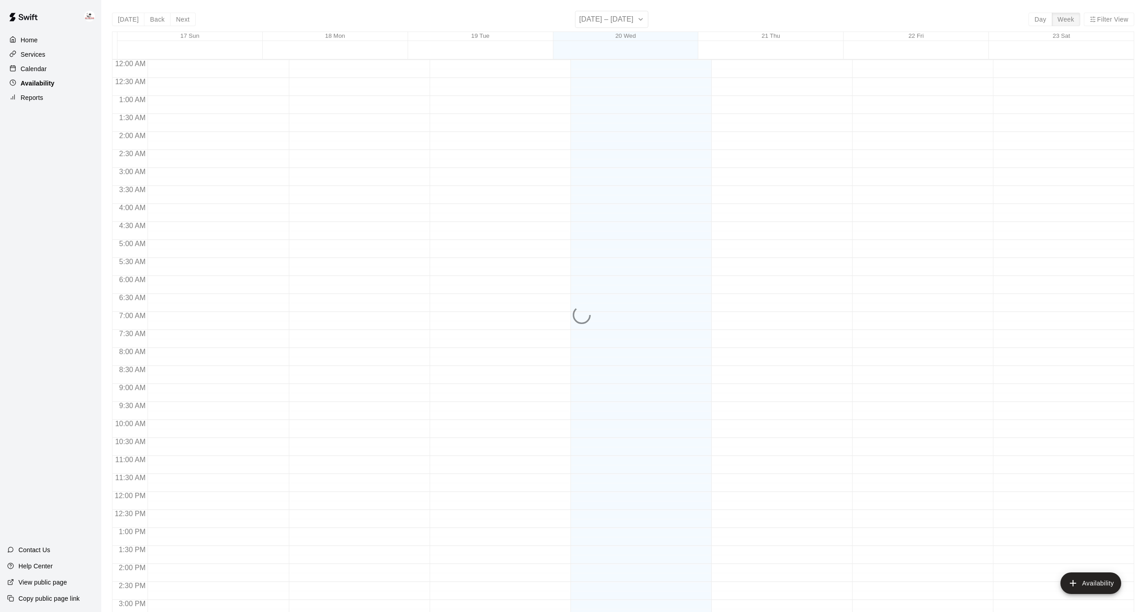
scroll to position [301, 0]
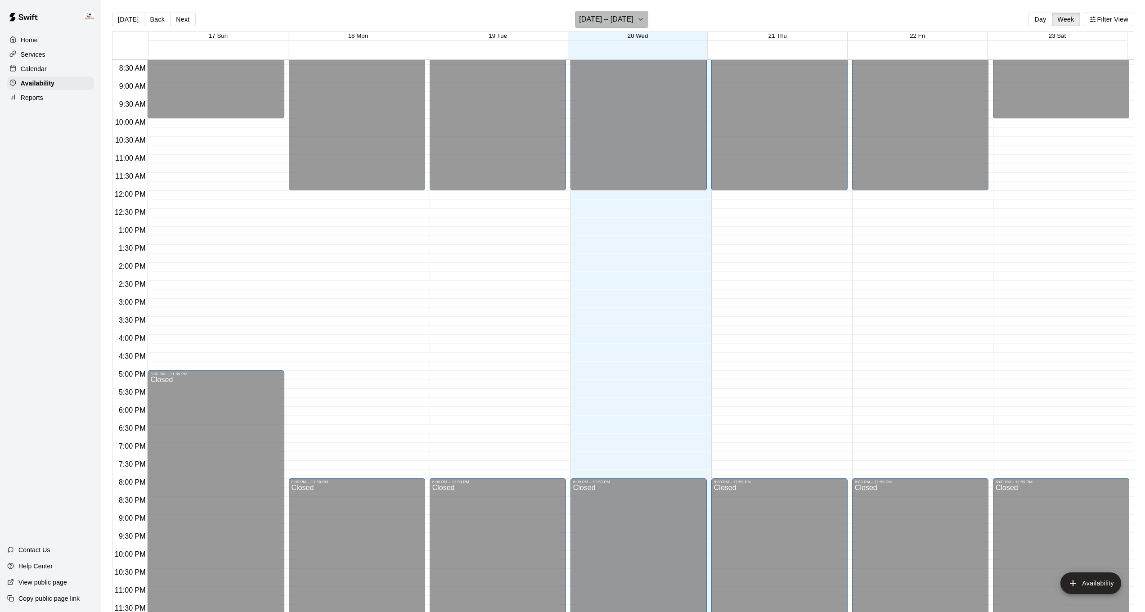
click at [643, 21] on button "[DATE] – [DATE]" at bounding box center [611, 19] width 73 height 17
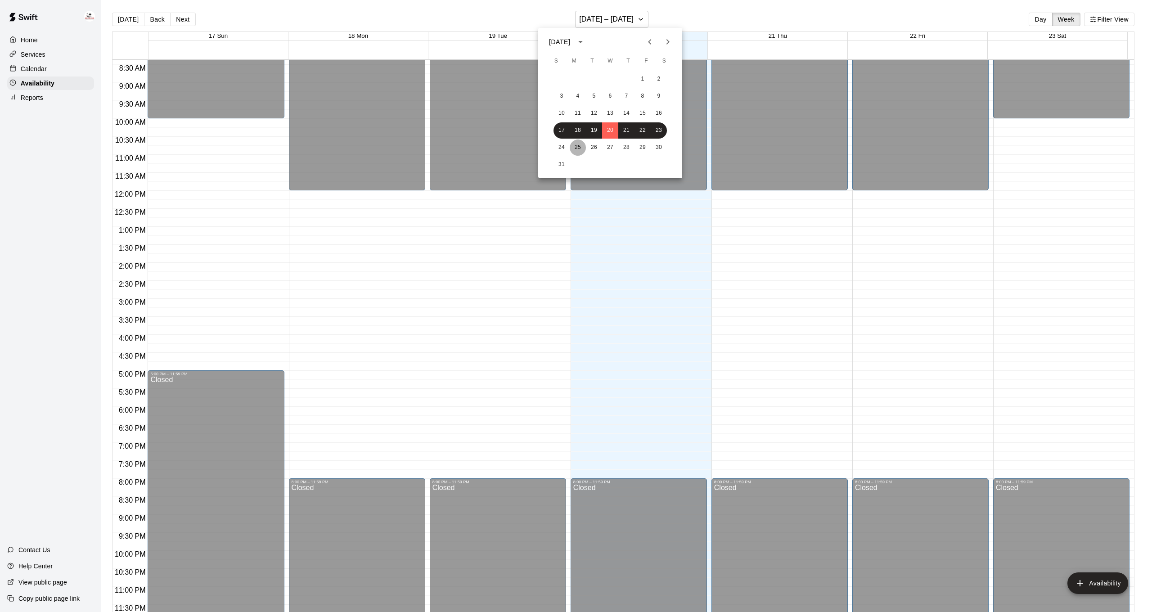
click at [571, 147] on button "25" at bounding box center [578, 147] width 16 height 16
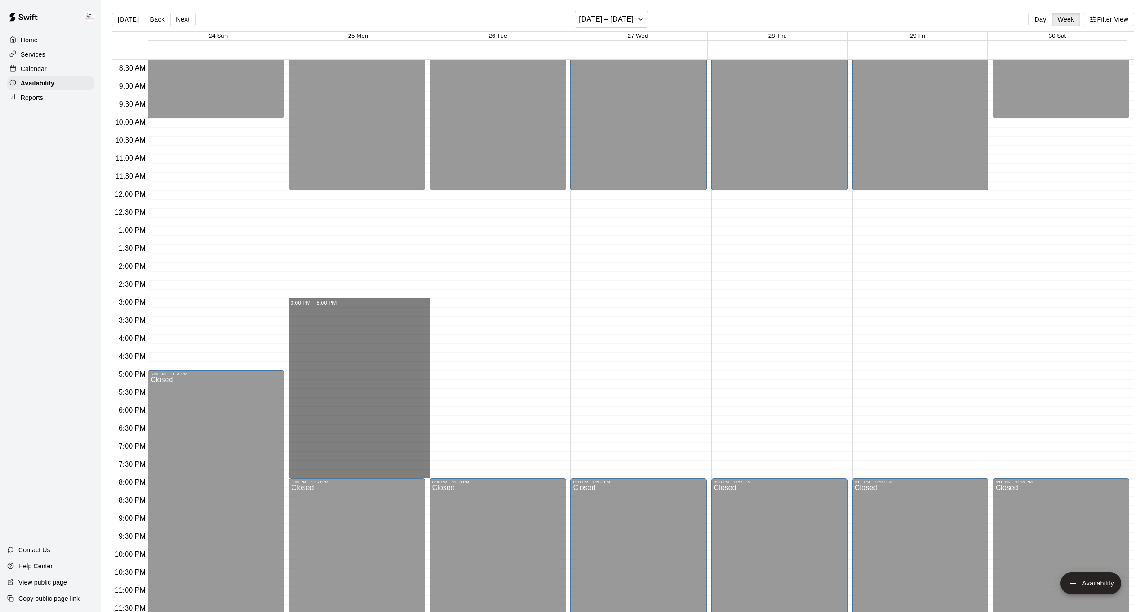
drag, startPoint x: 336, startPoint y: 301, endPoint x: 337, endPoint y: 476, distance: 175.5
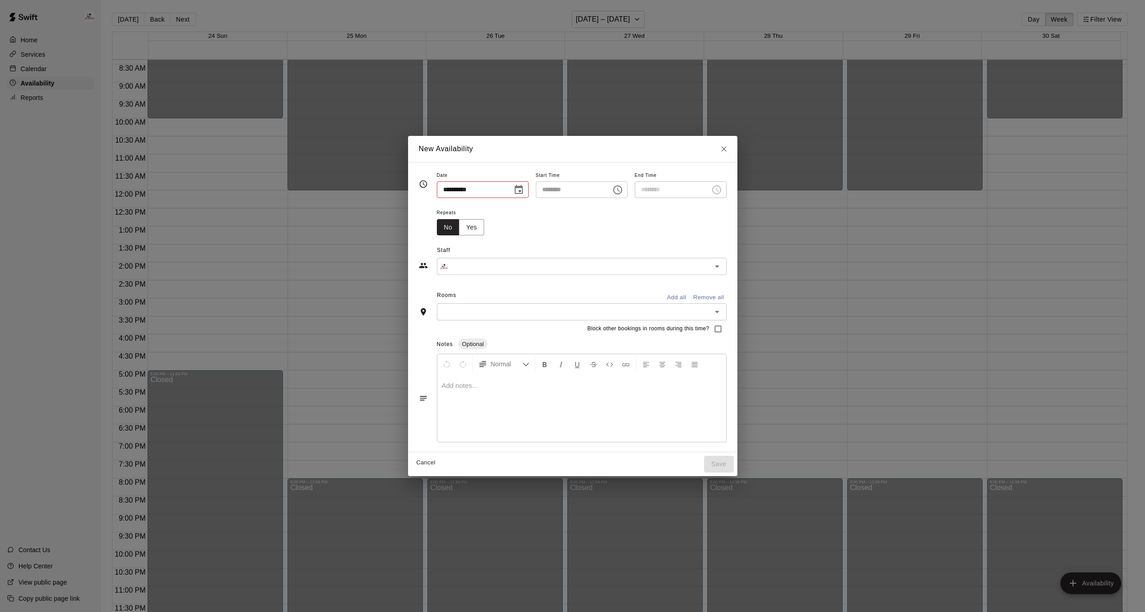
type input "**********"
type input "********"
type input "**********"
click at [471, 225] on button "Yes" at bounding box center [475, 227] width 25 height 17
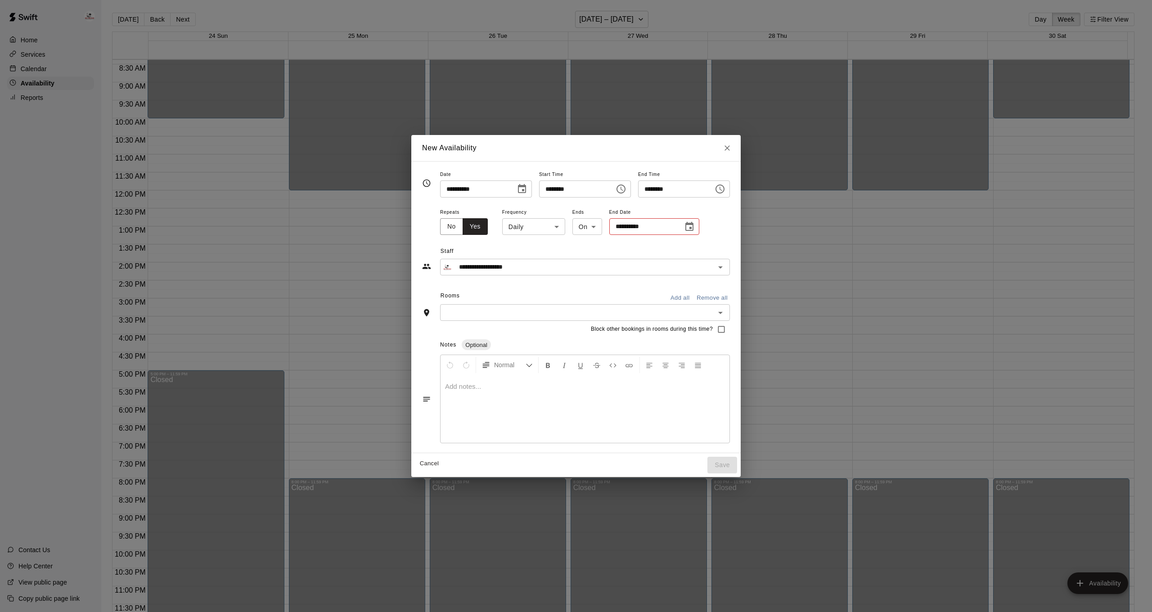
click at [686, 226] on icon "Choose date" at bounding box center [689, 226] width 8 height 9
click at [708, 355] on button "29" at bounding box center [710, 355] width 16 height 16
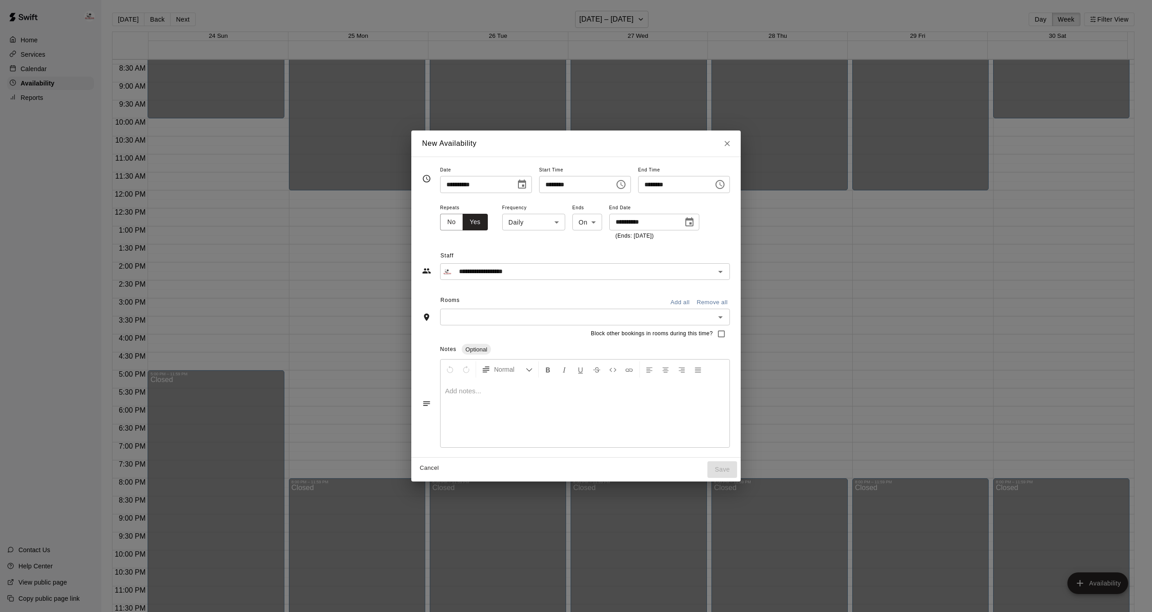
type input "**********"
click at [494, 307] on div "Rooms Add all Remove all" at bounding box center [576, 300] width 308 height 15
click at [494, 314] on div "Rooms Add all Remove all ​" at bounding box center [576, 309] width 308 height 32
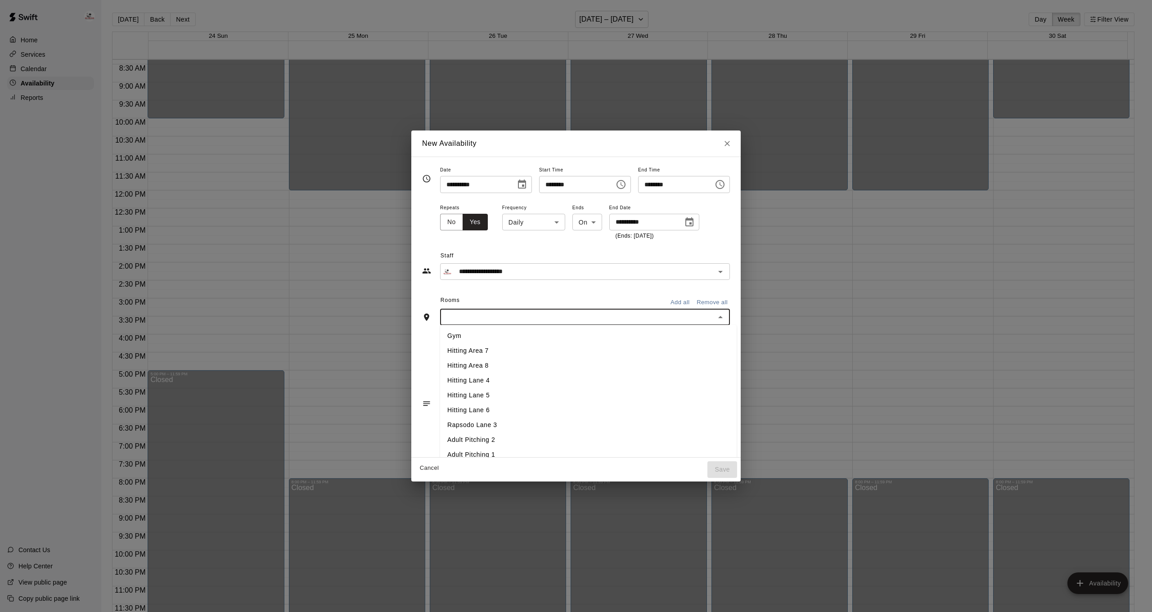
click at [484, 447] on li "Adult Pitching 2" at bounding box center [588, 439] width 297 height 15
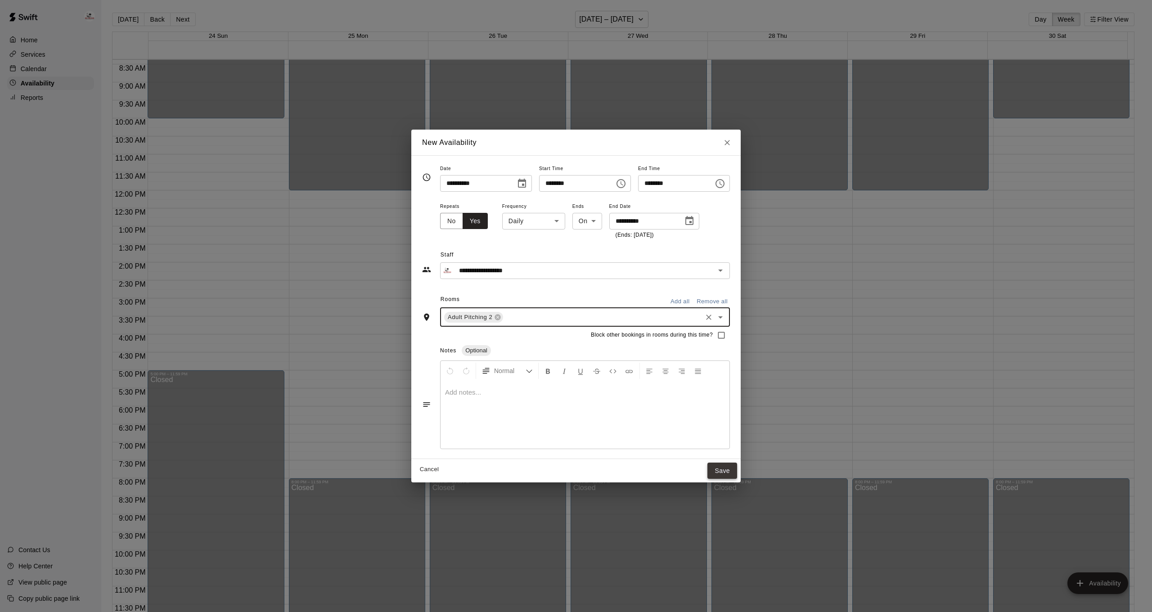
click at [737, 471] on button "Save" at bounding box center [722, 471] width 30 height 17
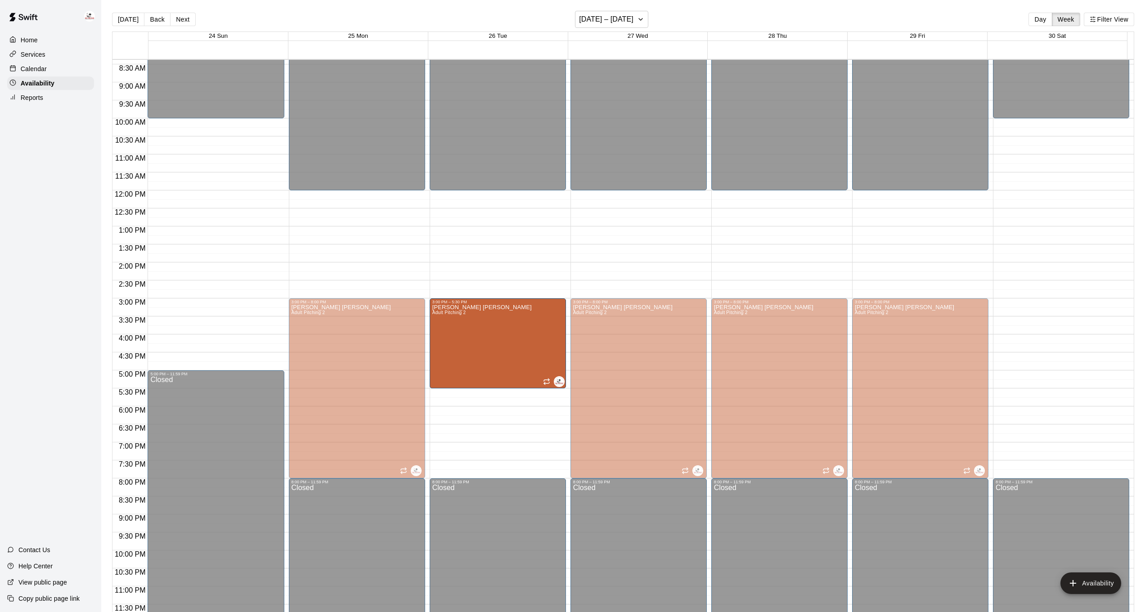
drag, startPoint x: 495, startPoint y: 476, endPoint x: 493, endPoint y: 391, distance: 85.1
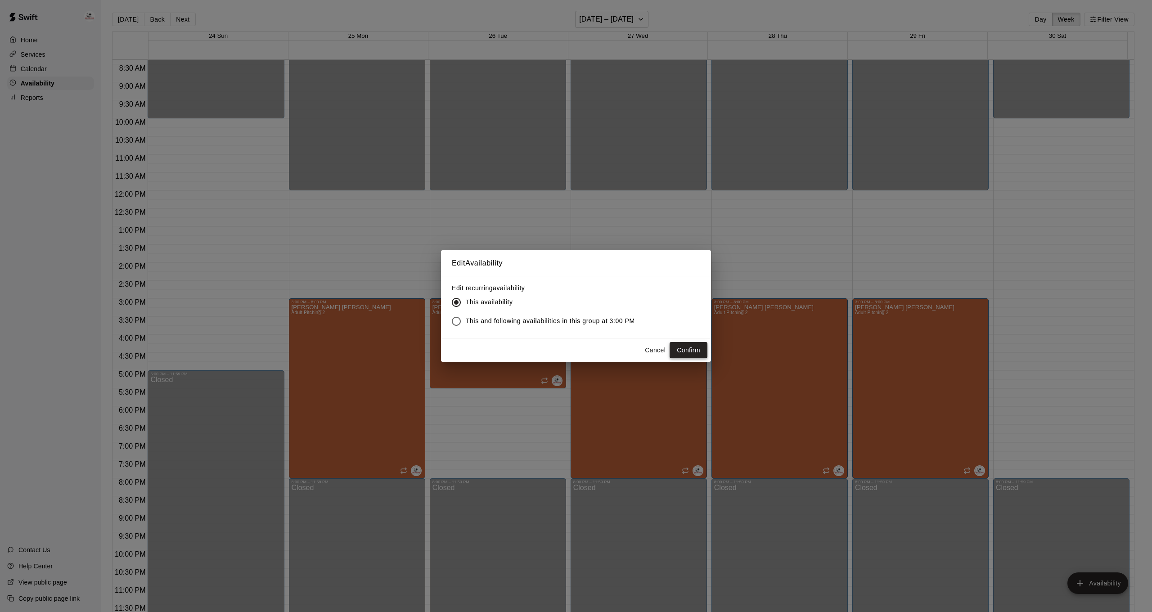
click at [693, 349] on button "Confirm" at bounding box center [689, 350] width 38 height 17
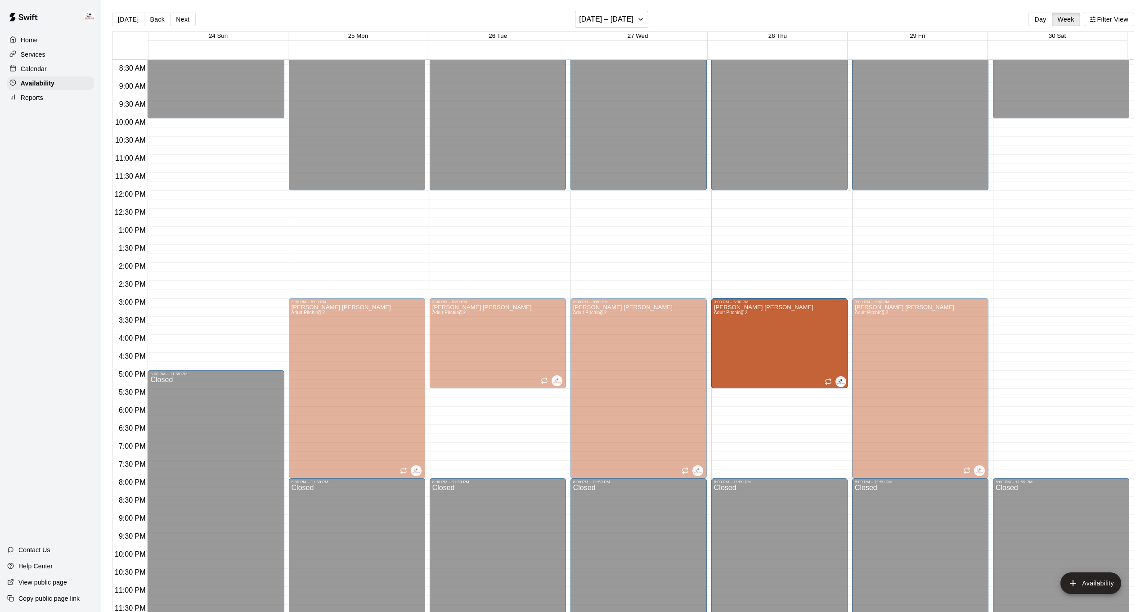
drag, startPoint x: 776, startPoint y: 476, endPoint x: 771, endPoint y: 396, distance: 80.7
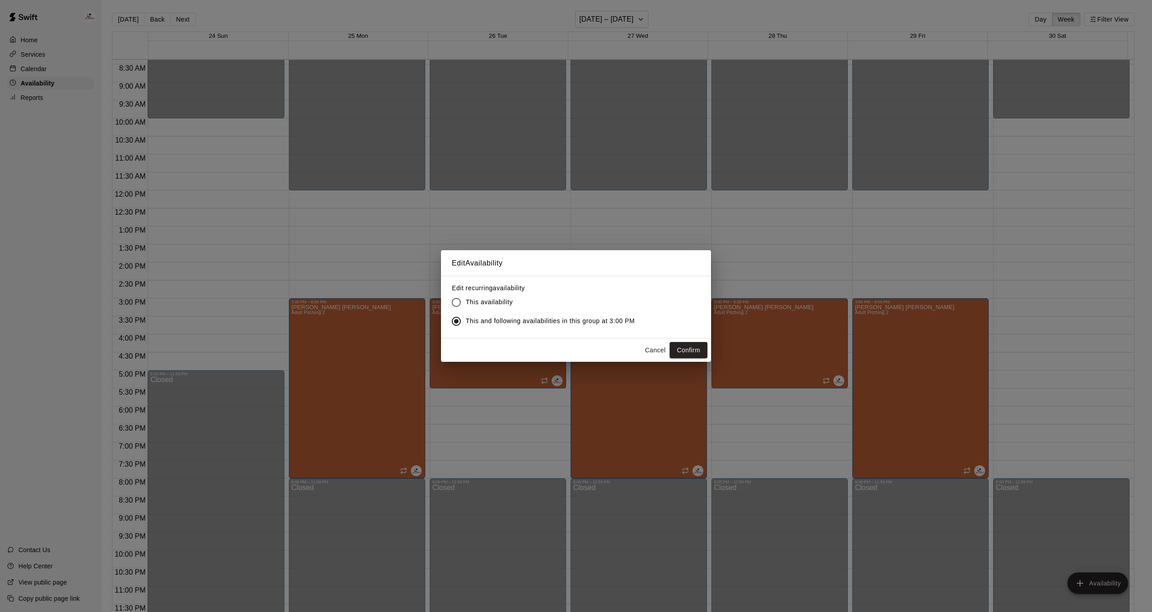
click at [468, 298] on span "This availability" at bounding box center [489, 301] width 47 height 9
click at [700, 351] on button "Confirm" at bounding box center [689, 350] width 38 height 17
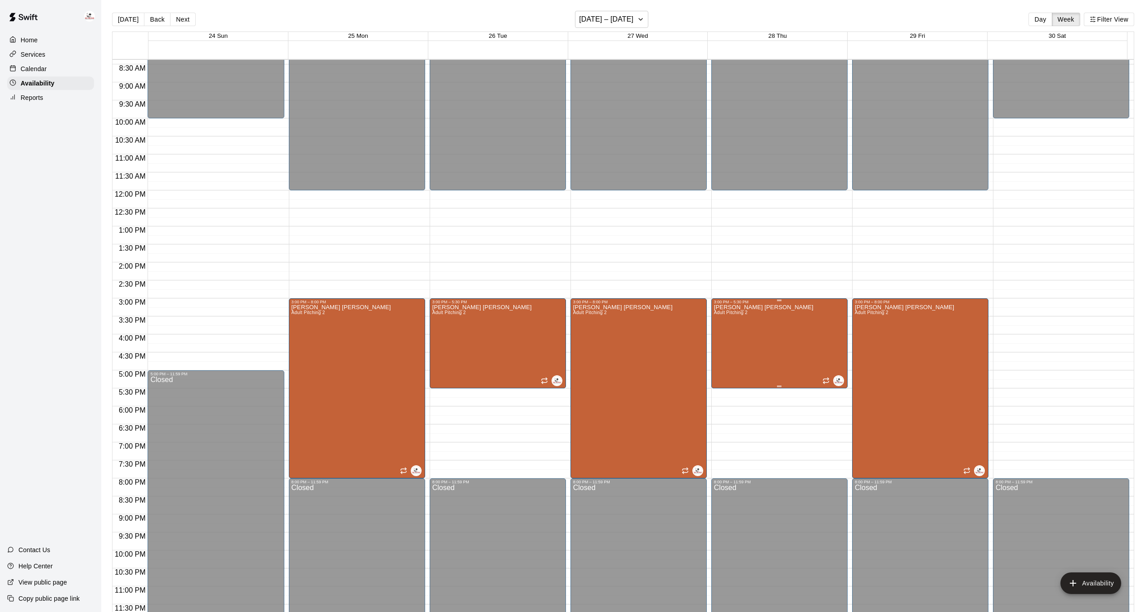
click at [781, 331] on div "[PERSON_NAME] Los [PERSON_NAME] Adult Pitching 2" at bounding box center [779, 610] width 131 height 612
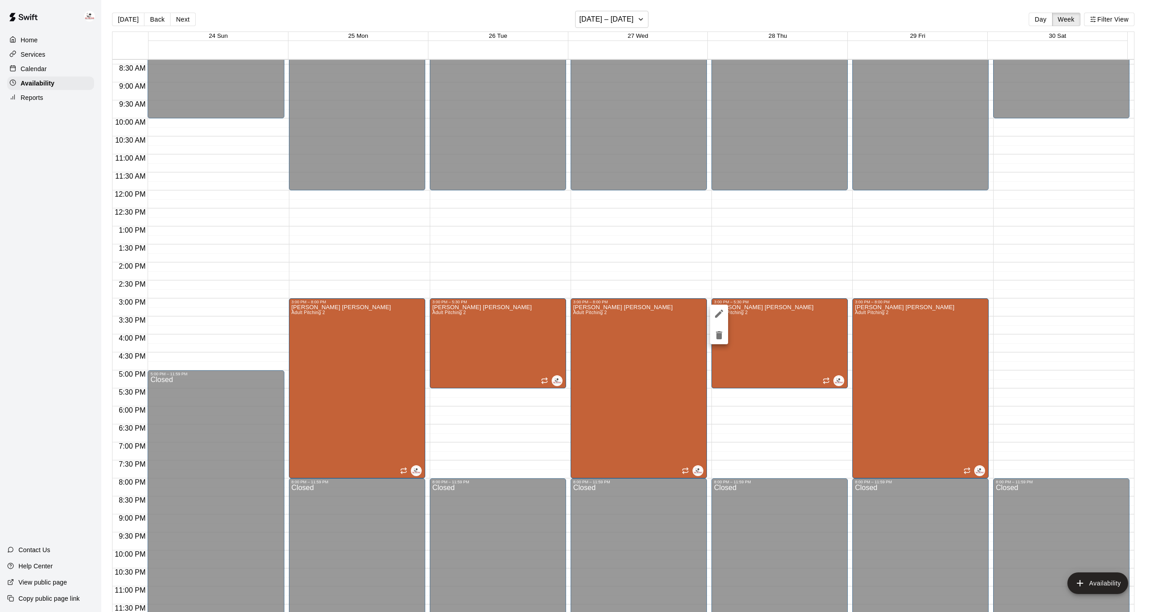
click at [819, 245] on div at bounding box center [576, 306] width 1152 height 612
